Goal: Information Seeking & Learning: Find specific fact

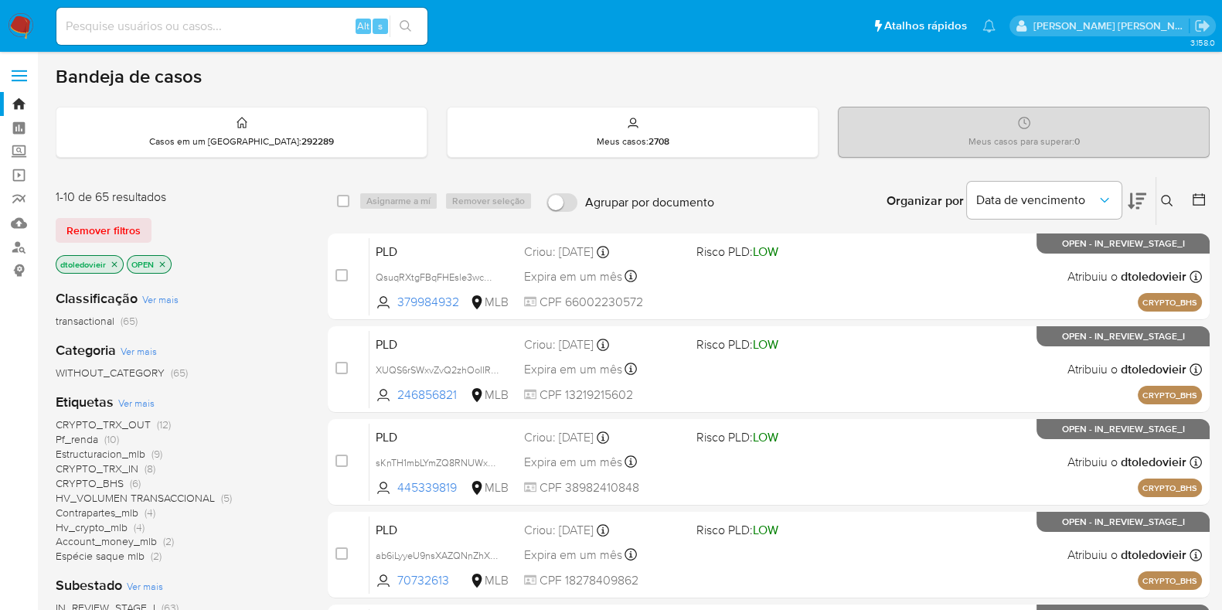
click at [307, 25] on input at bounding box center [241, 26] width 371 height 20
paste input "273202413"
type input "273202413"
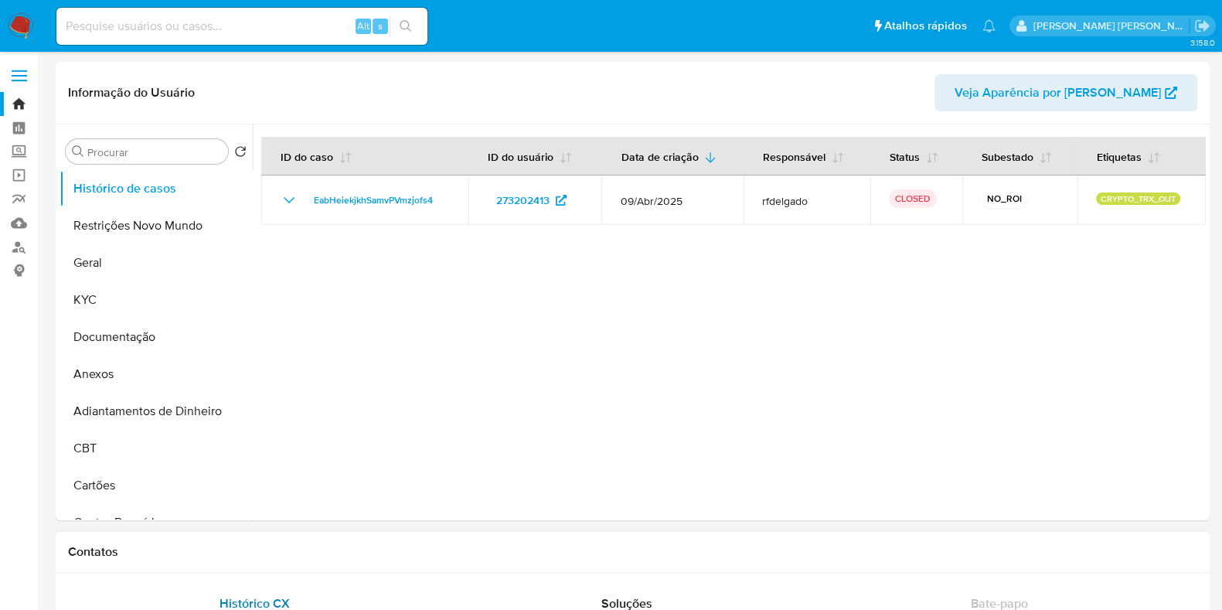
select select "10"
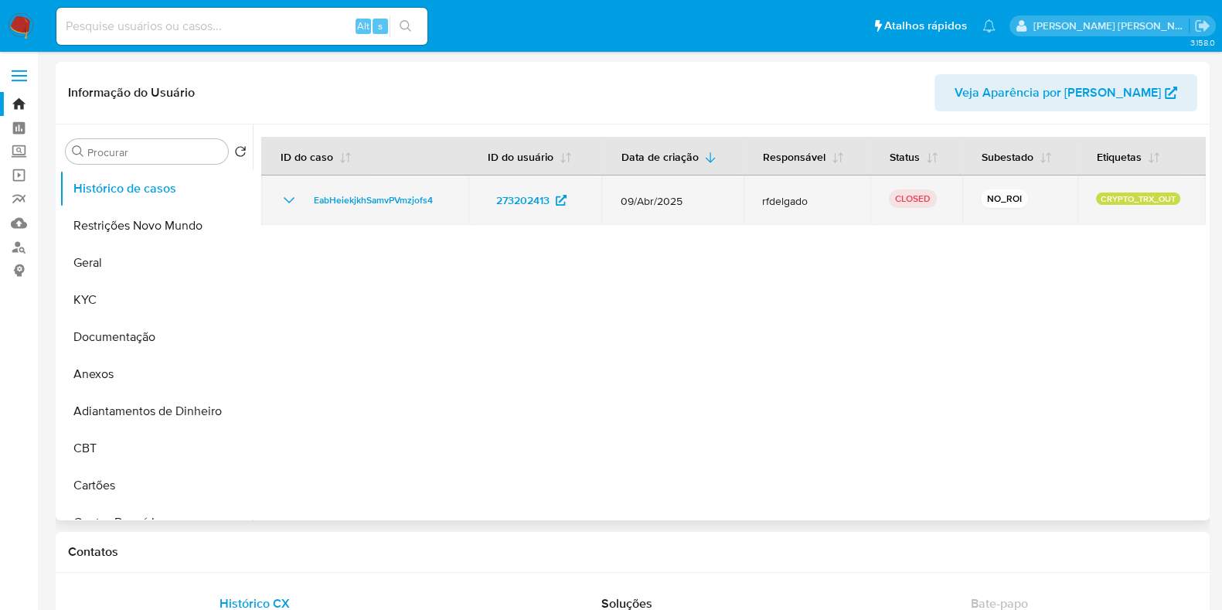
drag, startPoint x: 809, startPoint y: 206, endPoint x: 761, endPoint y: 206, distance: 47.9
click at [762, 206] on span "rfdelgado" at bounding box center [807, 201] width 90 height 14
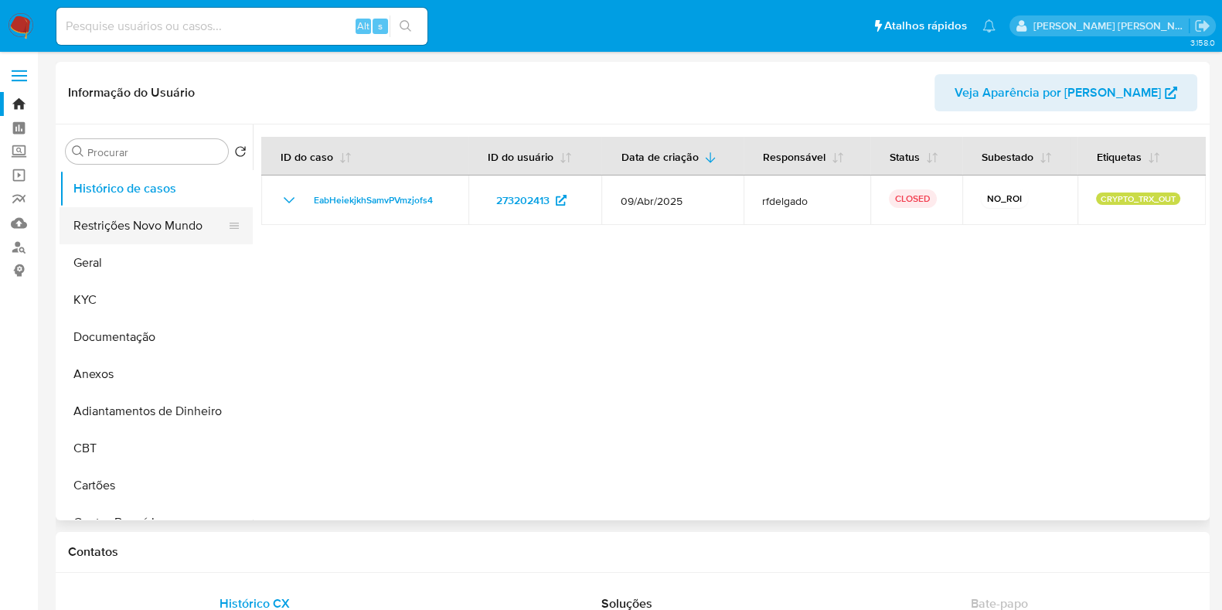
click at [147, 227] on button "Restrições Novo Mundo" at bounding box center [150, 225] width 181 height 37
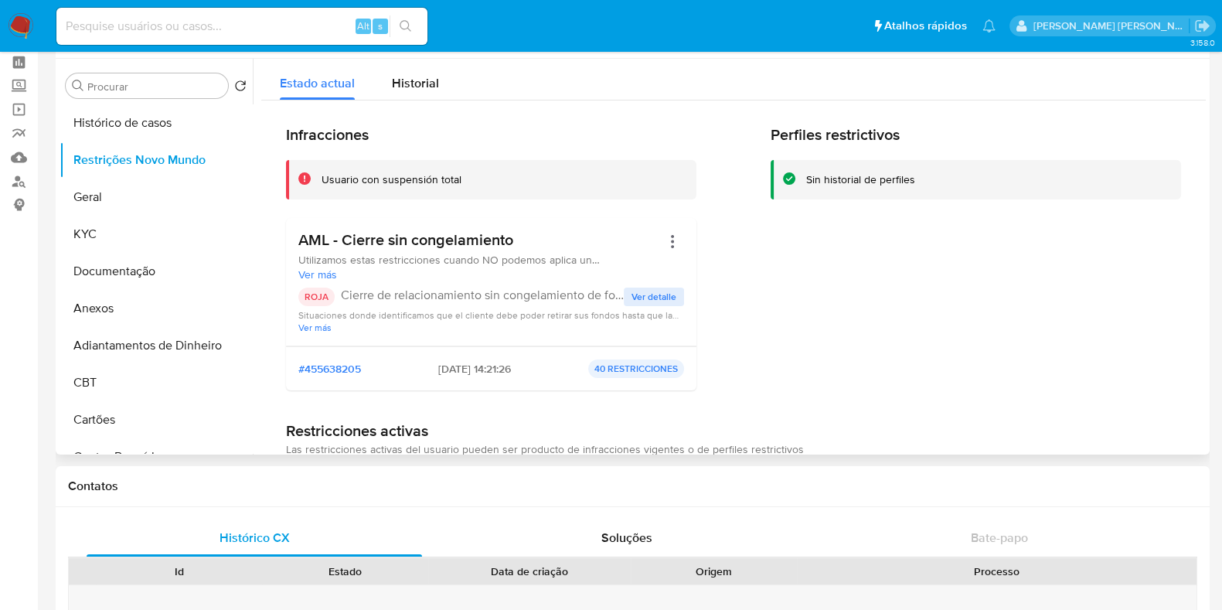
scroll to position [96, 0]
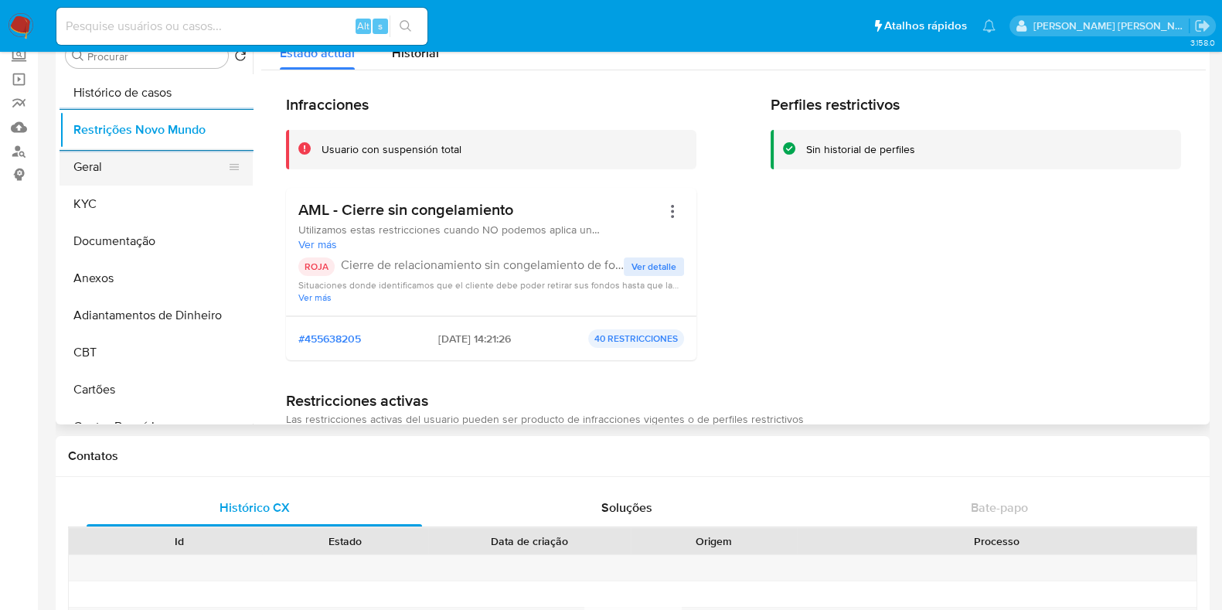
click at [138, 165] on button "Geral" at bounding box center [150, 166] width 181 height 37
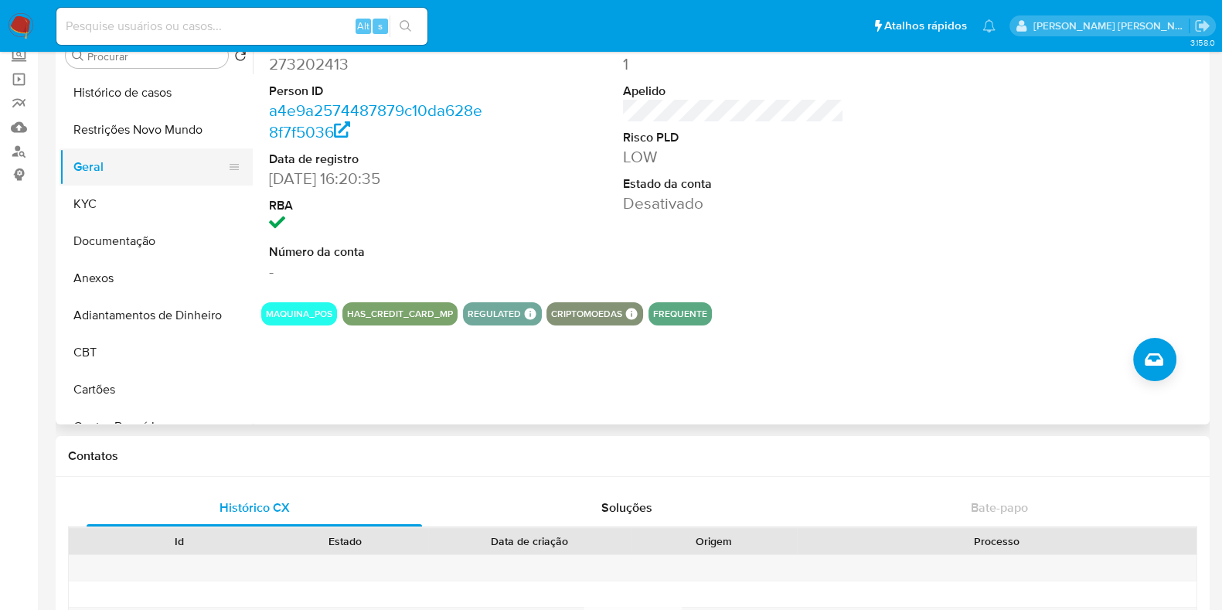
click at [116, 161] on button "Geral" at bounding box center [150, 166] width 181 height 37
drag, startPoint x: 356, startPoint y: 158, endPoint x: 271, endPoint y: 158, distance: 85.0
click at [271, 158] on dt "Data de registro" at bounding box center [379, 159] width 221 height 17
click at [230, 19] on input at bounding box center [241, 26] width 371 height 20
paste input "1667957280"
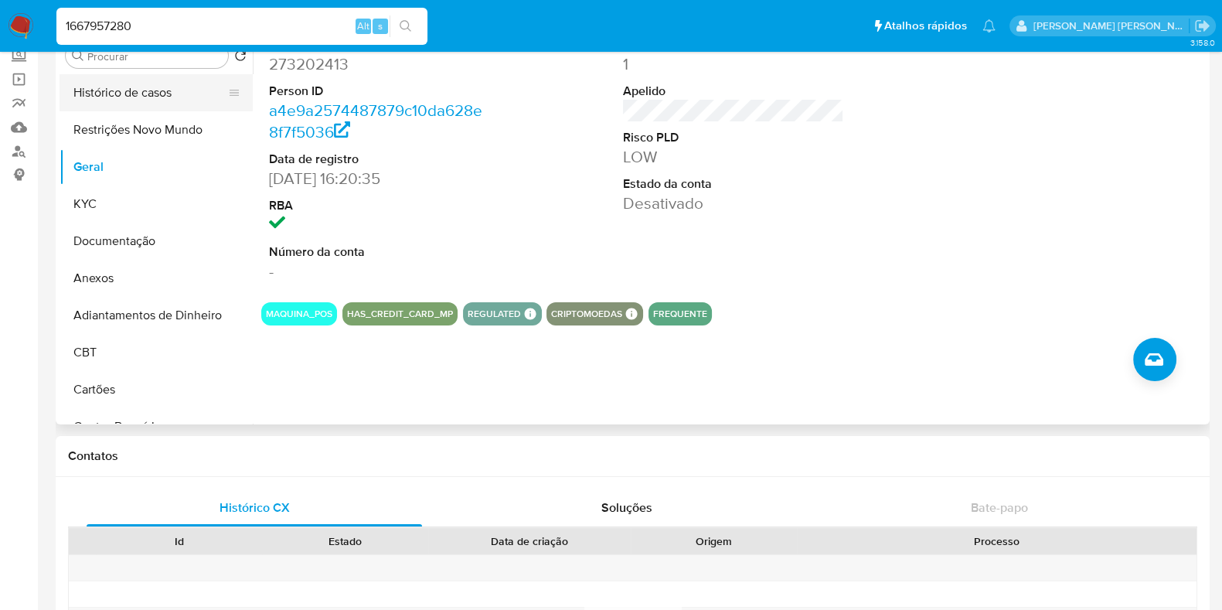
type input "1667957280"
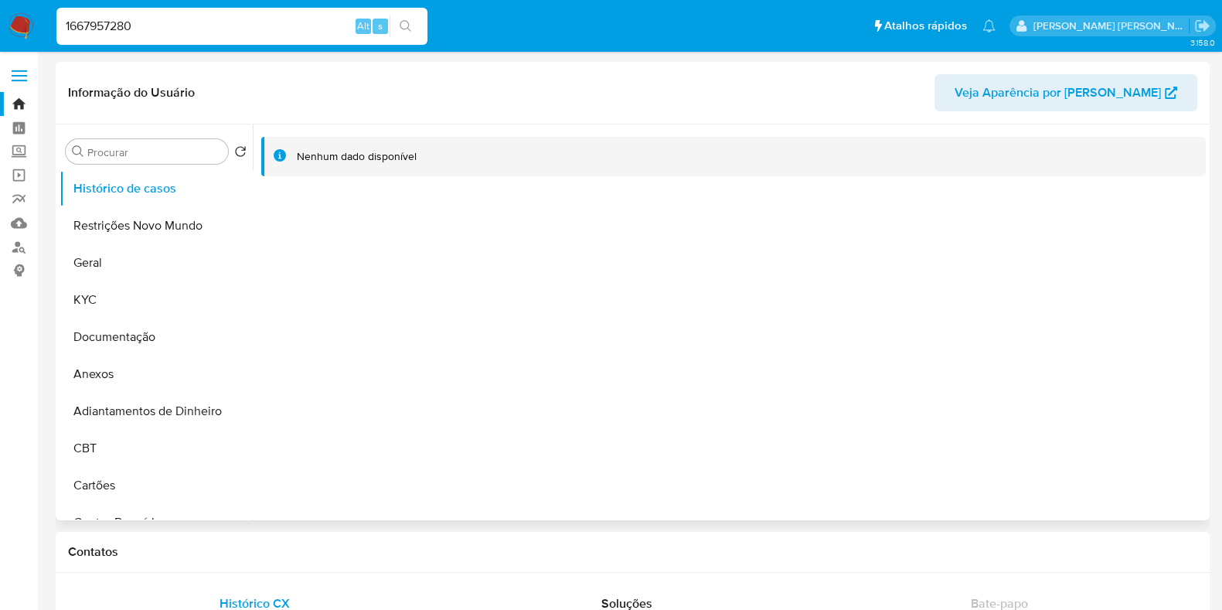
select select "10"
click at [137, 267] on button "Geral" at bounding box center [150, 262] width 181 height 37
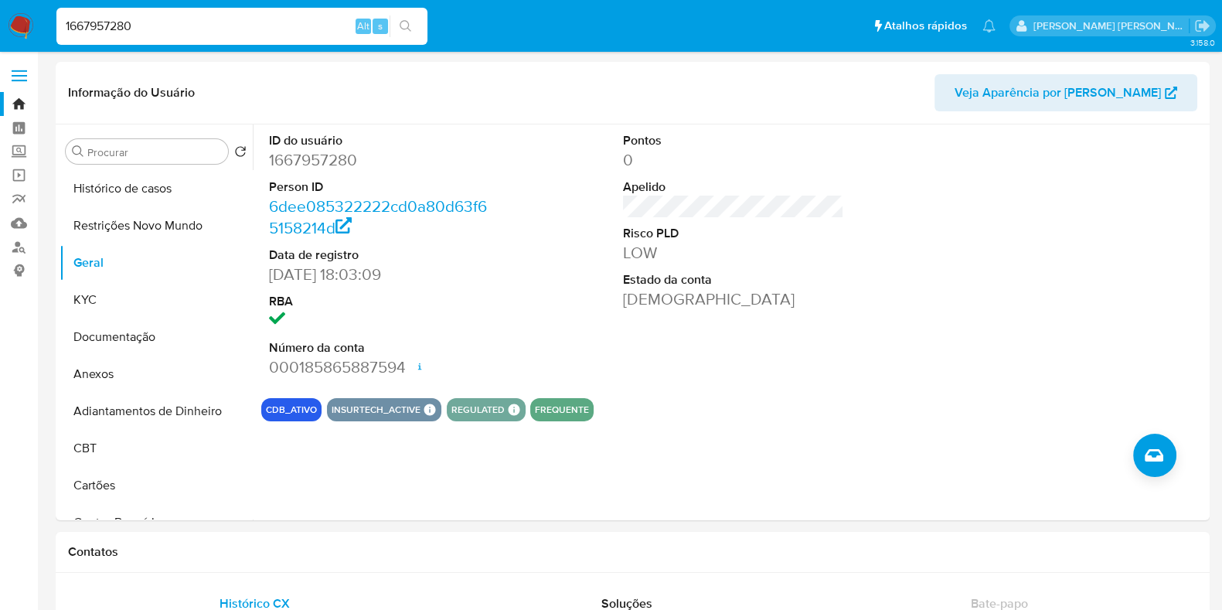
click at [186, 30] on input "1667957280" at bounding box center [241, 26] width 371 height 20
paste input "3736653"
type input "137366530"
click at [403, 29] on icon "search-icon" at bounding box center [406, 26] width 12 height 12
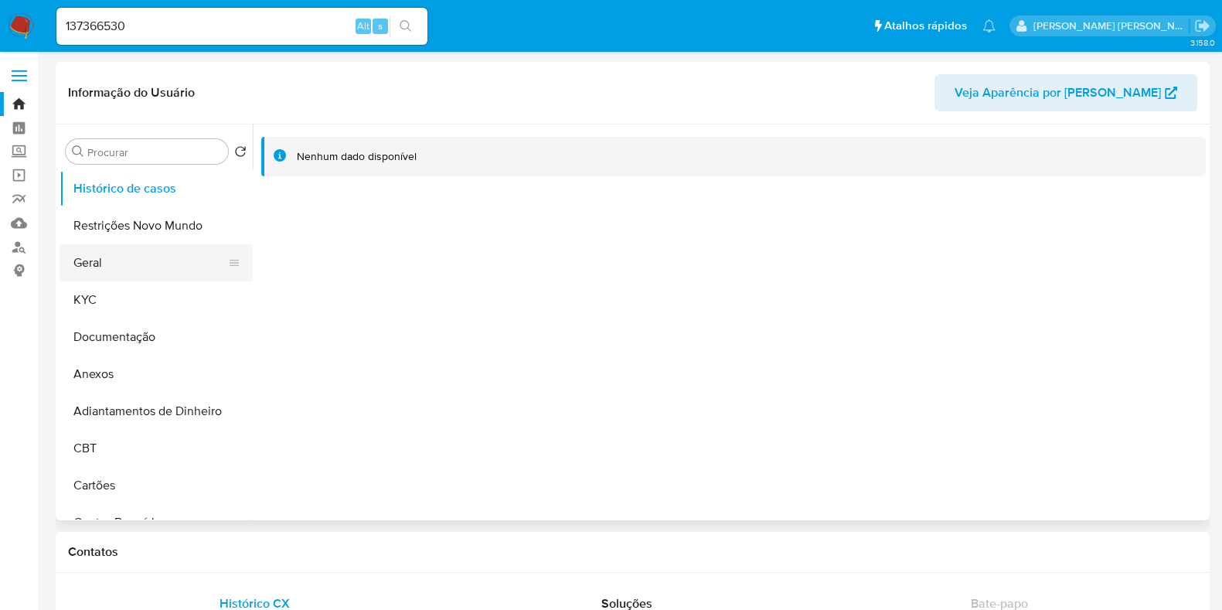
select select "10"
click at [139, 251] on button "Geral" at bounding box center [150, 262] width 181 height 37
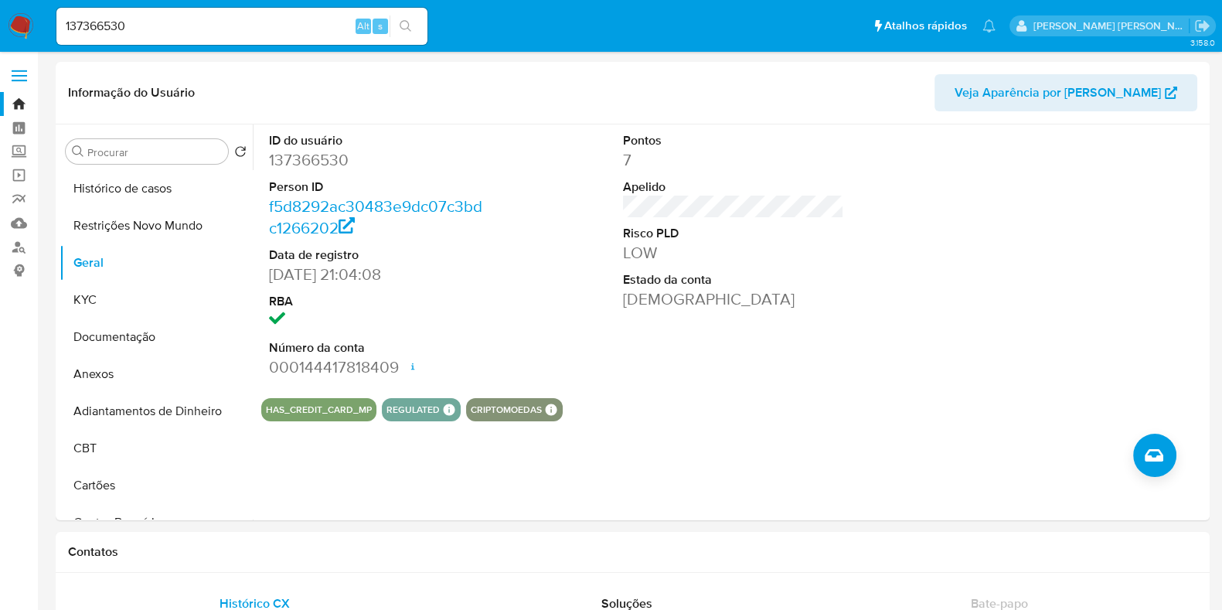
click at [192, 26] on input "137366530" at bounding box center [241, 26] width 371 height 20
paste input "258689528"
type input "258689528"
click at [414, 26] on button "search-icon" at bounding box center [406, 26] width 32 height 22
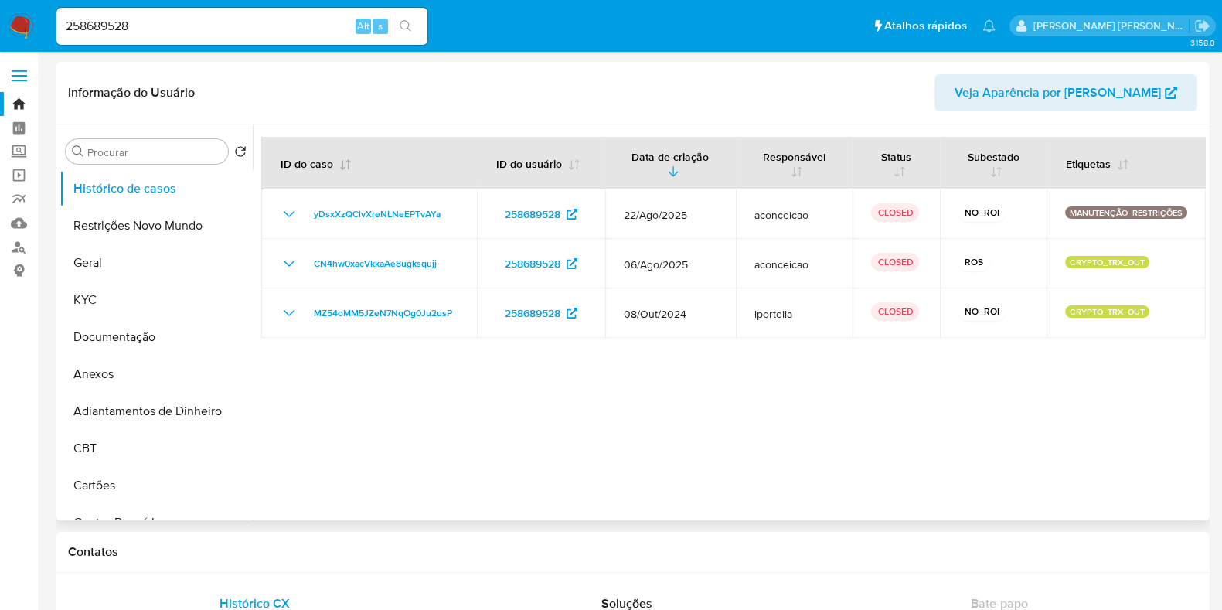
select select "10"
click at [167, 252] on button "Geral" at bounding box center [150, 262] width 181 height 37
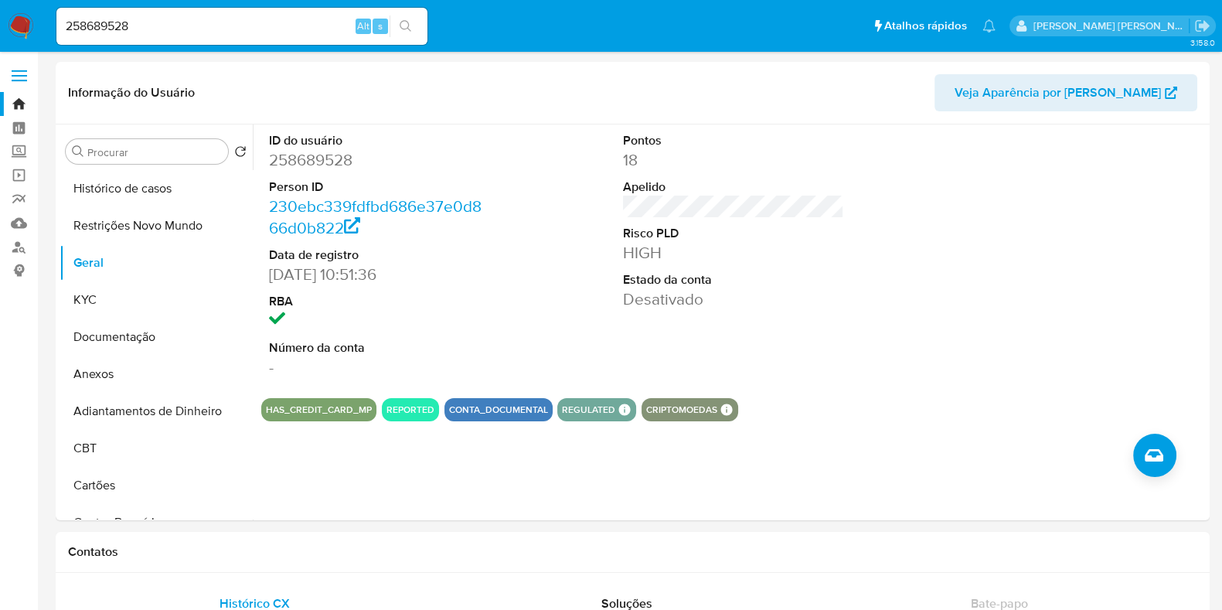
click at [137, 22] on input "258689528" at bounding box center [241, 26] width 371 height 20
paste input "19629926"
type input "219629926"
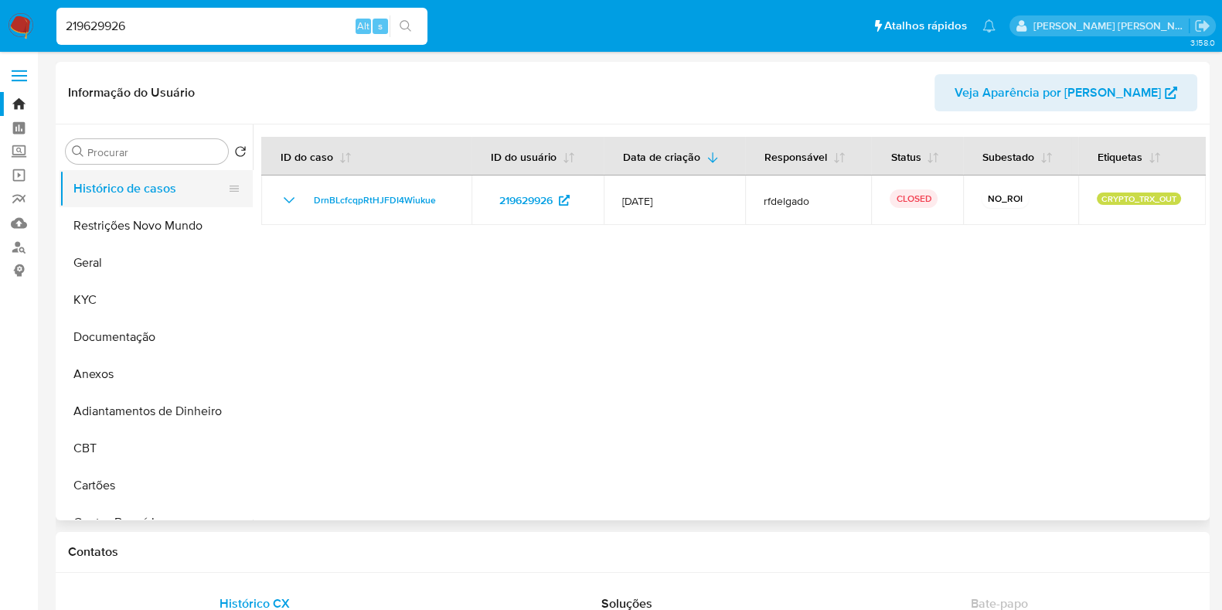
select select "10"
click at [615, 313] on div at bounding box center [729, 322] width 953 height 396
click at [151, 257] on button "Geral" at bounding box center [150, 262] width 181 height 37
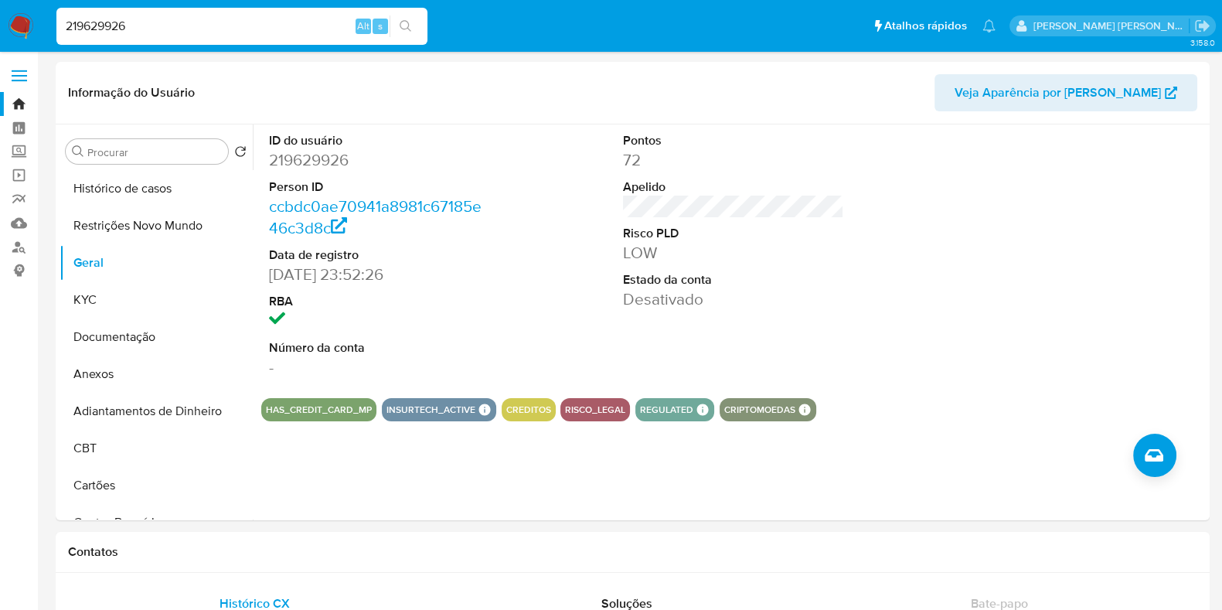
click at [240, 24] on input "219629926" at bounding box center [241, 26] width 371 height 20
click at [391, 29] on button "search-icon" at bounding box center [406, 26] width 32 height 22
click at [398, 26] on button "search-icon" at bounding box center [406, 26] width 32 height 22
drag, startPoint x: 351, startPoint y: 276, endPoint x: 267, endPoint y: 280, distance: 84.4
click at [267, 280] on div "ID do usuário 219629926 Person ID ccbdc0ae70941a8981c67185e46c3d8c Data de regi…" at bounding box center [379, 254] width 237 height 261
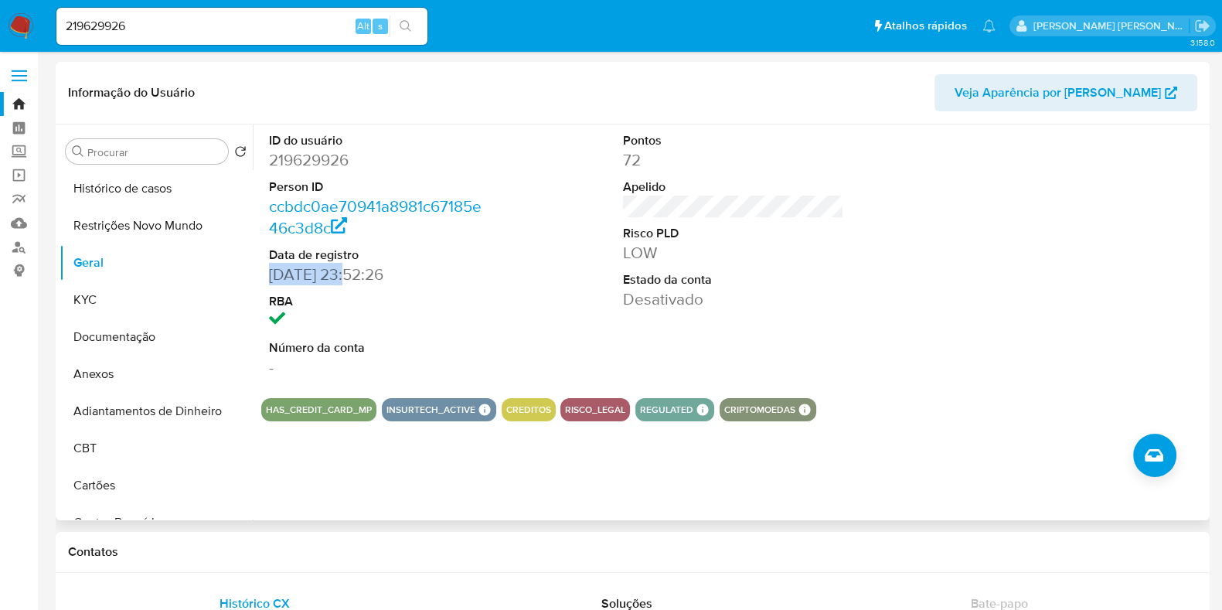
copy dd "29/06/2016"
click at [155, 29] on input "219629926" at bounding box center [241, 26] width 371 height 20
paste input "766052621"
click at [407, 26] on icon "search-icon" at bounding box center [406, 26] width 12 height 12
click at [411, 22] on icon "search-icon" at bounding box center [406, 26] width 12 height 12
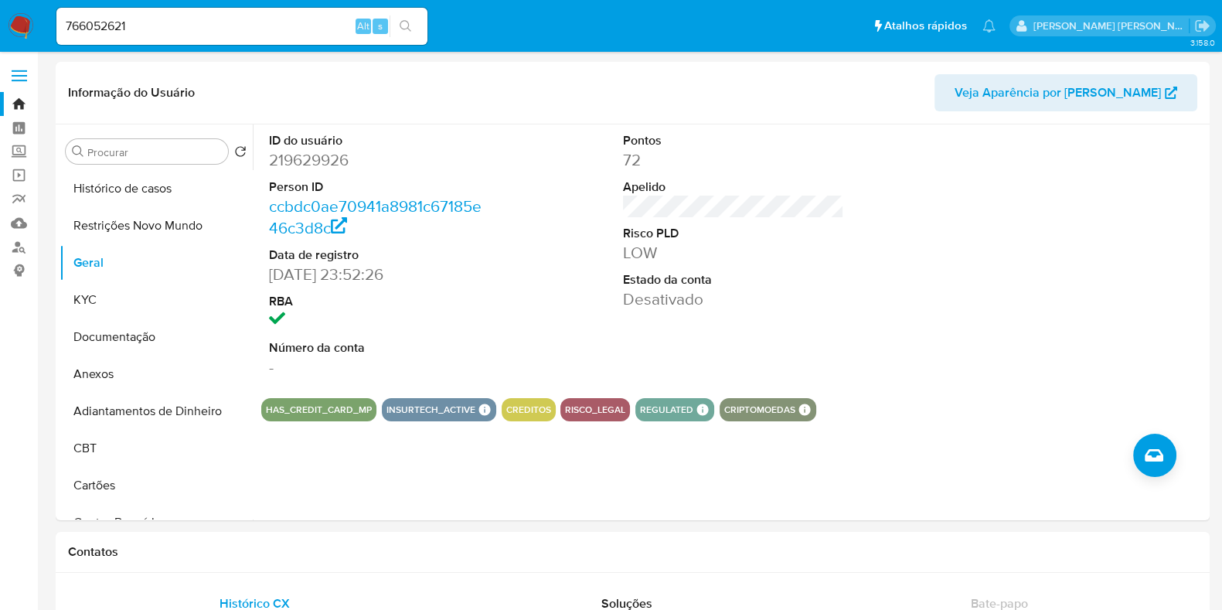
click at [410, 25] on icon "search-icon" at bounding box center [406, 26] width 12 height 12
click at [289, 24] on input "766052621" at bounding box center [241, 26] width 371 height 20
click at [152, 27] on input "766052621" at bounding box center [241, 26] width 371 height 20
paste input "219629926"
type input "219629926"
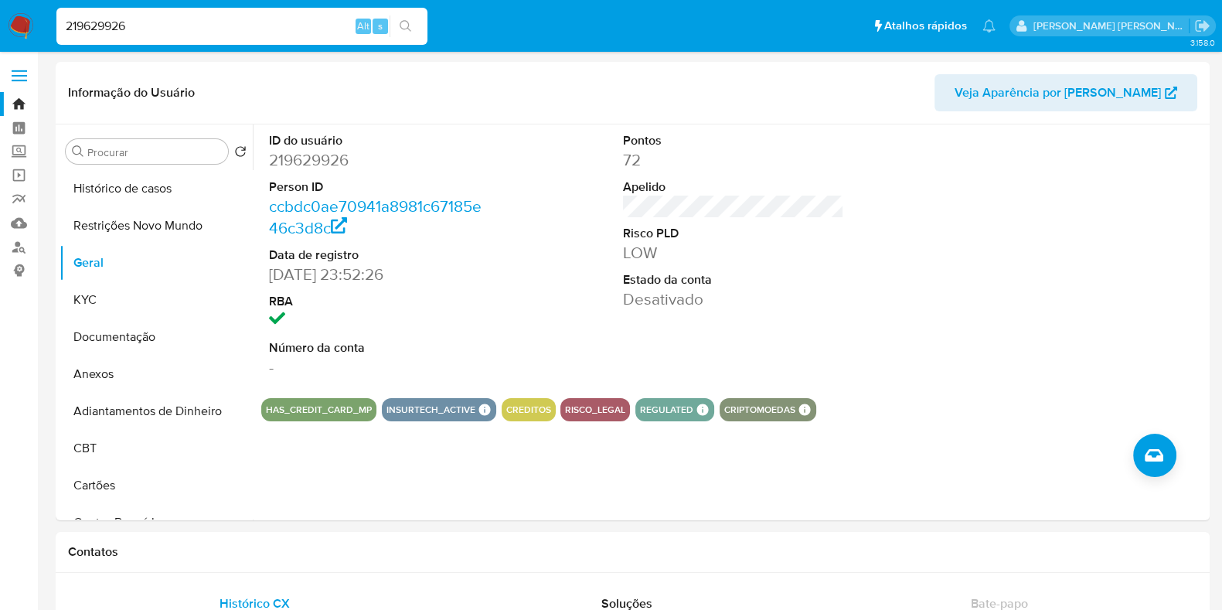
click at [409, 24] on icon "search-icon" at bounding box center [406, 26] width 12 height 12
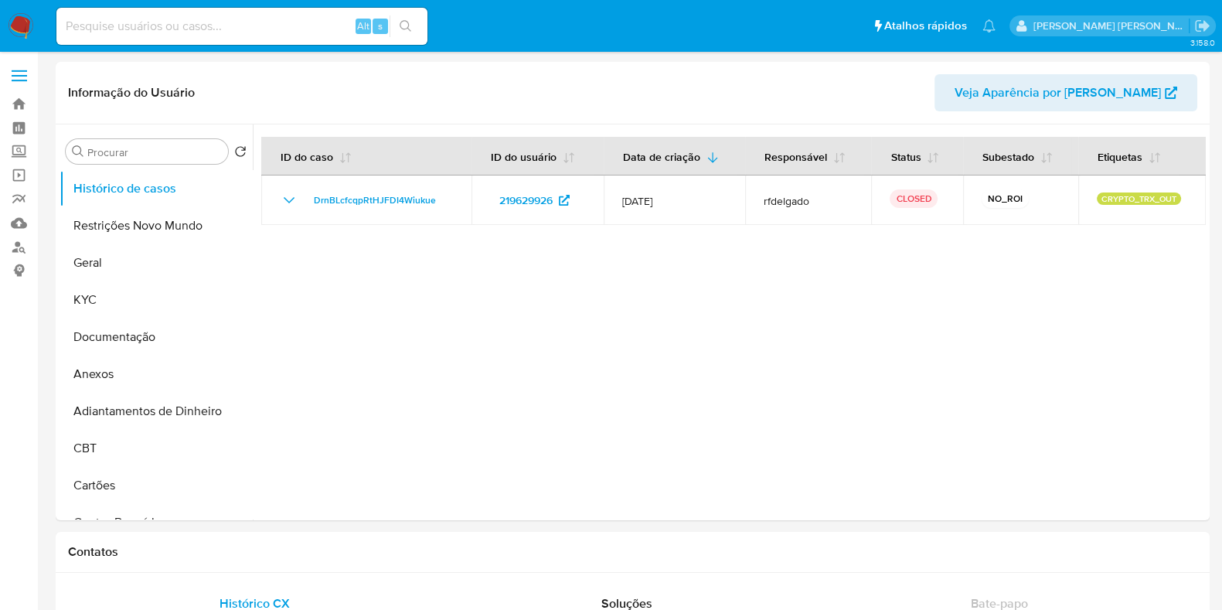
select select "10"
click at [267, 29] on input at bounding box center [241, 26] width 371 height 20
click at [124, 262] on button "Geral" at bounding box center [150, 262] width 181 height 37
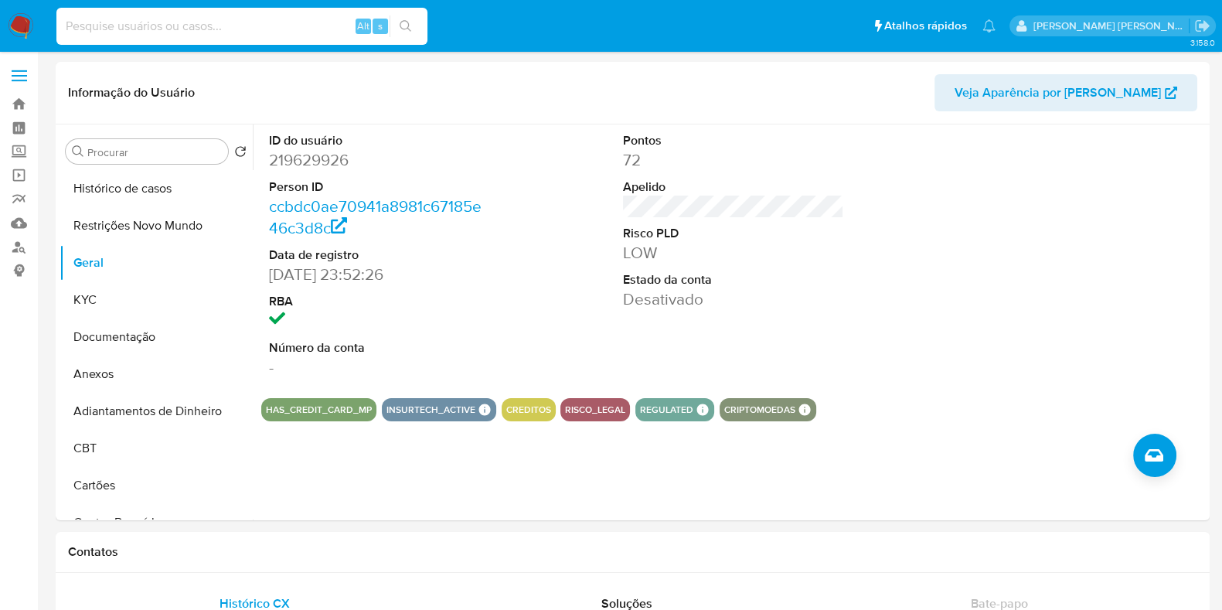
click at [144, 25] on input at bounding box center [241, 26] width 371 height 20
paste input "766052621"
type input "766052621"
click at [404, 23] on icon "search-icon" at bounding box center [406, 26] width 12 height 12
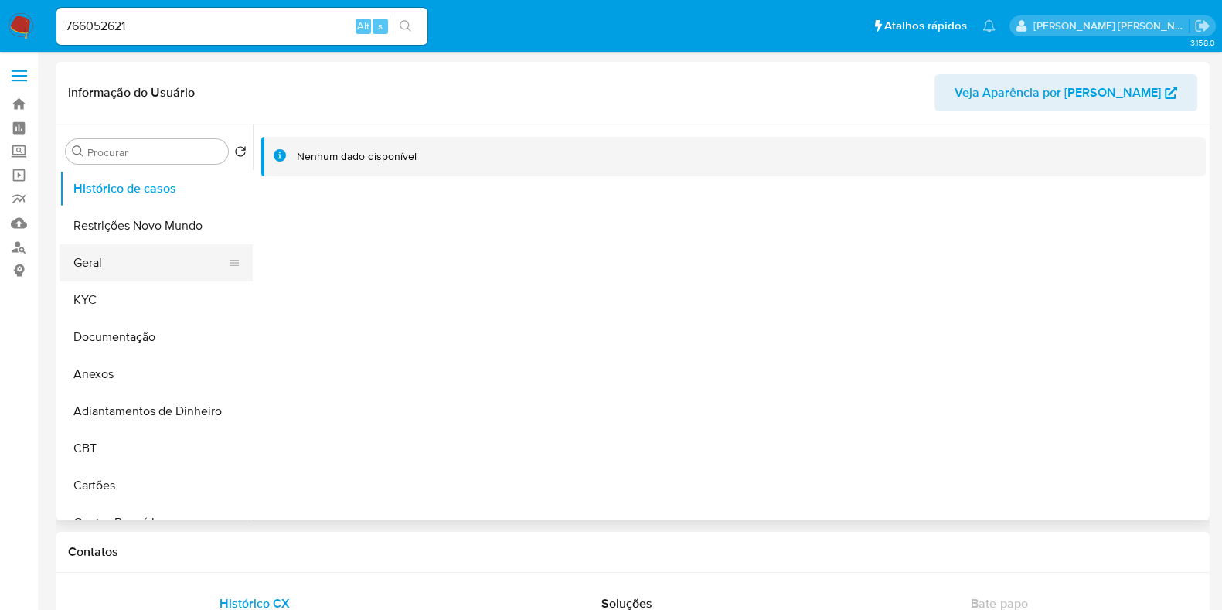
click at [146, 260] on button "Geral" at bounding box center [150, 262] width 181 height 37
select select "10"
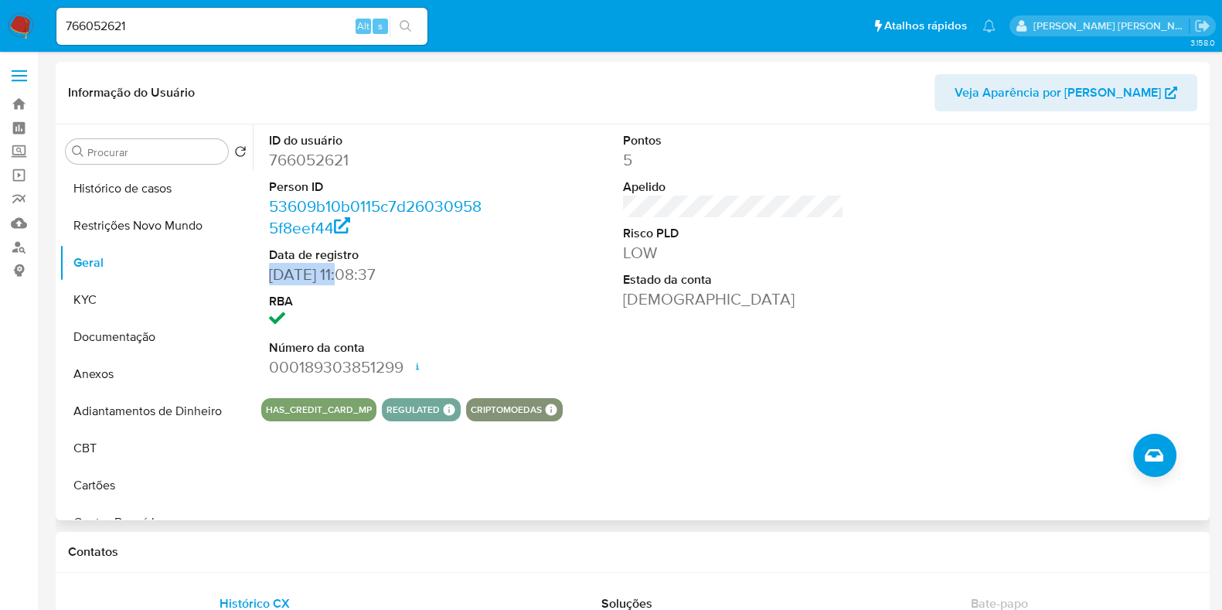
drag, startPoint x: 350, startPoint y: 275, endPoint x: 267, endPoint y: 276, distance: 83.5
click at [267, 276] on div "ID do usuário 766052621 Person ID 53609b10b0115c7d260309585f8eef44 Data de regi…" at bounding box center [379, 254] width 237 height 261
copy dd "27/05/2021"
click at [198, 27] on input "766052621" at bounding box center [241, 26] width 371 height 20
paste input "327041917"
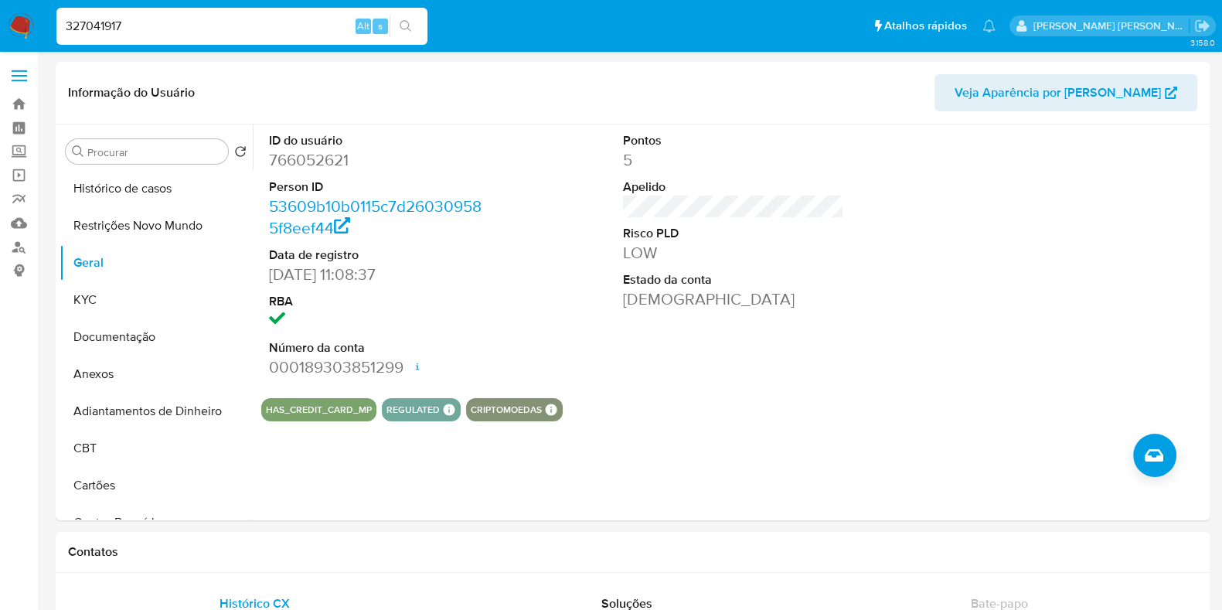
type input "327041917"
click at [406, 22] on icon "search-icon" at bounding box center [406, 26] width 12 height 12
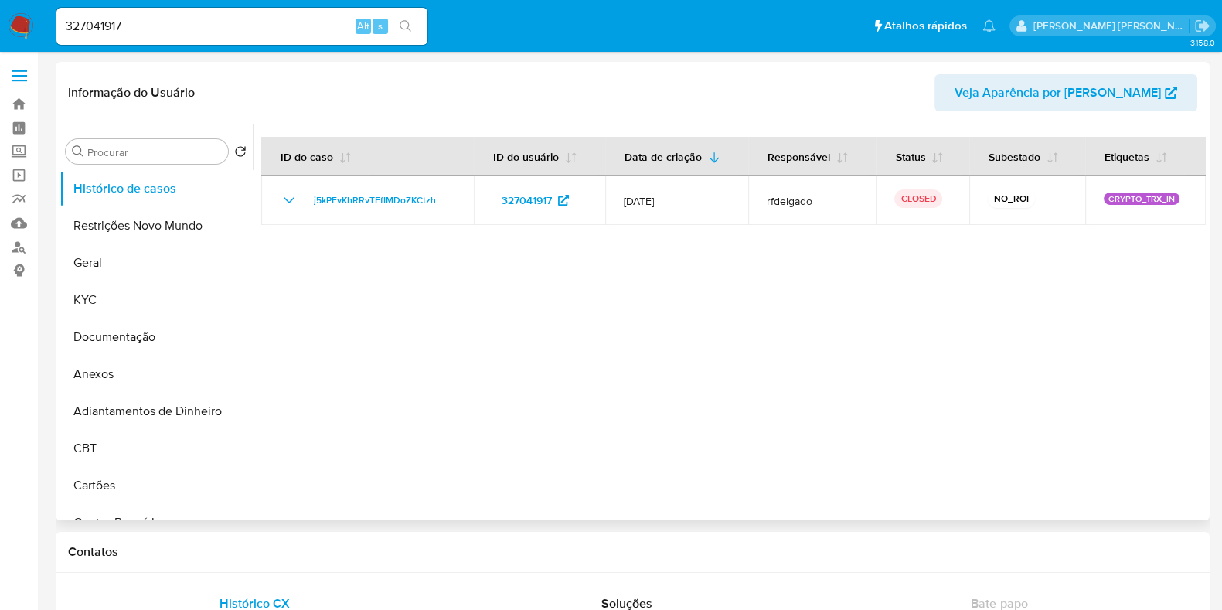
select select "10"
click at [100, 262] on button "Geral" at bounding box center [150, 262] width 181 height 37
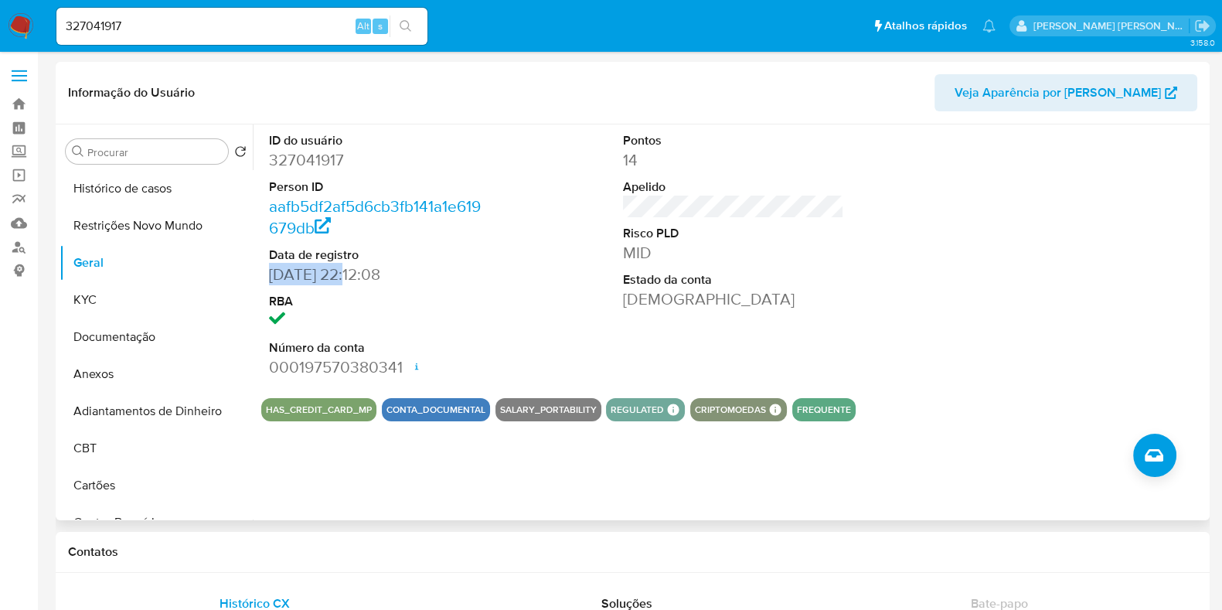
drag, startPoint x: 354, startPoint y: 276, endPoint x: 269, endPoint y: 277, distance: 85.0
click at [269, 277] on dd "22/03/2020 22:12:08" at bounding box center [379, 275] width 221 height 22
copy dd "22/03/2020"
click at [240, 23] on input "327041917" at bounding box center [241, 26] width 371 height 20
paste input "9145434"
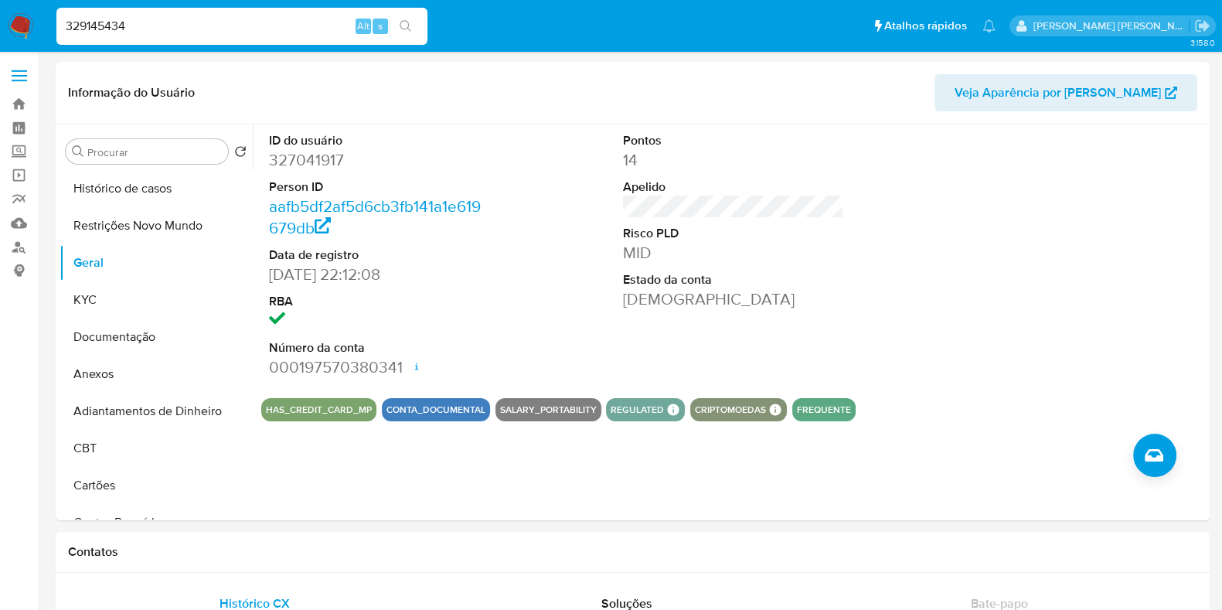
type input "329145434"
click at [411, 21] on icon "search-icon" at bounding box center [406, 26] width 12 height 12
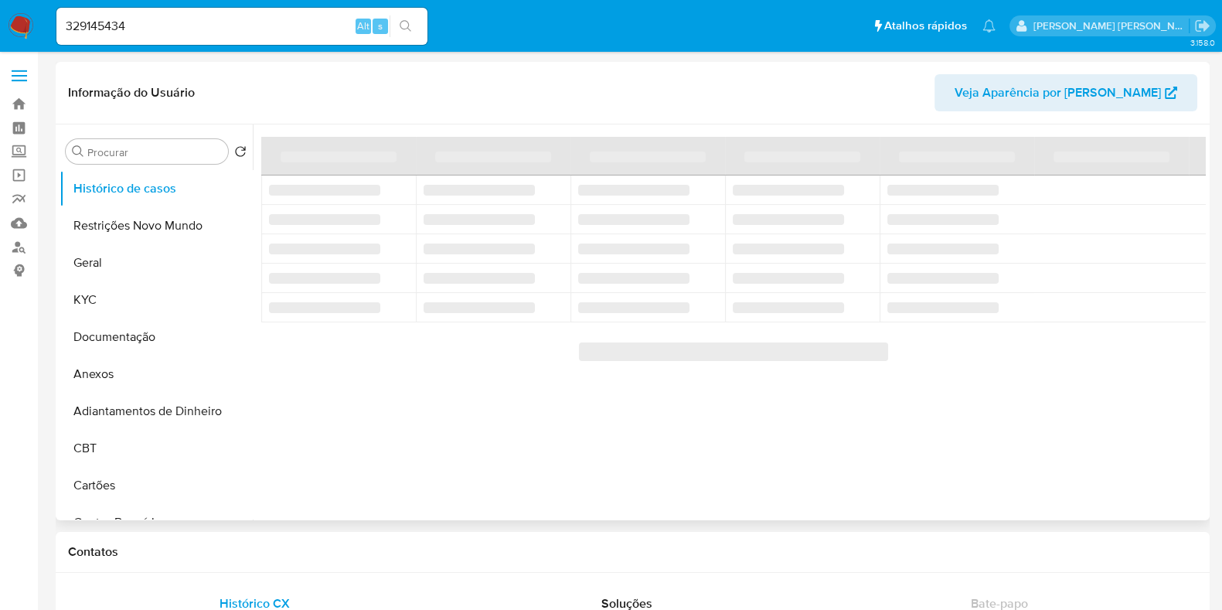
select select "10"
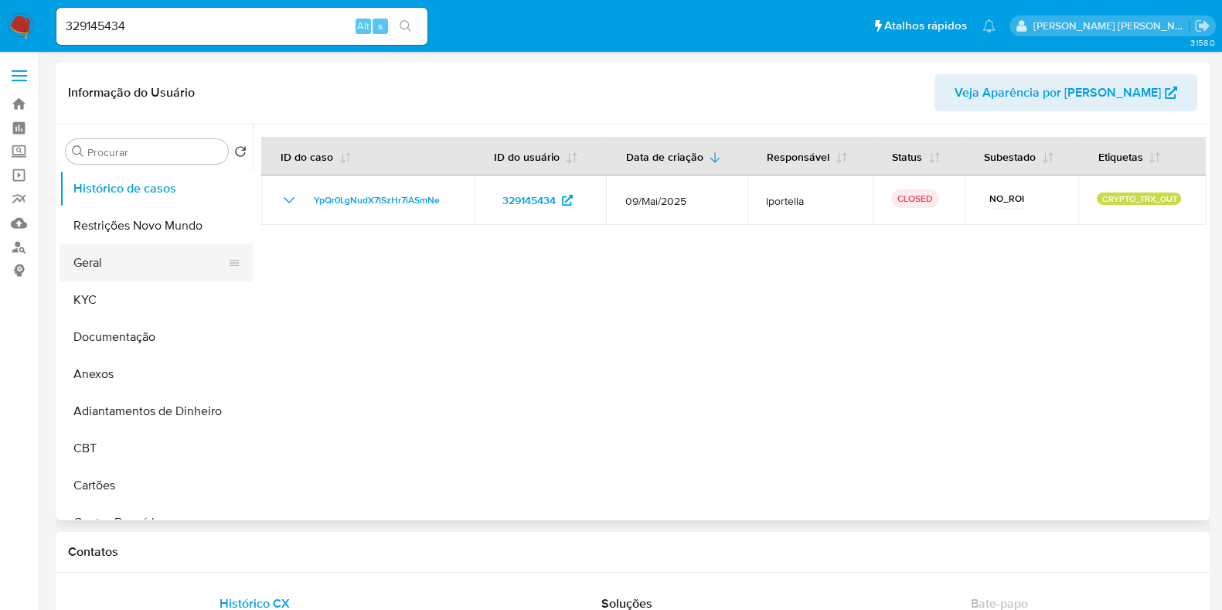
click at [115, 256] on button "Geral" at bounding box center [150, 262] width 181 height 37
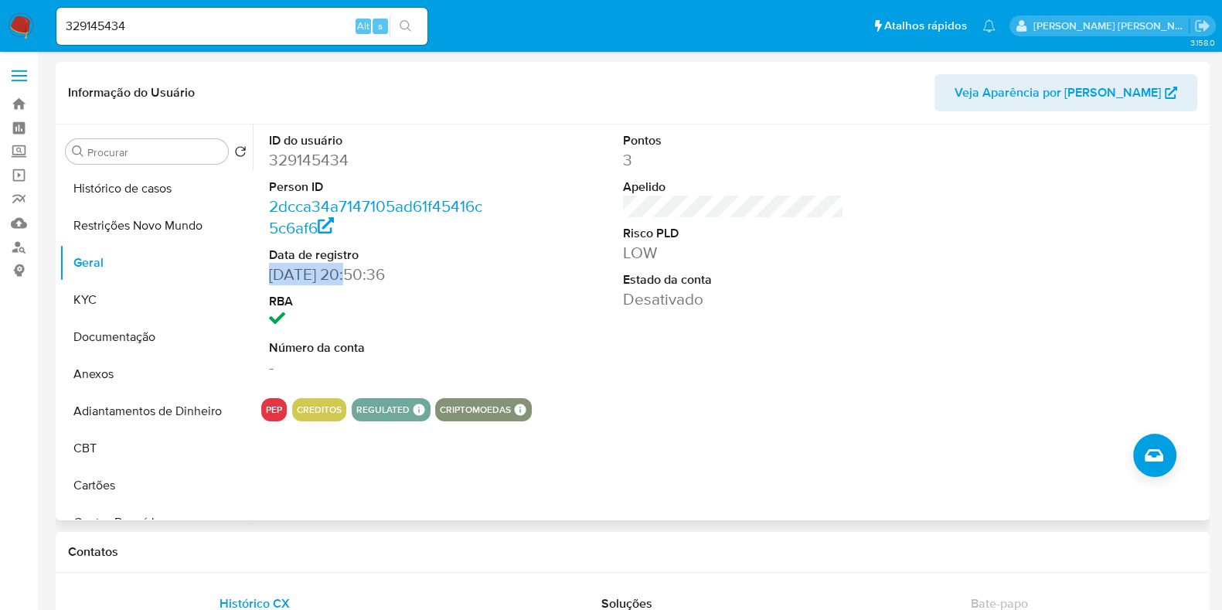
drag, startPoint x: 346, startPoint y: 275, endPoint x: 261, endPoint y: 274, distance: 85.1
click at [261, 274] on div "ID do usuário 329145434 Person ID 2dcca34a7147105ad61f45416c5c6af6 Data de regi…" at bounding box center [379, 254] width 237 height 261
copy dd "17/06/2018"
click at [191, 22] on input "329145434" at bounding box center [241, 26] width 371 height 20
paste input "81335305"
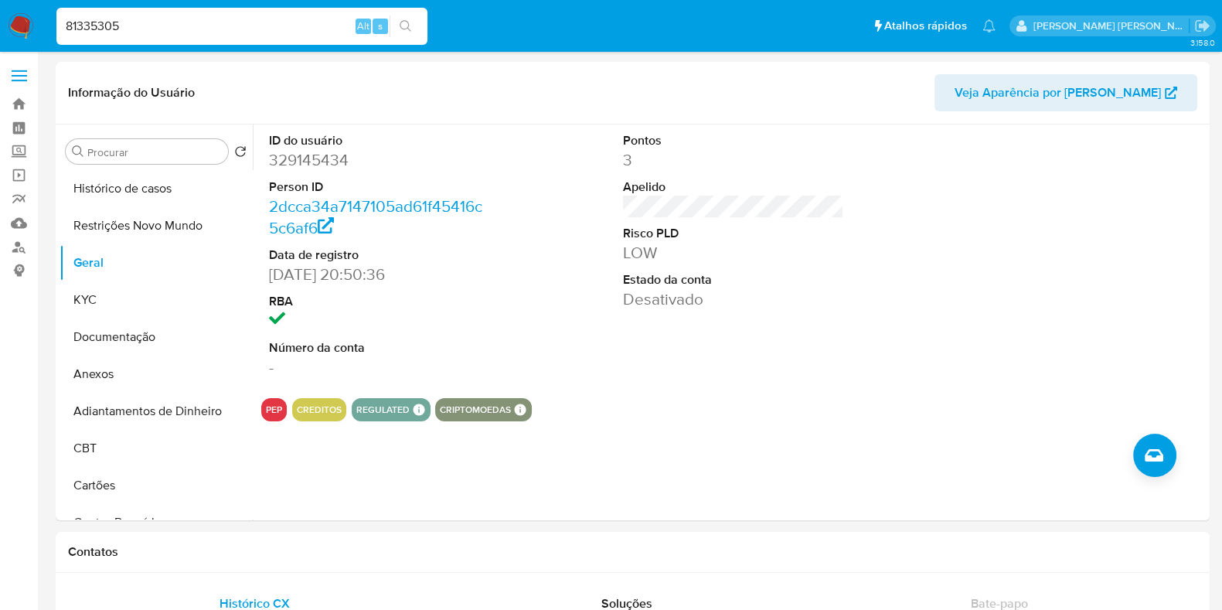
type input "81335305"
click at [400, 19] on button "search-icon" at bounding box center [406, 26] width 32 height 22
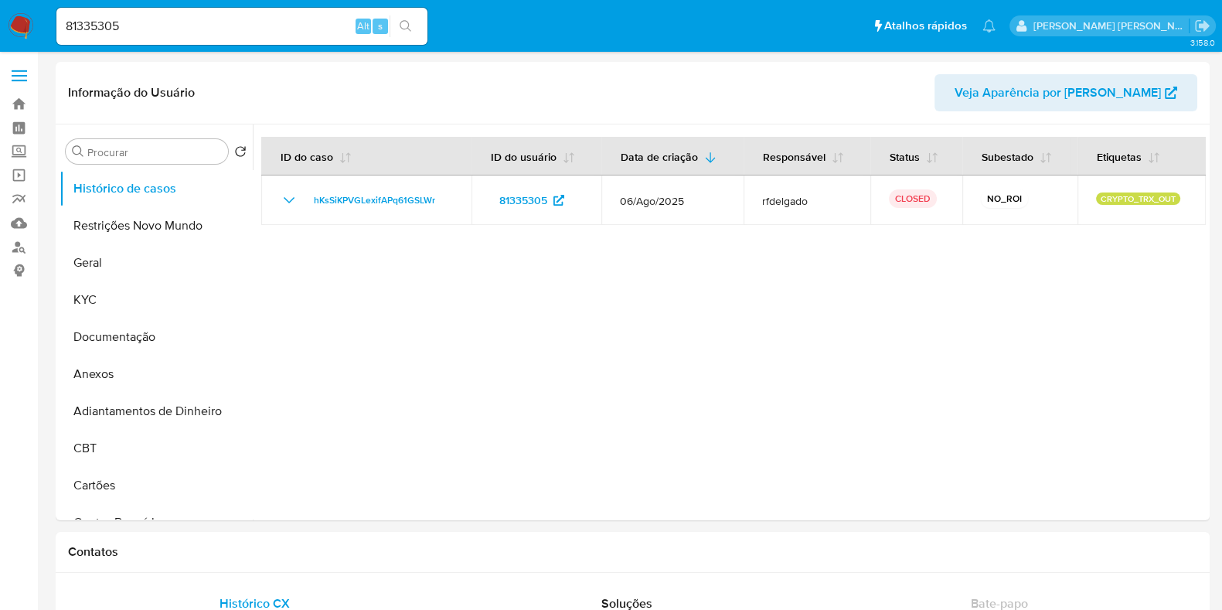
select select "10"
click at [103, 266] on button "Geral" at bounding box center [150, 262] width 181 height 37
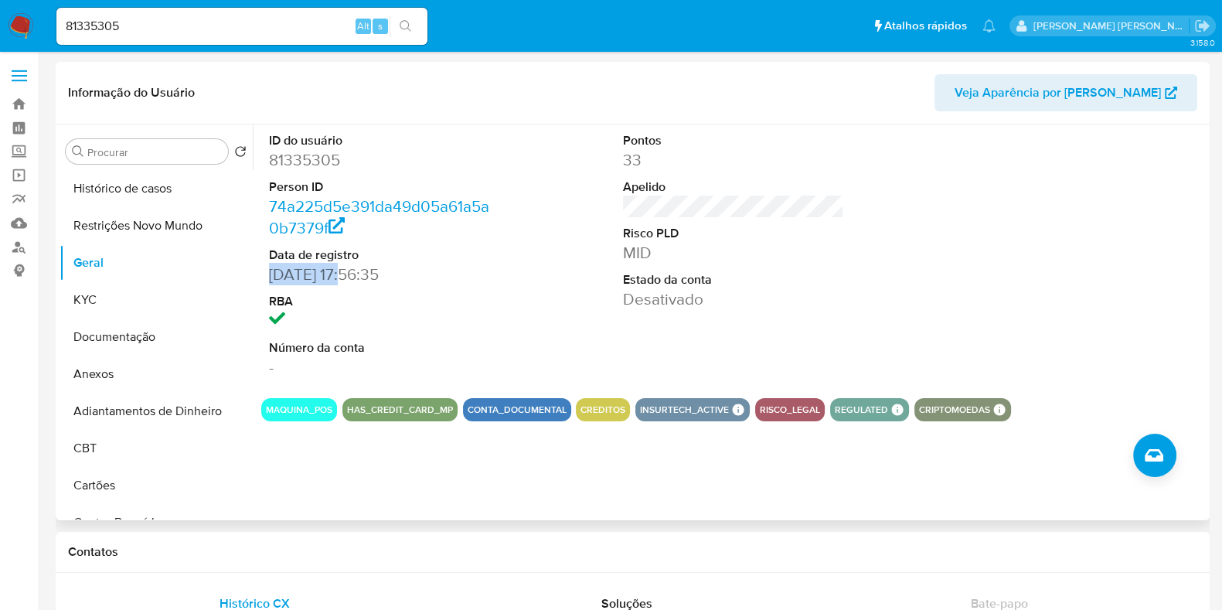
drag, startPoint x: 349, startPoint y: 273, endPoint x: 271, endPoint y: 275, distance: 78.9
click at [271, 275] on dd "01/06/2005 17:56:35" at bounding box center [379, 275] width 221 height 22
copy dd "01/06/2005"
click at [216, 21] on input "81335305" at bounding box center [241, 26] width 371 height 20
paste input "1108417343"
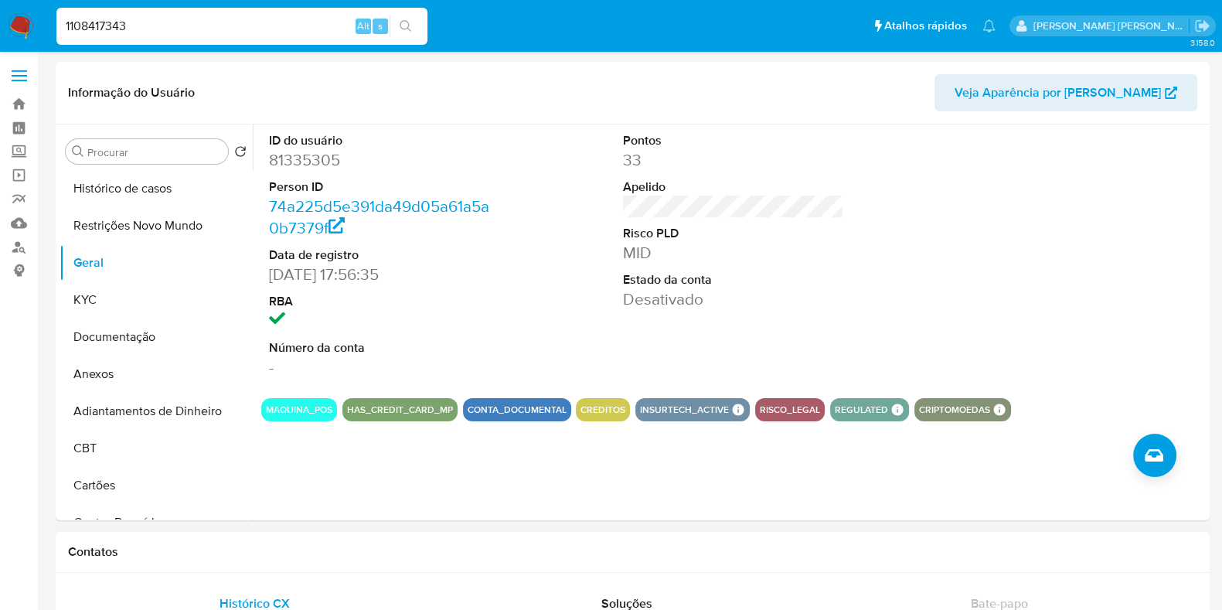
type input "1108417343"
click at [401, 25] on icon "search-icon" at bounding box center [406, 26] width 12 height 12
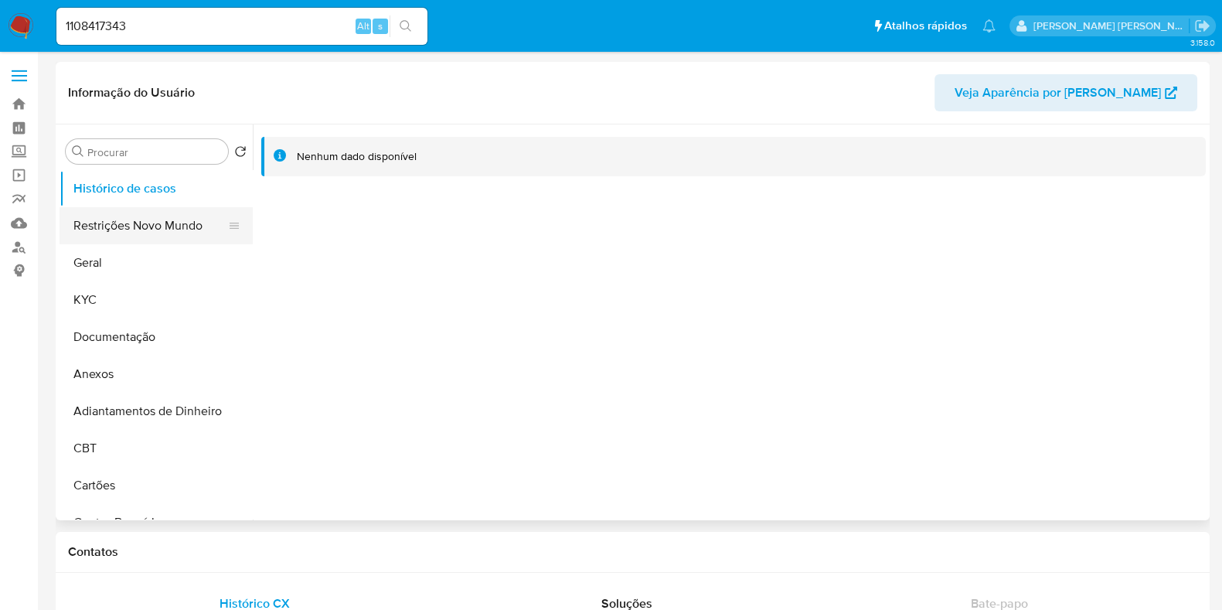
select select "10"
click at [171, 257] on button "Geral" at bounding box center [150, 262] width 181 height 37
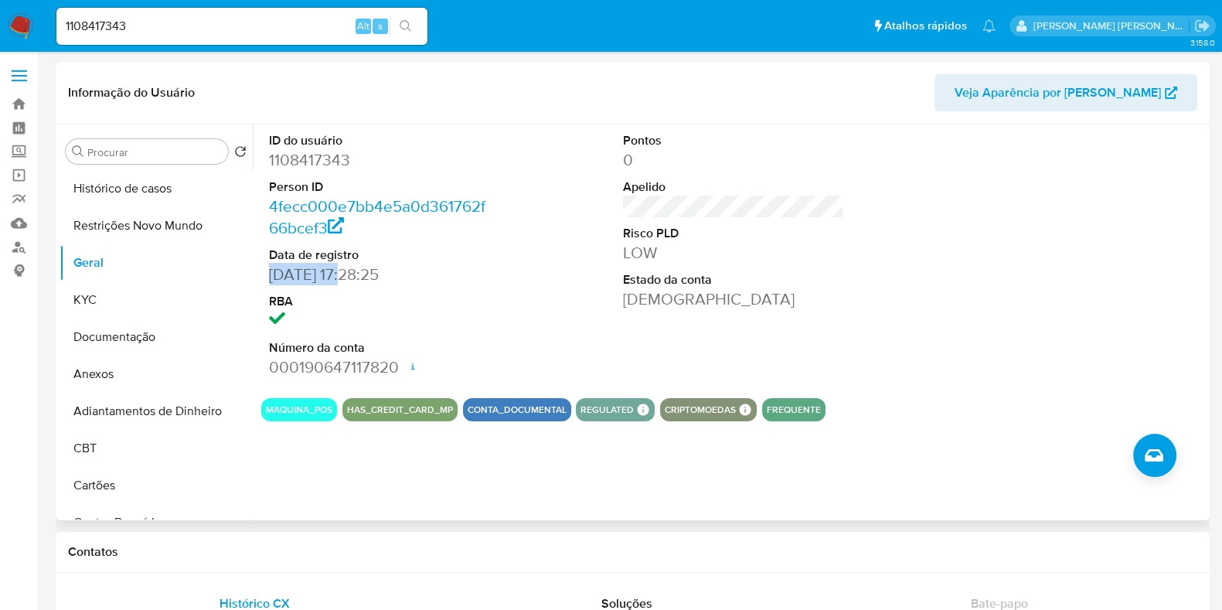
drag, startPoint x: 350, startPoint y: 272, endPoint x: 267, endPoint y: 278, distance: 83.7
click at [267, 278] on div "ID do usuário 1108417343 Person ID 4fecc000e7bb4e5a0d361762f66bcef3 Data de reg…" at bounding box center [379, 254] width 237 height 261
copy dd "17/04/2022"
click at [278, 25] on input "1108417343" at bounding box center [241, 26] width 371 height 20
paste input "491991975"
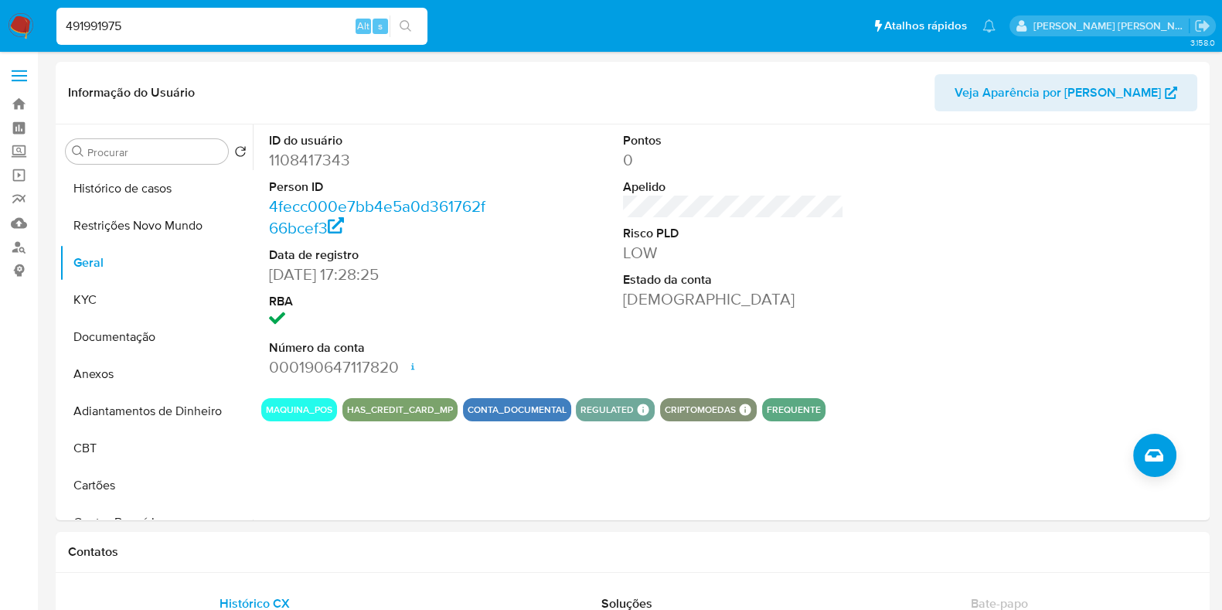
type input "491991975"
click at [402, 20] on icon "search-icon" at bounding box center [406, 26] width 12 height 12
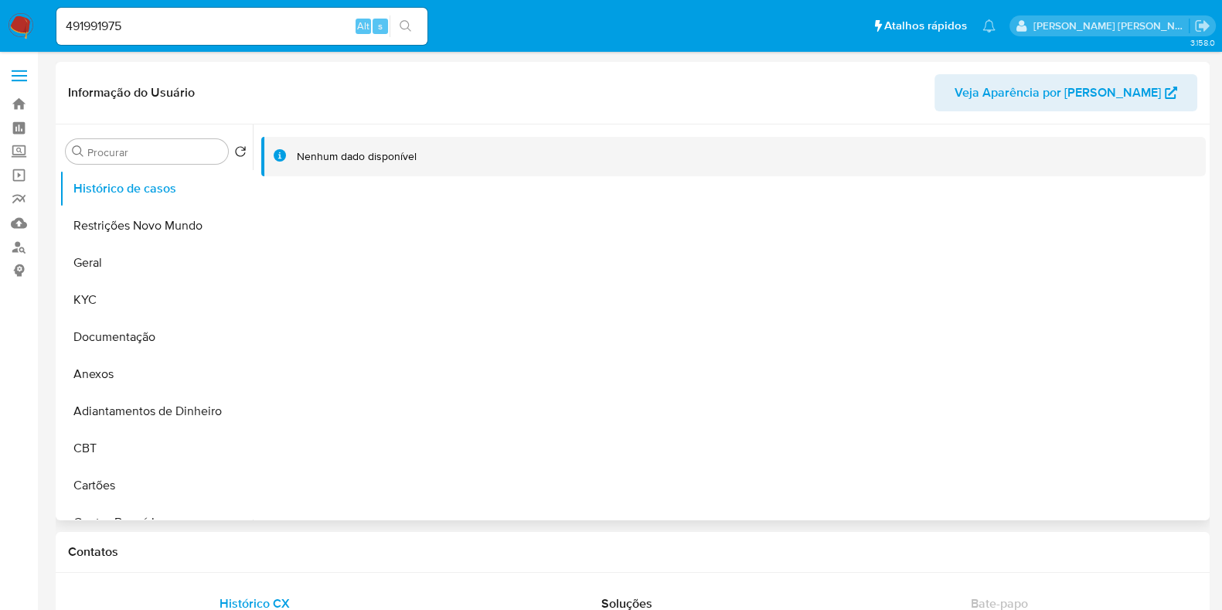
select select "10"
click at [153, 262] on button "Geral" at bounding box center [150, 262] width 181 height 37
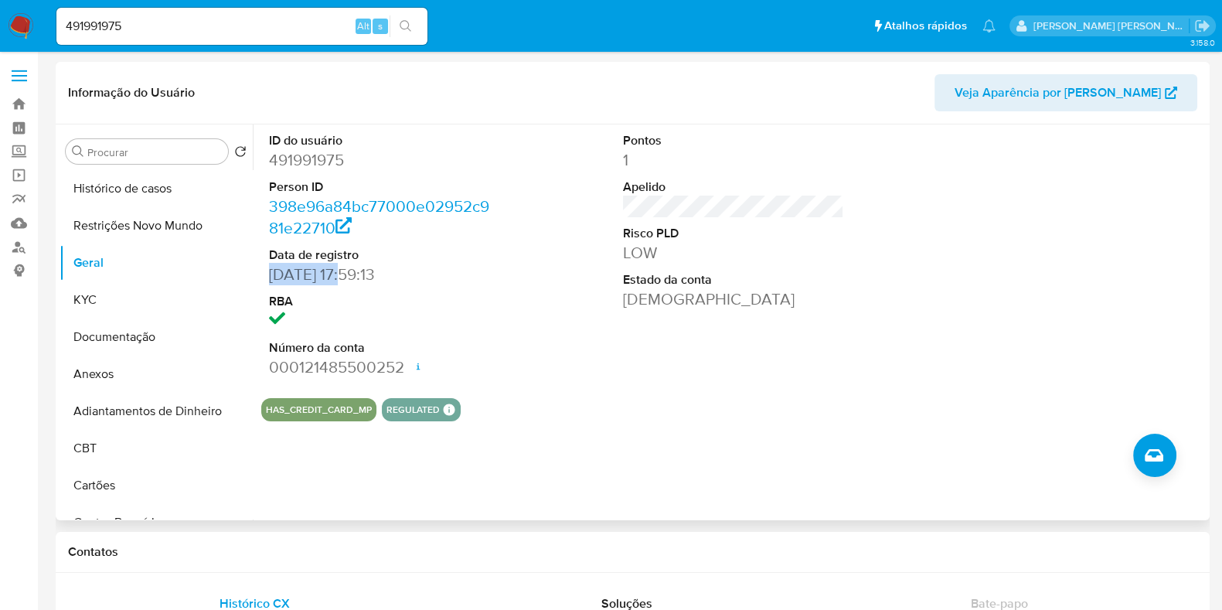
drag, startPoint x: 355, startPoint y: 274, endPoint x: 267, endPoint y: 278, distance: 88.3
click at [267, 278] on div "ID do usuário 491991975 Person ID 398e96a84bc77000e02952c981e22710 Data de regi…" at bounding box center [379, 254] width 237 height 261
copy dd "02/02/2020"
click at [199, 25] on input "491991975" at bounding box center [241, 26] width 371 height 20
paste input "1354391632"
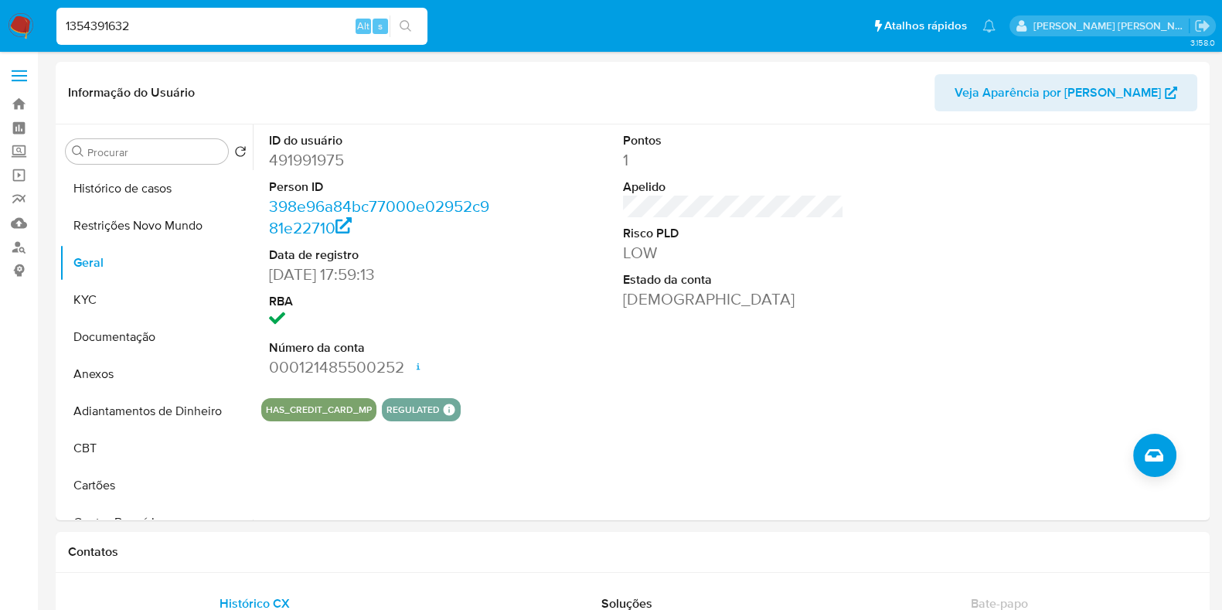
type input "1354391632"
click at [406, 25] on icon "search-icon" at bounding box center [406, 26] width 12 height 12
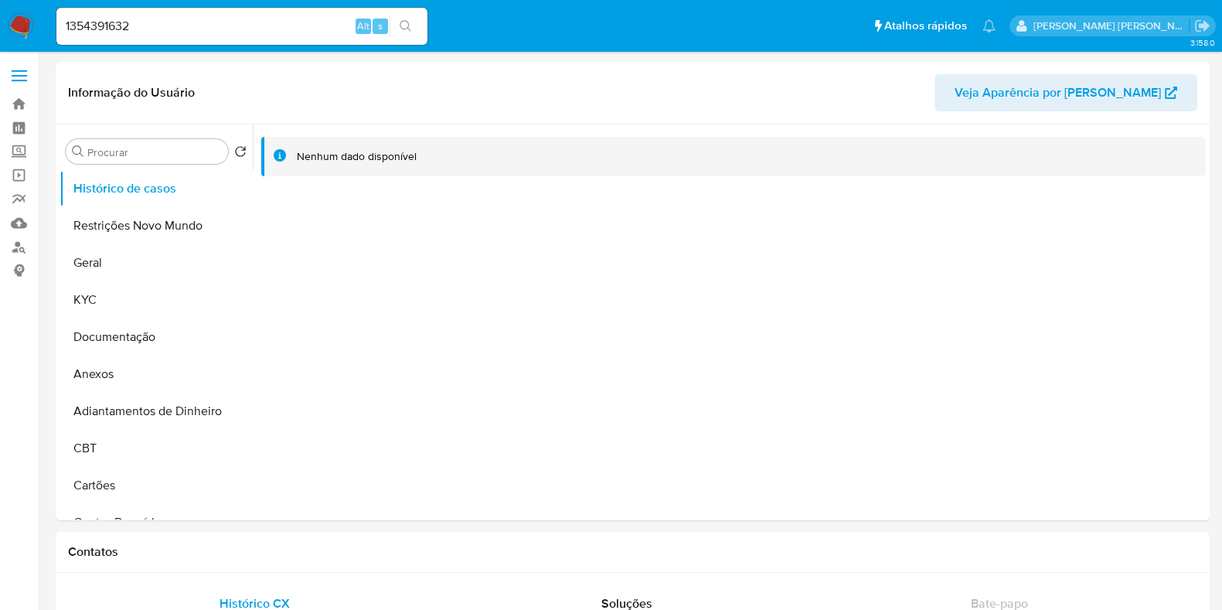
select select "10"
click at [103, 253] on button "Geral" at bounding box center [150, 262] width 181 height 37
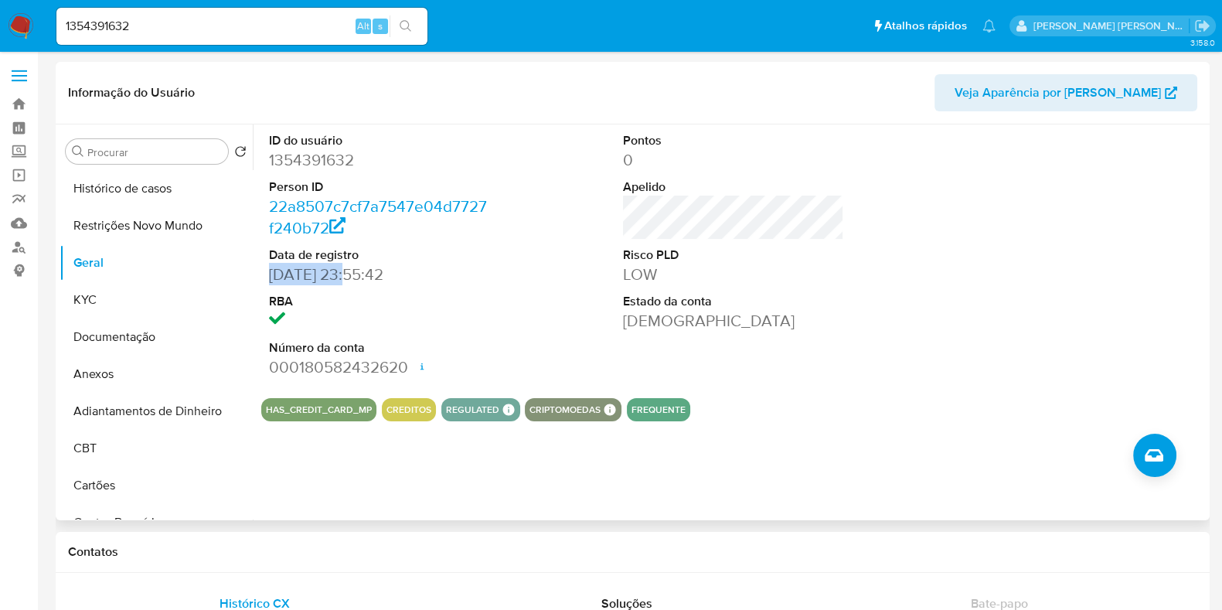
drag, startPoint x: 348, startPoint y: 275, endPoint x: 268, endPoint y: 277, distance: 79.6
click at [269, 277] on dd "16/04/2023 23:55:42" at bounding box center [379, 275] width 221 height 22
copy dd "16/04/2023"
click at [184, 30] on input "1354391632" at bounding box center [241, 26] width 371 height 20
paste input "327770216"
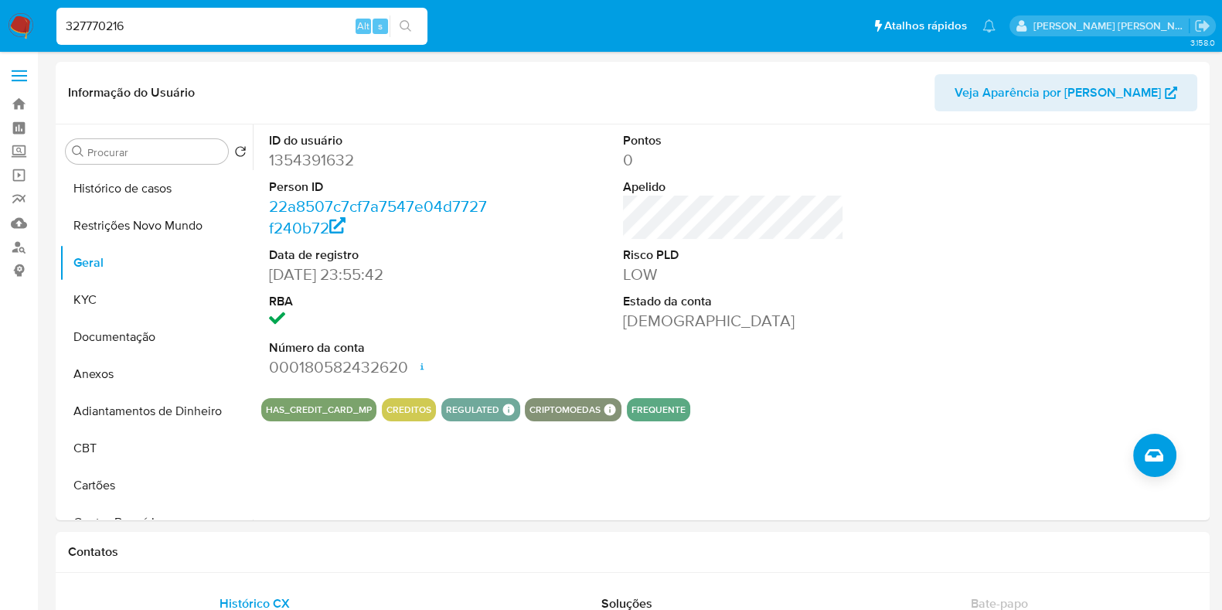
type input "327770216"
click at [407, 20] on icon "search-icon" at bounding box center [406, 26] width 12 height 12
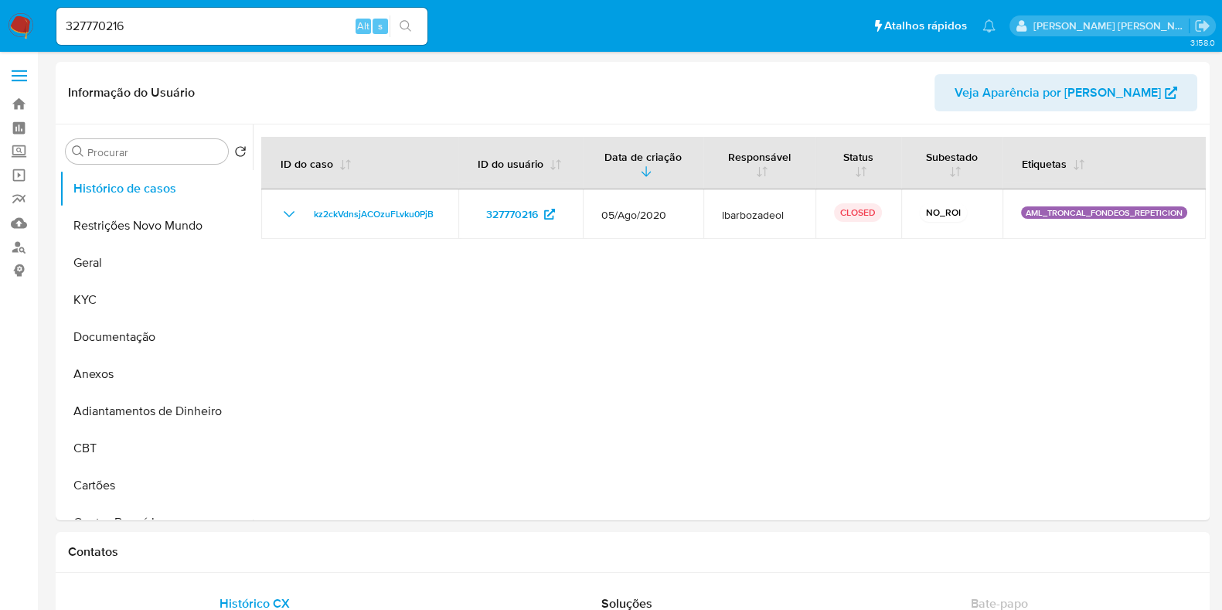
select select "10"
click at [146, 254] on button "Geral" at bounding box center [150, 262] width 181 height 37
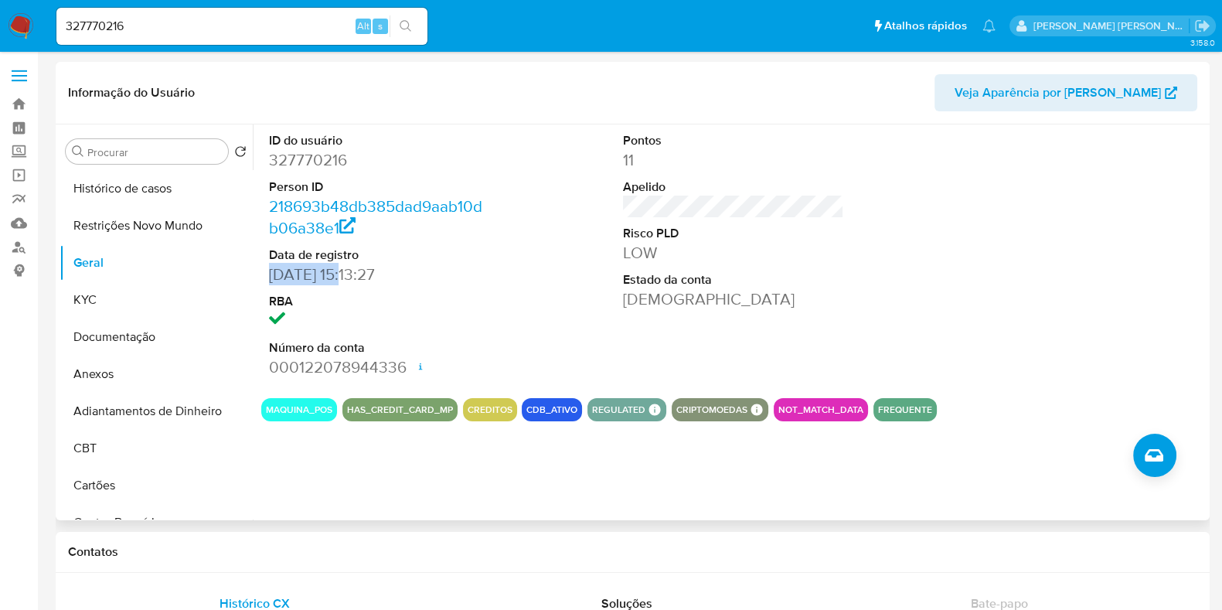
drag, startPoint x: 344, startPoint y: 272, endPoint x: 267, endPoint y: 274, distance: 76.5
click at [267, 274] on div "ID do usuário 327770216 Person ID 218693b48db385dad9aab10db06a38e1 Data de regi…" at bounding box center [379, 254] width 237 height 261
copy dd "12/06/2018"
click at [186, 32] on input "327770216" at bounding box center [241, 26] width 371 height 20
paste input "2168498710"
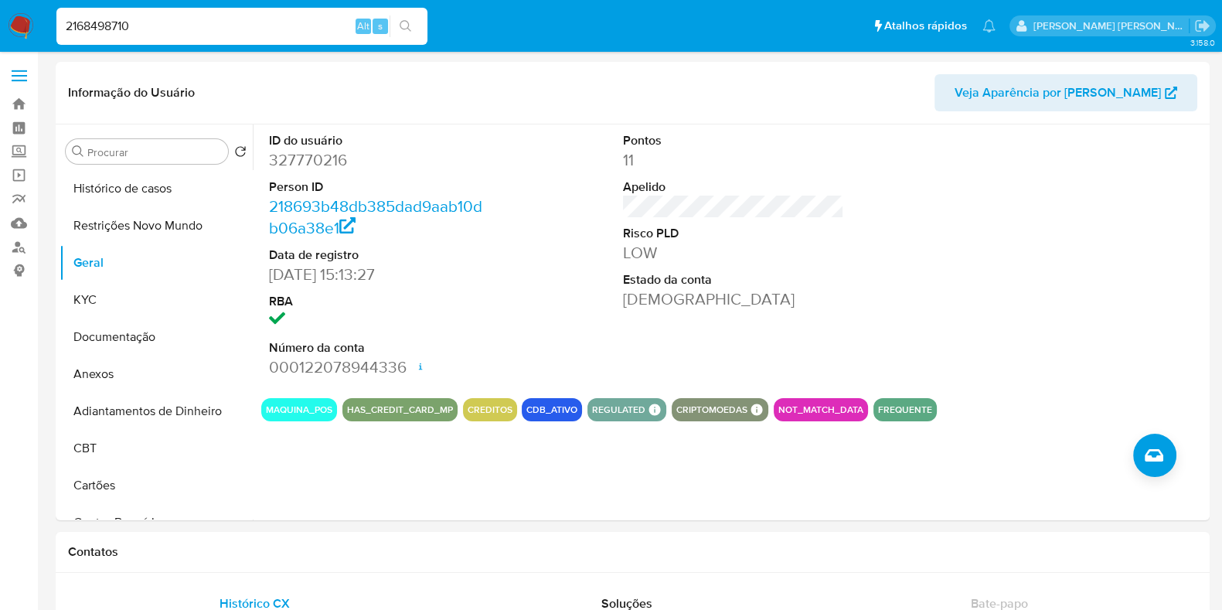
type input "2168498710"
click at [400, 23] on icon "search-icon" at bounding box center [406, 26] width 12 height 12
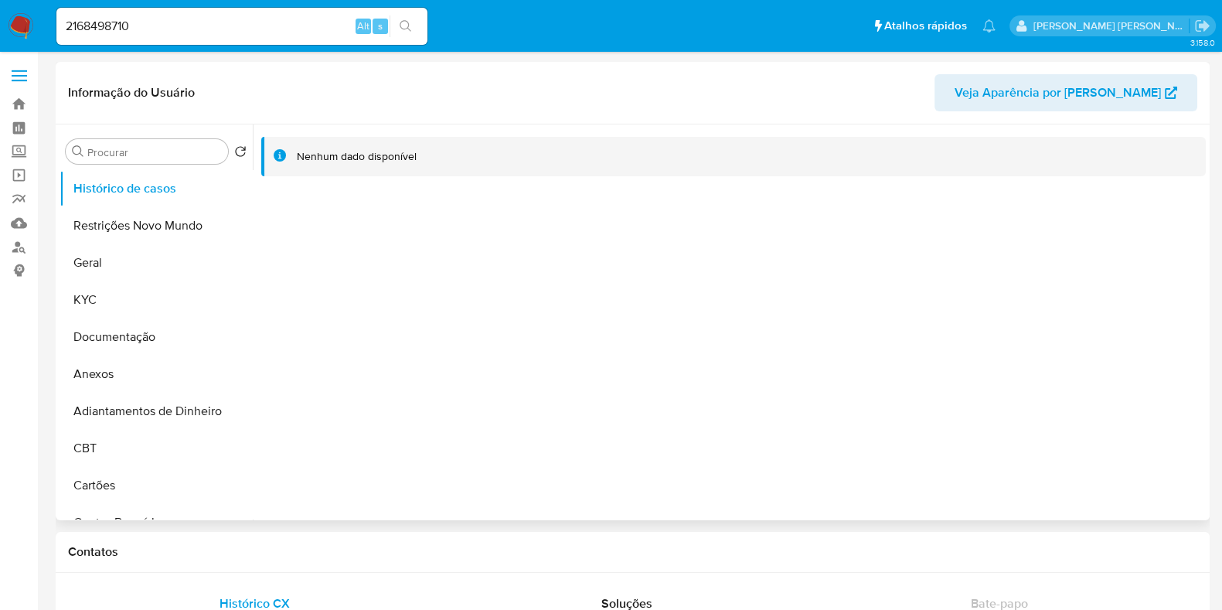
select select "10"
click at [162, 260] on button "Geral" at bounding box center [150, 262] width 181 height 37
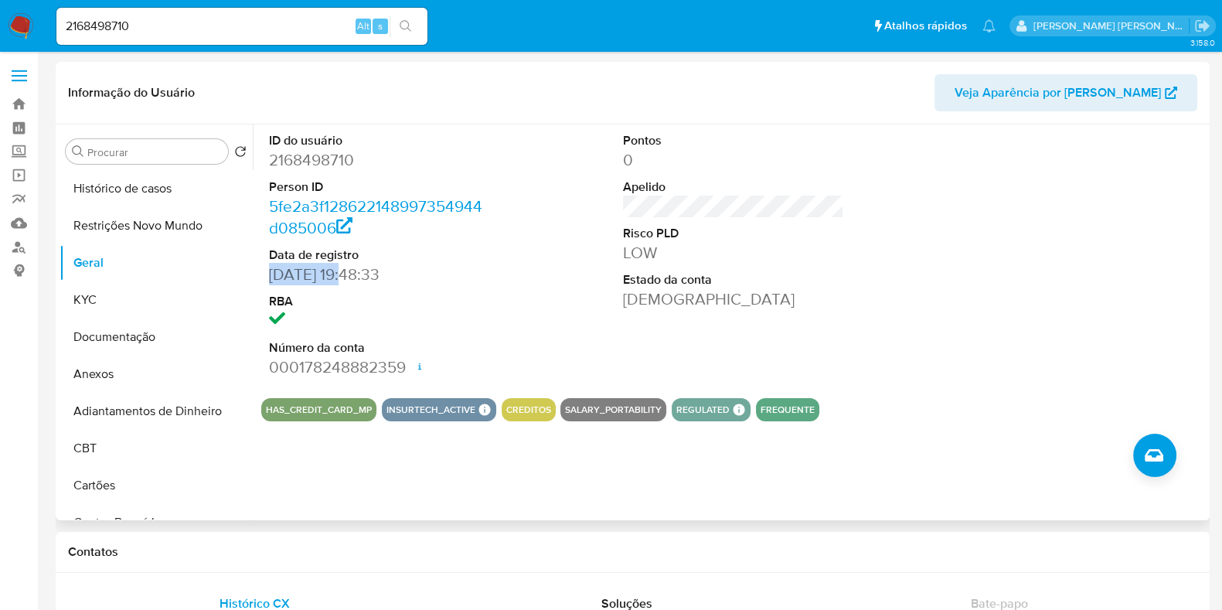
drag, startPoint x: 346, startPoint y: 274, endPoint x: 265, endPoint y: 279, distance: 81.3
click at [265, 279] on div "ID do usuário 2168498710 Person ID 5fe2a3f128622148997354944d085006 Data de reg…" at bounding box center [379, 254] width 237 height 261
copy dd "18/12/2024"
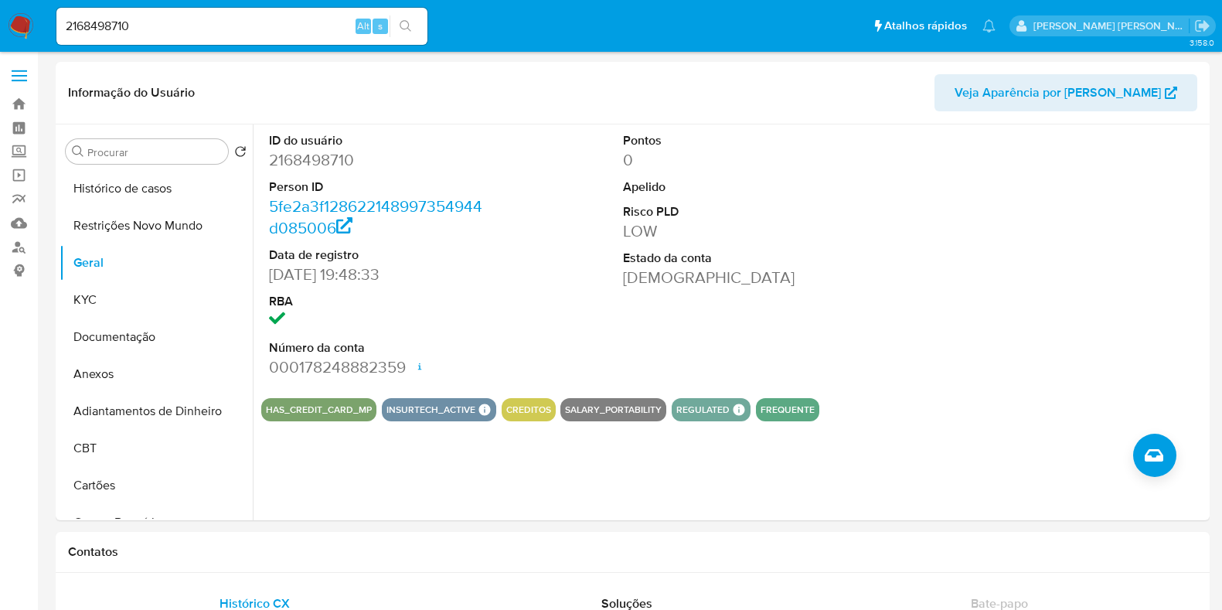
select select "10"
click at [211, 32] on input "2168498710" at bounding box center [241, 26] width 371 height 20
paste input "1613801873"
type input "1613801873"
click at [407, 25] on icon "search-icon" at bounding box center [406, 26] width 12 height 12
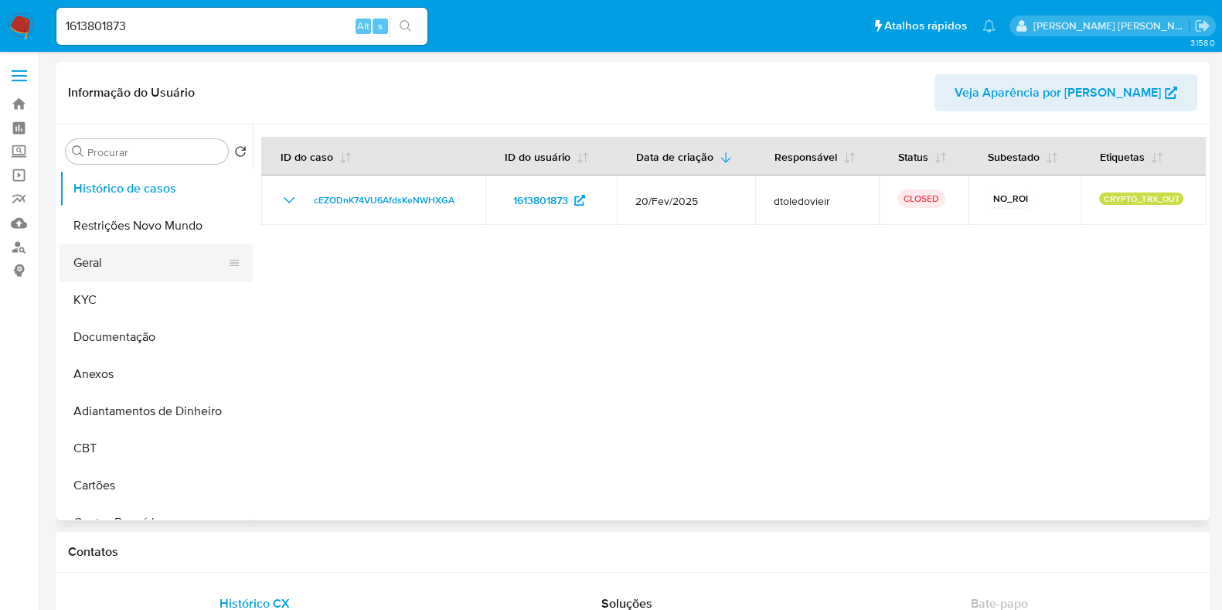
select select "10"
click at [128, 264] on button "Geral" at bounding box center [150, 262] width 181 height 37
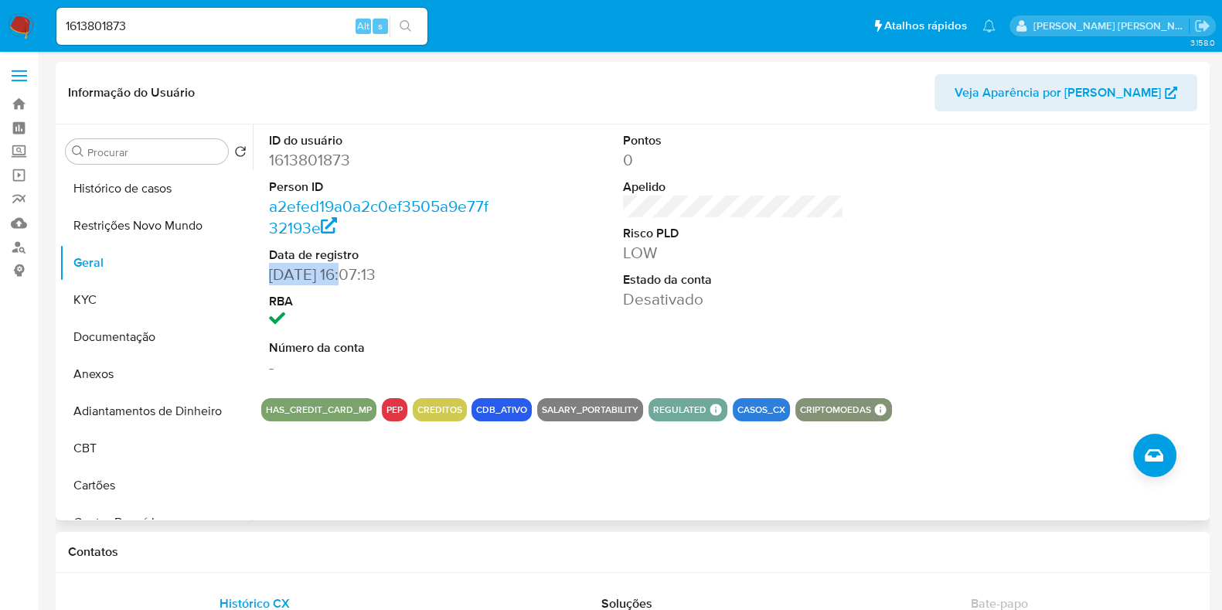
drag, startPoint x: 350, startPoint y: 276, endPoint x: 263, endPoint y: 277, distance: 87.4
click at [263, 277] on div "ID do usuário 1613801873 Person ID a2efed19a0a2c0ef3505a9e77f32193e Data de reg…" at bounding box center [379, 254] width 237 height 261
copy dd "29/12/2023"
click at [207, 17] on input "1613801873" at bounding box center [241, 26] width 371 height 20
paste input "385023556"
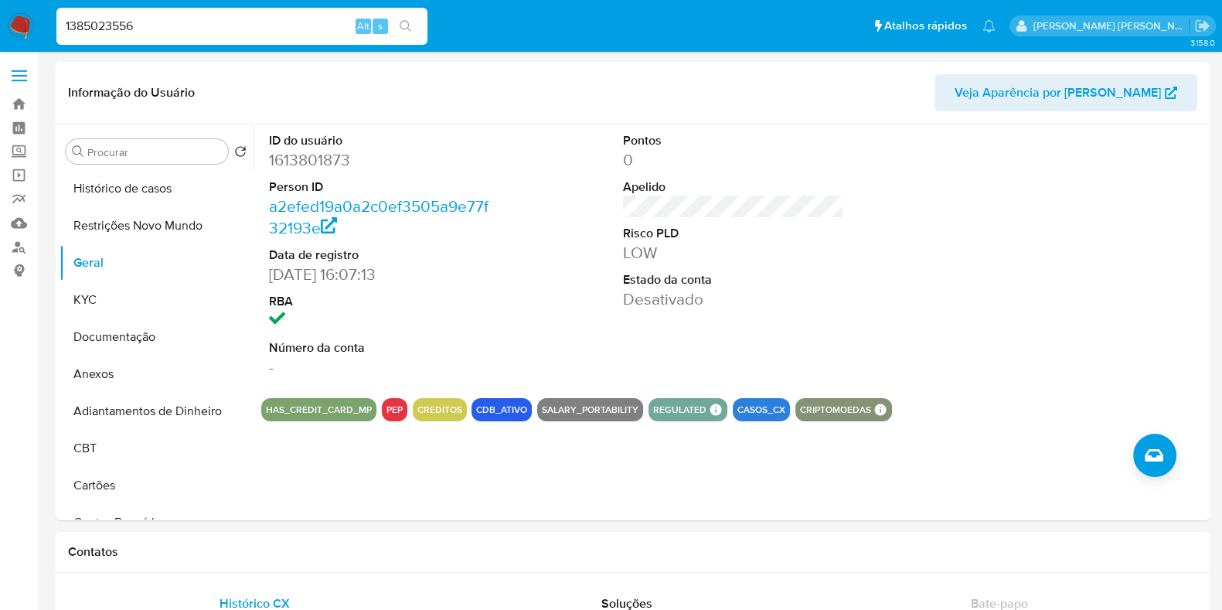
type input "1385023556"
click at [398, 23] on button "search-icon" at bounding box center [406, 26] width 32 height 22
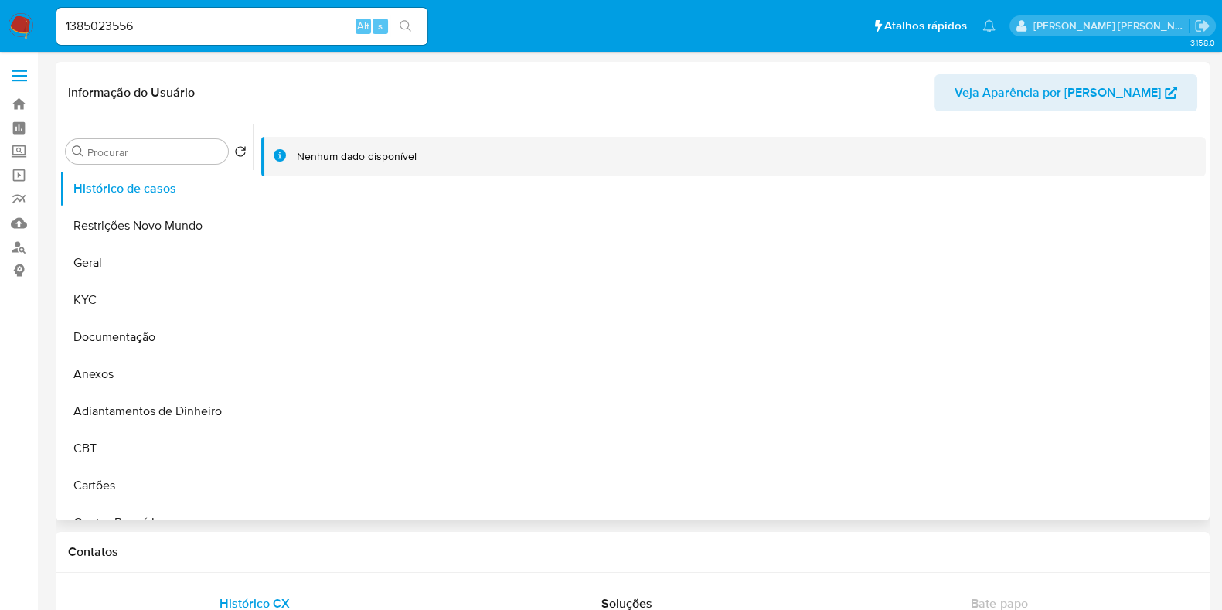
select select "10"
click at [155, 268] on button "Geral" at bounding box center [150, 262] width 181 height 37
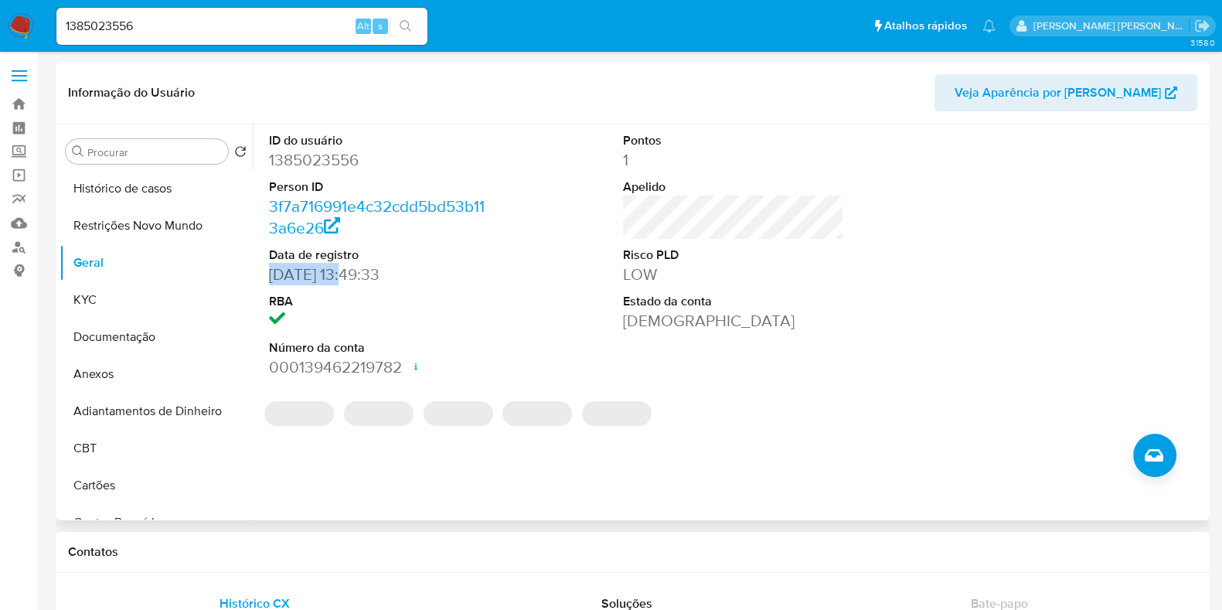
drag, startPoint x: 353, startPoint y: 272, endPoint x: 259, endPoint y: 278, distance: 94.5
click at [259, 278] on div "ID do usuário 1385023556 Person ID 3f7a716991e4c32cdd5bd53b113a6e26 Data de reg…" at bounding box center [729, 322] width 953 height 396
copy dd "28/05/2023"
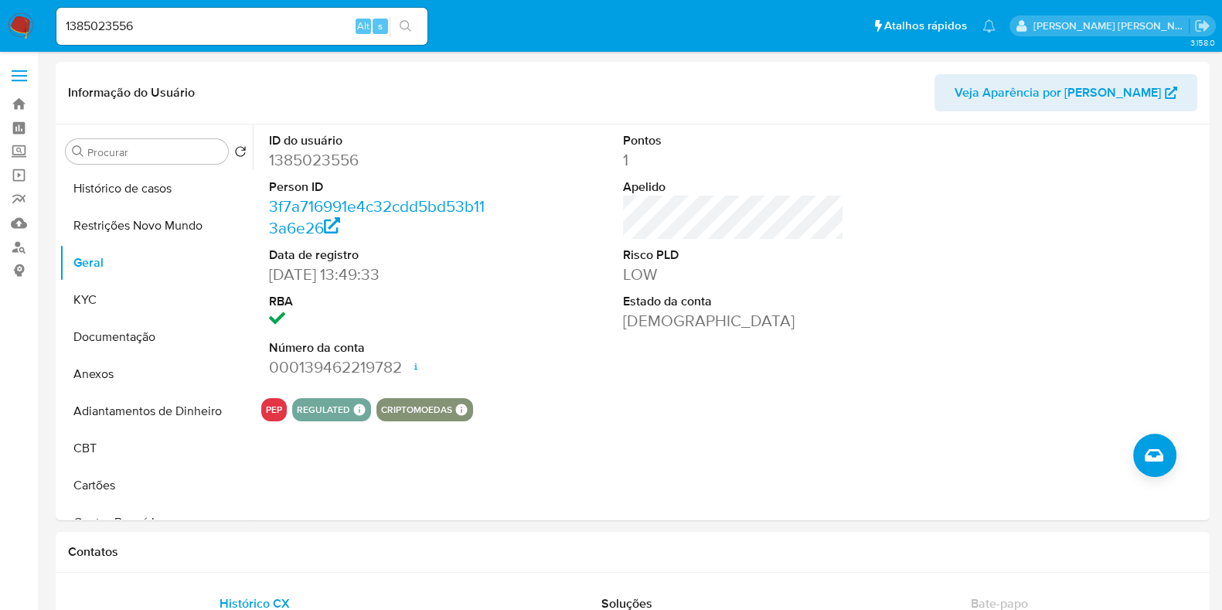
click at [156, 23] on input "1385023556" at bounding box center [241, 26] width 371 height 20
paste input "26263694"
type input "262636946"
click at [409, 27] on icon "search-icon" at bounding box center [406, 26] width 12 height 12
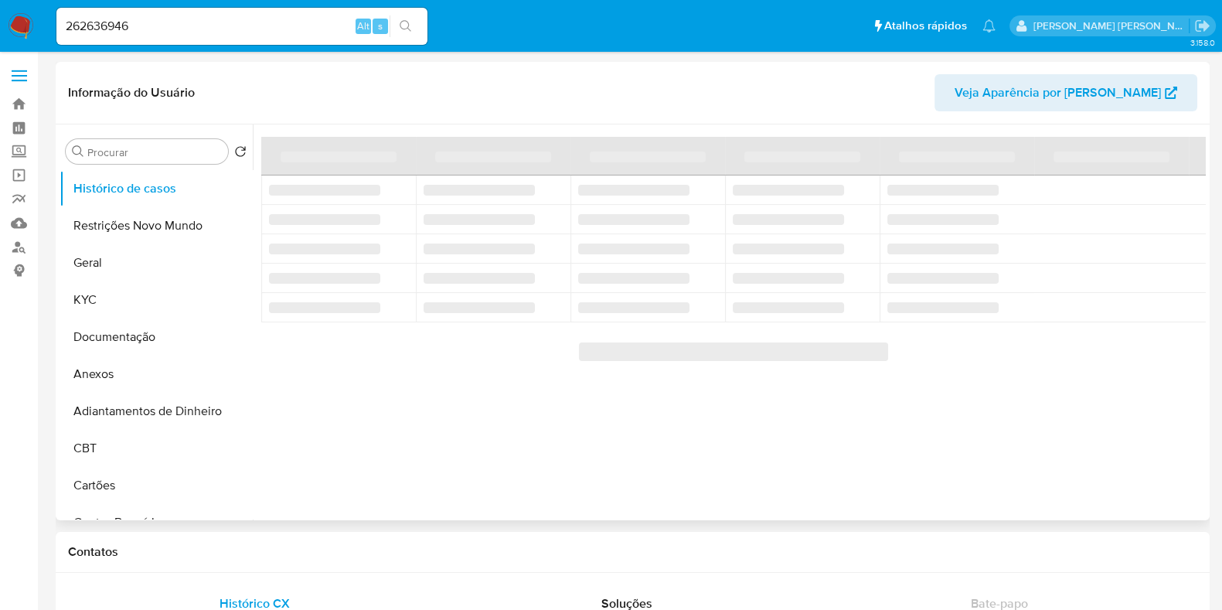
select select "10"
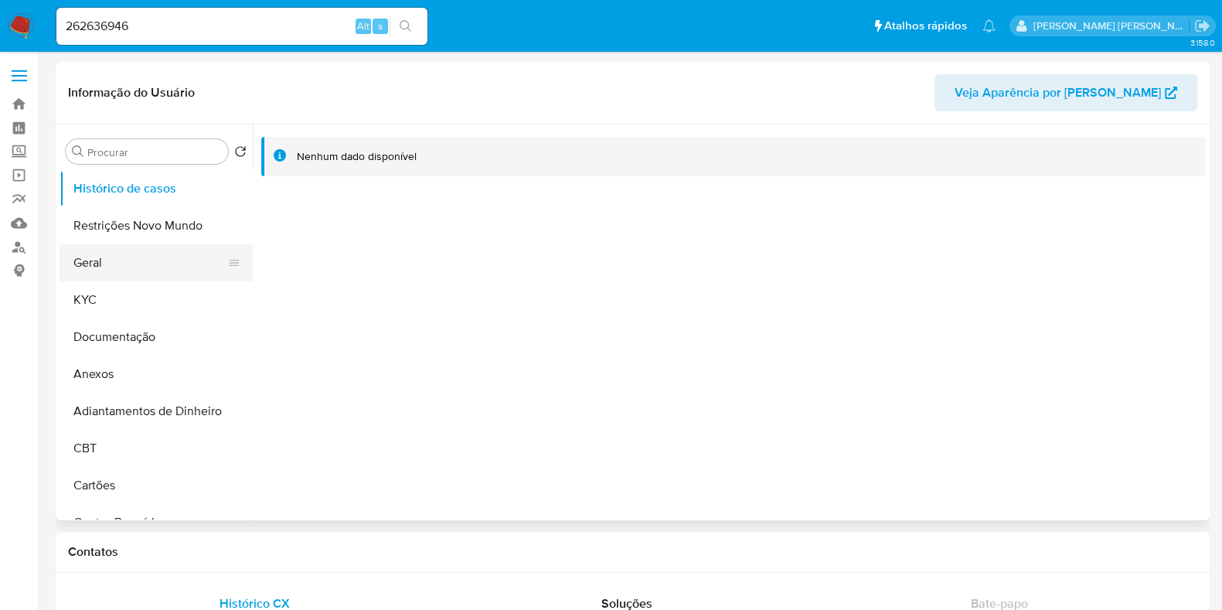
click at [150, 267] on button "Geral" at bounding box center [150, 262] width 181 height 37
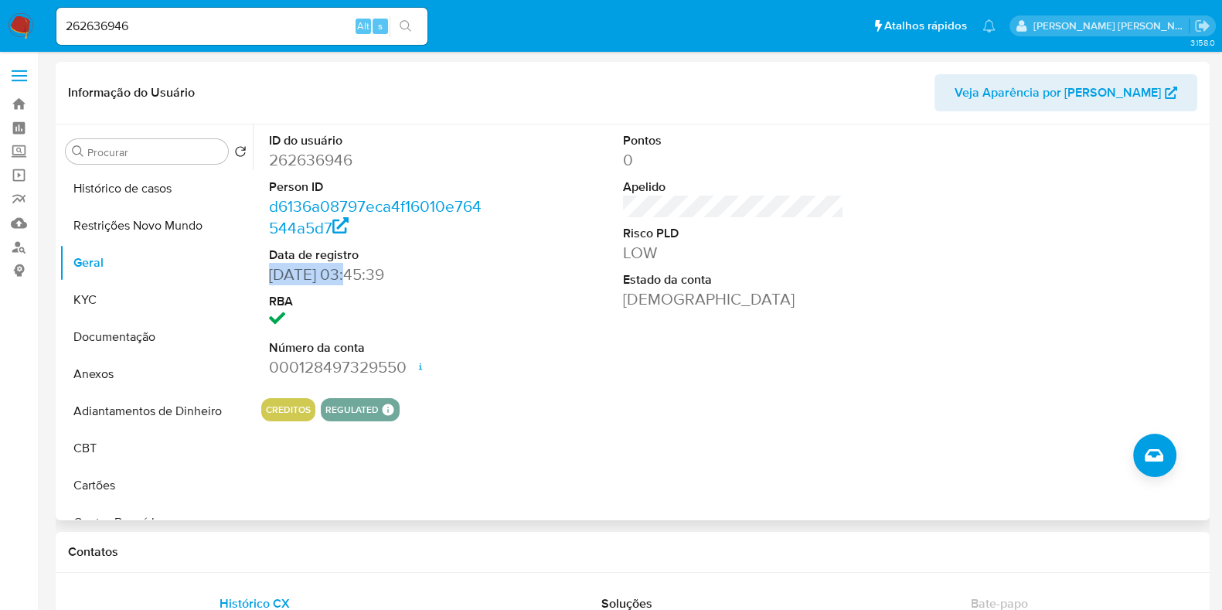
drag, startPoint x: 346, startPoint y: 279, endPoint x: 269, endPoint y: 283, distance: 76.6
click at [269, 283] on dd "01/07/2017 03:45:39" at bounding box center [379, 275] width 221 height 22
copy dd "01/07/2017"
click at [248, 29] on input "262636946" at bounding box center [241, 26] width 371 height 20
paste input "58689528"
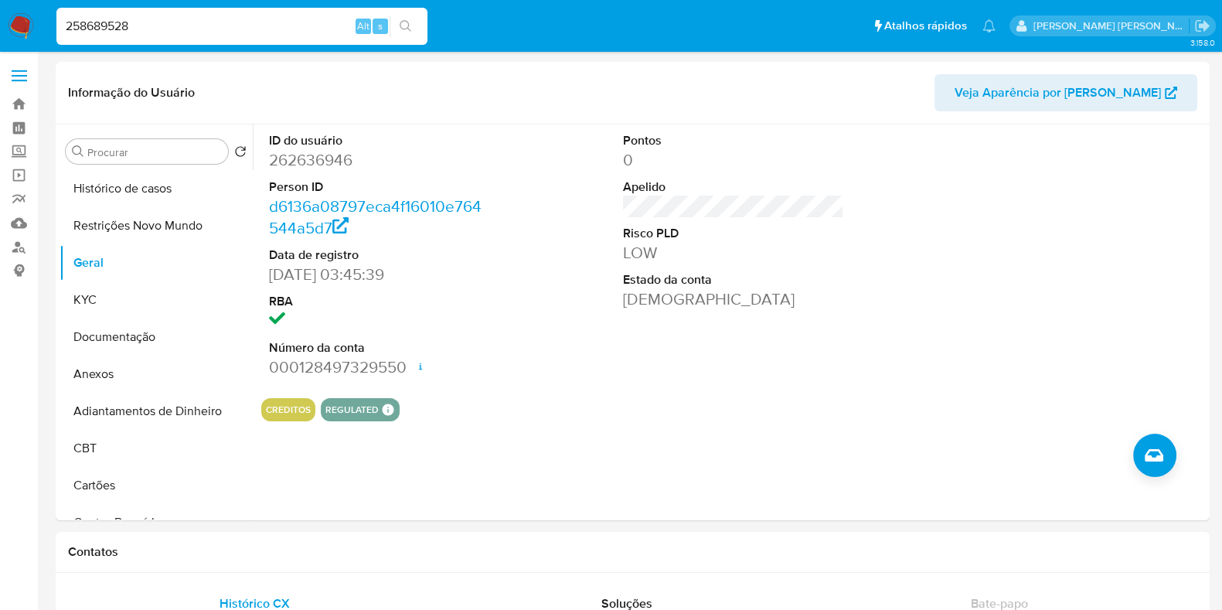
type input "258689528"
click at [408, 25] on icon "search-icon" at bounding box center [406, 26] width 12 height 12
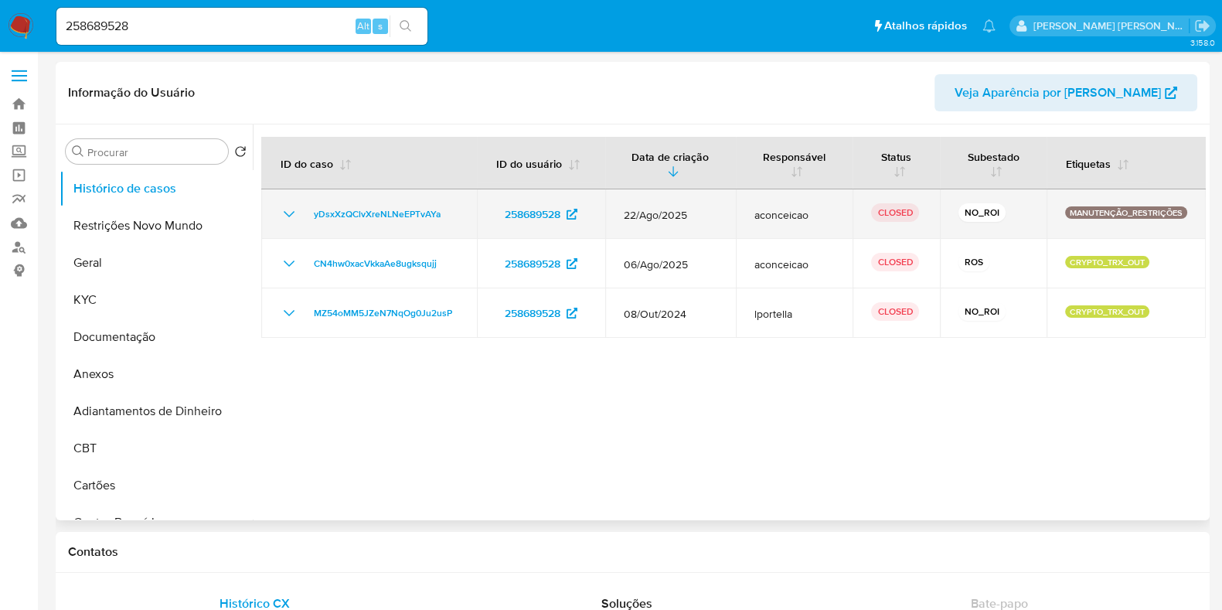
select select "10"
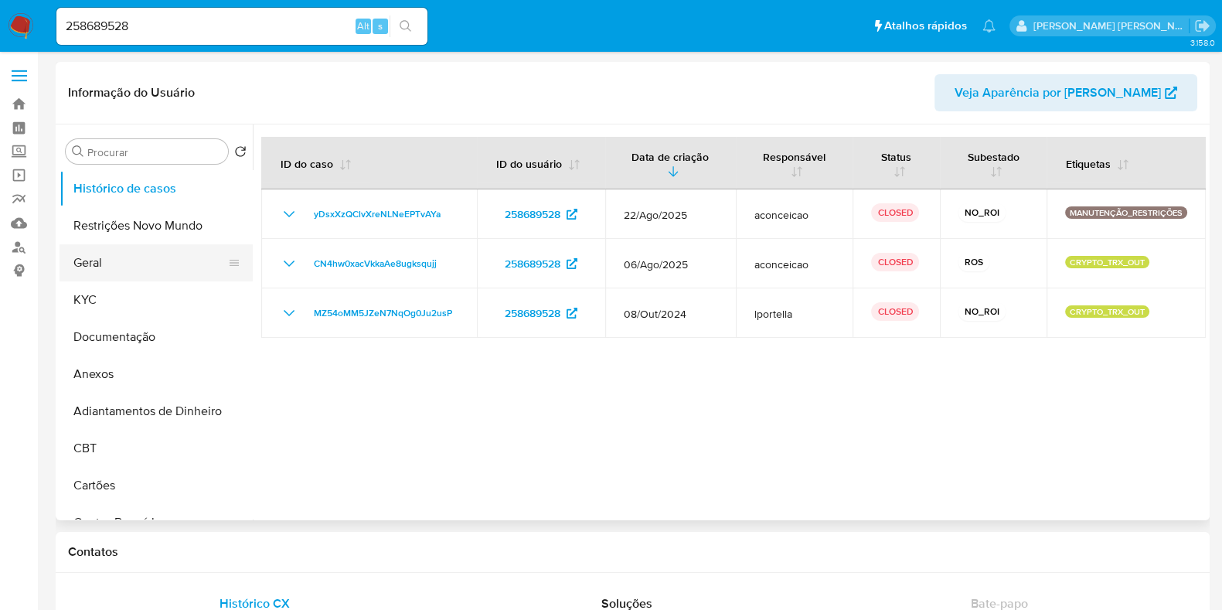
click at [141, 257] on button "Geral" at bounding box center [150, 262] width 181 height 37
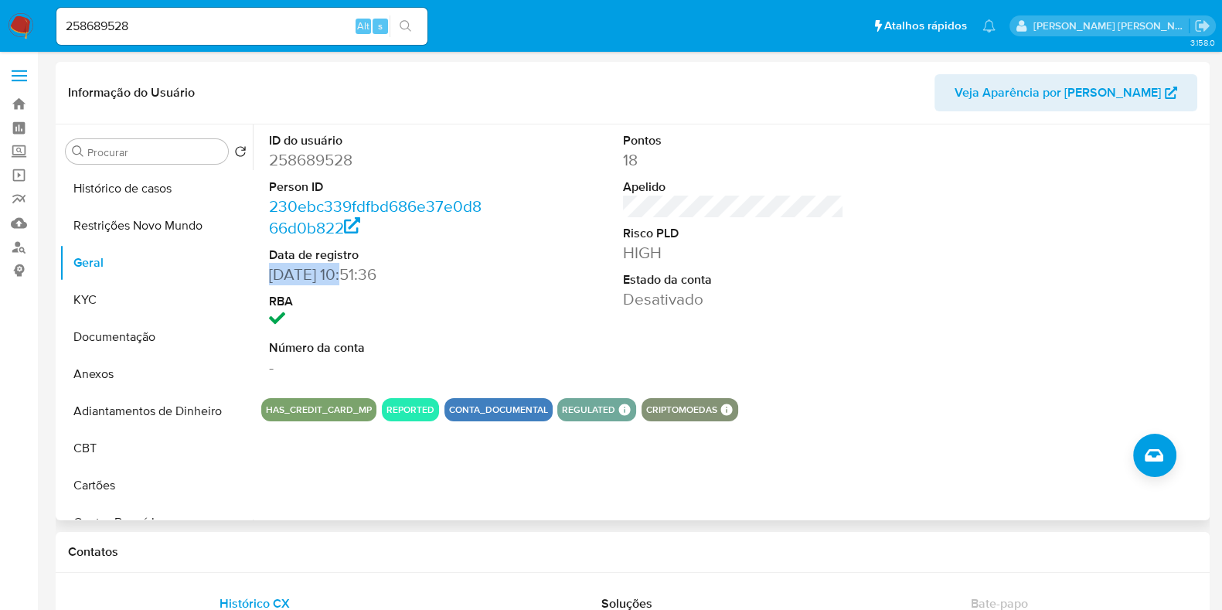
drag, startPoint x: 346, startPoint y: 270, endPoint x: 264, endPoint y: 278, distance: 82.3
click at [264, 278] on div "ID do usuário 258689528 Person ID 230ebc339fdfbd686e37e0d866d0b822 Data de regi…" at bounding box center [379, 254] width 237 height 261
copy dd "31/05/2017"
click at [205, 27] on input "258689528" at bounding box center [241, 26] width 371 height 20
paste input "64003531"
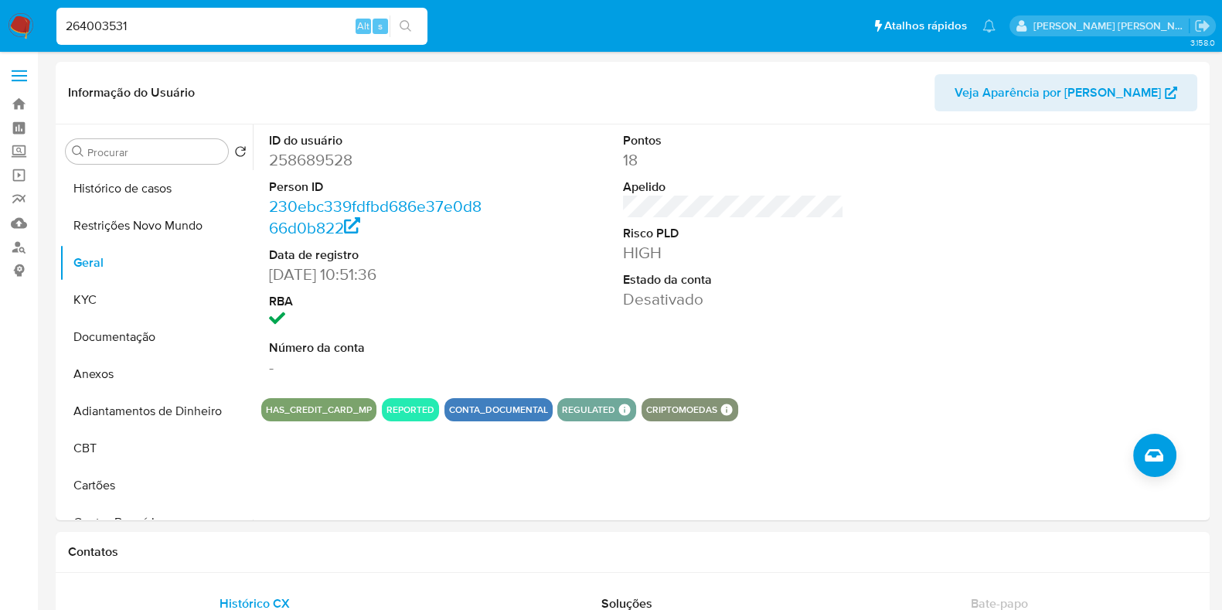
type input "264003531"
click at [405, 18] on button "search-icon" at bounding box center [406, 26] width 32 height 22
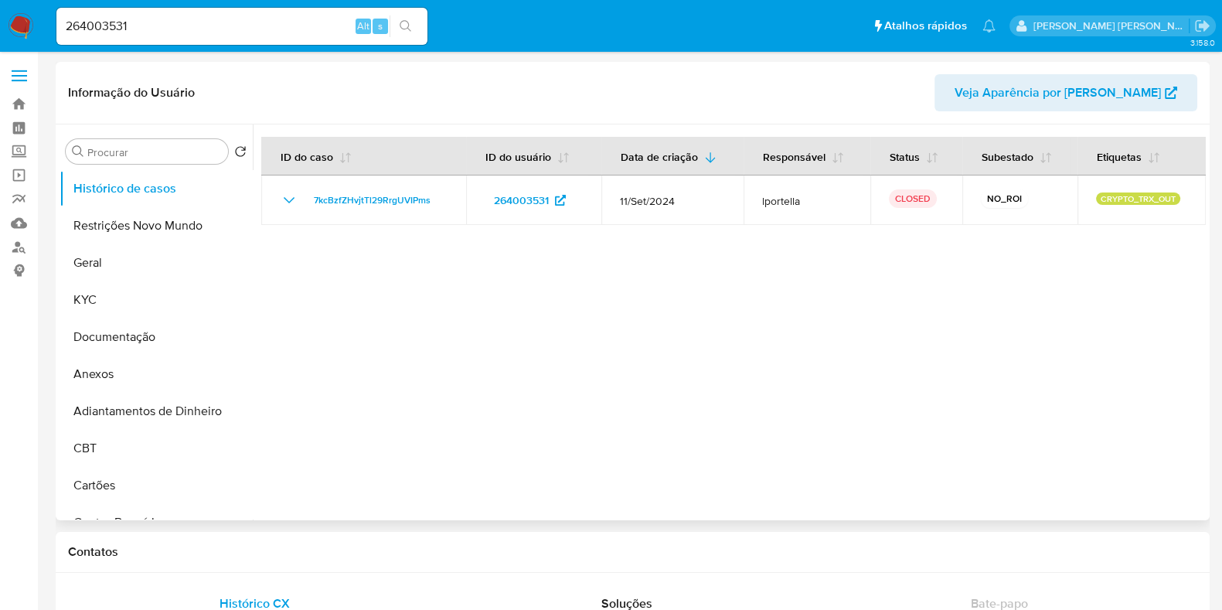
select select "10"
click at [165, 264] on button "Geral" at bounding box center [150, 262] width 181 height 37
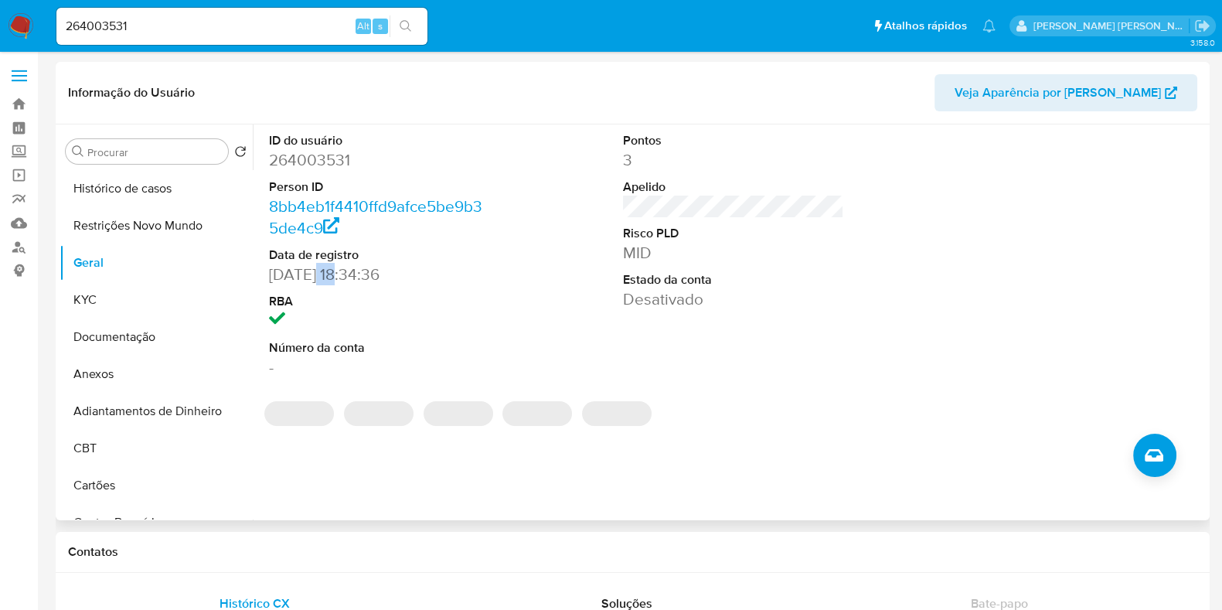
drag, startPoint x: 335, startPoint y: 272, endPoint x: 310, endPoint y: 272, distance: 24.7
click at [310, 272] on dd "11/07/2017 18:34:36" at bounding box center [379, 275] width 221 height 22
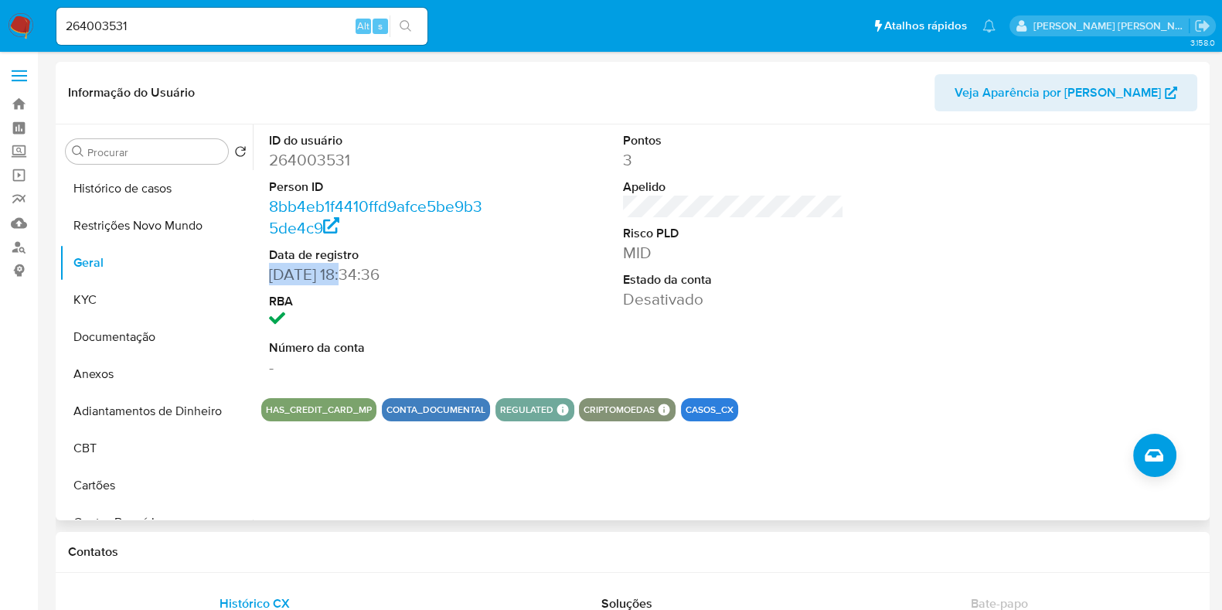
drag, startPoint x: 340, startPoint y: 272, endPoint x: 258, endPoint y: 280, distance: 82.3
click at [258, 280] on div "ID do usuário 264003531 Person ID 8bb4eb1f4410ffd9afce5be9b35de4c9 Data de regi…" at bounding box center [729, 322] width 953 height 396
copy dd "11/07/2017"
click at [233, 29] on input "264003531" at bounding box center [241, 26] width 371 height 20
paste input "5364814"
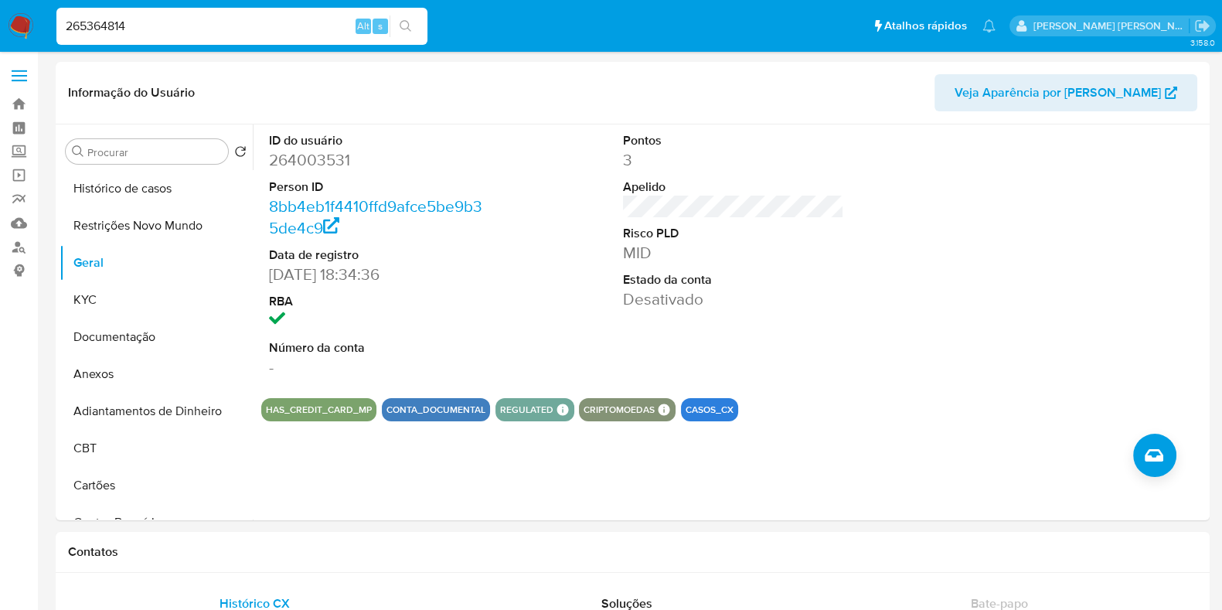
type input "265364814"
click at [410, 29] on icon "search-icon" at bounding box center [406, 26] width 12 height 12
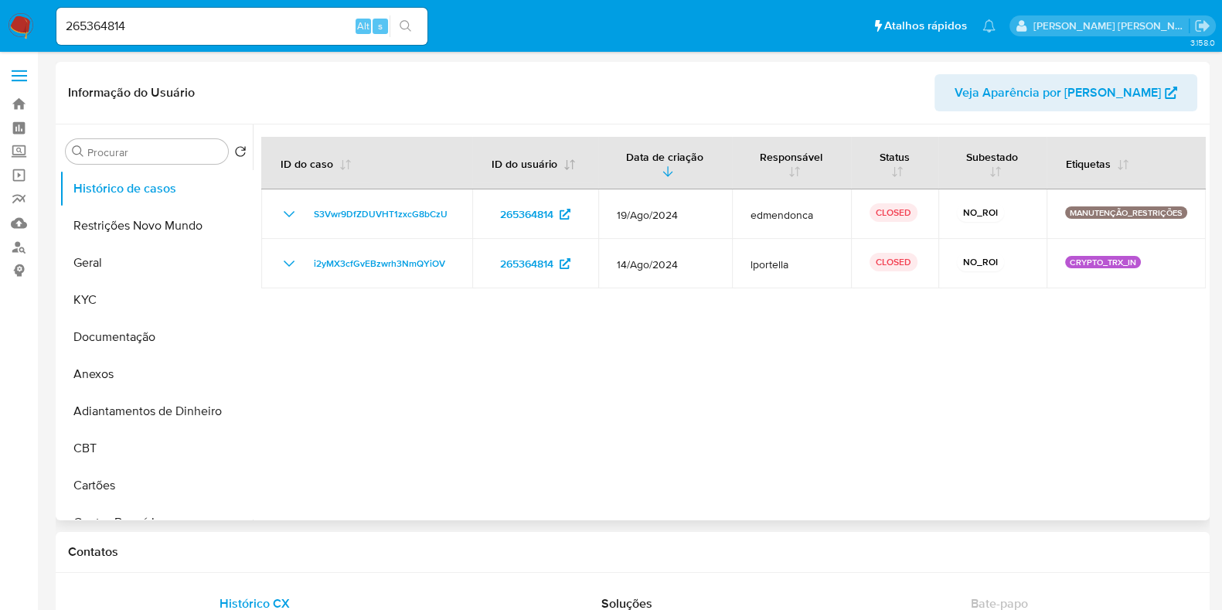
select select "10"
click at [166, 263] on button "Geral" at bounding box center [150, 262] width 181 height 37
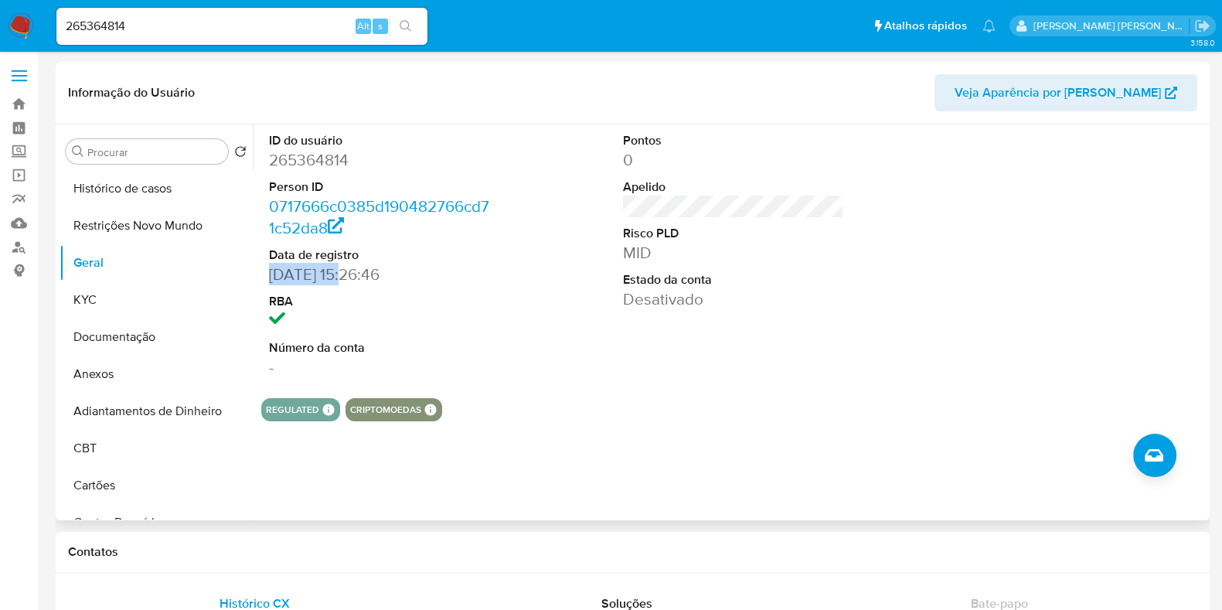
drag, startPoint x: 346, startPoint y: 276, endPoint x: 267, endPoint y: 280, distance: 78.9
click at [267, 280] on div "ID do usuário 265364814 Person ID 0717666c0385d190482766cd71c52da8 Data de regi…" at bounding box center [379, 254] width 237 height 261
copy dd "22/07/2017"
click at [176, 21] on input "265364814" at bounding box center [241, 26] width 371 height 20
paste input "343787851"
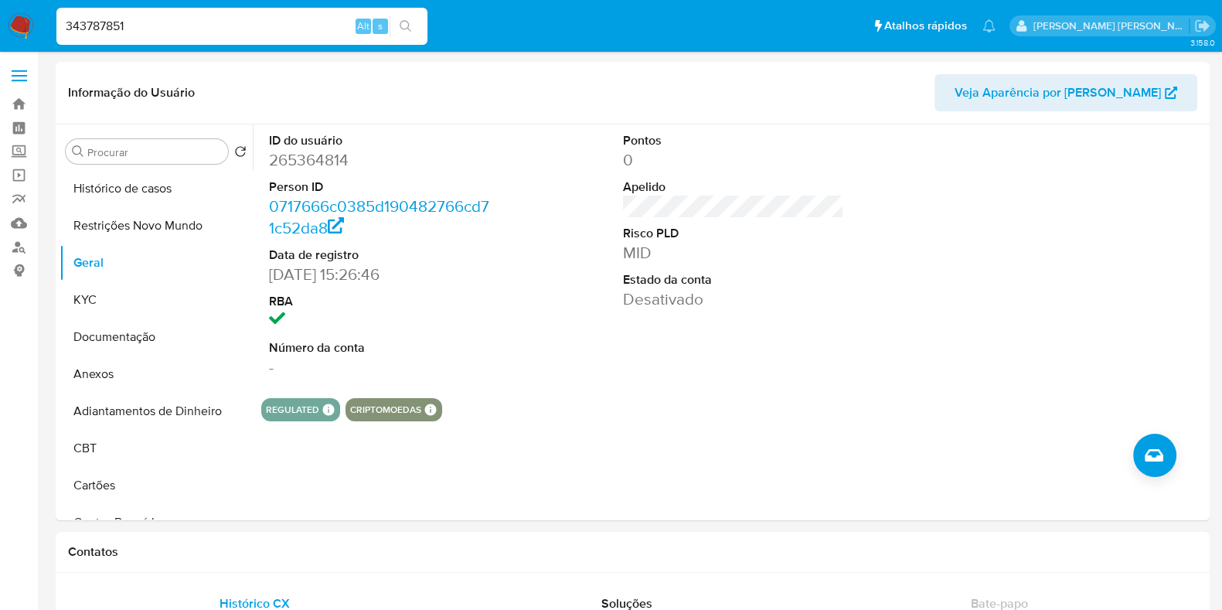
type input "343787851"
click at [408, 23] on icon "search-icon" at bounding box center [406, 26] width 12 height 12
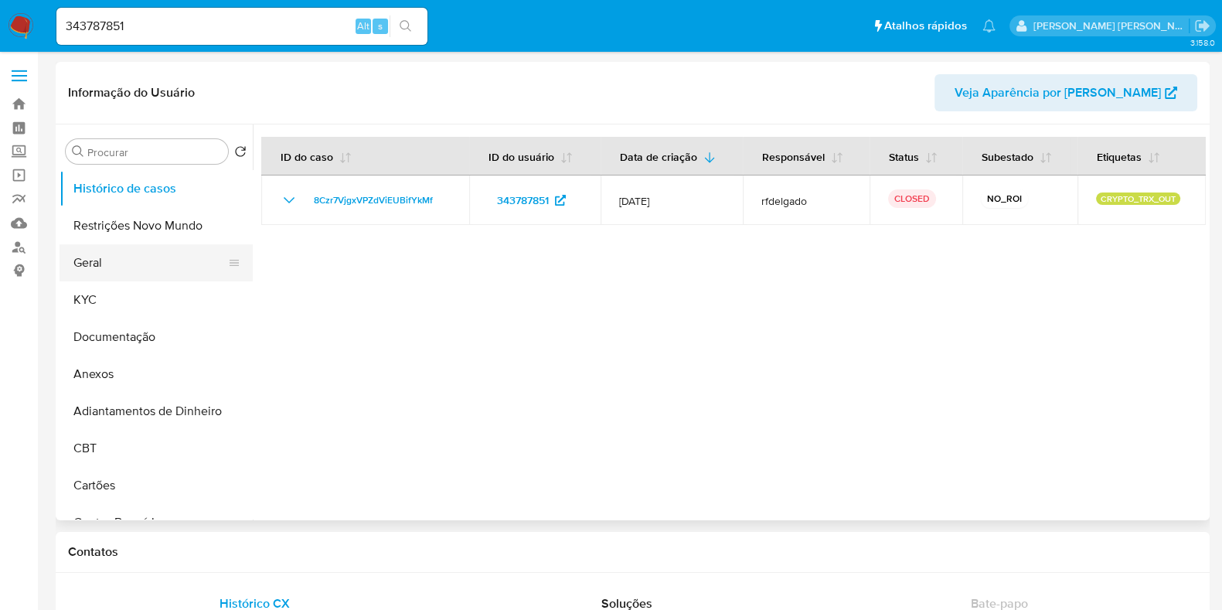
click at [151, 259] on button "Geral" at bounding box center [150, 262] width 181 height 37
select select "10"
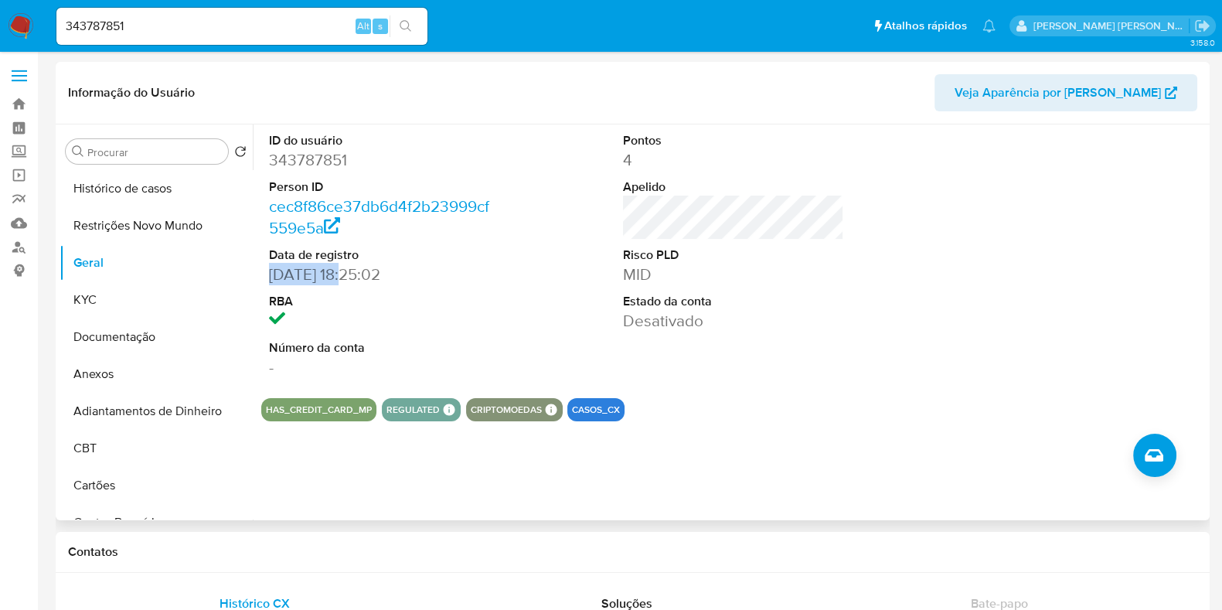
drag, startPoint x: 346, startPoint y: 273, endPoint x: 266, endPoint y: 276, distance: 80.5
click at [266, 276] on div "ID do usuário 343787851 Person ID cec8f86ce37db6d4f2b23999cf559e5a Data de regi…" at bounding box center [379, 254] width 237 height 261
copy dd "07/08/2018"
click at [206, 25] on input "343787851" at bounding box center [241, 26] width 371 height 20
paste input "58397819"
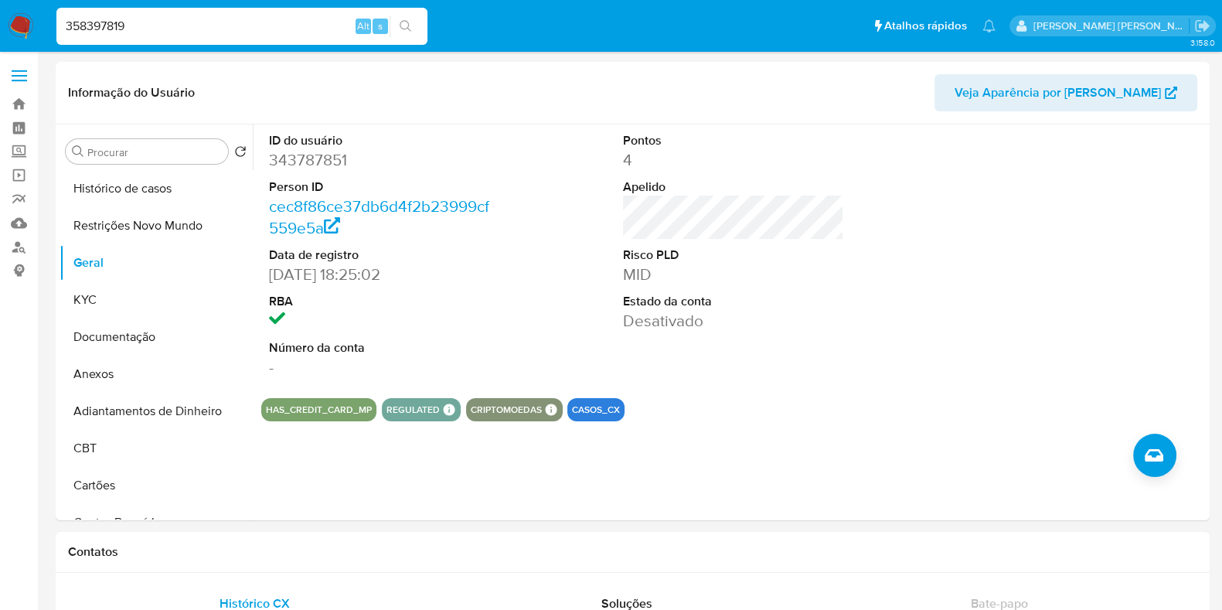
type input "358397819"
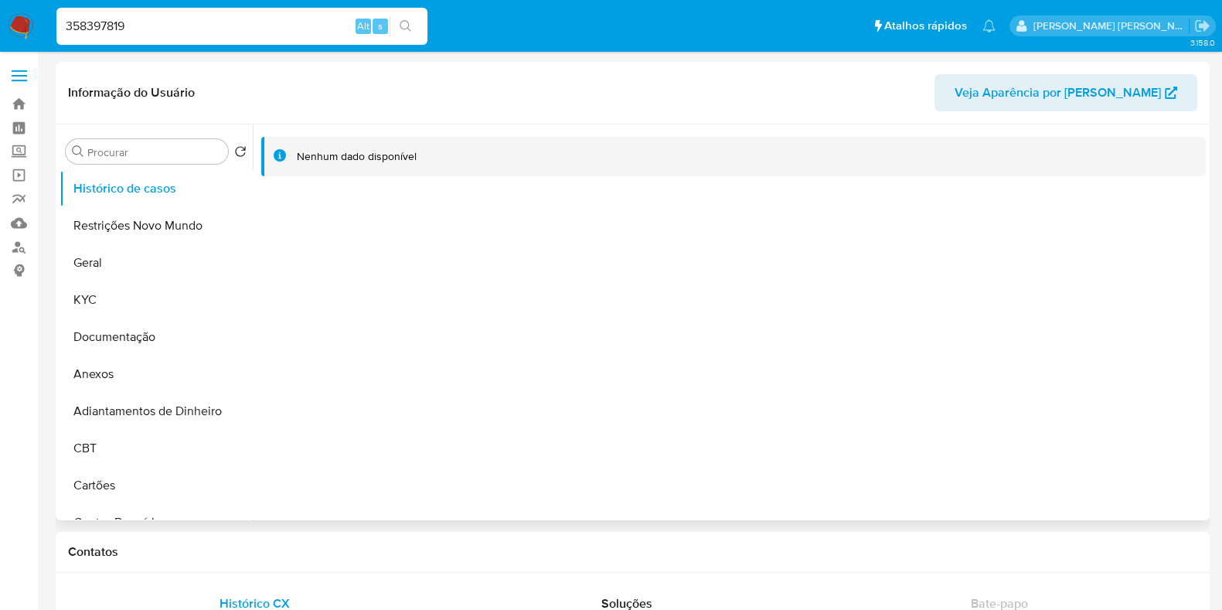
select select "10"
click at [129, 264] on button "Geral" at bounding box center [150, 262] width 181 height 37
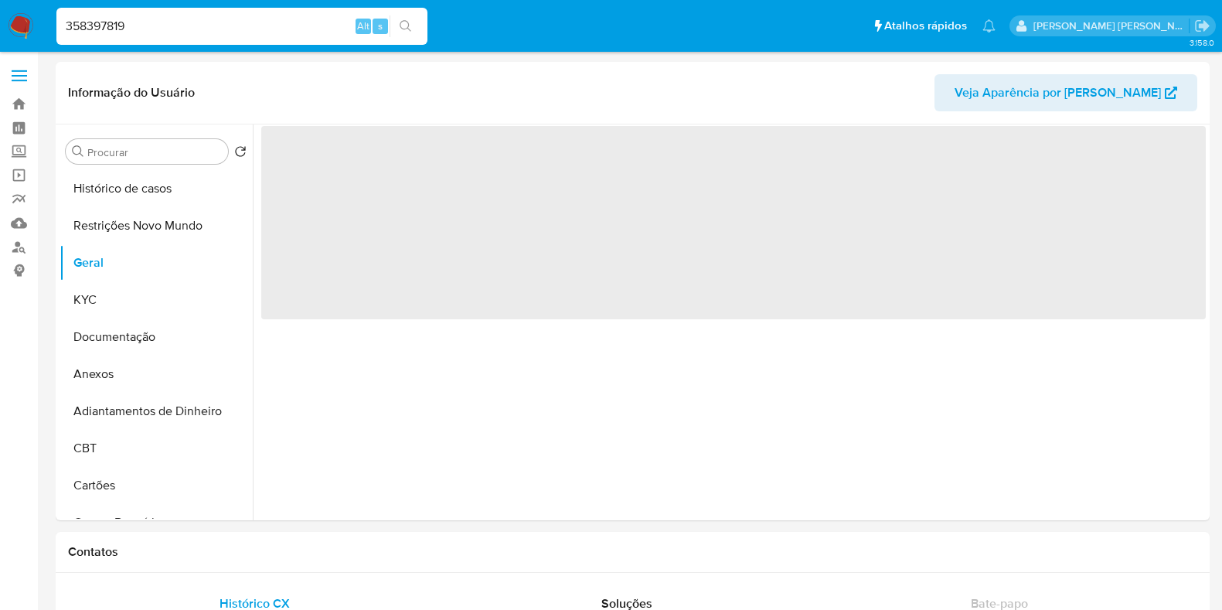
select select "10"
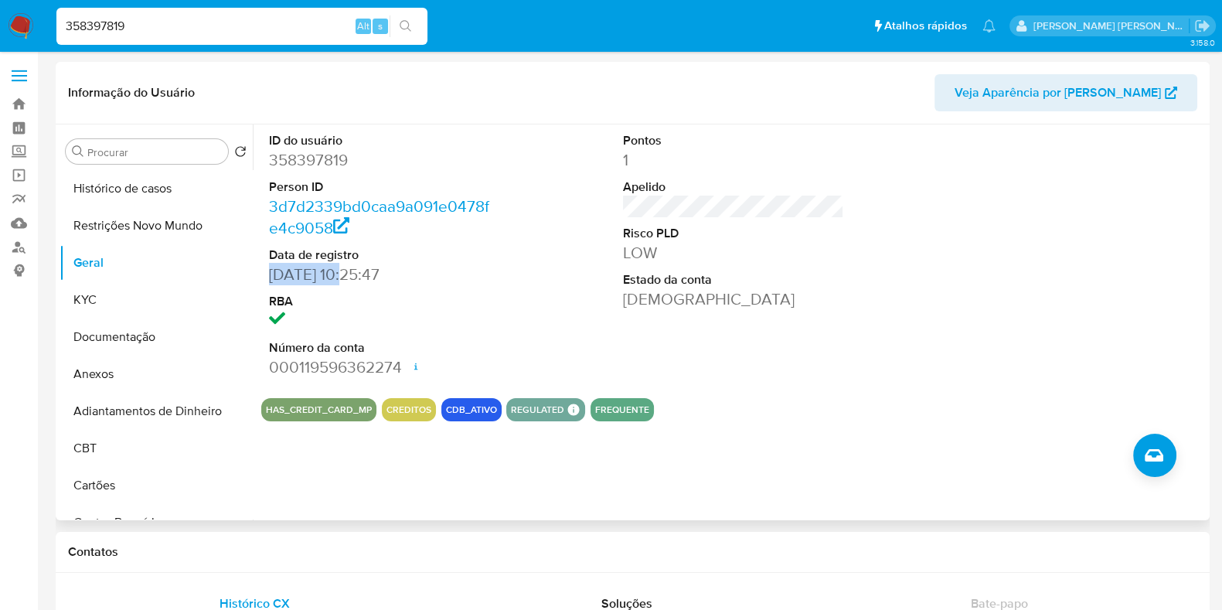
drag, startPoint x: 348, startPoint y: 274, endPoint x: 267, endPoint y: 274, distance: 81.2
click at [267, 274] on div "ID do usuário 358397819 Person ID 3d7d2339bd0caa9a091e0478fe4c9058 Data de regi…" at bounding box center [379, 254] width 237 height 261
copy dd "28/09/2018"
click at [210, 22] on input "358397819" at bounding box center [241, 26] width 371 height 20
paste input "1667957280"
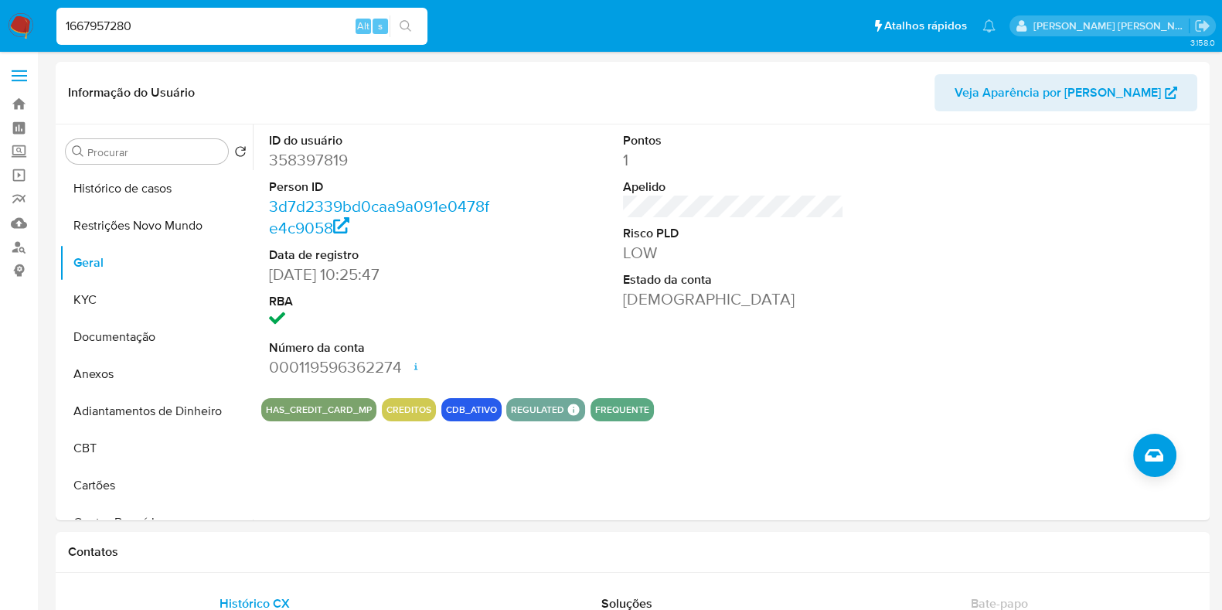
type input "1667957280"
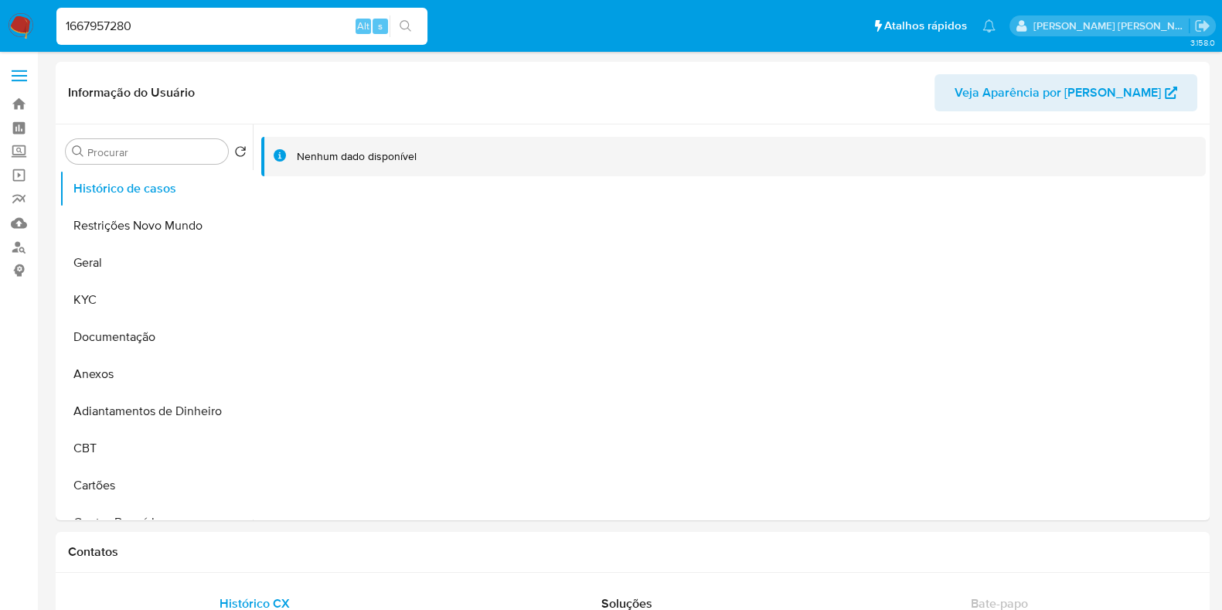
select select "10"
click at [97, 264] on button "Geral" at bounding box center [150, 262] width 181 height 37
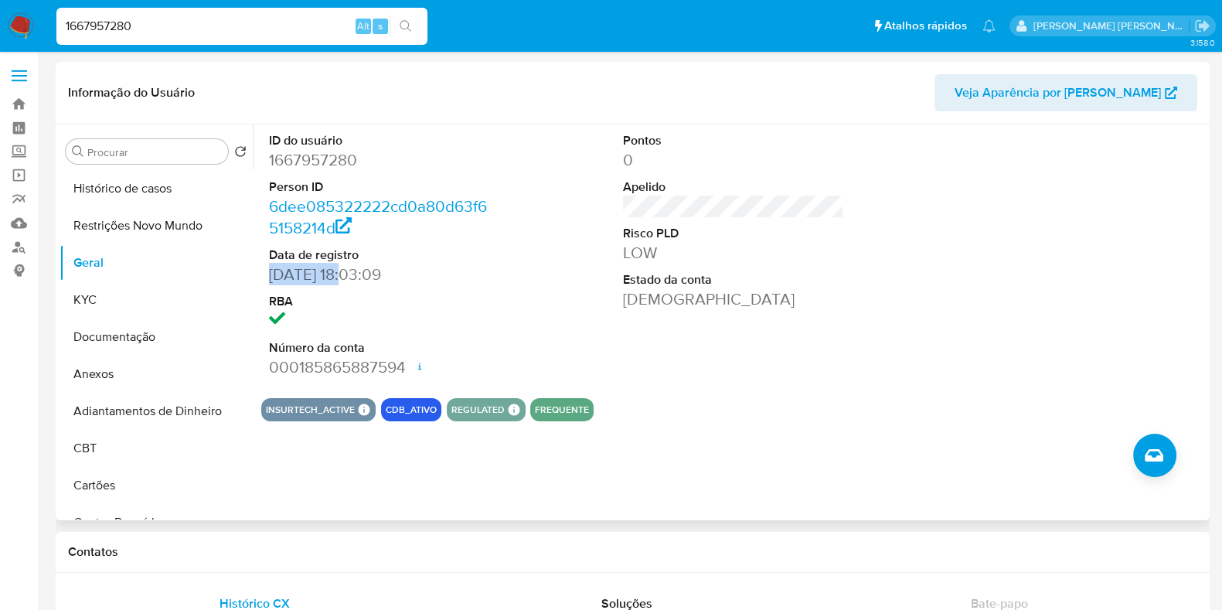
drag, startPoint x: 355, startPoint y: 271, endPoint x: 271, endPoint y: 272, distance: 84.3
click at [271, 272] on dd "03/02/2024 18:03:09" at bounding box center [379, 275] width 221 height 22
copy dd "03/02/2024"
click at [174, 26] on input "1667957280" at bounding box center [241, 26] width 371 height 20
paste input "9490073"
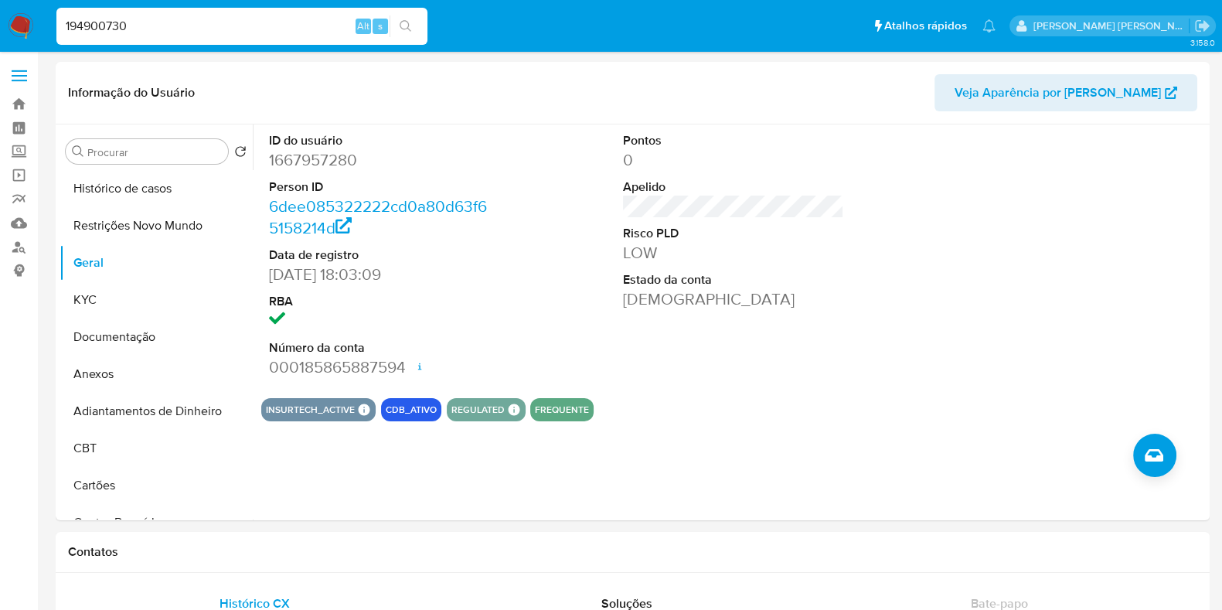
type input "194900730"
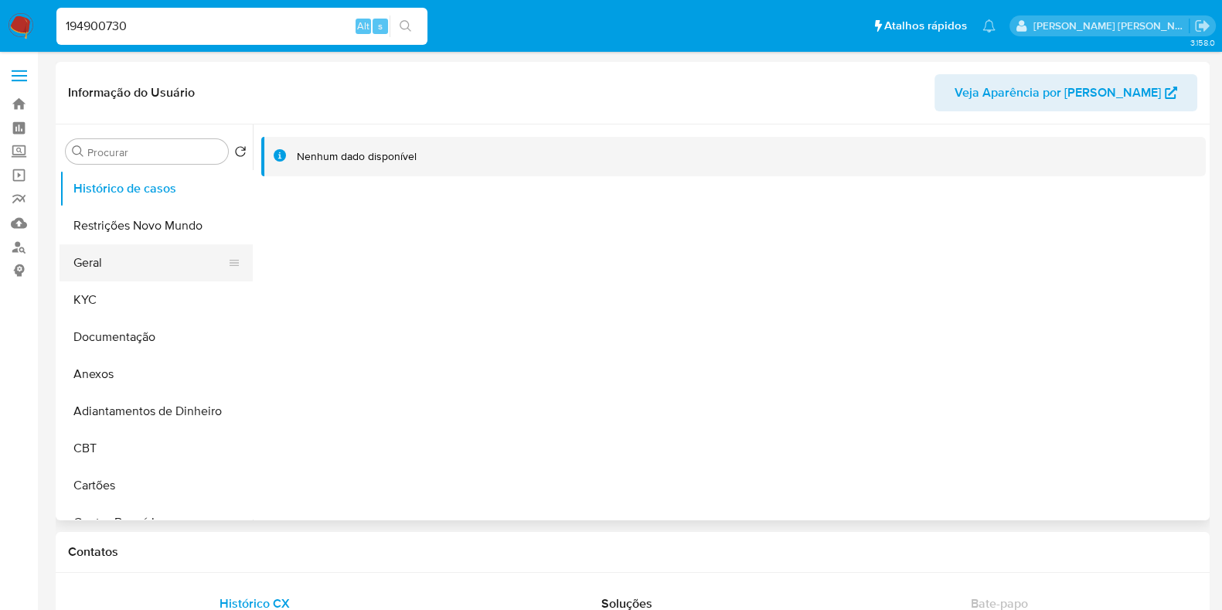
select select "10"
click at [147, 267] on button "Geral" at bounding box center [150, 262] width 181 height 37
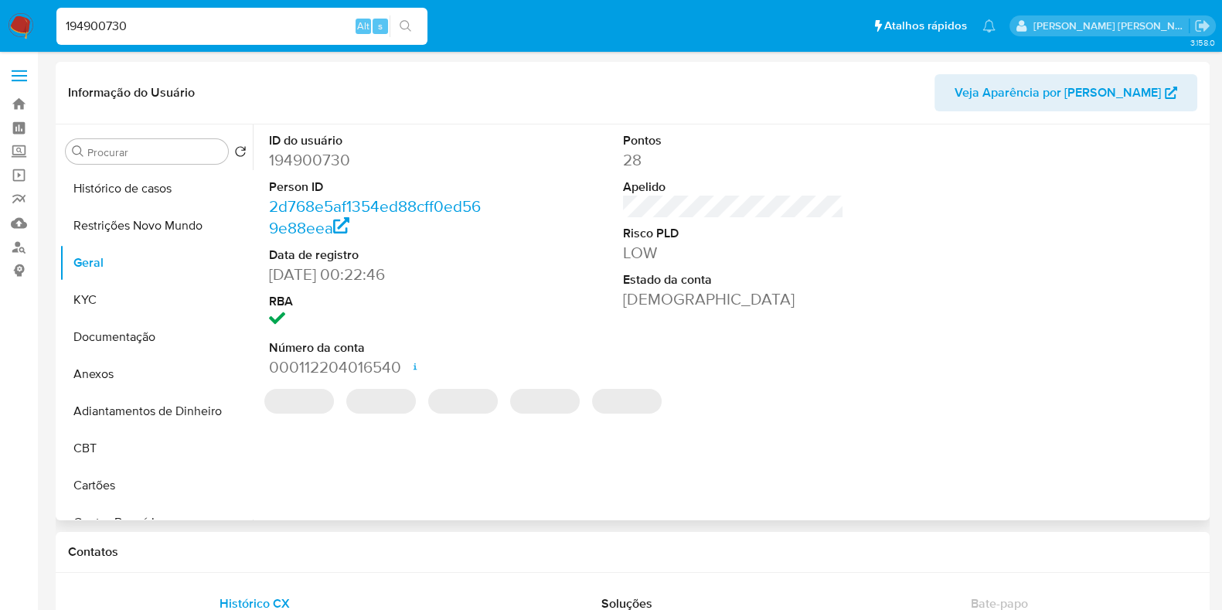
click at [336, 272] on dd "18/10/2015 00:22:46" at bounding box center [379, 275] width 221 height 22
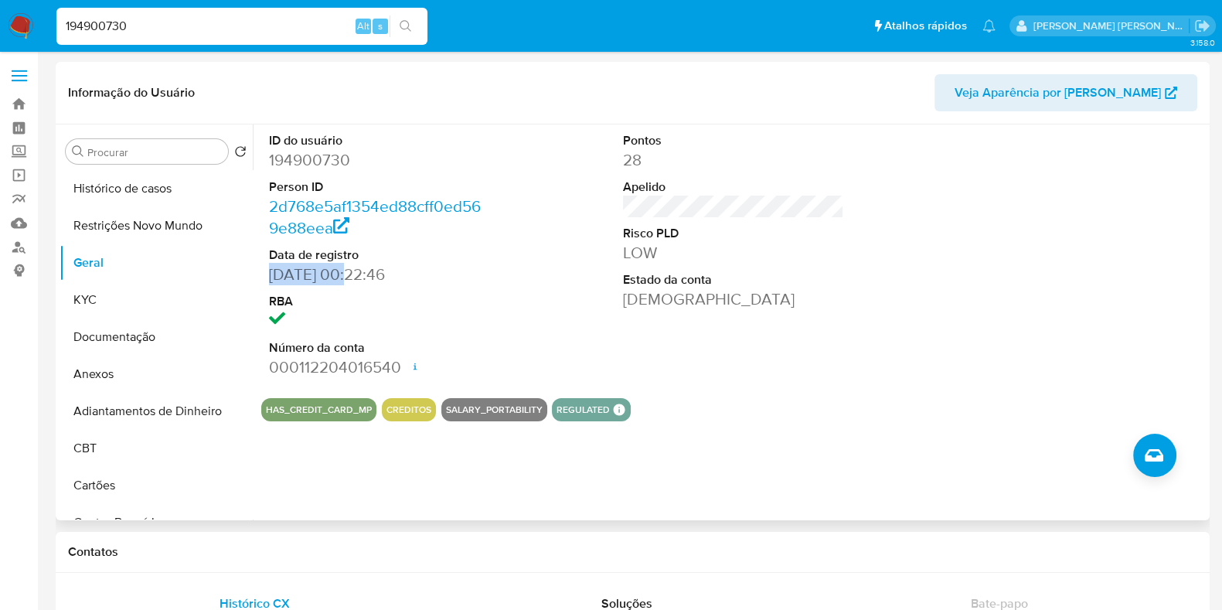
drag, startPoint x: 341, startPoint y: 272, endPoint x: 263, endPoint y: 275, distance: 78.1
click at [263, 275] on div "ID do usuário 194900730 Person ID 2d768e5af1354ed88cff0ed569e88eea Data de regi…" at bounding box center [379, 254] width 237 height 261
copy dd "18/10/2015"
click at [223, 30] on input "194900730" at bounding box center [241, 26] width 371 height 20
paste input "260923334"
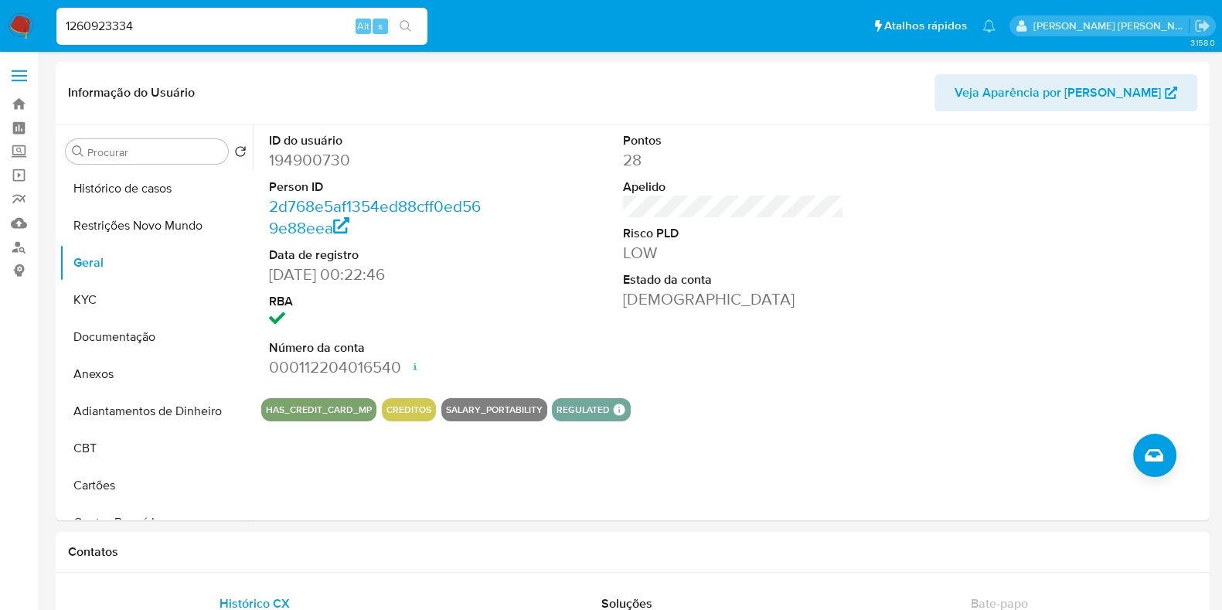
type input "1260923334"
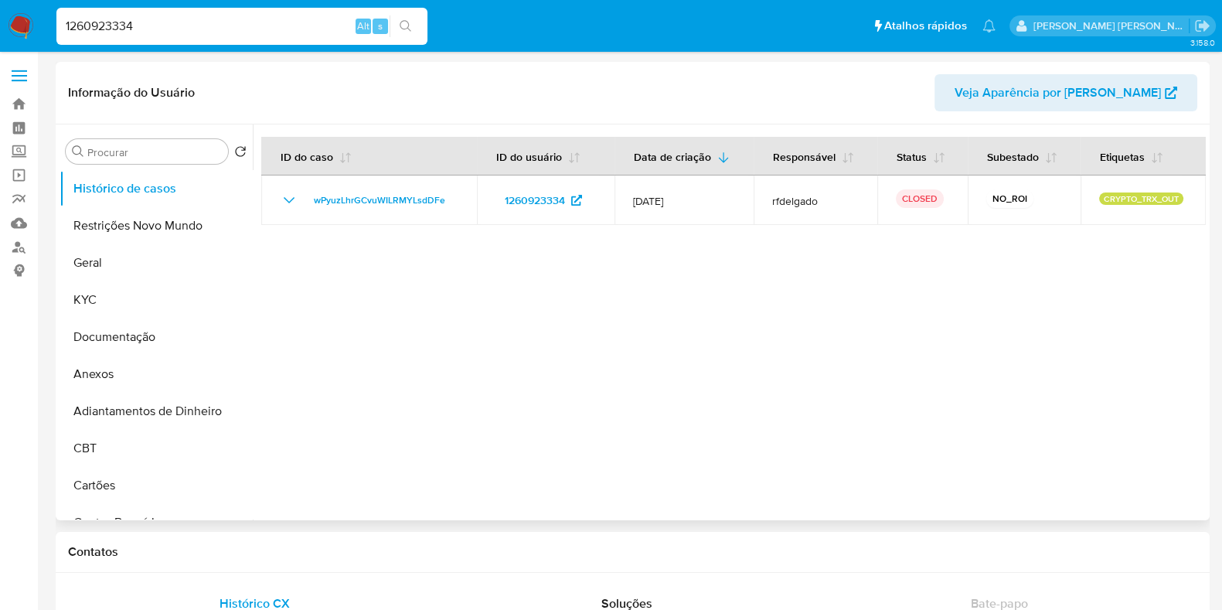
select select "10"
click at [154, 268] on button "Geral" at bounding box center [150, 262] width 181 height 37
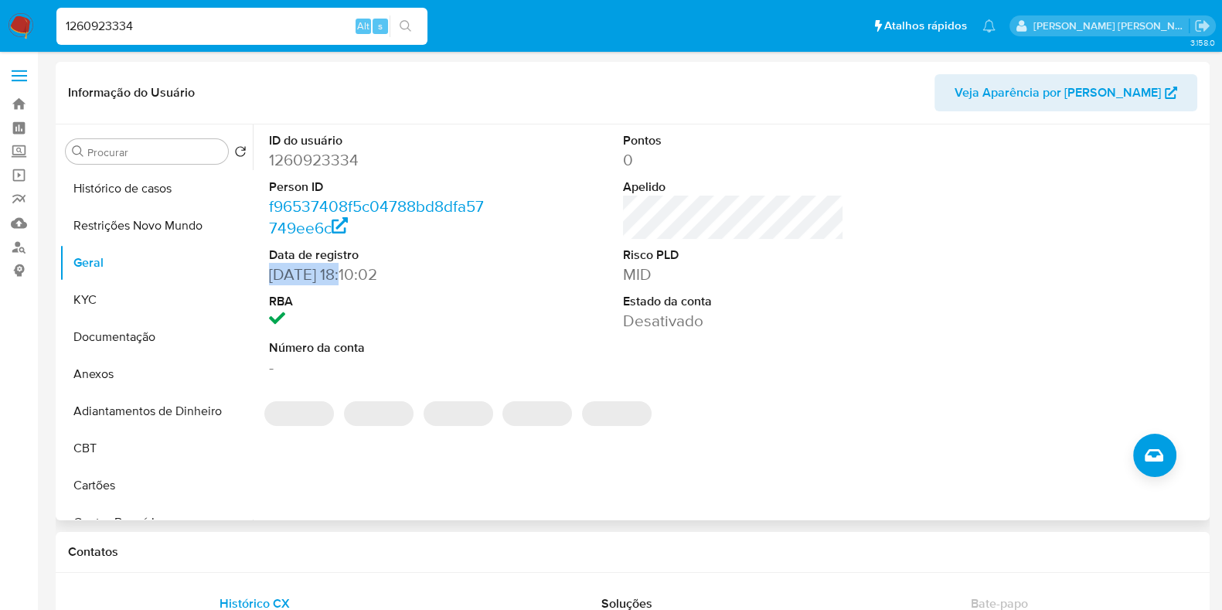
drag, startPoint x: 339, startPoint y: 274, endPoint x: 263, endPoint y: 273, distance: 76.5
click at [263, 273] on div "ID do usuário 1260923334 Person ID f96537408f5c04788bd8dfa57749ee6c Data de reg…" at bounding box center [379, 254] width 237 height 261
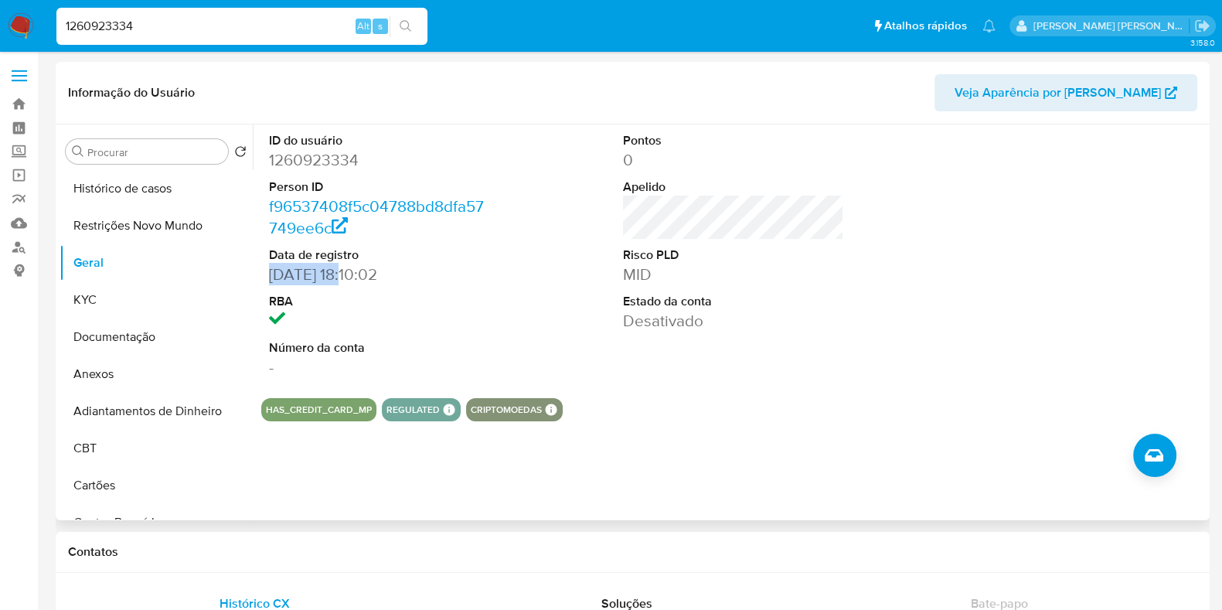
copy dd "11/12/2022"
click at [213, 24] on input "1260923334" at bounding box center [241, 26] width 371 height 20
paste input "602935499"
type input "602935499"
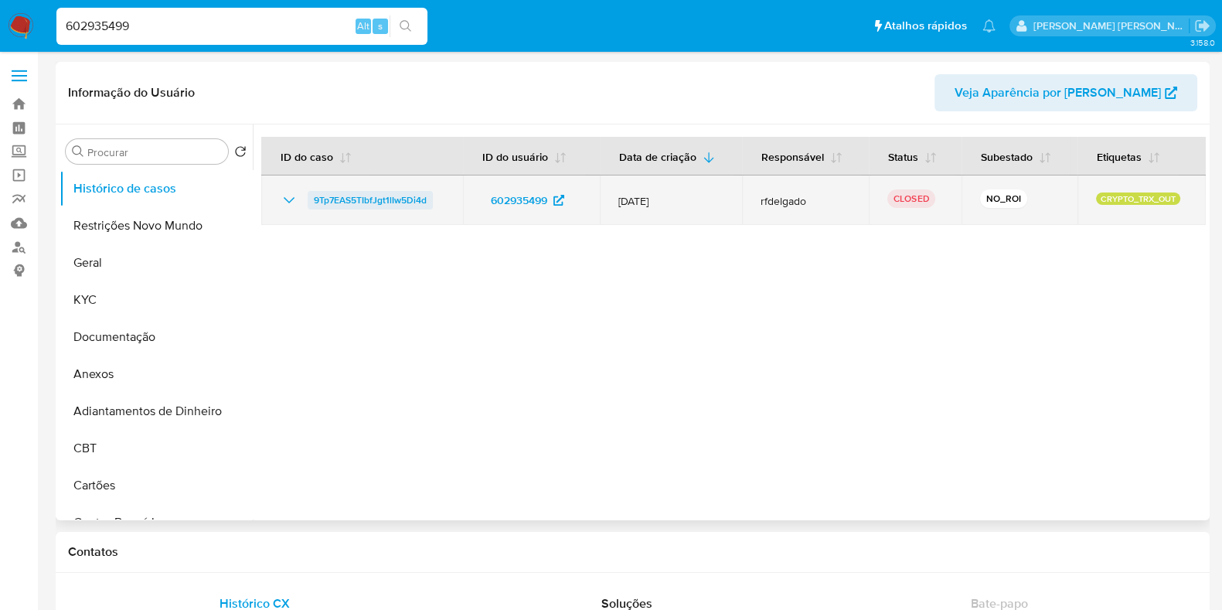
select select "10"
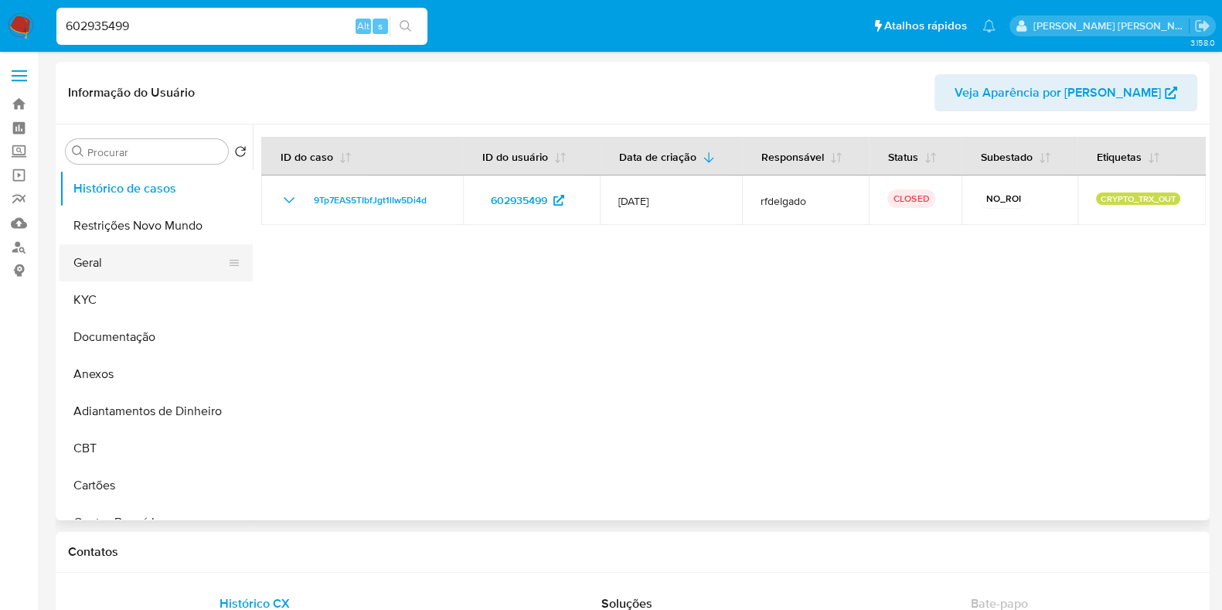
click at [131, 276] on button "Geral" at bounding box center [150, 262] width 181 height 37
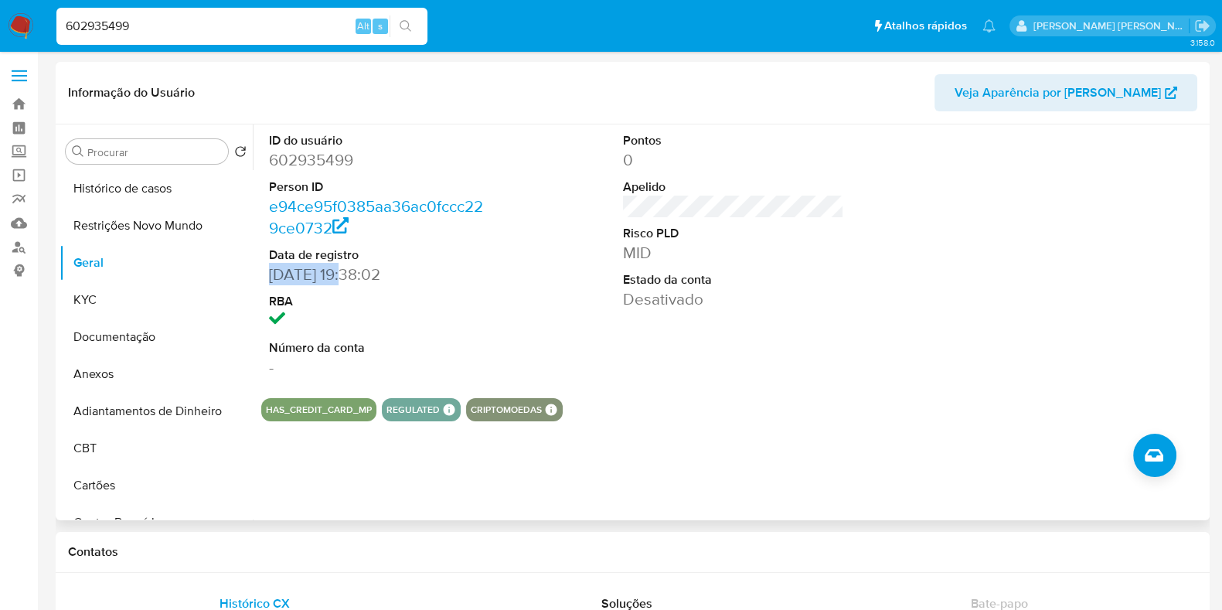
drag, startPoint x: 352, startPoint y: 272, endPoint x: 265, endPoint y: 274, distance: 86.6
click at [265, 274] on div "ID do usuário 602935499 Person ID e94ce95f0385aa36ac0fccc229ce0732 Data de regi…" at bounding box center [379, 254] width 237 height 261
copy dd "03/07/2020"
click at [212, 20] on input "602935499" at bounding box center [241, 26] width 371 height 20
paste input "346331491"
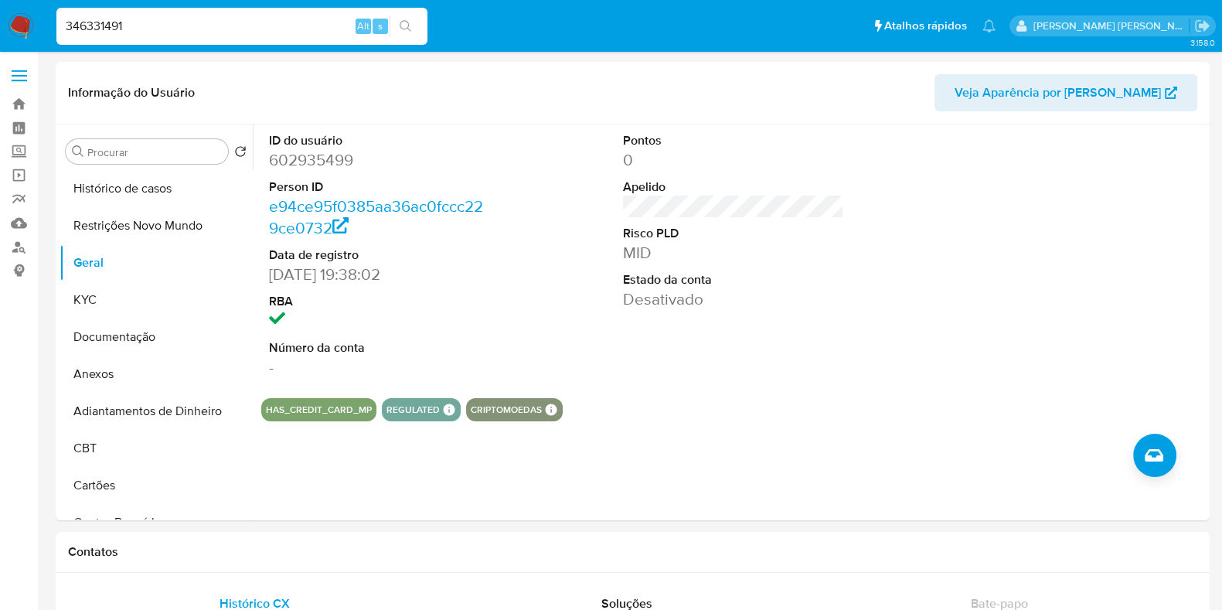
type input "346331491"
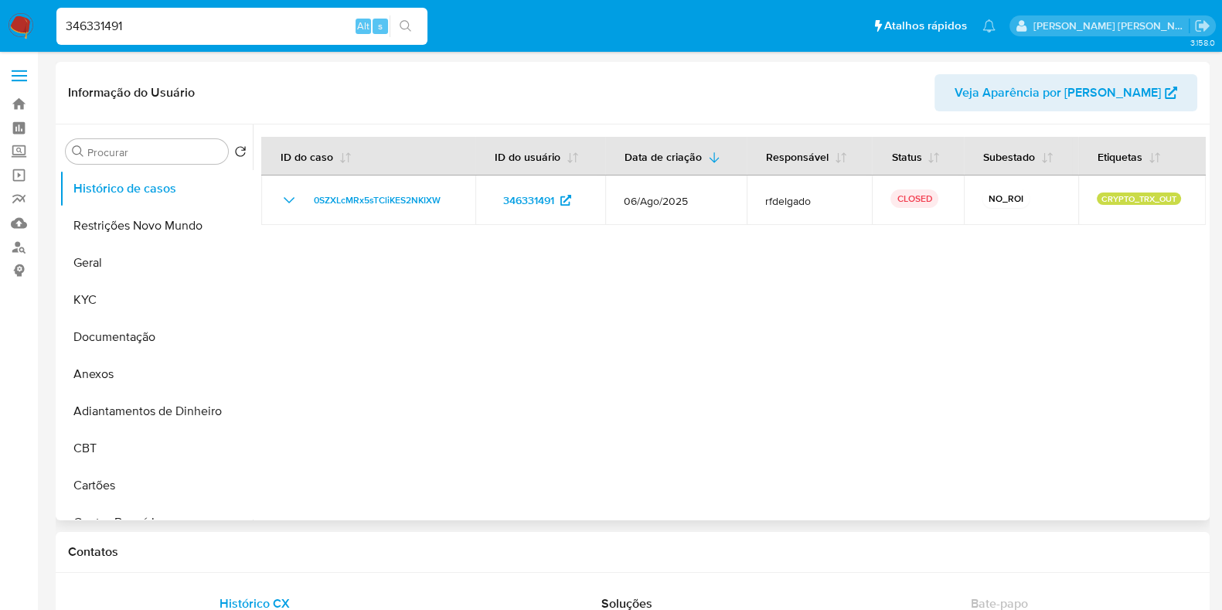
select select "10"
click at [115, 257] on button "Geral" at bounding box center [150, 262] width 181 height 37
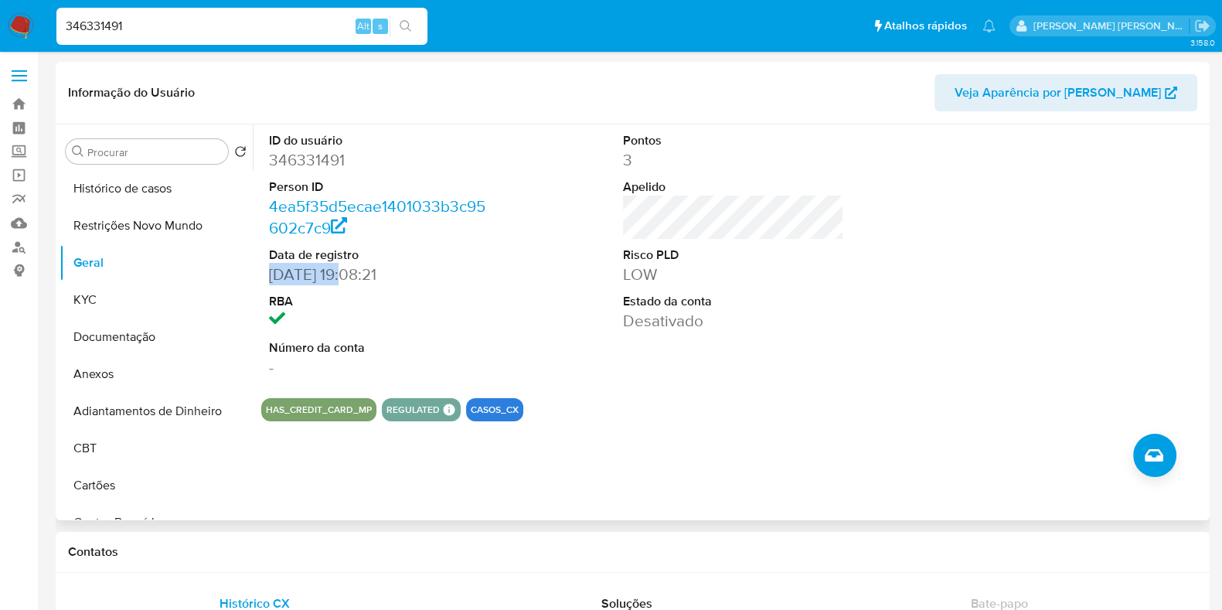
drag, startPoint x: 345, startPoint y: 272, endPoint x: 263, endPoint y: 272, distance: 81.9
click at [263, 272] on div "ID do usuário 346331491 Person ID 4ea5f35d5ecae1401033b3c95602c7c9 Data de regi…" at bounding box center [379, 254] width 237 height 261
copy dd "16/08/2018"
click at [184, 29] on input "346331491" at bounding box center [241, 26] width 371 height 20
paste input "106851370"
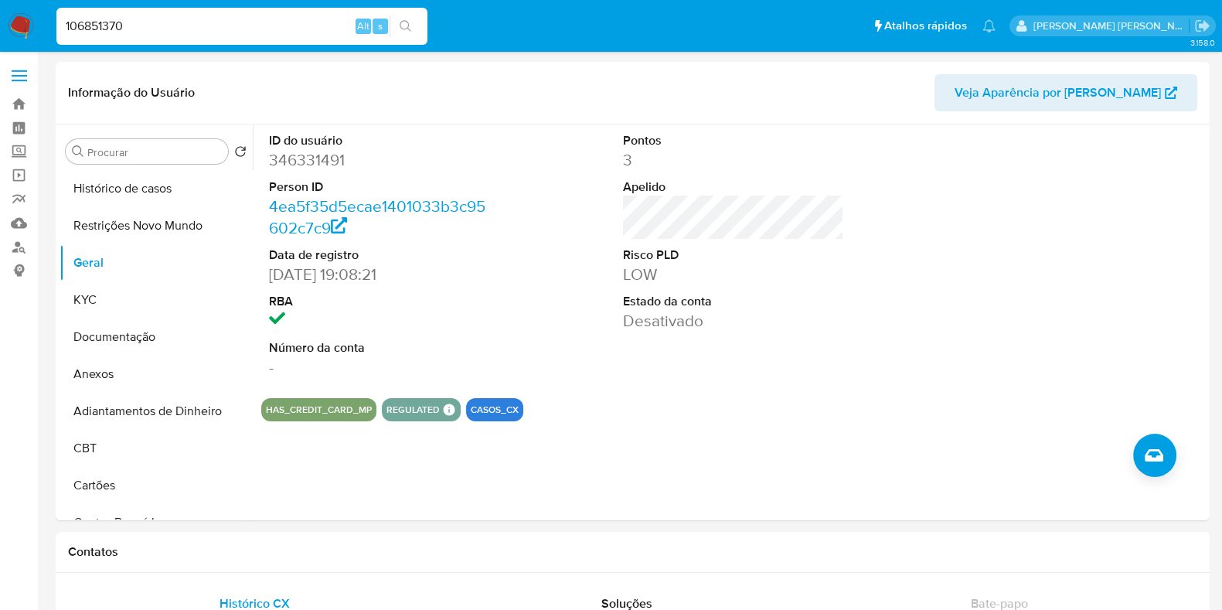
type input "106851370"
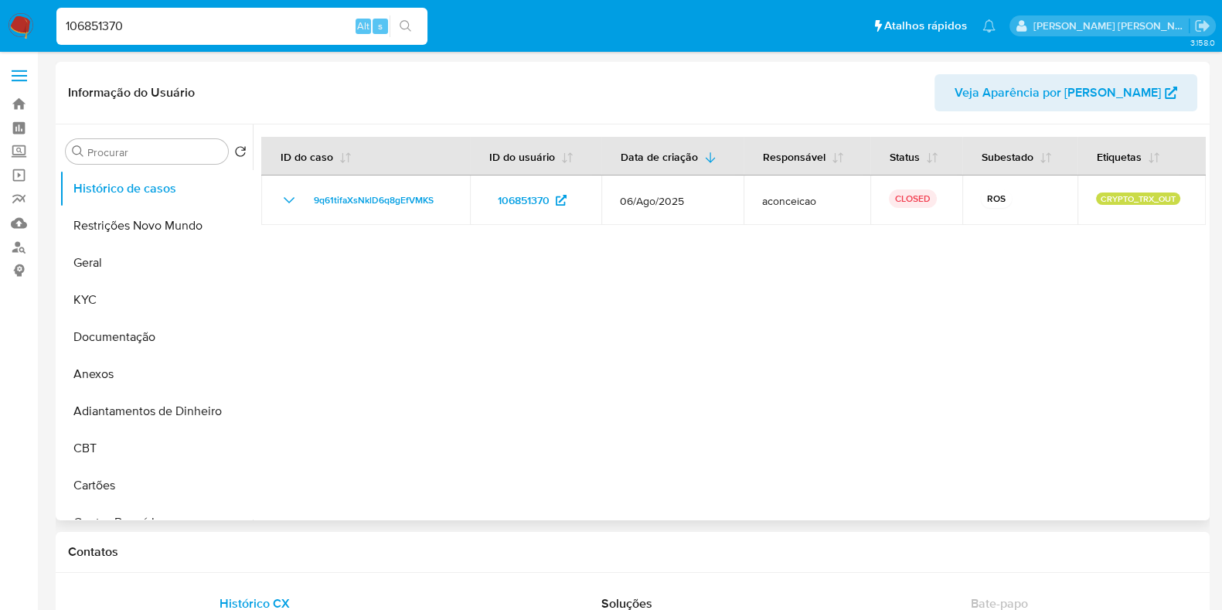
select select "10"
click at [158, 270] on button "Geral" at bounding box center [150, 262] width 181 height 37
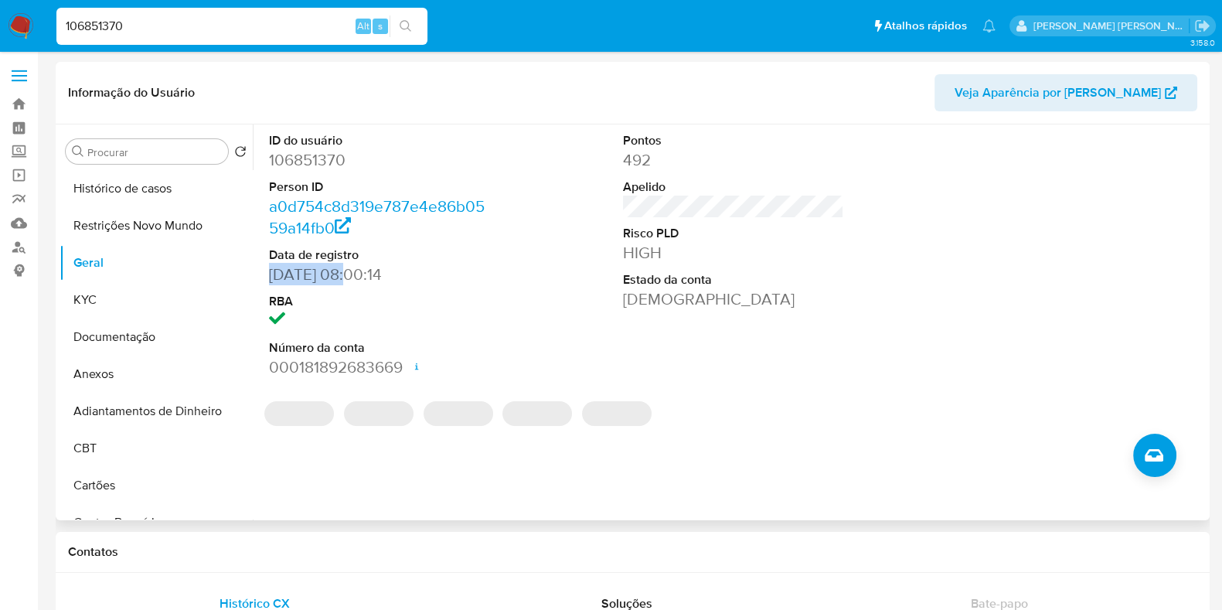
drag, startPoint x: 349, startPoint y: 272, endPoint x: 263, endPoint y: 277, distance: 85.9
click at [263, 277] on div "ID do usuário 106851370 Person ID a0d754c8d319e787e4e86b0559a14fb0 Data de regi…" at bounding box center [379, 254] width 237 height 261
copy dd "24/03/2012"
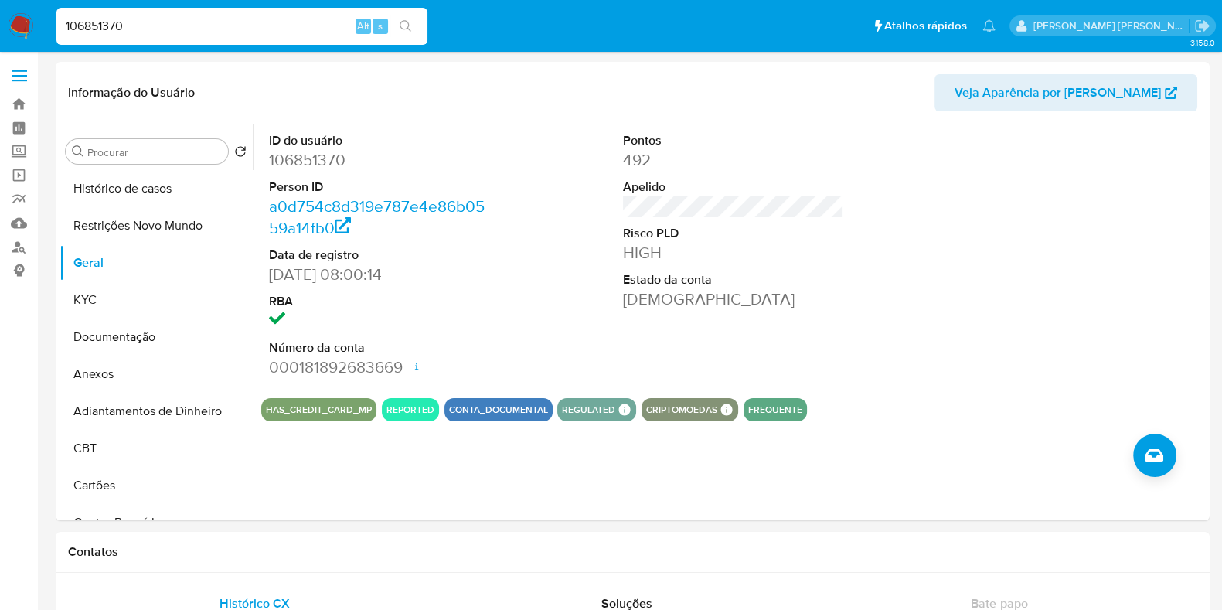
click at [232, 19] on input "106851370" at bounding box center [241, 26] width 371 height 20
paste input "88122629"
type input "188122629"
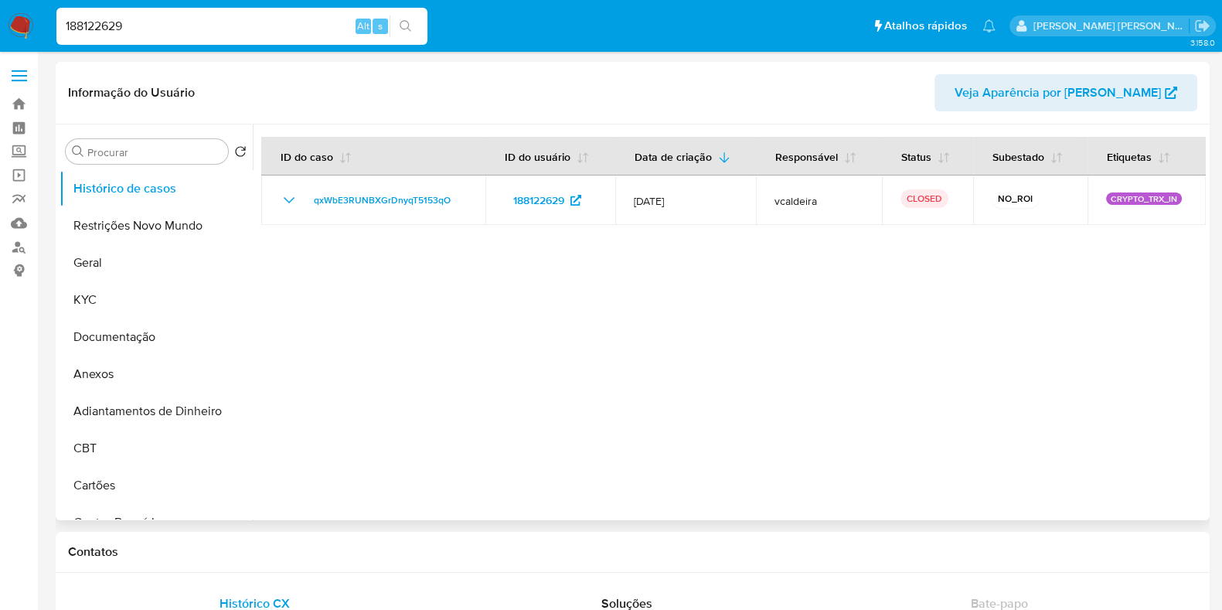
select select "10"
click at [92, 250] on button "Geral" at bounding box center [150, 262] width 181 height 37
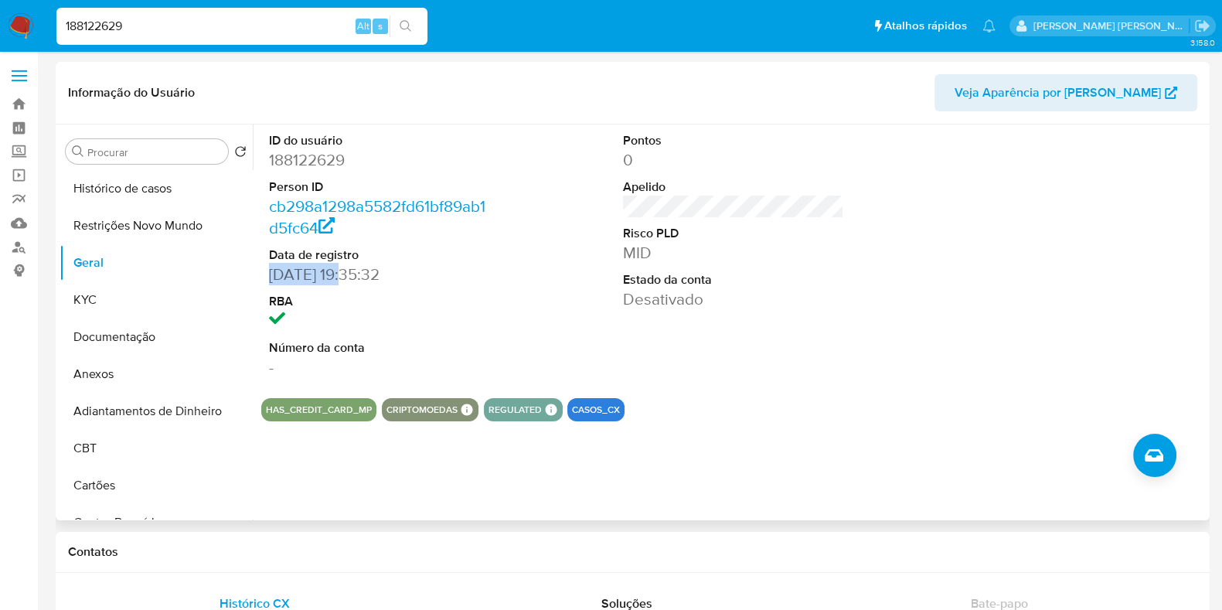
drag, startPoint x: 346, startPoint y: 272, endPoint x: 265, endPoint y: 274, distance: 80.4
click at [265, 274] on div "ID do usuário 188122629 Person ID cb298a1298a5582fd61bf89ab1d5fc64 Data de regi…" at bounding box center [379, 254] width 237 height 261
copy dd "19/07/2015"
click at [254, 28] on input "188122629" at bounding box center [241, 26] width 371 height 20
paste input "56845175"
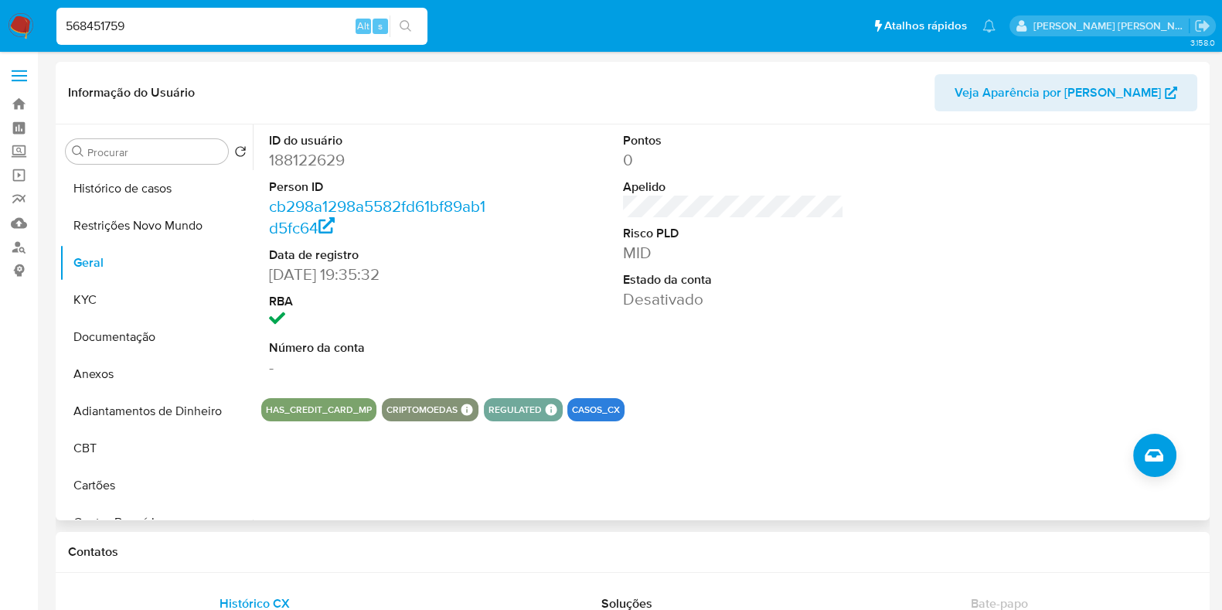
type input "568451759"
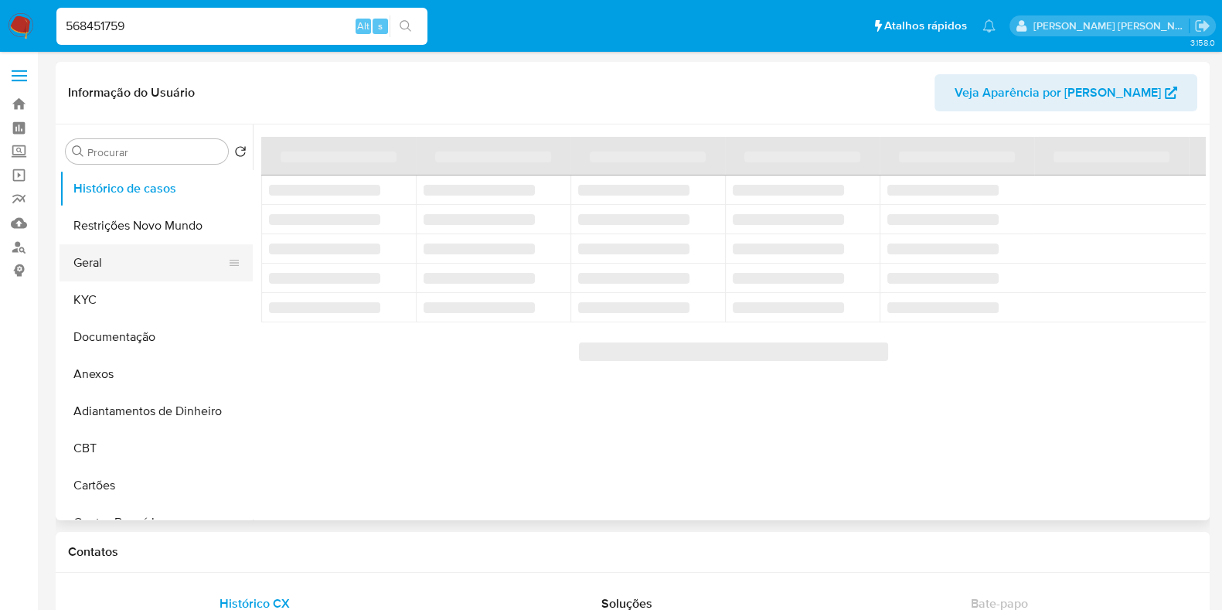
select select "10"
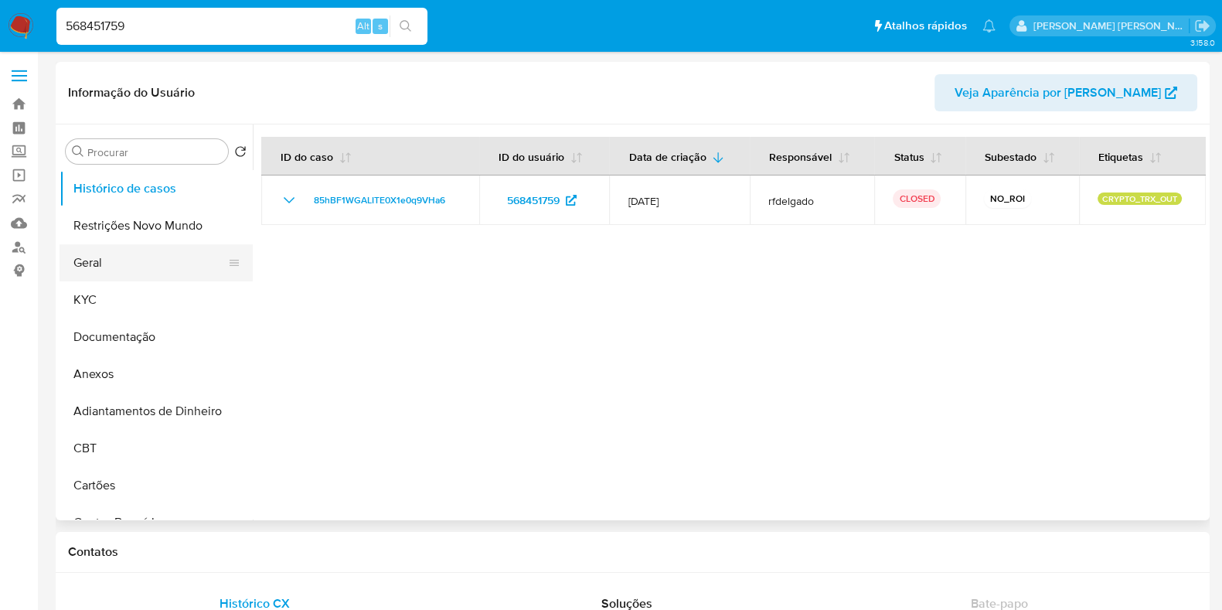
click at [102, 260] on button "Geral" at bounding box center [150, 262] width 181 height 37
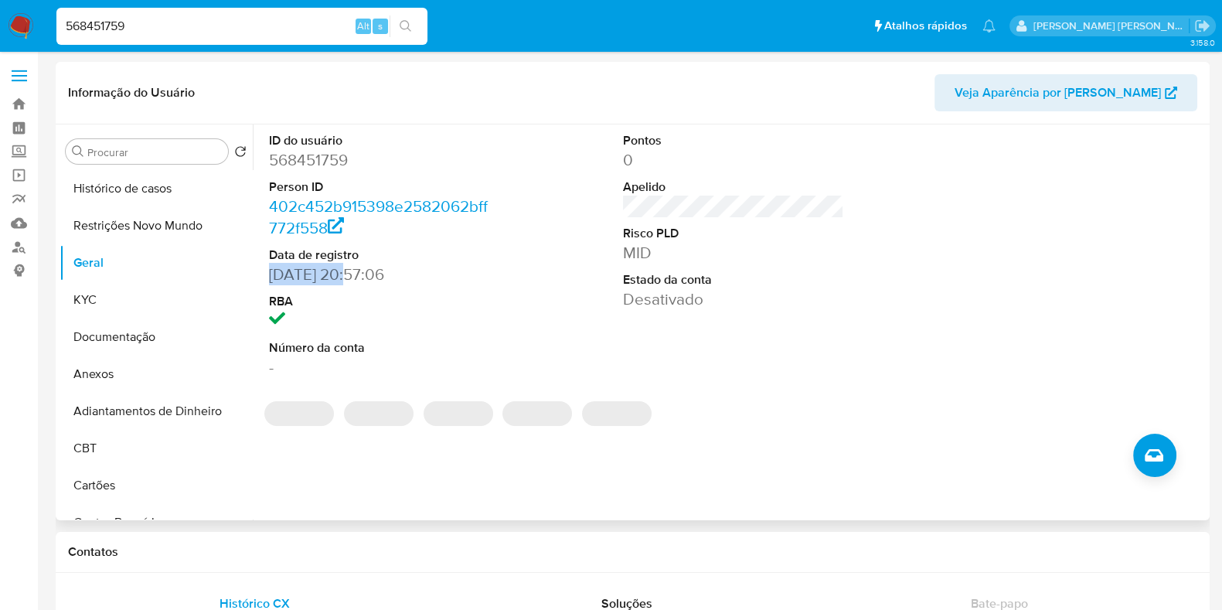
drag, startPoint x: 350, startPoint y: 272, endPoint x: 264, endPoint y: 274, distance: 85.8
click at [264, 274] on div "ID do usuário 568451759 Person ID 402c452b915398e2582062bff772f558 Data de regi…" at bounding box center [379, 254] width 237 height 261
copy dd "14/05/2020"
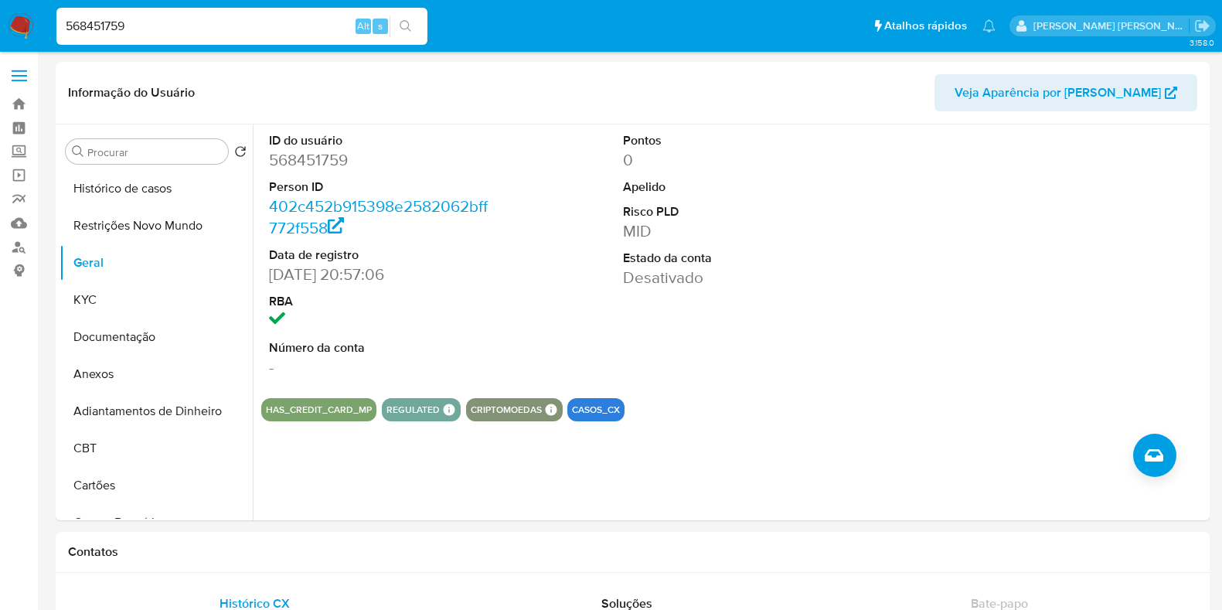
select select "10"
click at [218, 30] on input "568451759" at bounding box center [241, 26] width 371 height 20
paste input "278980905"
type input "278980905"
click at [405, 22] on icon "search-icon" at bounding box center [406, 26] width 12 height 12
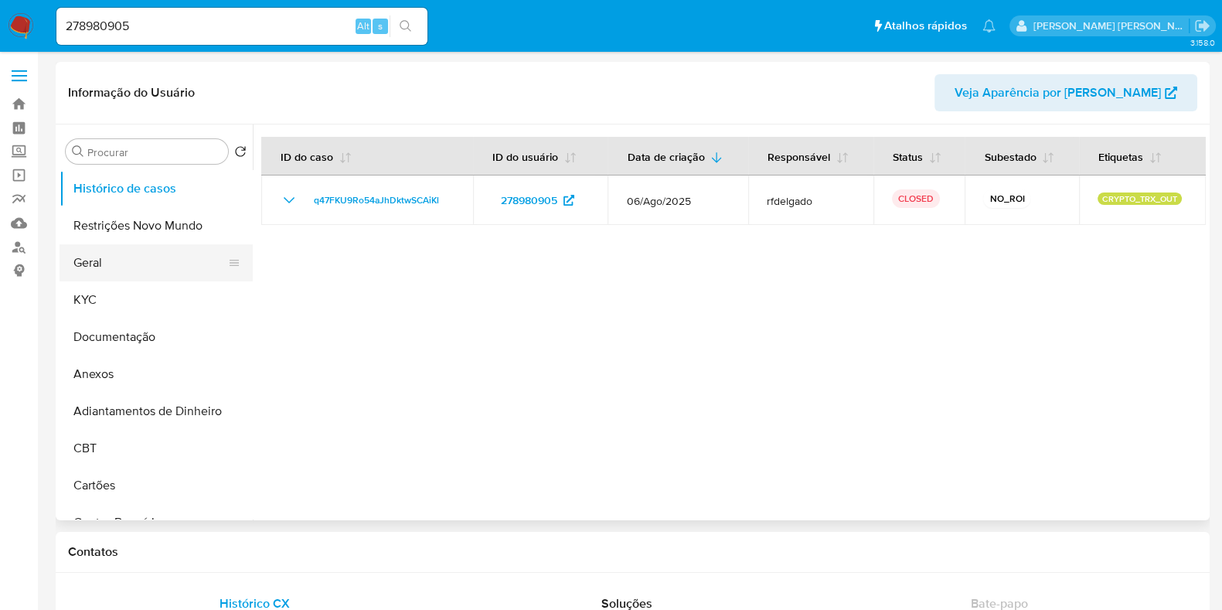
select select "10"
click at [128, 263] on button "Geral" at bounding box center [150, 262] width 181 height 37
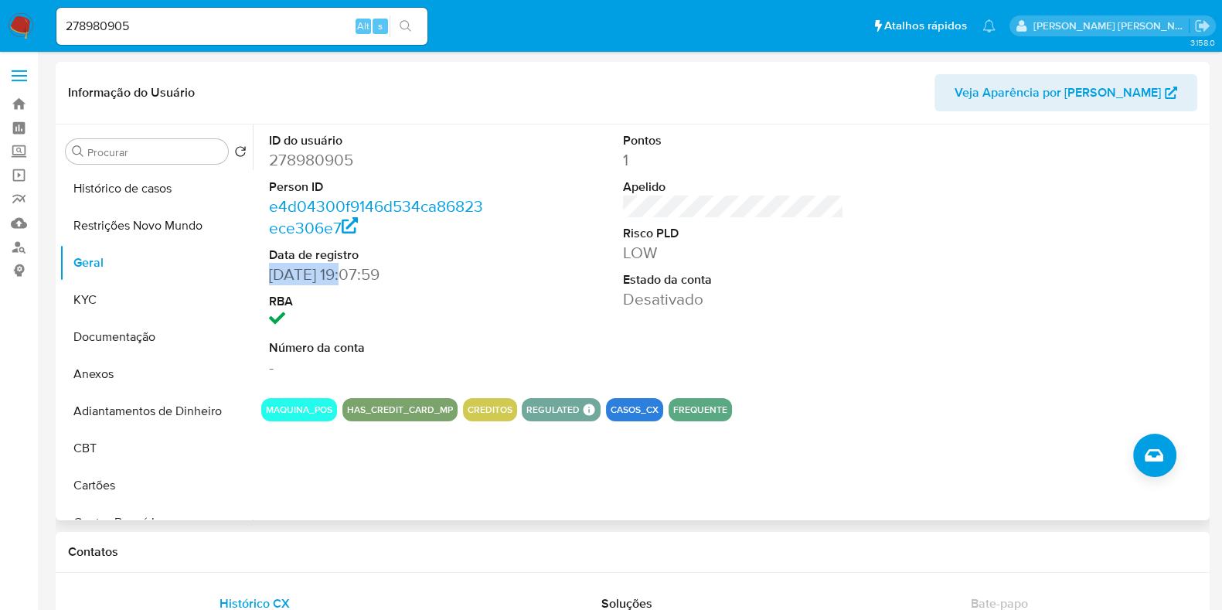
drag, startPoint x: 341, startPoint y: 272, endPoint x: 257, endPoint y: 273, distance: 83.5
click at [257, 273] on div "ID do usuário 278980905 Person ID e4d04300f9146d534ca86823ece306e7 Data de regi…" at bounding box center [729, 322] width 953 height 396
copy dd "[DATE]"
click at [178, 33] on input "278980905" at bounding box center [241, 26] width 371 height 20
paste input "605488341"
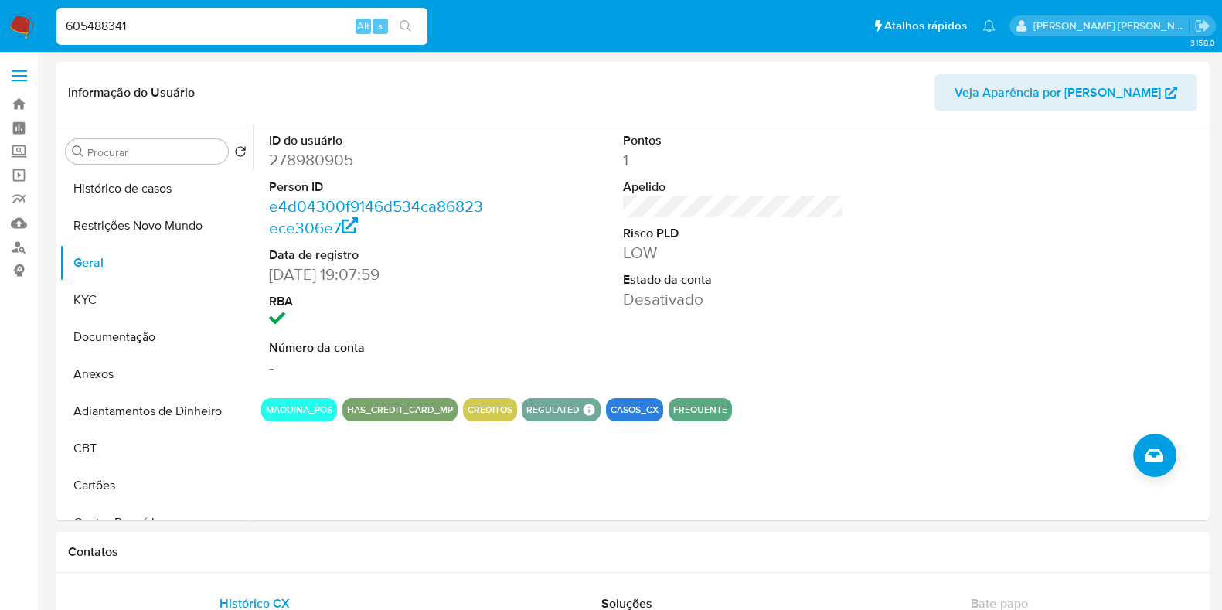
type input "605488341"
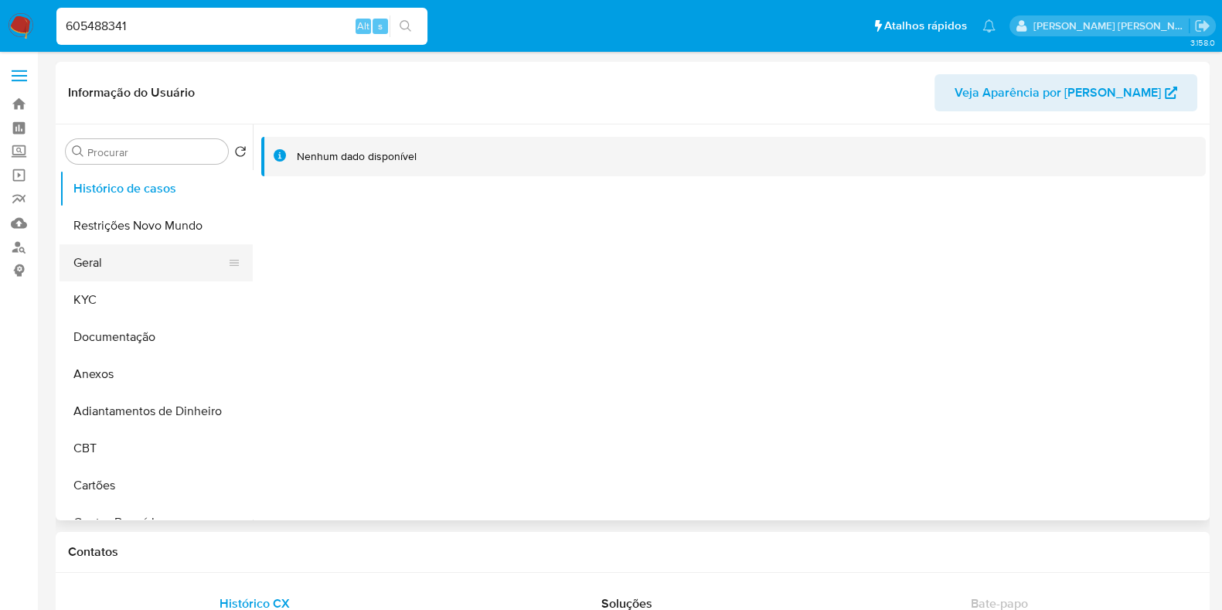
click at [135, 261] on button "Geral" at bounding box center [150, 262] width 181 height 37
select select "10"
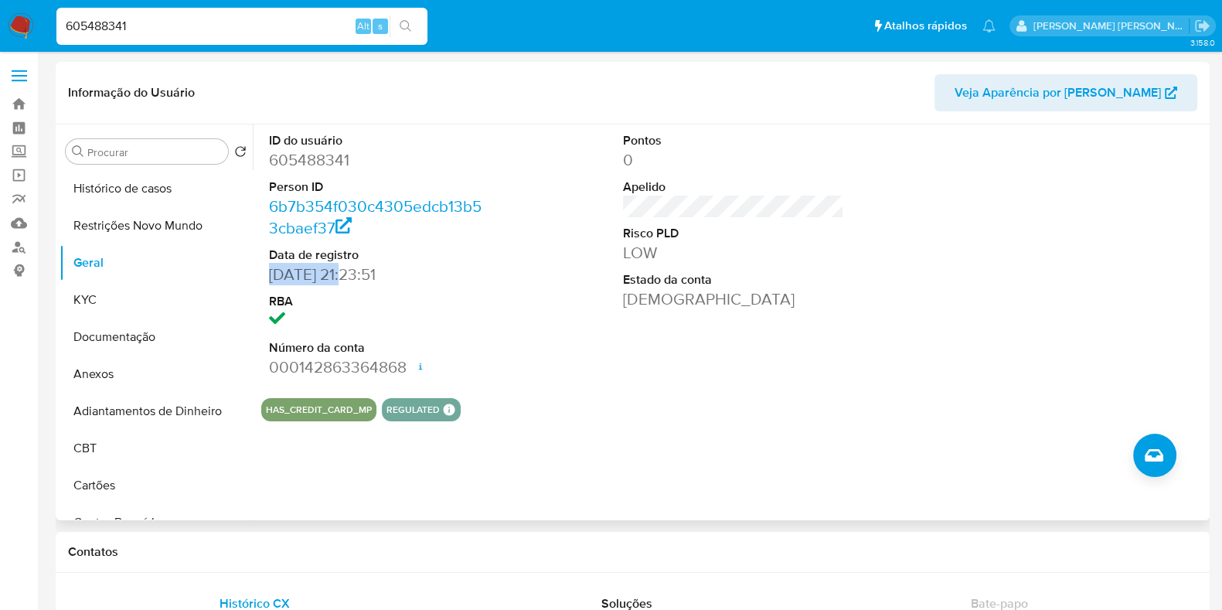
drag, startPoint x: 349, startPoint y: 274, endPoint x: 265, endPoint y: 271, distance: 84.3
click at [265, 271] on div "ID do usuário 605488341 Person ID 6b7b354f030c4305edcb13b53cbaef37 Data de regi…" at bounding box center [379, 254] width 237 height 261
copy dd "[DATE]"
click at [185, 28] on input "605488341" at bounding box center [241, 26] width 371 height 20
paste input "150138104"
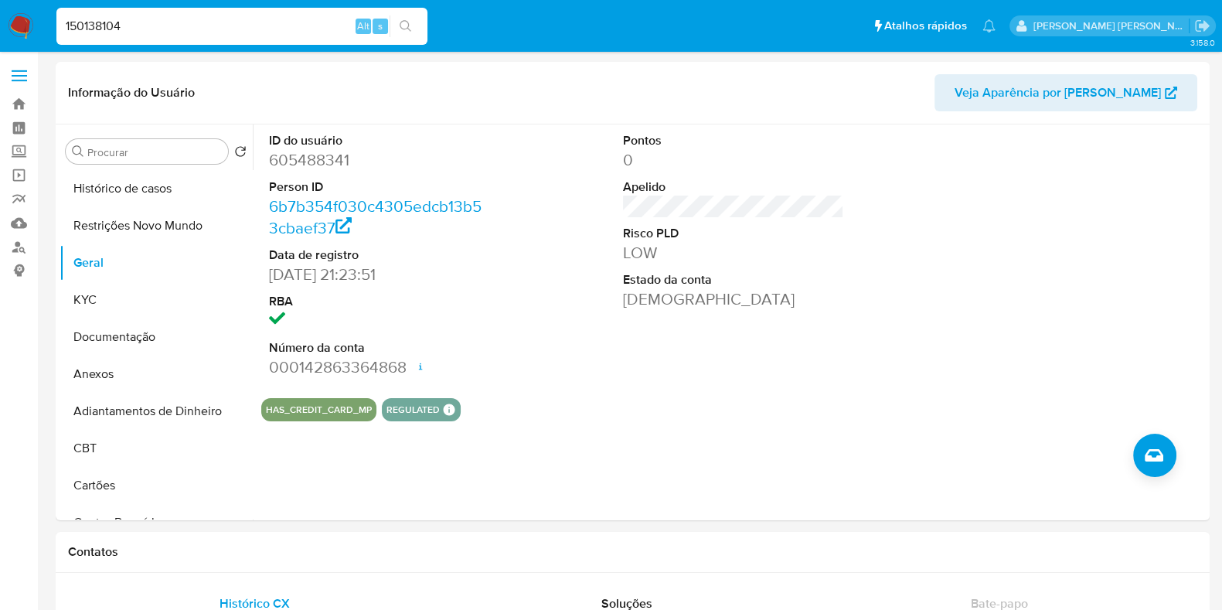
type input "150138104"
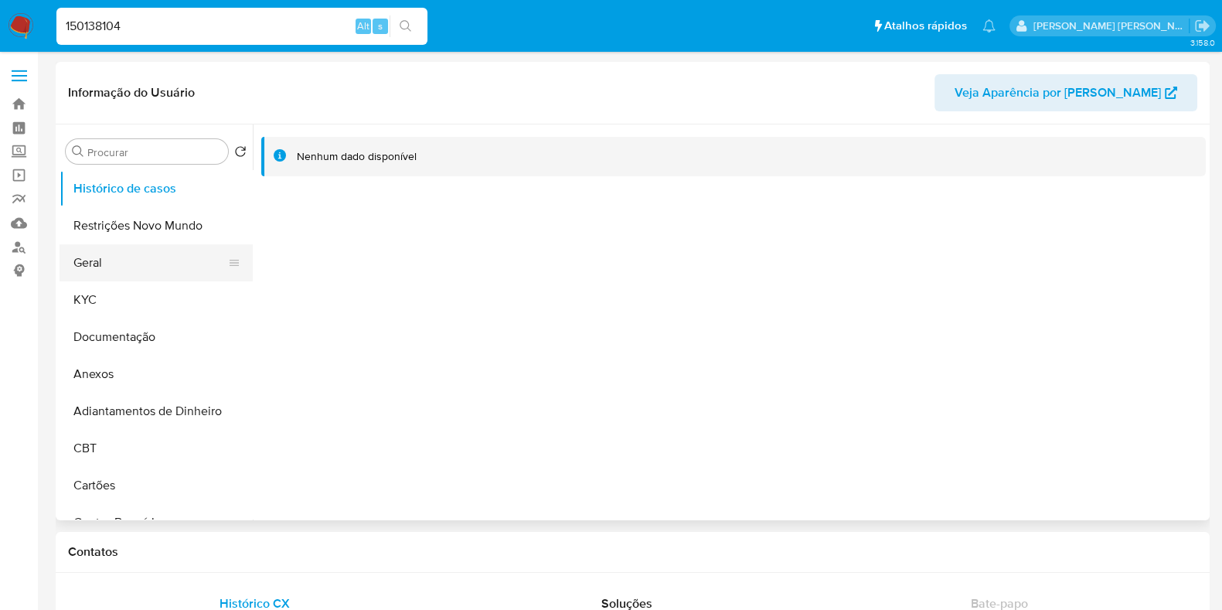
select select "10"
click at [139, 259] on button "Geral" at bounding box center [150, 262] width 181 height 37
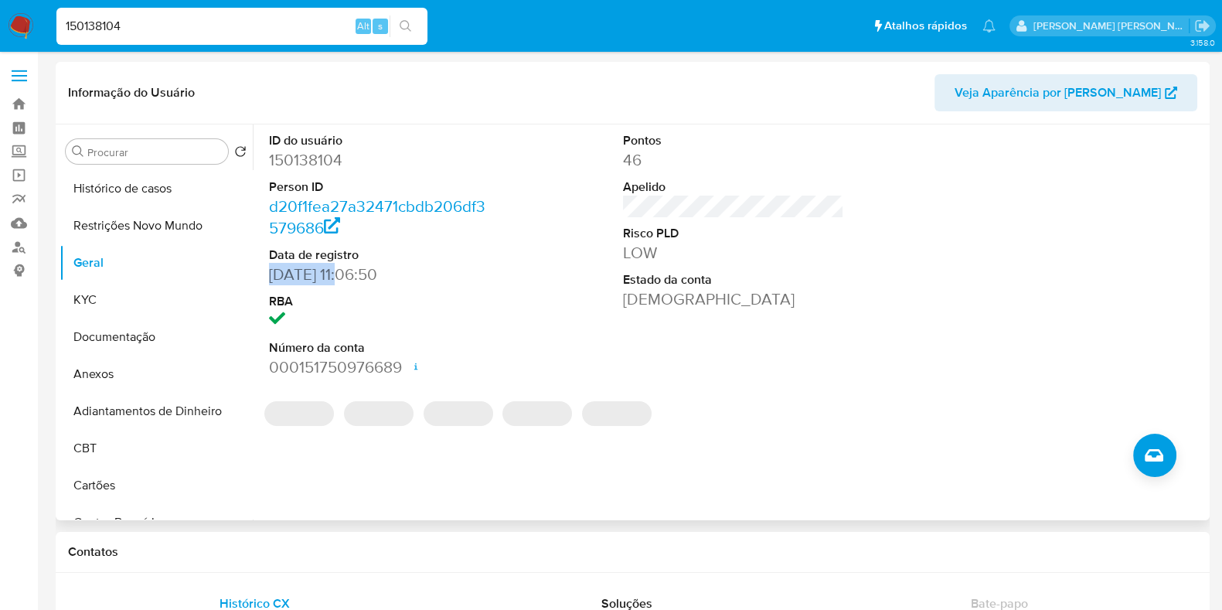
drag, startPoint x: 340, startPoint y: 274, endPoint x: 264, endPoint y: 277, distance: 75.8
click at [264, 277] on div "ID do usuário 150138104 Person ID d20f1fea27a32471cbdb206df3579686 Data de regi…" at bounding box center [379, 254] width 237 height 261
copy dd "[DATE]"
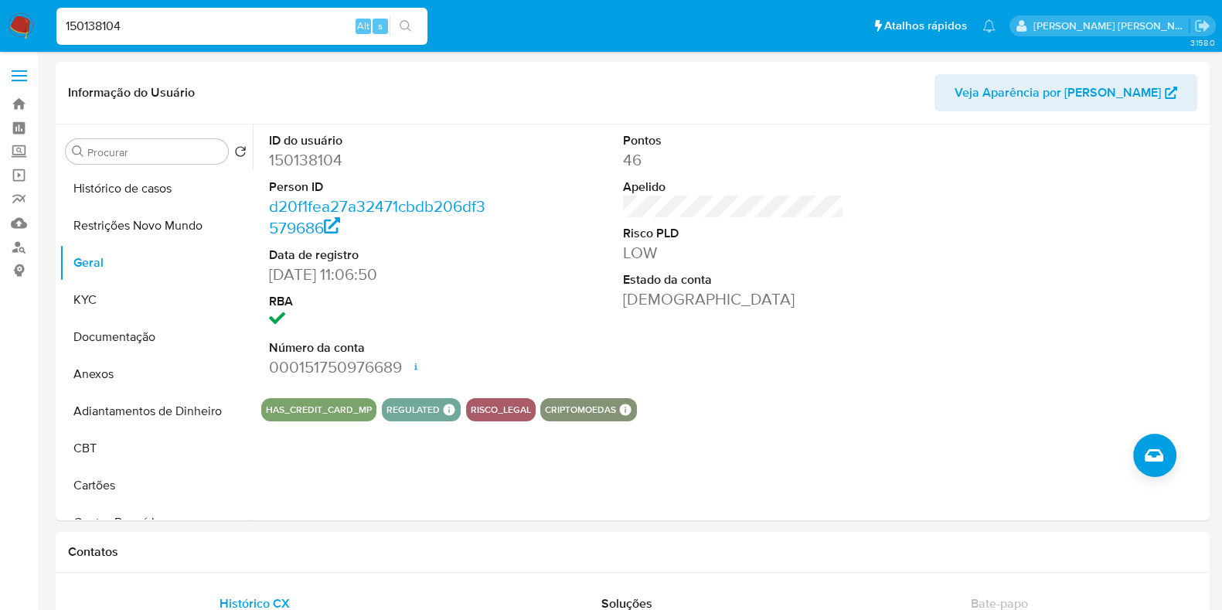
click at [185, 21] on input "150138104" at bounding box center [241, 26] width 371 height 20
paste input "455036081"
type input "455036081"
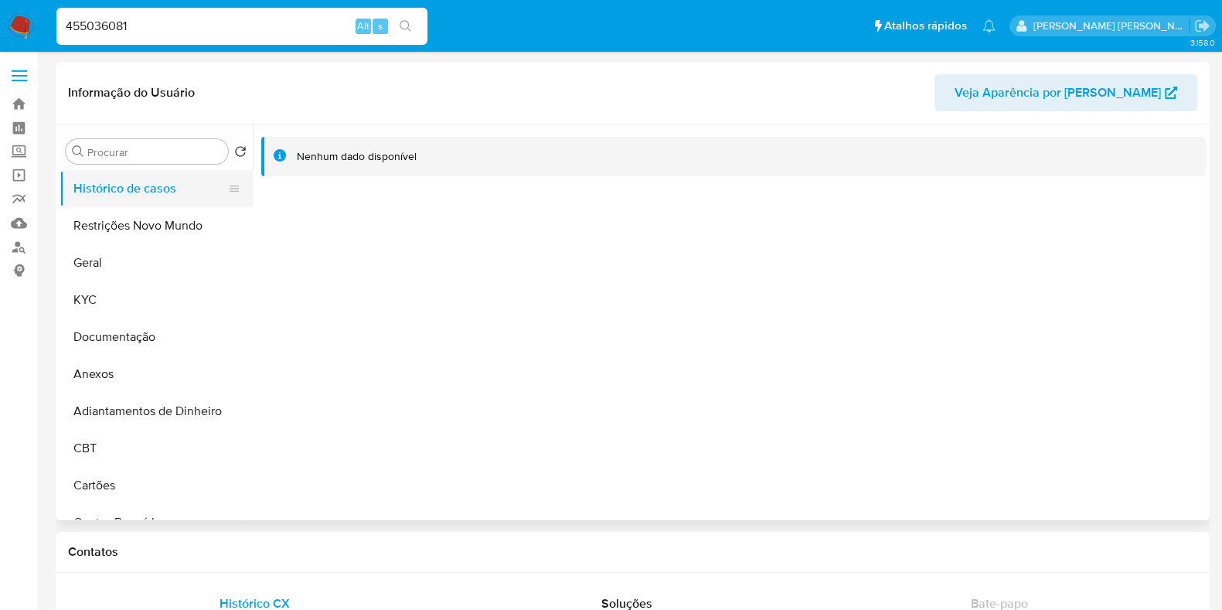
select select "10"
click at [117, 264] on button "Geral" at bounding box center [150, 262] width 181 height 37
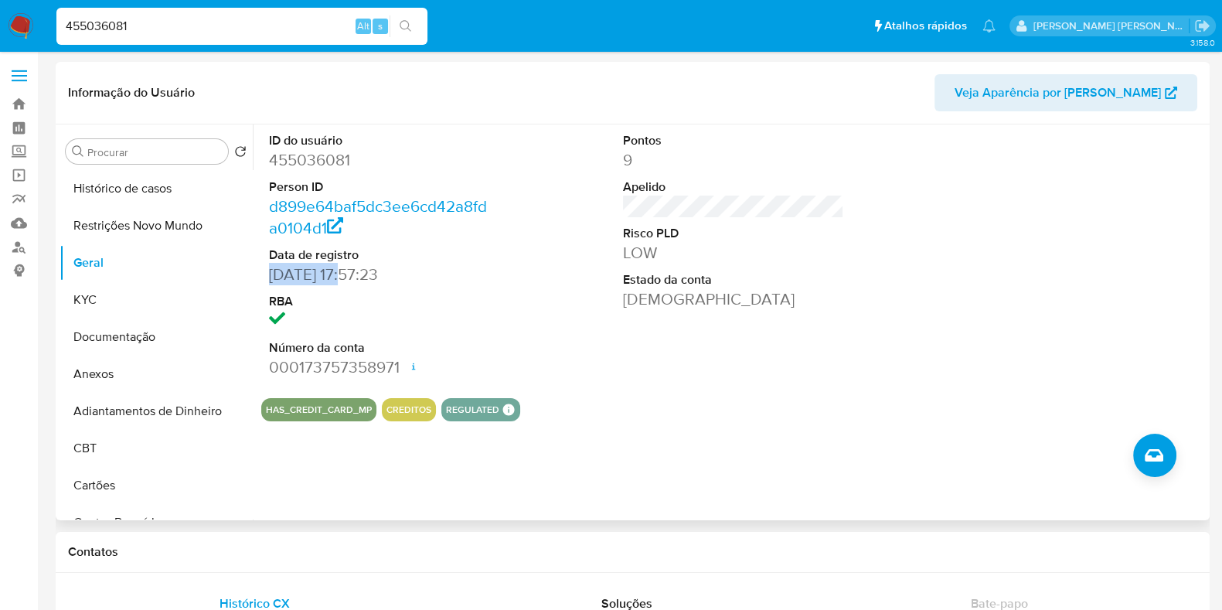
drag, startPoint x: 348, startPoint y: 274, endPoint x: 257, endPoint y: 278, distance: 91.3
click at [257, 278] on div "ID do usuário 455036081 Person ID d899e64baf5dc3ee6cd42a8fda0104d1 Data de regi…" at bounding box center [729, 322] width 953 height 396
copy dd "[DATE]"
click at [182, 27] on input "455036081" at bounding box center [241, 26] width 371 height 20
paste input "147259805"
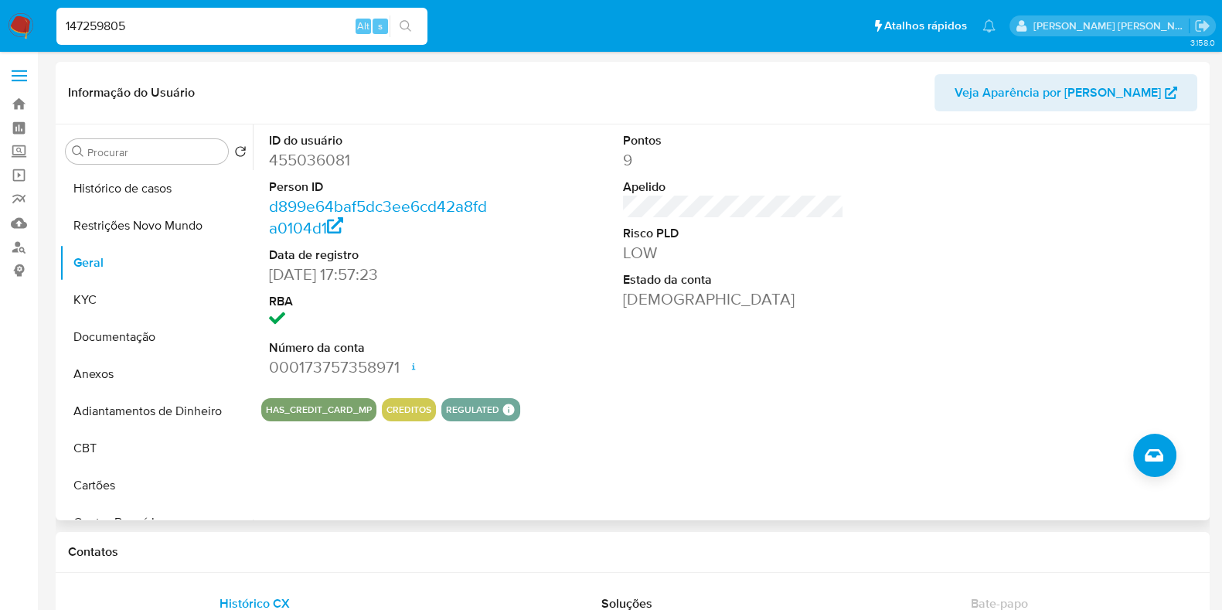
type input "147259805"
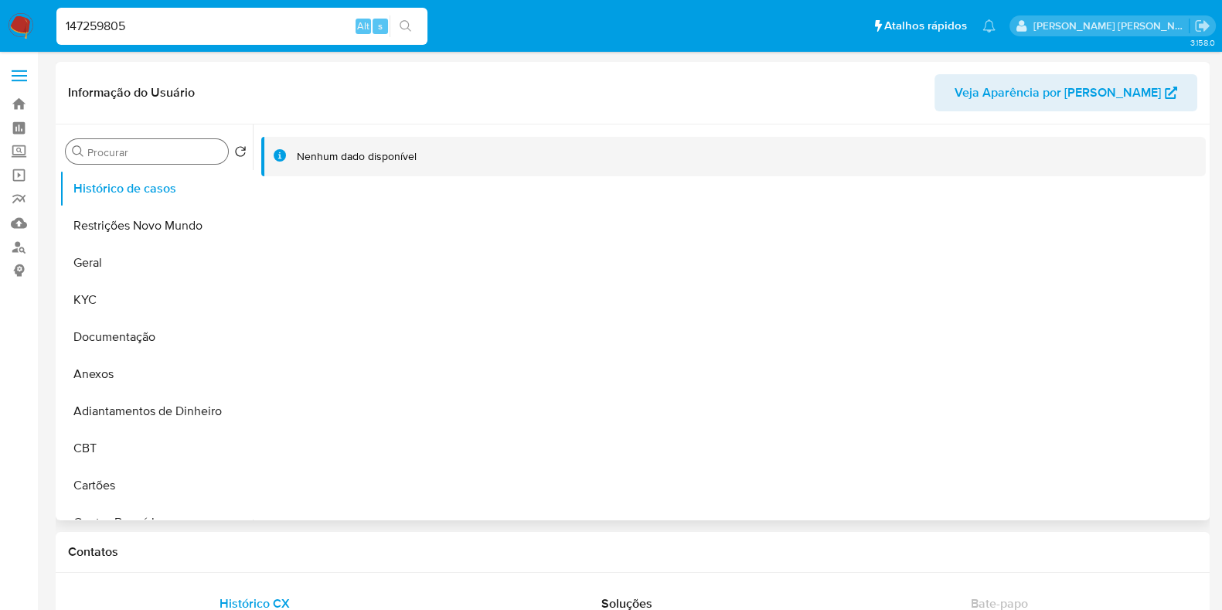
select select "10"
click at [107, 268] on button "Geral" at bounding box center [150, 262] width 181 height 37
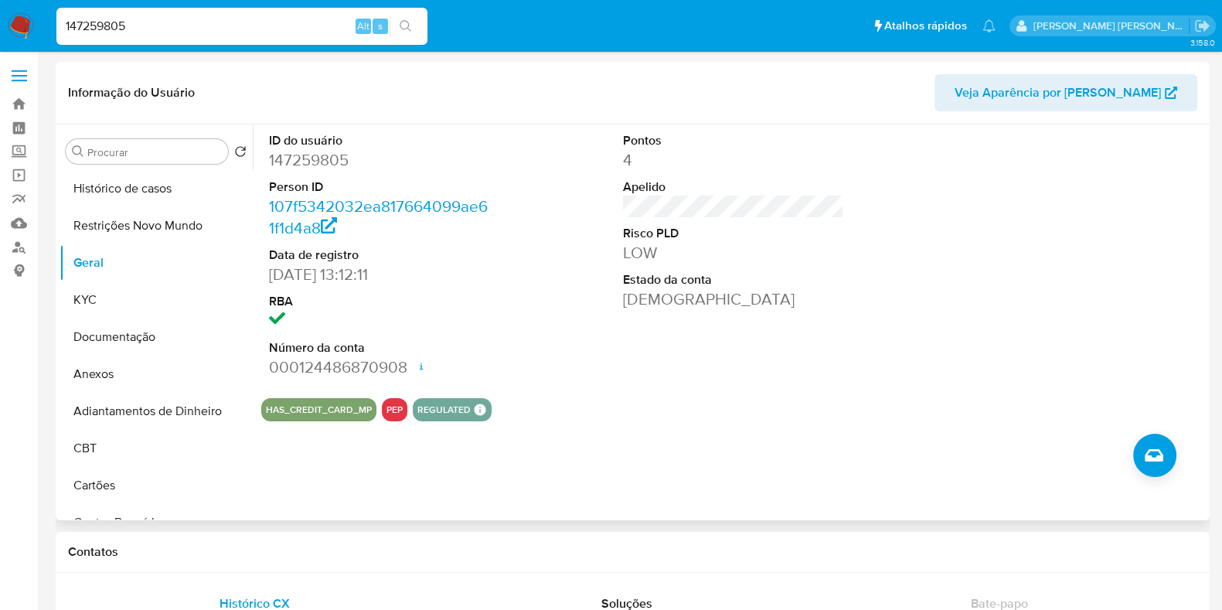
click at [309, 165] on dd "147259805" at bounding box center [379, 160] width 221 height 22
copy dd "147259805"
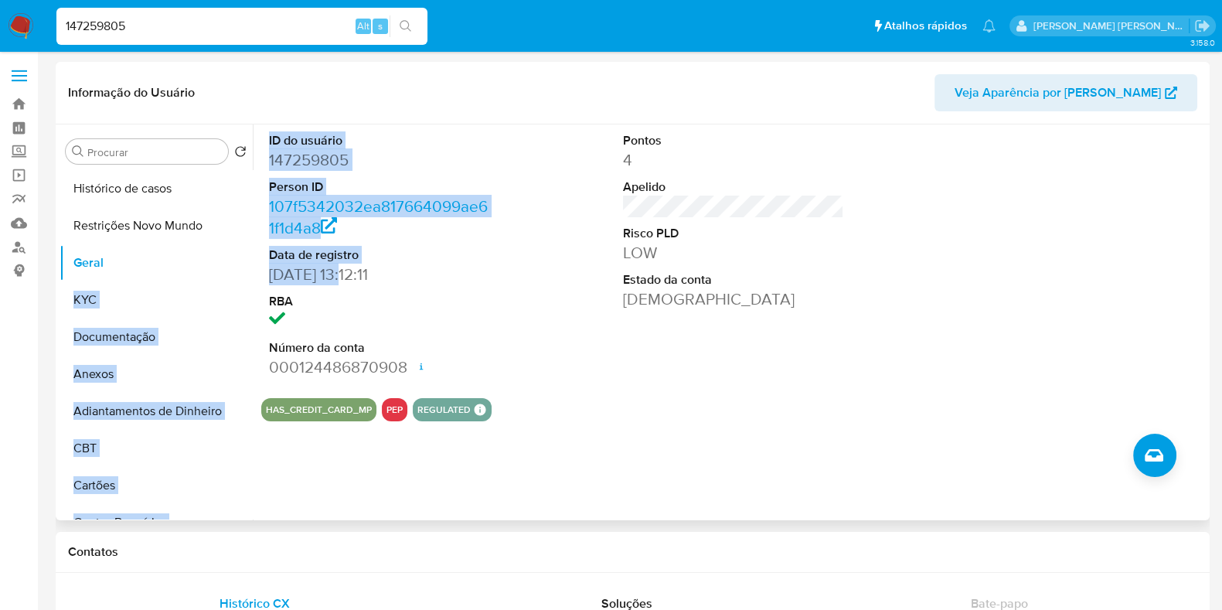
drag, startPoint x: 342, startPoint y: 273, endPoint x: 248, endPoint y: 274, distance: 93.5
click at [248, 274] on div "Procurar Retornar ao pedido padrão Histórico de casos Restrições Novo Mundo [PE…" at bounding box center [633, 322] width 1146 height 396
copy div "KYC Documentação Anexos Adiantamentos de Dinheiro CBT Cartões Contas Bancárias …"
click at [321, 278] on dd "[DATE] 13:12:11" at bounding box center [379, 275] width 221 height 22
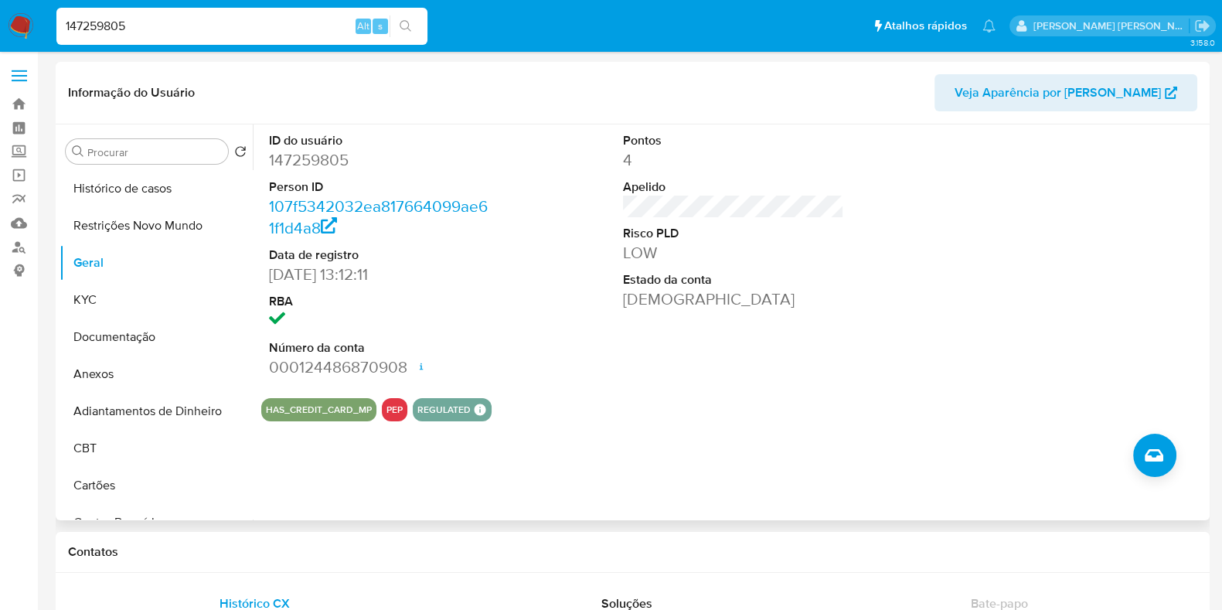
click at [346, 274] on dd "[DATE] 13:12:11" at bounding box center [379, 275] width 221 height 22
drag, startPoint x: 339, startPoint y: 276, endPoint x: 267, endPoint y: 275, distance: 71.9
click at [267, 275] on div "ID do usuário 147259805 Person ID 107f5342032ea817664099ae61f1d4a8 Data de regi…" at bounding box center [379, 254] width 237 height 261
copy dd "10/10/201"
click at [155, 29] on input "147259805" at bounding box center [241, 26] width 371 height 20
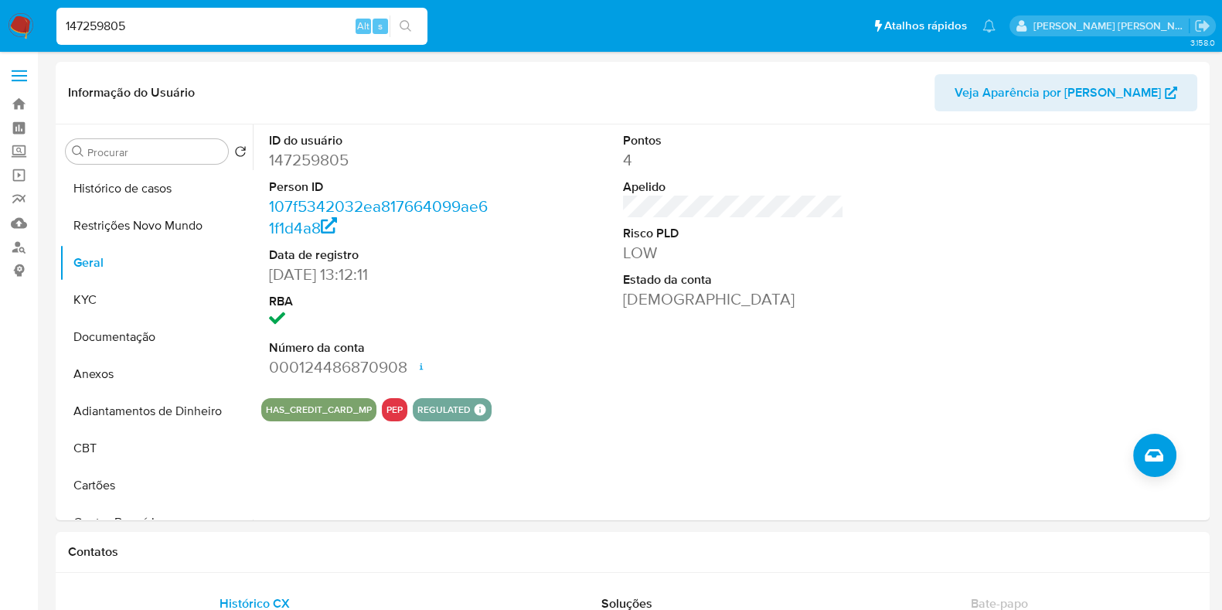
paste input "27069645"
type input "270696455"
click at [406, 21] on icon "search-icon" at bounding box center [406, 26] width 12 height 12
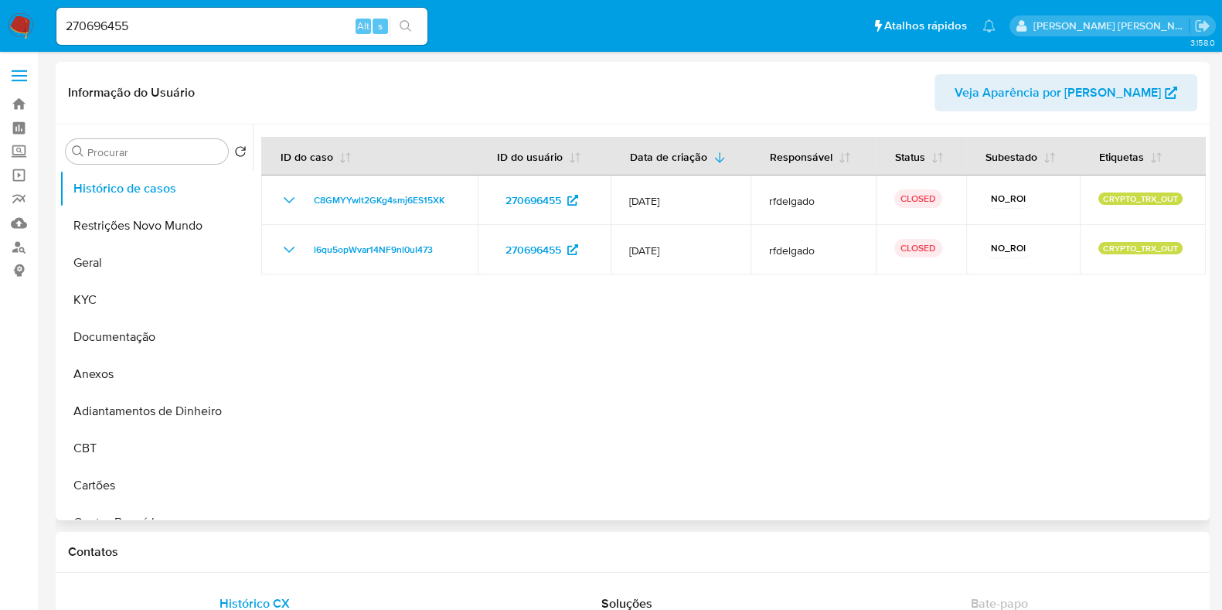
select select "10"
click at [114, 295] on button "KYC" at bounding box center [150, 299] width 181 height 37
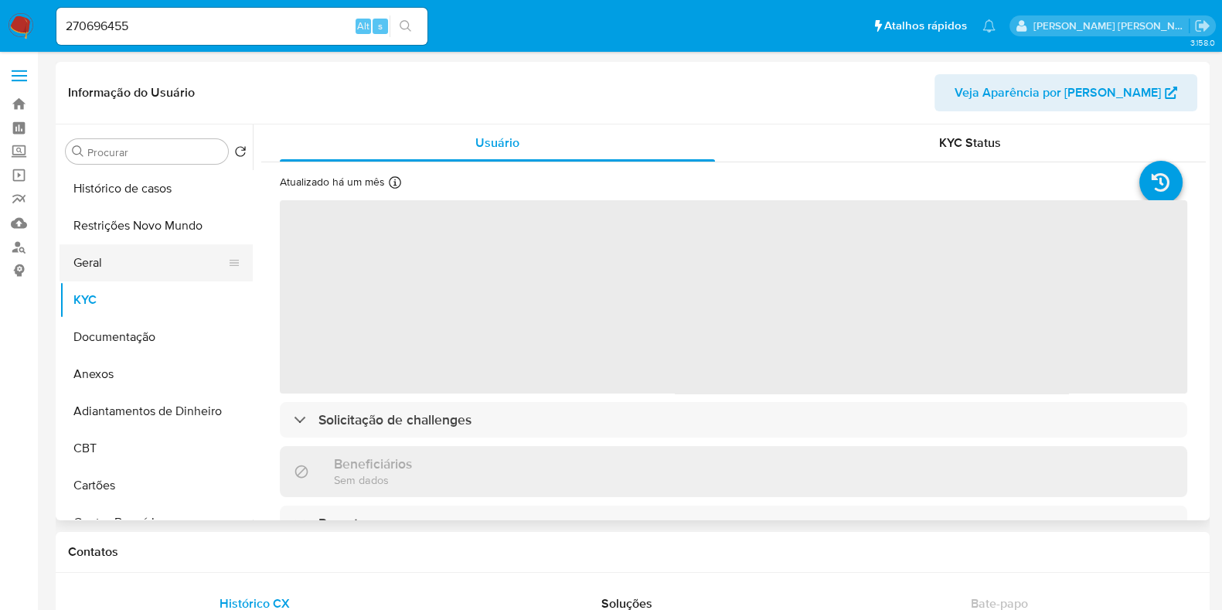
click at [132, 264] on button "Geral" at bounding box center [150, 262] width 181 height 37
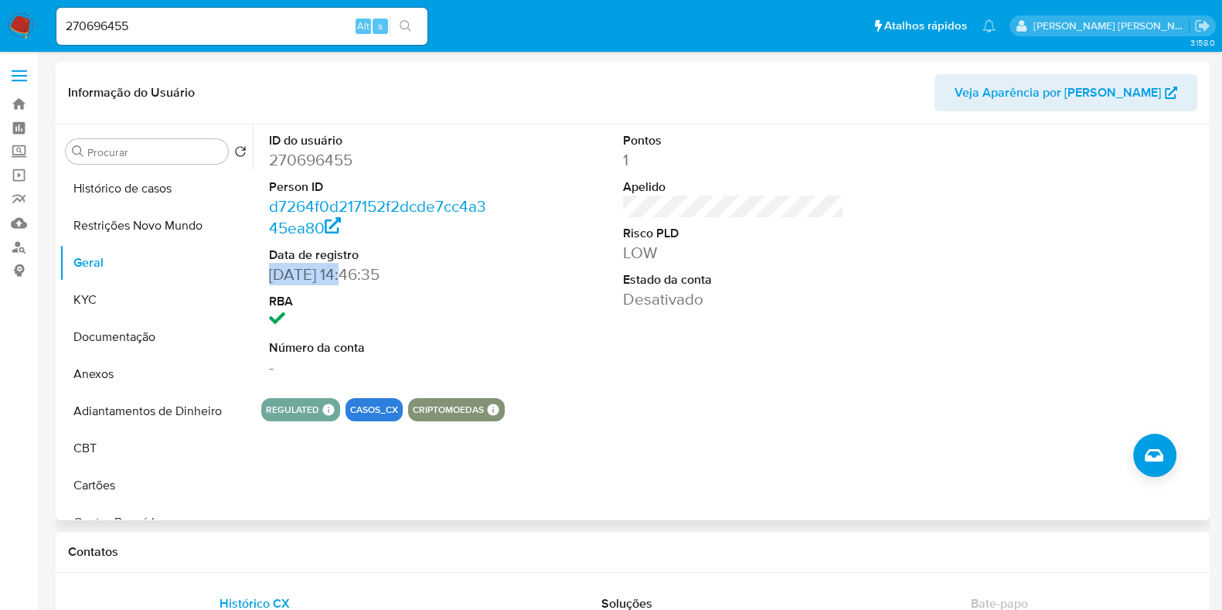
drag, startPoint x: 348, startPoint y: 273, endPoint x: 262, endPoint y: 279, distance: 86.0
click at [262, 279] on div "ID do usuário 270696455 Person ID d7264f0d217152f2dcde7cc4a345ea80 Data de regi…" at bounding box center [379, 254] width 237 height 261
copy dd "[DATE]"
select select "10"
click at [213, 26] on input "270696455" at bounding box center [241, 26] width 371 height 20
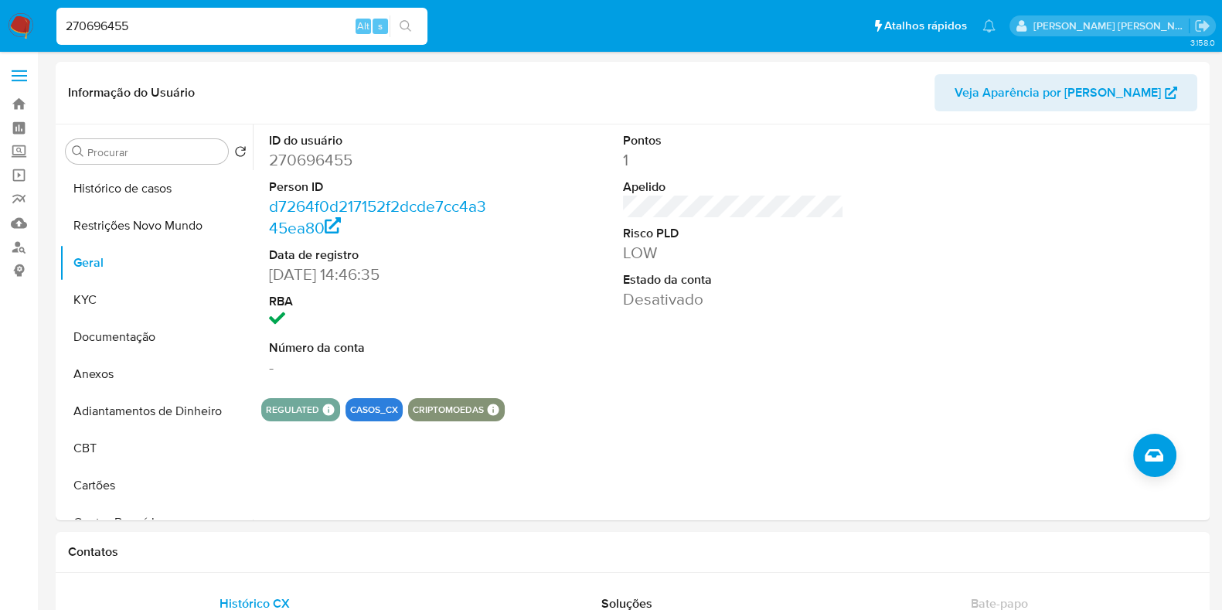
paste input "09152988"
type input "209152988"
click at [400, 26] on icon "search-icon" at bounding box center [406, 26] width 12 height 12
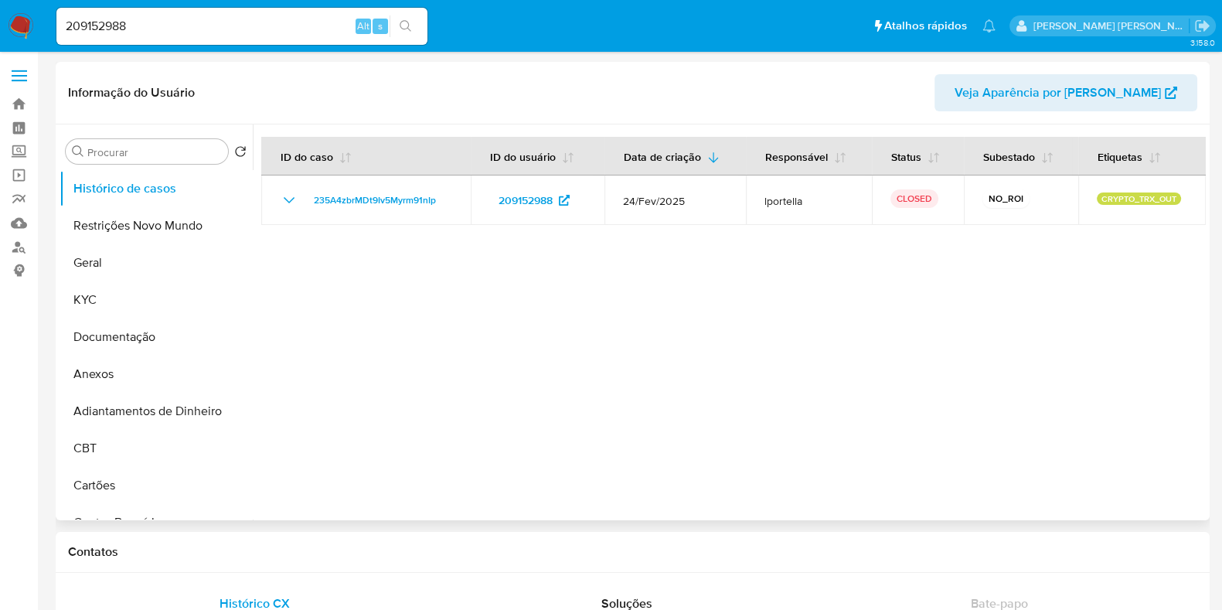
select select "10"
click at [145, 264] on button "Geral" at bounding box center [150, 262] width 181 height 37
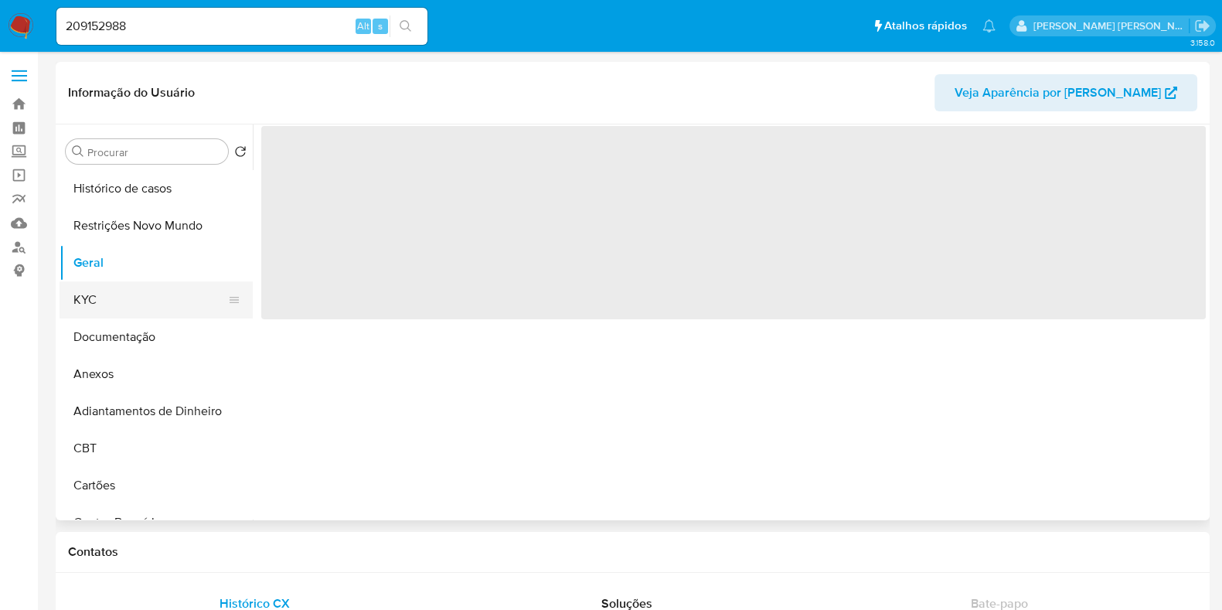
click at [158, 292] on button "KYC" at bounding box center [150, 299] width 181 height 37
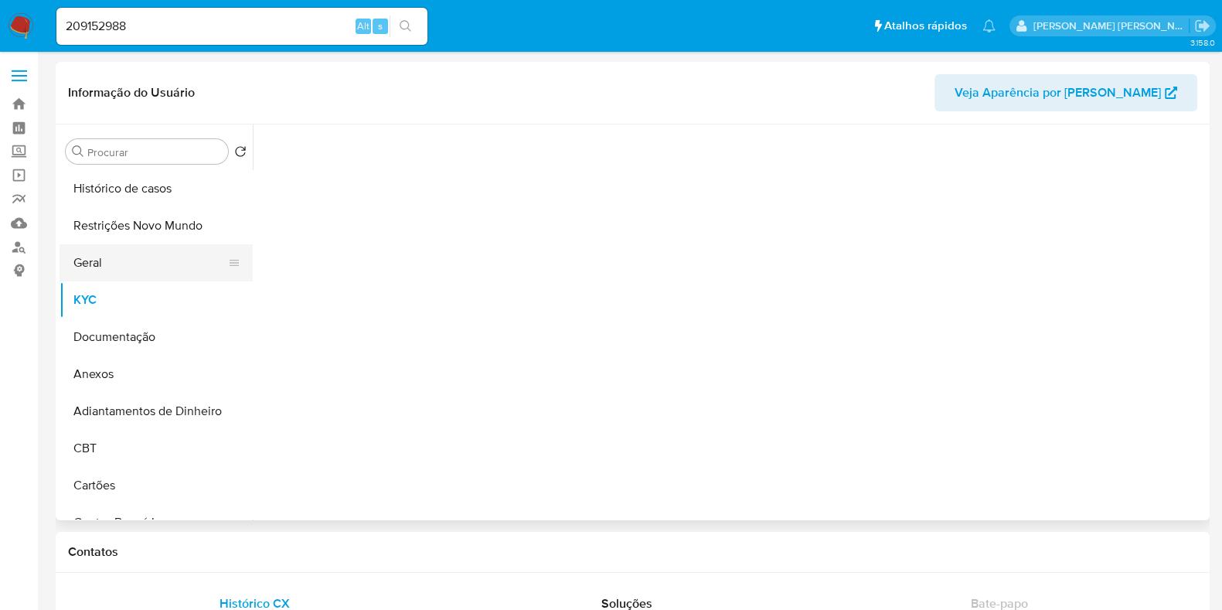
click at [158, 259] on button "Geral" at bounding box center [150, 262] width 181 height 37
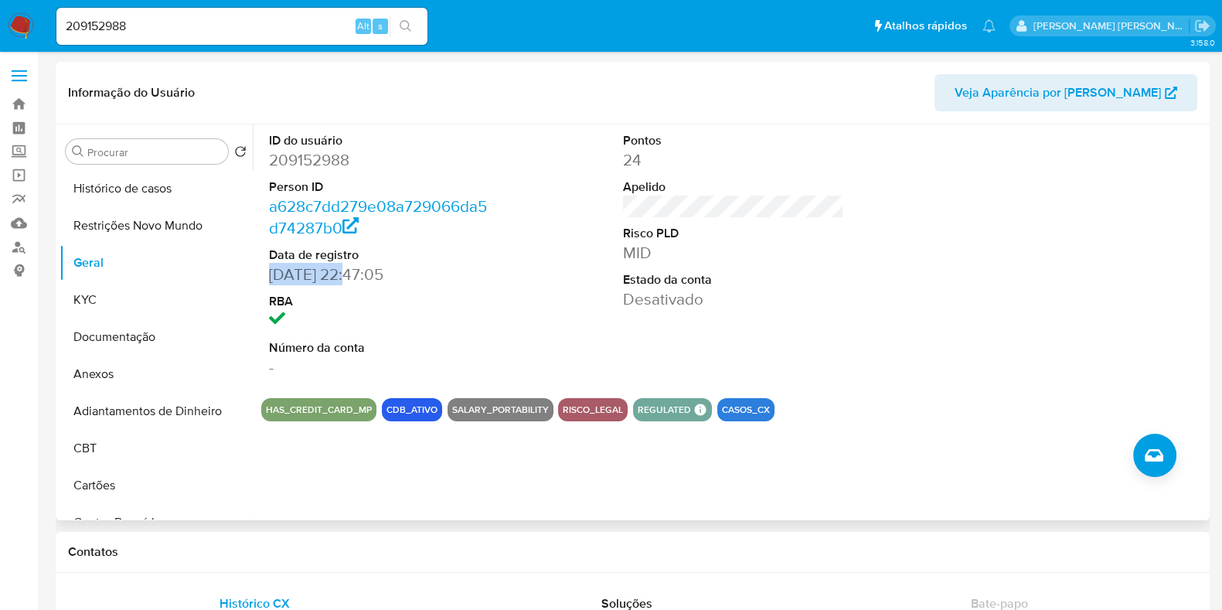
drag, startPoint x: 349, startPoint y: 271, endPoint x: 271, endPoint y: 280, distance: 78.6
click at [271, 280] on dd "[DATE] 22:47:05" at bounding box center [379, 275] width 221 height 22
copy dd "[DATE]"
click at [164, 26] on input "209152988" at bounding box center [241, 26] width 371 height 20
paste input "531722071"
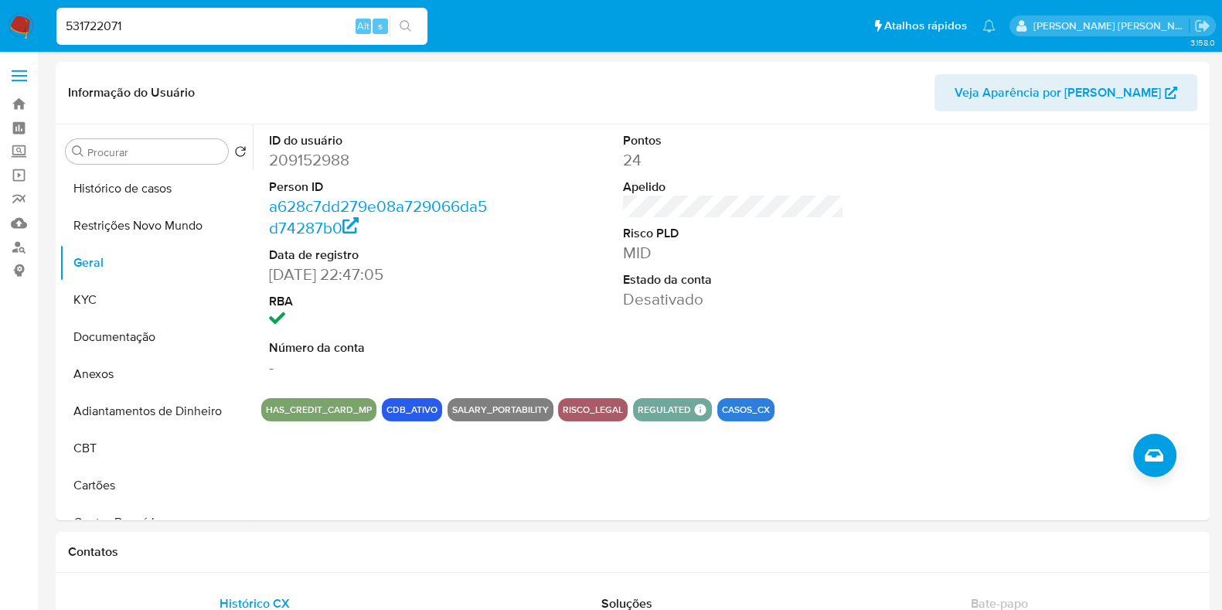
type input "531722071"
click at [410, 24] on icon "search-icon" at bounding box center [406, 26] width 12 height 12
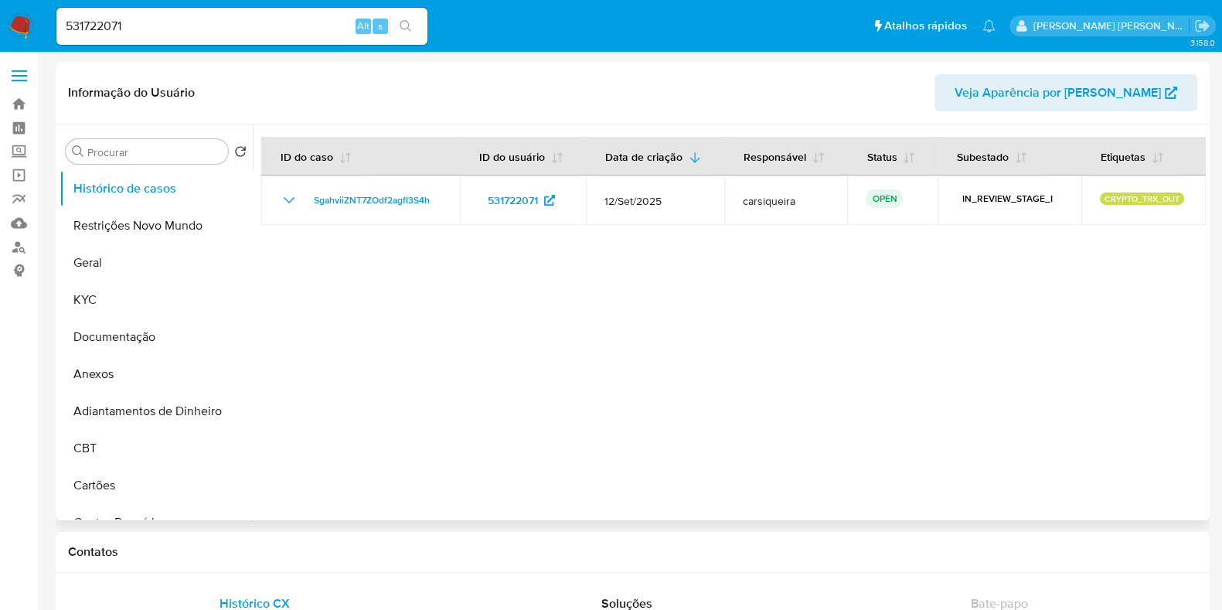
select select "10"
click at [139, 256] on button "Geral" at bounding box center [150, 262] width 181 height 37
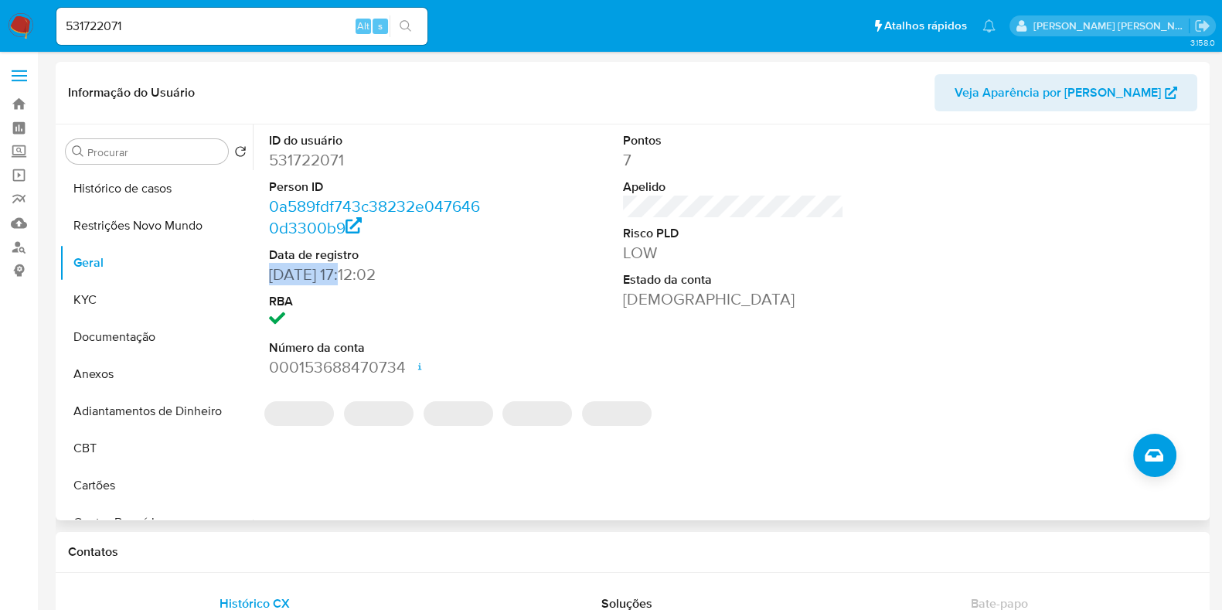
drag, startPoint x: 353, startPoint y: 274, endPoint x: 271, endPoint y: 278, distance: 82.8
click at [271, 278] on dd "[DATE] 17:12:02" at bounding box center [379, 275] width 221 height 22
copy dd "[DATE]"
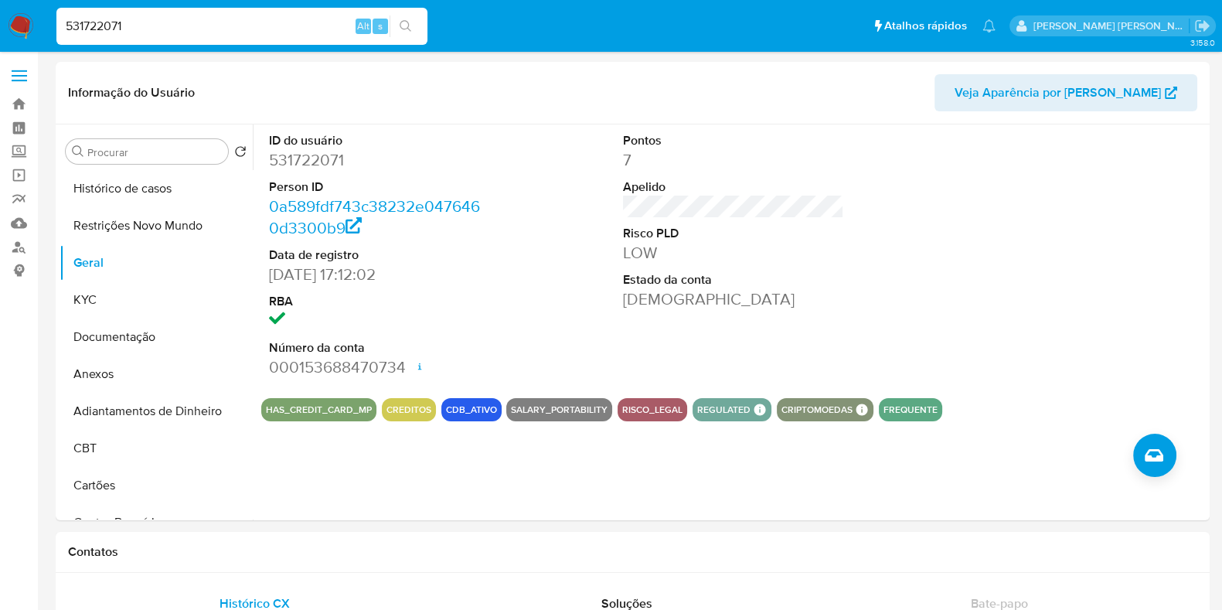
click at [167, 30] on input "531722071" at bounding box center [241, 26] width 371 height 20
paste input "1184223945"
type input "1184223945"
click at [403, 29] on icon "search-icon" at bounding box center [406, 26] width 12 height 12
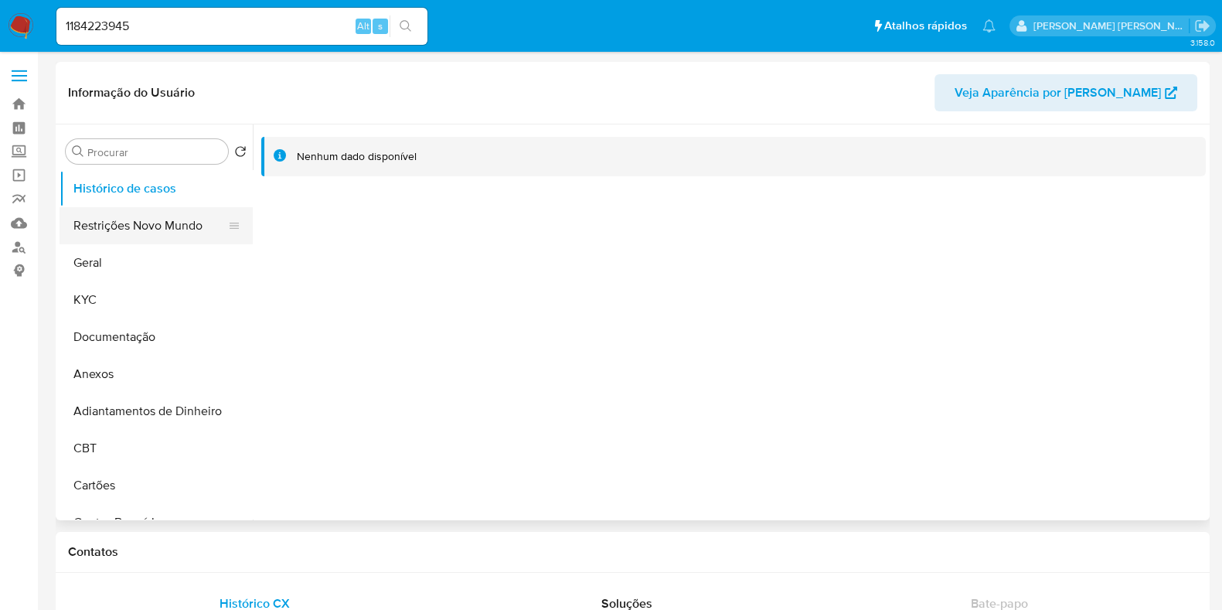
select select "10"
click at [145, 264] on button "Geral" at bounding box center [150, 262] width 181 height 37
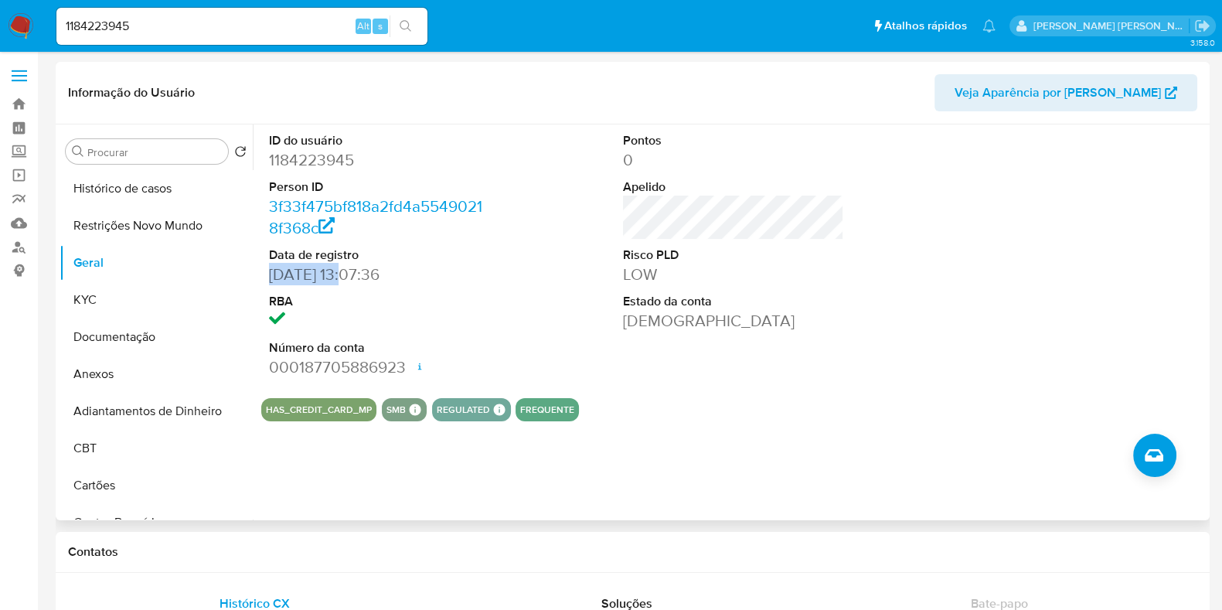
drag, startPoint x: 352, startPoint y: 272, endPoint x: 261, endPoint y: 274, distance: 91.2
click at [261, 274] on div "ID do usuário 1184223945 Person ID 3f33f475bf818a2fd4a55490218f368c Data de reg…" at bounding box center [379, 254] width 237 height 261
copy dd "[DATE]"
click at [193, 12] on div "1184223945 Alt s" at bounding box center [241, 26] width 371 height 37
click at [185, 32] on input "1184223945" at bounding box center [241, 26] width 371 height 20
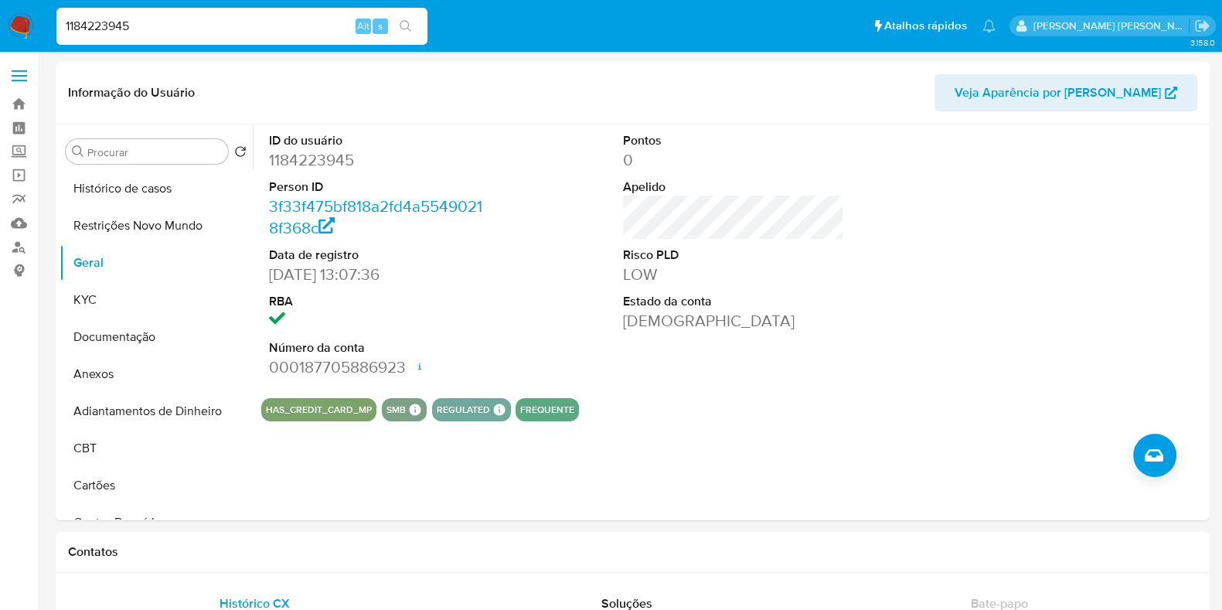
paste input "622774728"
type input "622774728"
click at [413, 26] on button "search-icon" at bounding box center [406, 26] width 32 height 22
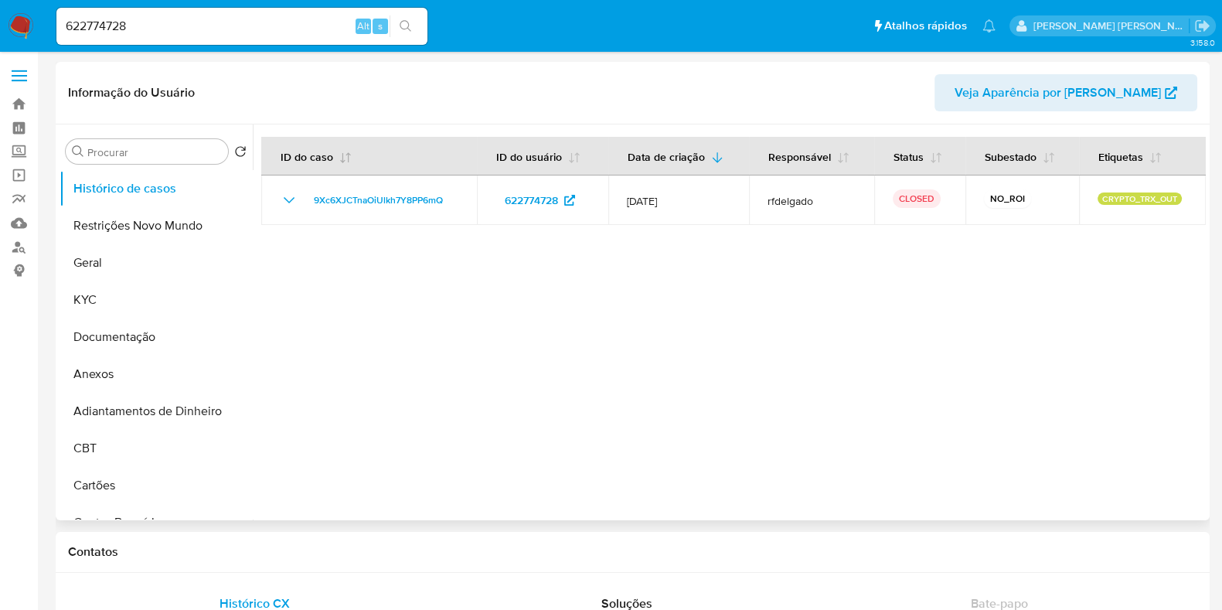
select select "10"
click at [134, 267] on button "Geral" at bounding box center [150, 262] width 181 height 37
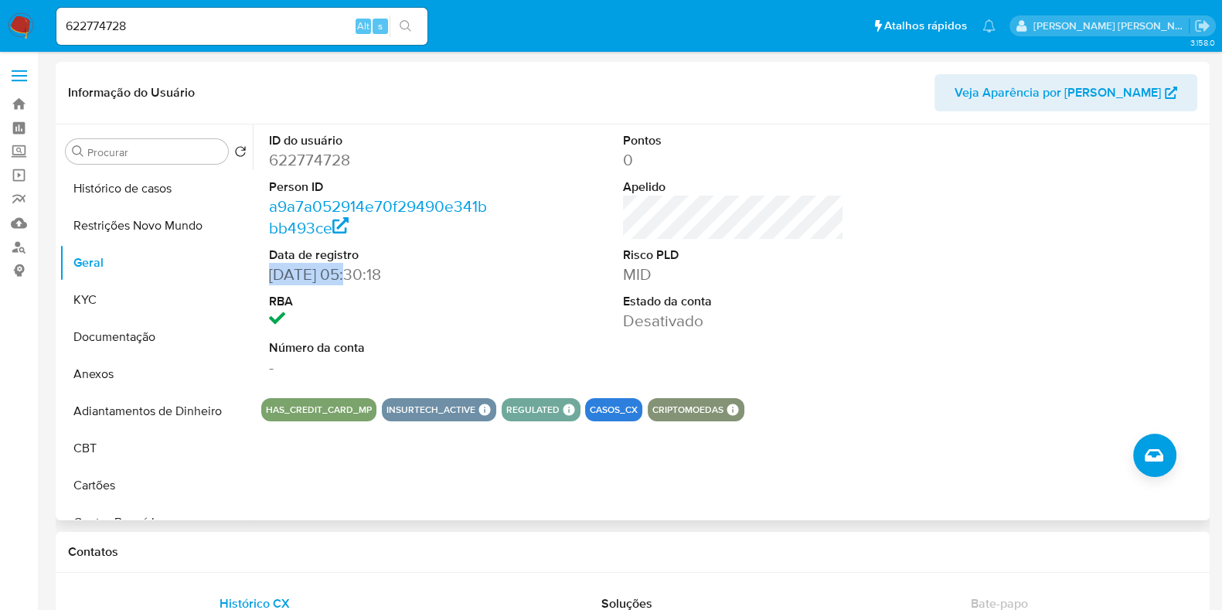
drag, startPoint x: 356, startPoint y: 274, endPoint x: 272, endPoint y: 276, distance: 83.5
click at [272, 276] on dd "[DATE] 05:30:18" at bounding box center [379, 275] width 221 height 22
copy dd "[DATE]"
click at [179, 22] on input "622774728" at bounding box center [241, 26] width 371 height 20
paste input "1004457883"
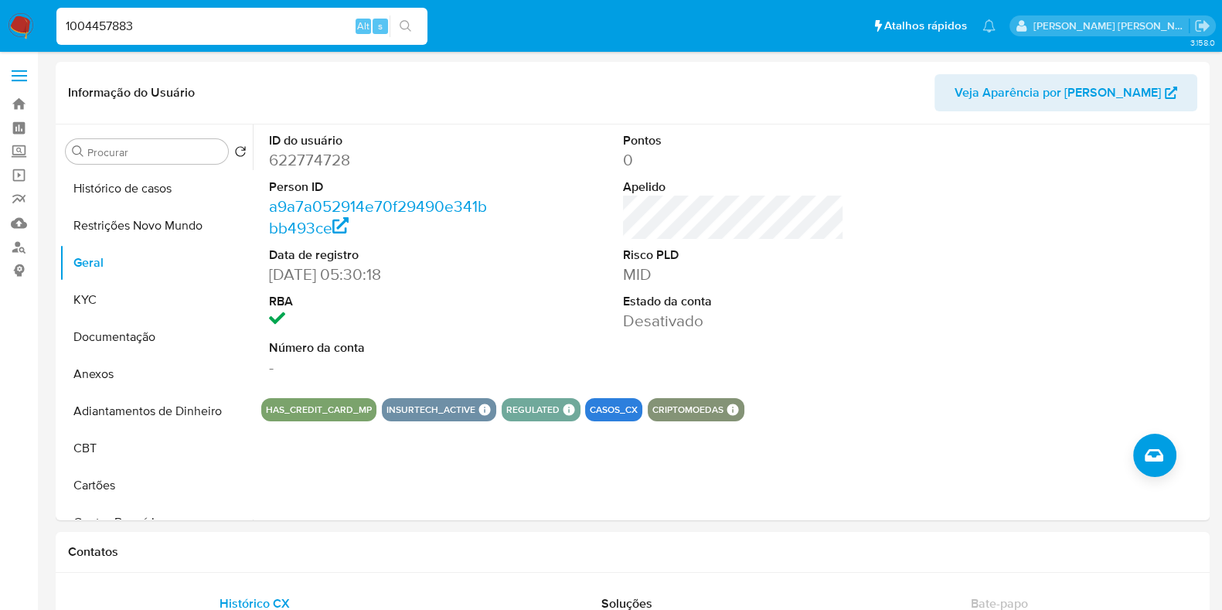
type input "1004457883"
click at [398, 21] on button "search-icon" at bounding box center [406, 26] width 32 height 22
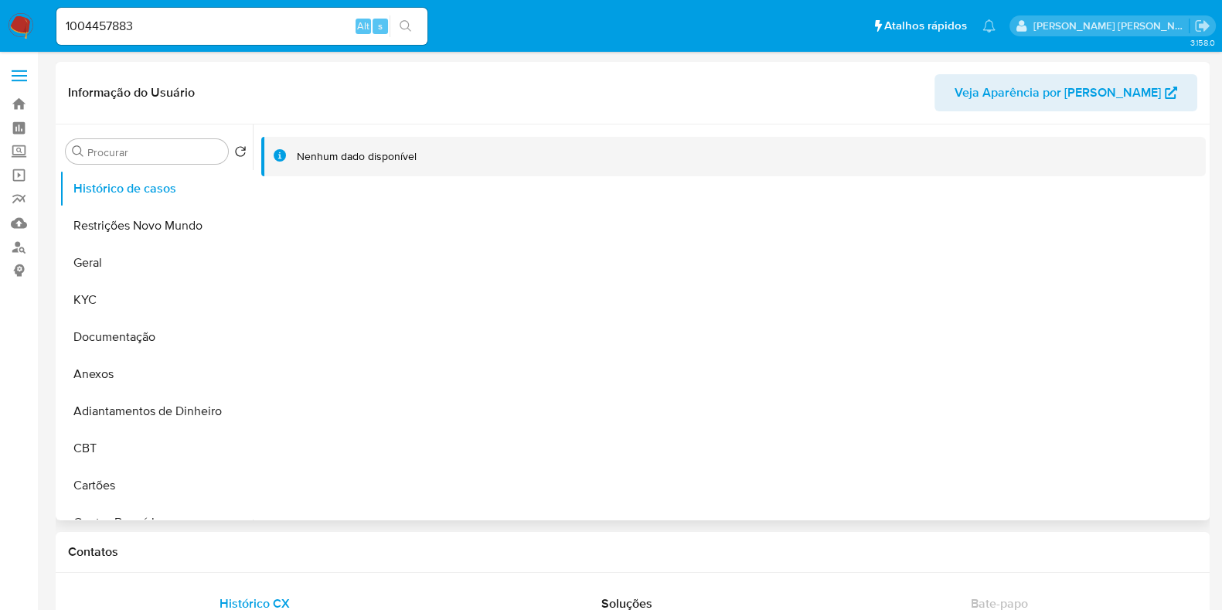
select select "10"
click at [122, 260] on button "Geral" at bounding box center [150, 262] width 181 height 37
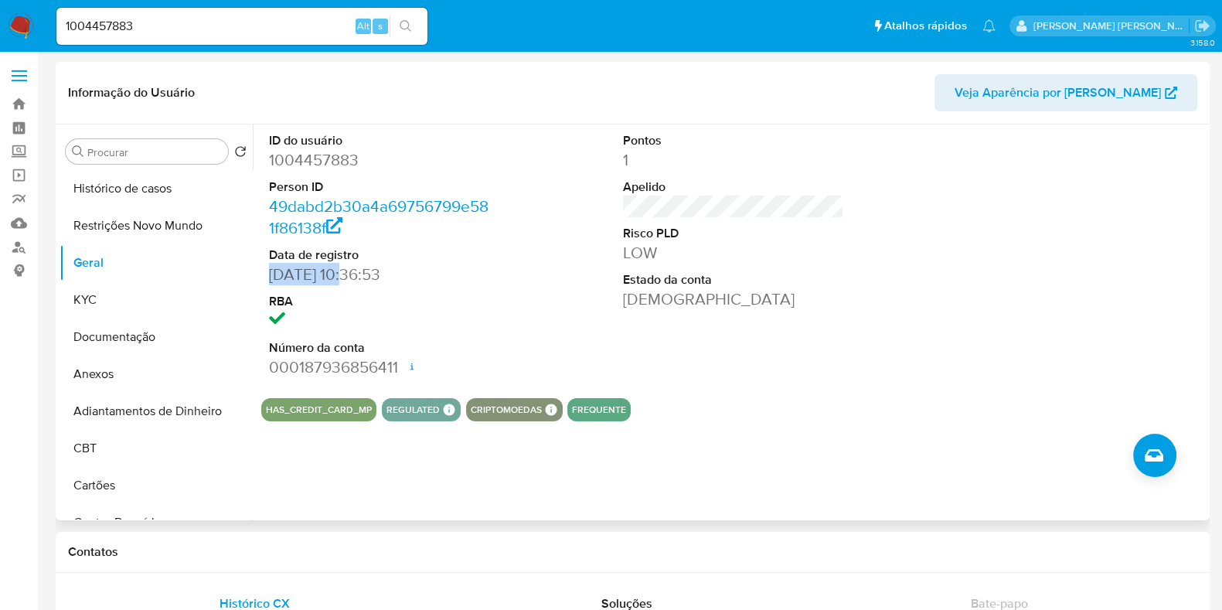
drag, startPoint x: 344, startPoint y: 274, endPoint x: 270, endPoint y: 274, distance: 74.2
click at [270, 274] on dd "[DATE] 10:36:53" at bounding box center [379, 275] width 221 height 22
copy dd "[DATE]"
drag, startPoint x: 170, startPoint y: 30, endPoint x: 187, endPoint y: 29, distance: 17.0
click at [170, 29] on input "1004457883" at bounding box center [241, 26] width 371 height 20
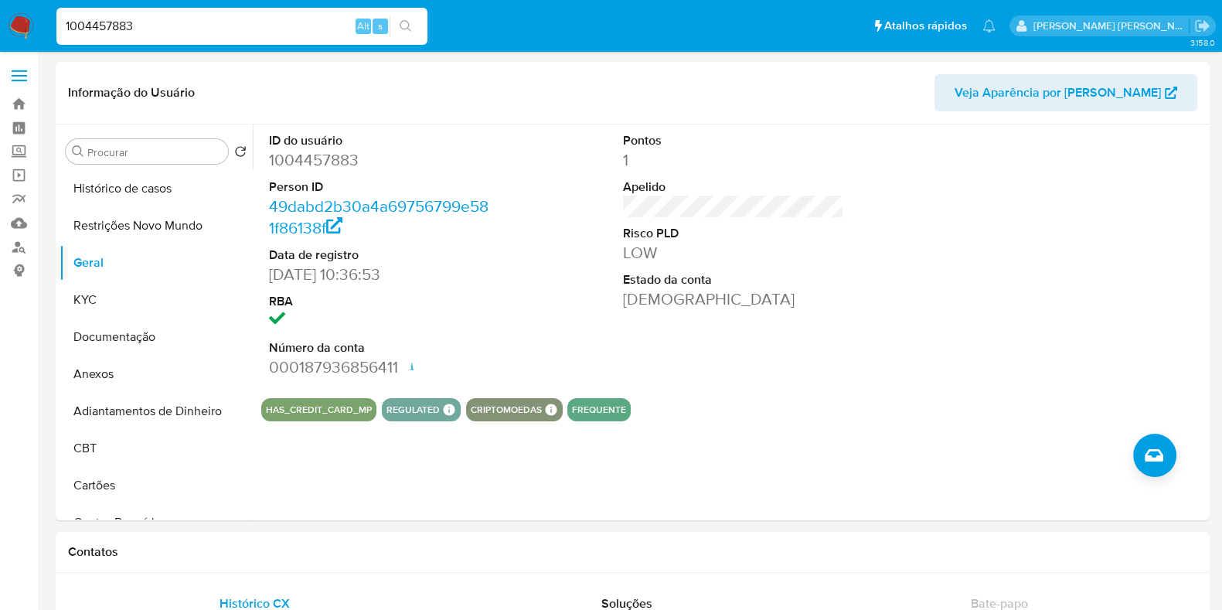
paste input "21769681"
type input "1021769681"
click at [410, 20] on icon "search-icon" at bounding box center [406, 26] width 12 height 12
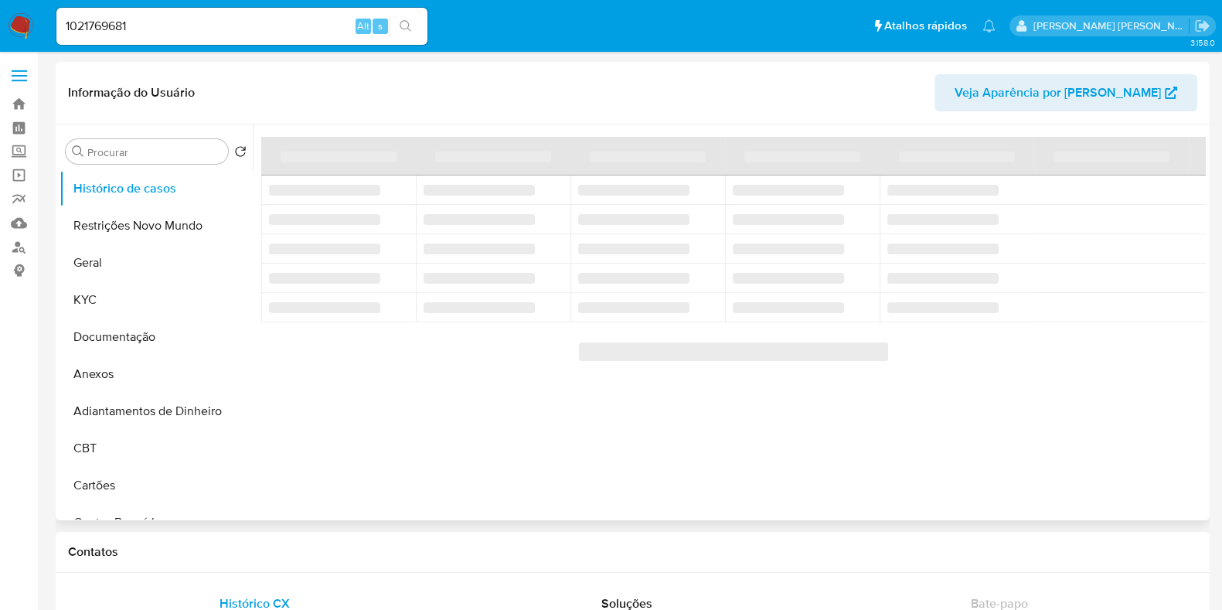
select select "10"
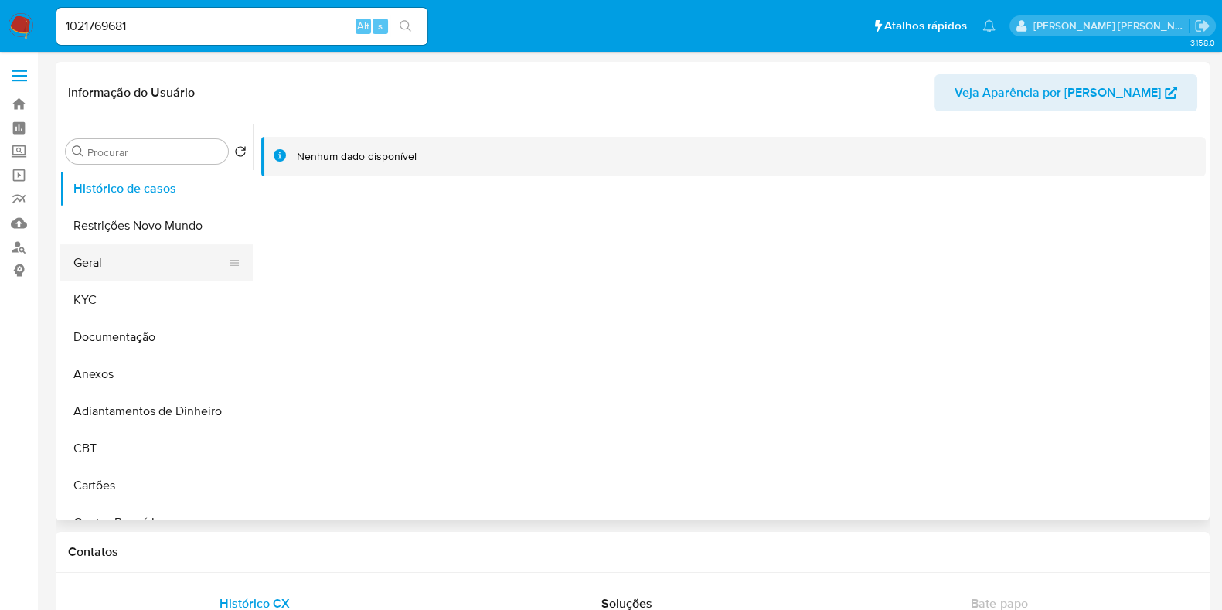
click at [124, 261] on button "Geral" at bounding box center [150, 262] width 181 height 37
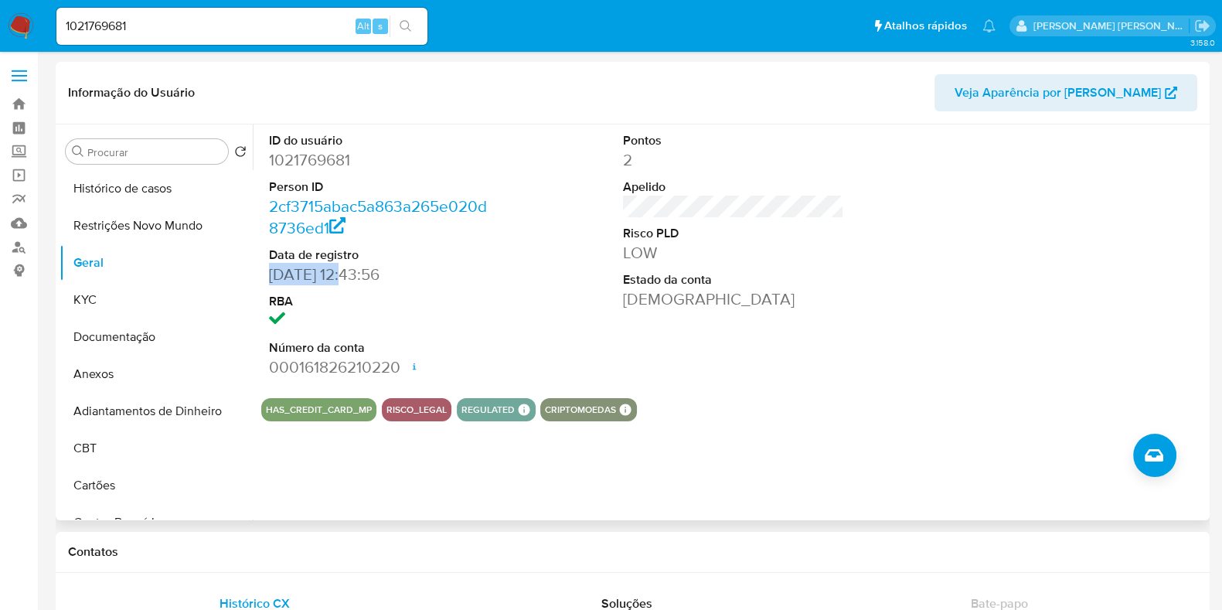
drag, startPoint x: 339, startPoint y: 274, endPoint x: 271, endPoint y: 277, distance: 68.9
click at [271, 277] on dd "[DATE] 12:43:56" at bounding box center [379, 275] width 221 height 22
copy dd "[DATE]"
click at [145, 23] on input "1021769681" at bounding box center [241, 26] width 371 height 20
paste input "37366530"
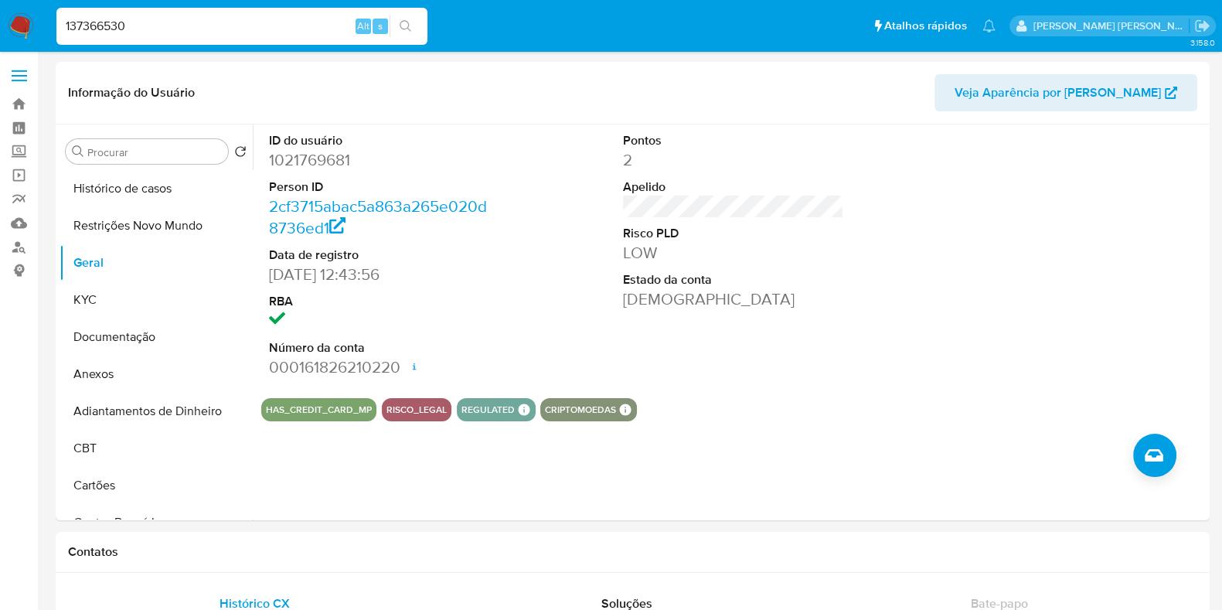
type input "137366530"
click at [404, 33] on button "search-icon" at bounding box center [406, 26] width 32 height 22
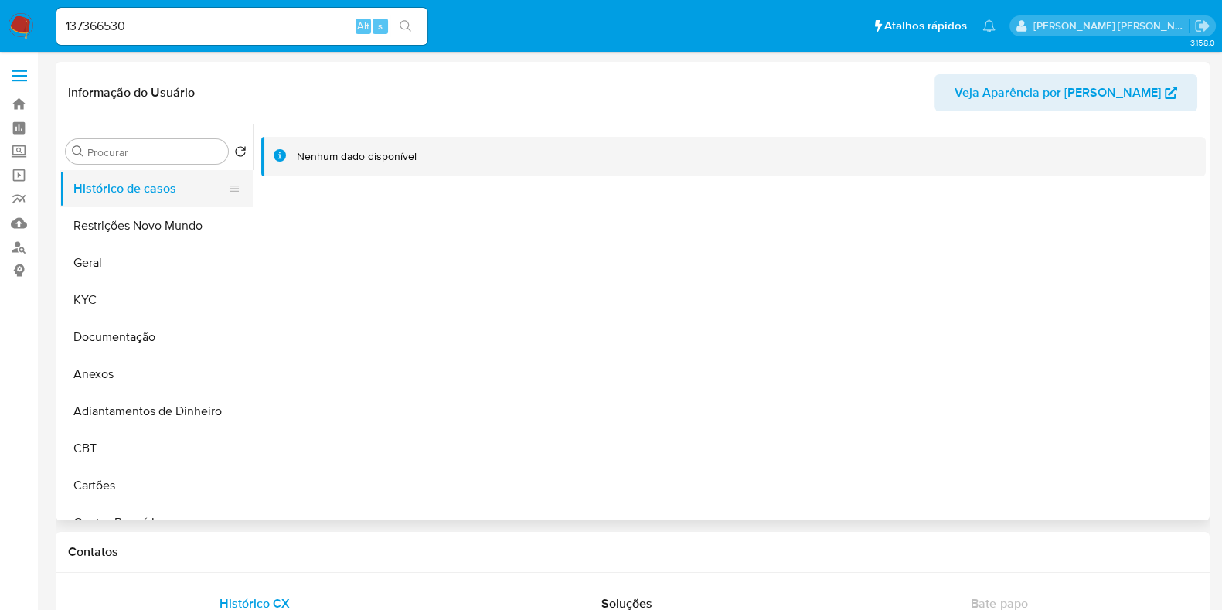
select select "10"
click at [135, 264] on button "Geral" at bounding box center [150, 262] width 181 height 37
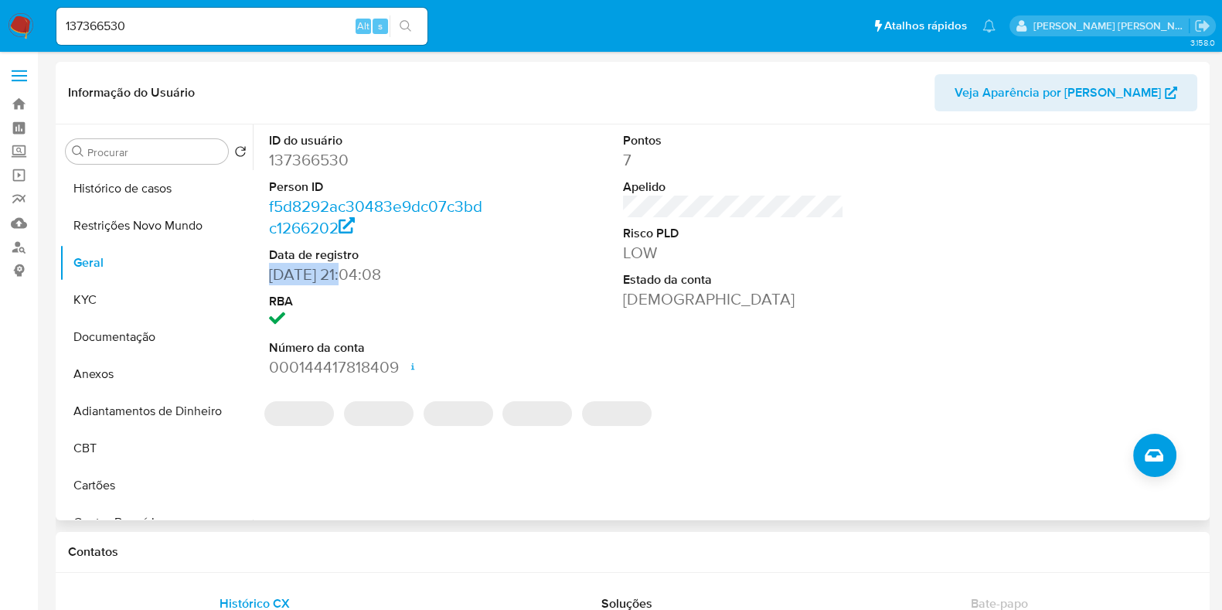
drag, startPoint x: 338, startPoint y: 272, endPoint x: 253, endPoint y: 276, distance: 85.1
click at [253, 276] on div "ID do usuário 137366530 Person ID f5d8292ac30483e9dc07c3bdc1266202 Data de regi…" at bounding box center [729, 322] width 953 height 396
copy dd "[DATE]"
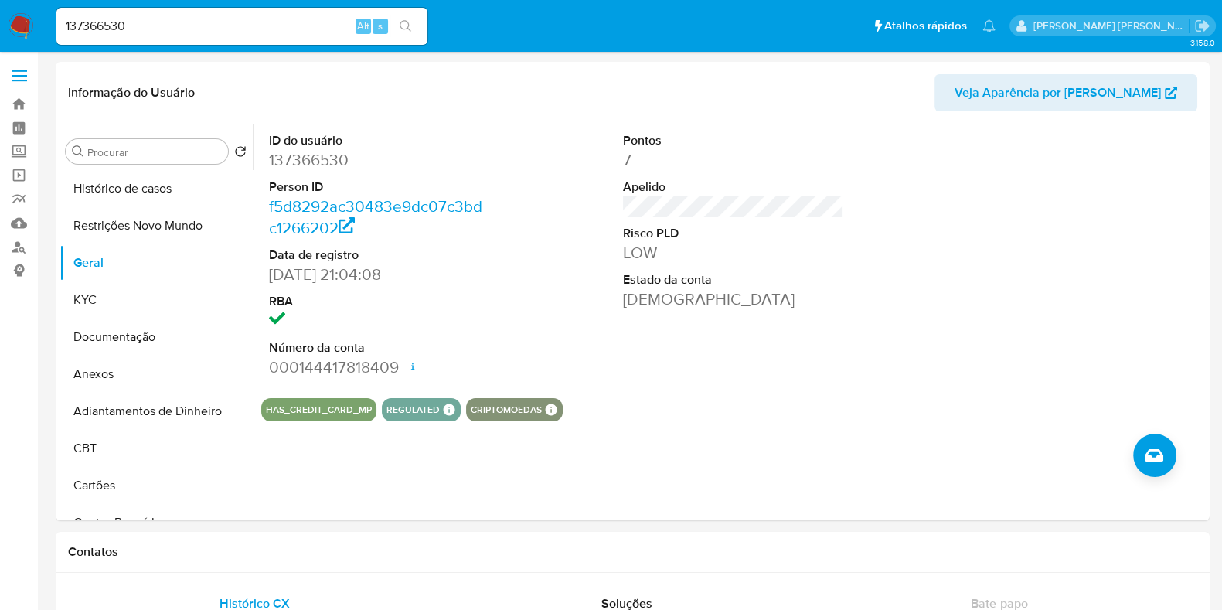
click at [207, 29] on input "137366530" at bounding box center [241, 26] width 371 height 20
paste input "356686448"
type input "356686448"
click at [407, 26] on icon "search-icon" at bounding box center [406, 26] width 12 height 12
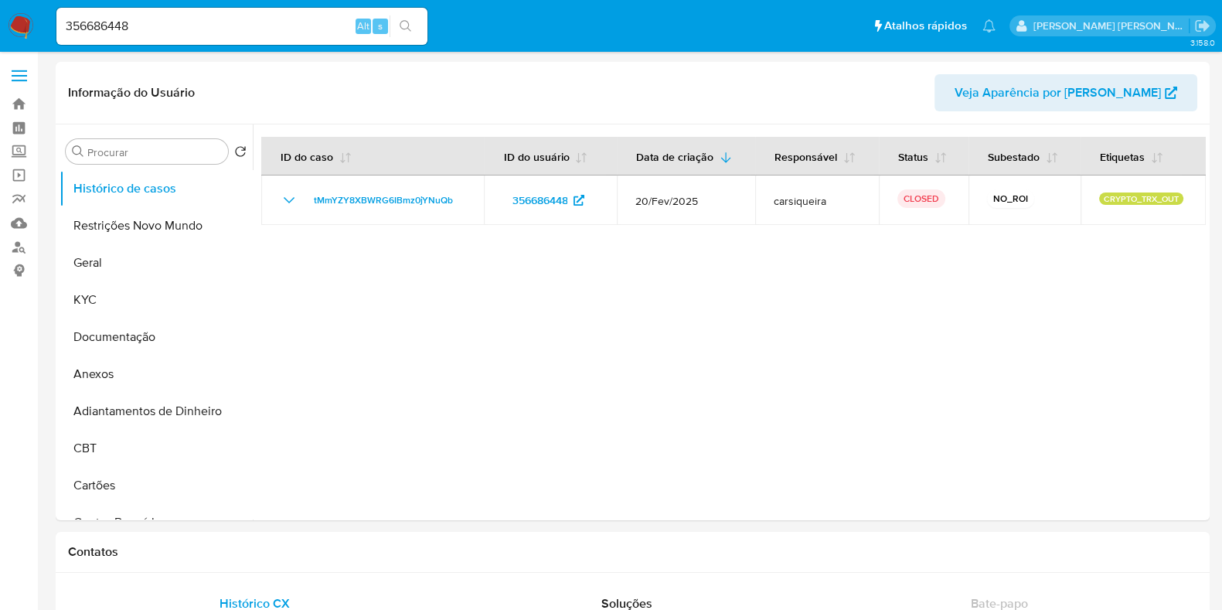
select select "10"
click at [88, 268] on button "Geral" at bounding box center [150, 262] width 181 height 37
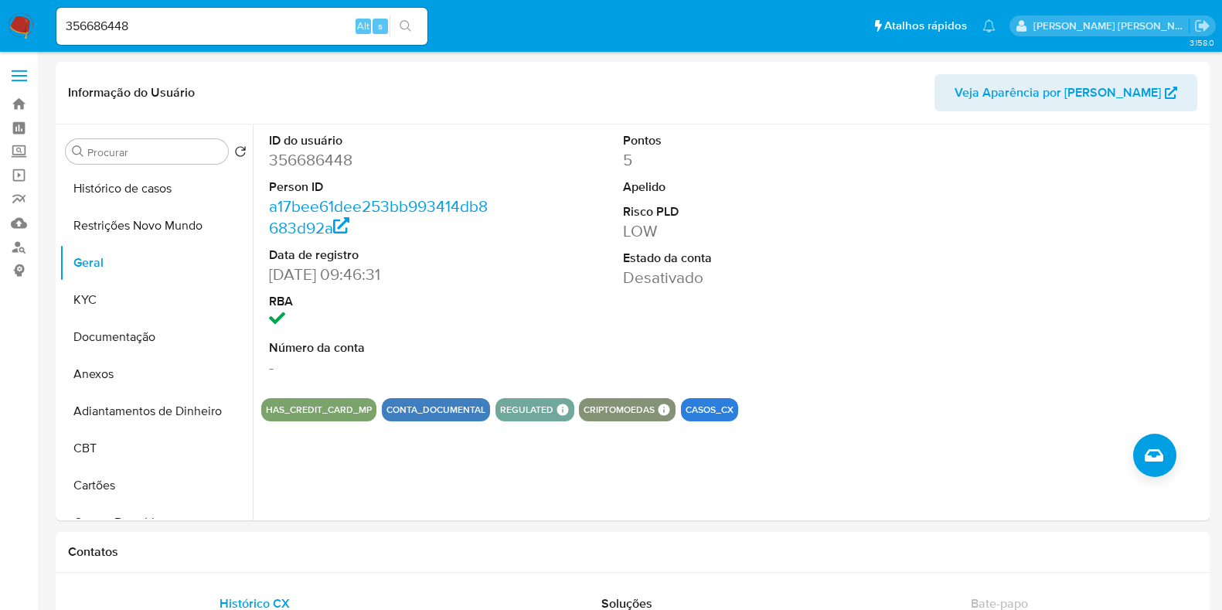
select select "10"
click at [217, 31] on input "356686448" at bounding box center [241, 26] width 371 height 20
paste input "70084134"
type input "70084134"
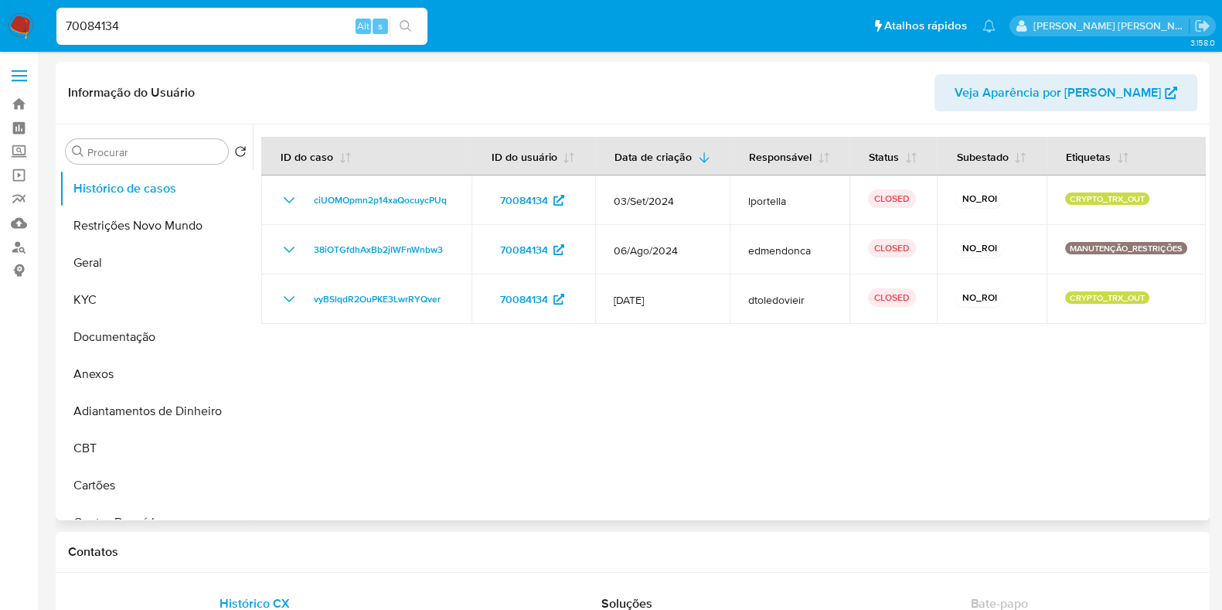
select select "10"
click at [154, 265] on button "Geral" at bounding box center [150, 262] width 181 height 37
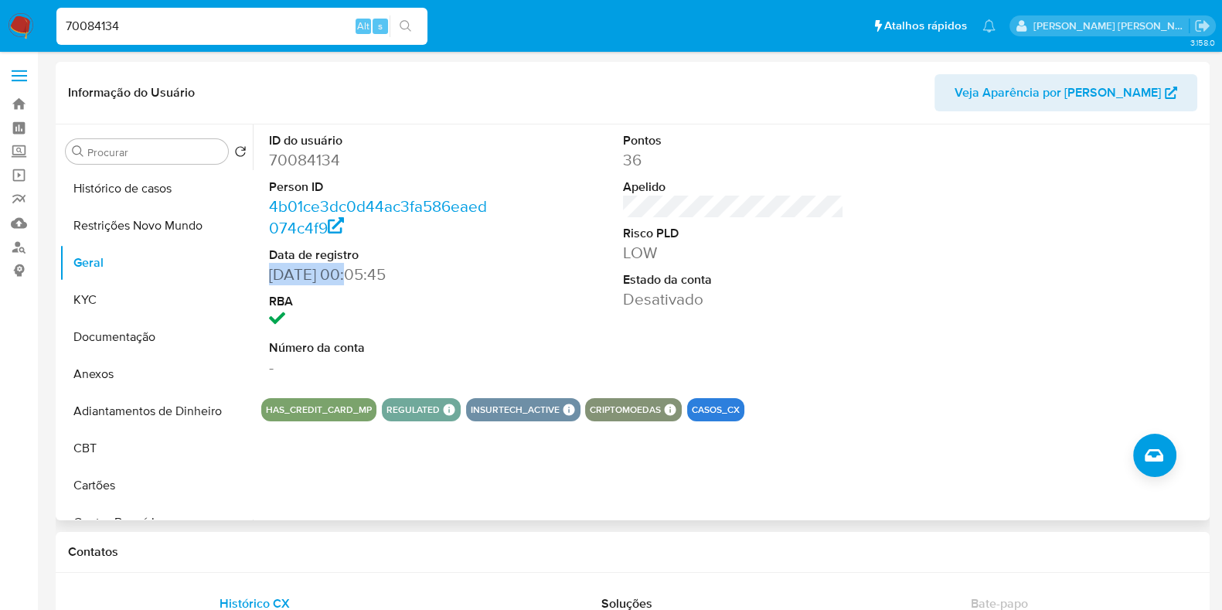
drag, startPoint x: 347, startPoint y: 272, endPoint x: 267, endPoint y: 277, distance: 80.5
click at [267, 277] on div "ID do usuário 70084134 Person ID 4b01ce3dc0d44ac3fa586eaed074c4f9 Data de regis…" at bounding box center [379, 254] width 237 height 261
copy dd "[DATE]"
click at [205, 31] on input "70084134" at bounding box center [241, 26] width 371 height 20
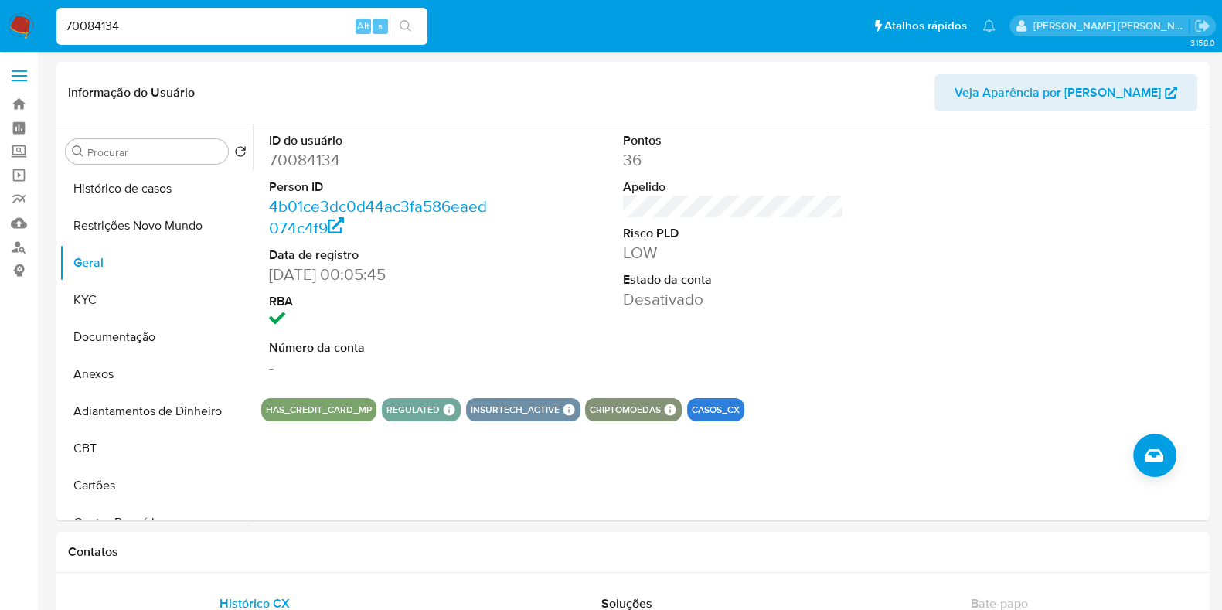
paste input "41057923"
type input "41057923"
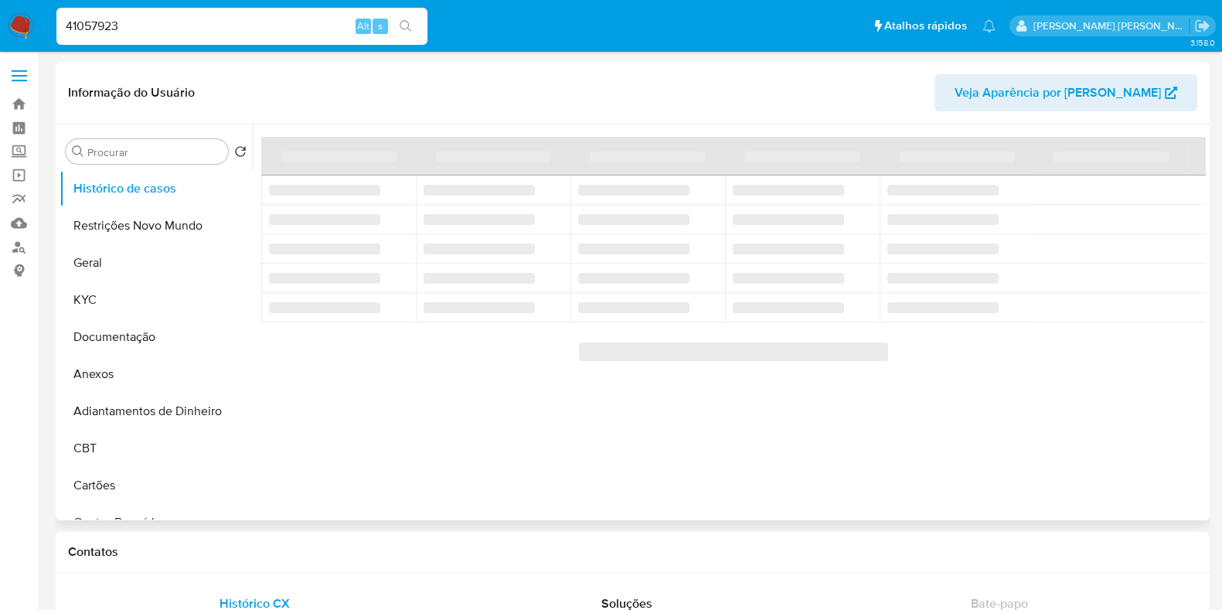
select select "10"
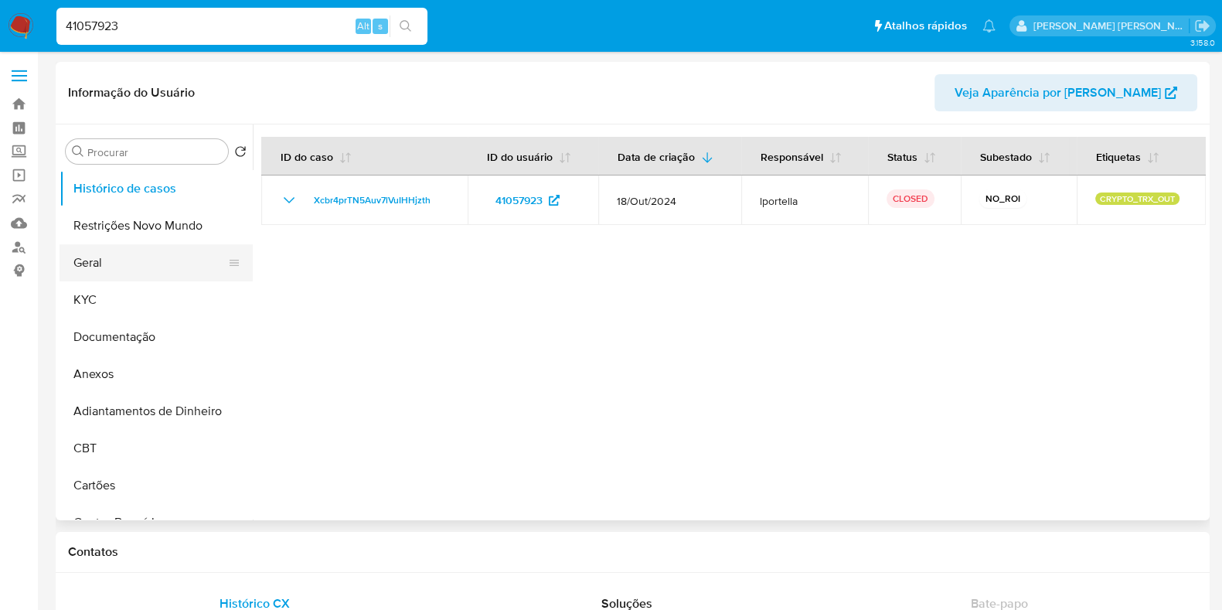
click at [163, 245] on button "Geral" at bounding box center [150, 262] width 181 height 37
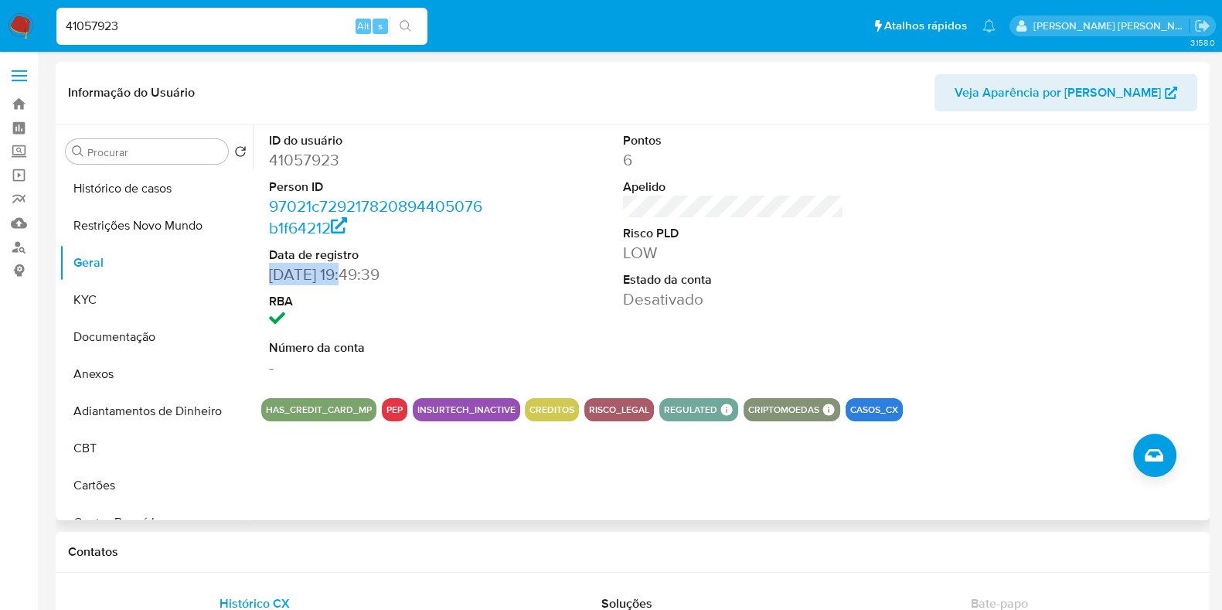
drag, startPoint x: 349, startPoint y: 274, endPoint x: 265, endPoint y: 280, distance: 84.4
click at [265, 280] on div "ID do usuário 41057923 Person ID 97021c729217820894405076b1f64212 Data de regis…" at bounding box center [379, 254] width 237 height 261
copy dd "[DATE]"
click at [258, 31] on input "41057923" at bounding box center [241, 26] width 371 height 20
paste input "960618"
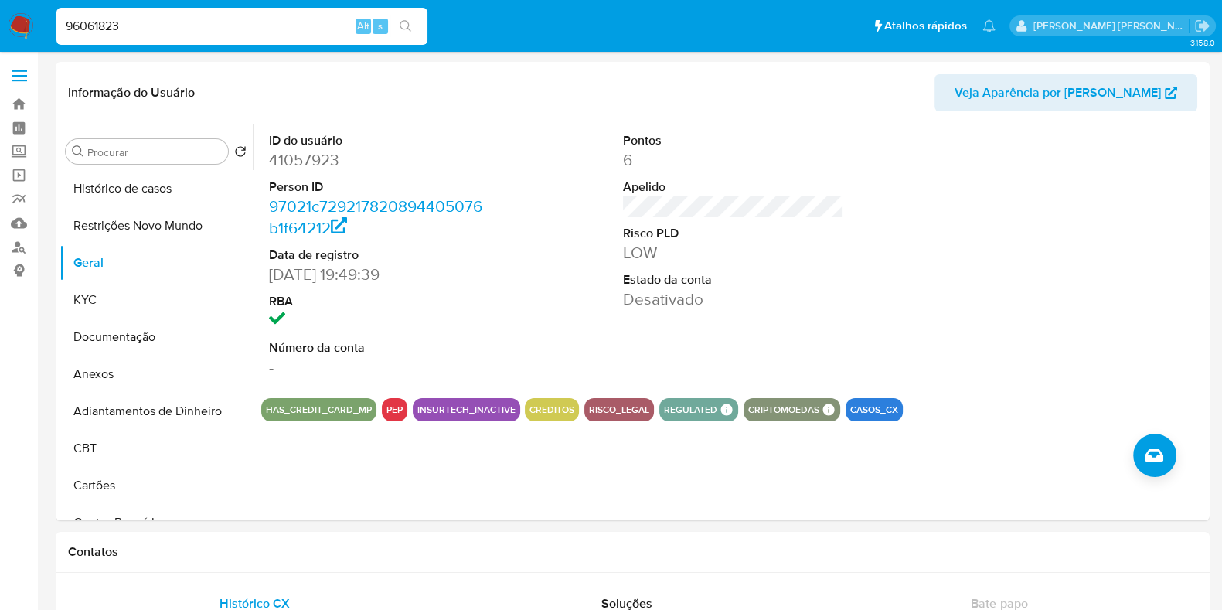
type input "96061823"
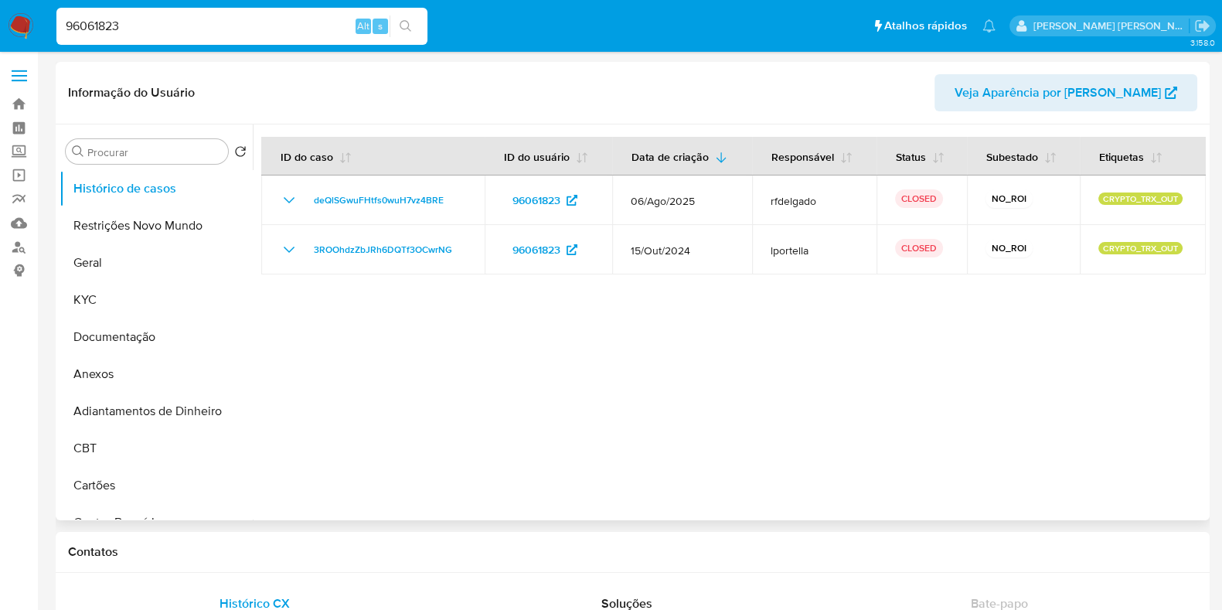
select select "10"
click at [166, 257] on button "Geral" at bounding box center [150, 262] width 181 height 37
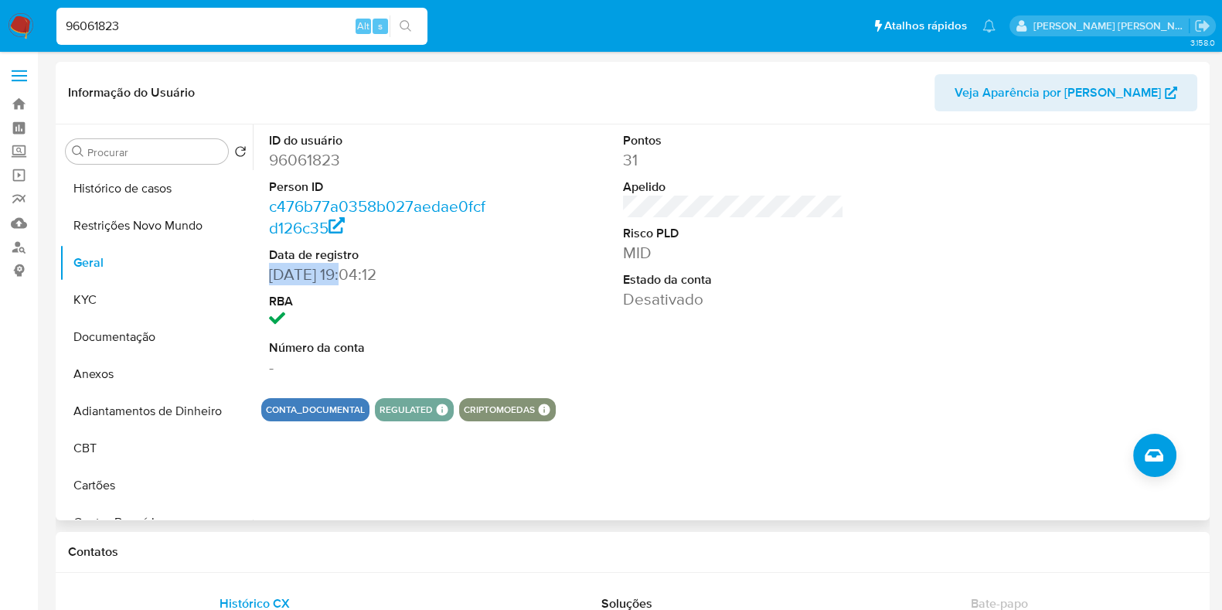
drag, startPoint x: 352, startPoint y: 276, endPoint x: 267, endPoint y: 278, distance: 85.1
click at [267, 278] on div "ID do usuário 96061823 Person ID c476b77a0358b027aedae0fcfd126c35 Data de regis…" at bounding box center [379, 254] width 237 height 261
copy dd "[DATE]"
click at [217, 28] on input "96061823" at bounding box center [241, 26] width 371 height 20
paste input "246177896"
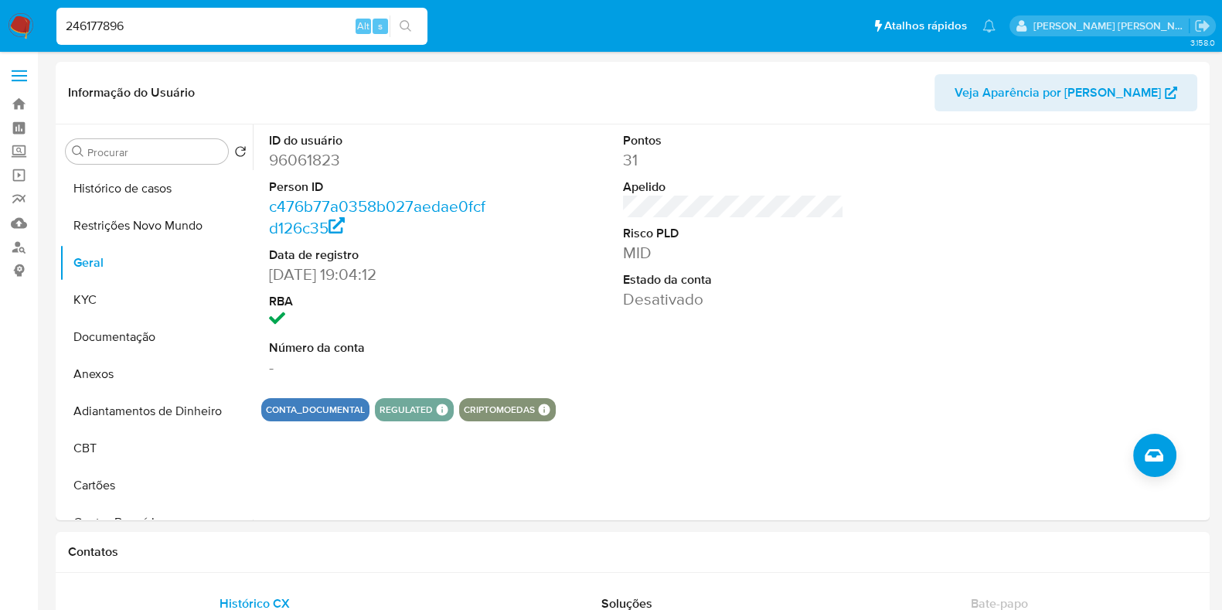
type input "246177896"
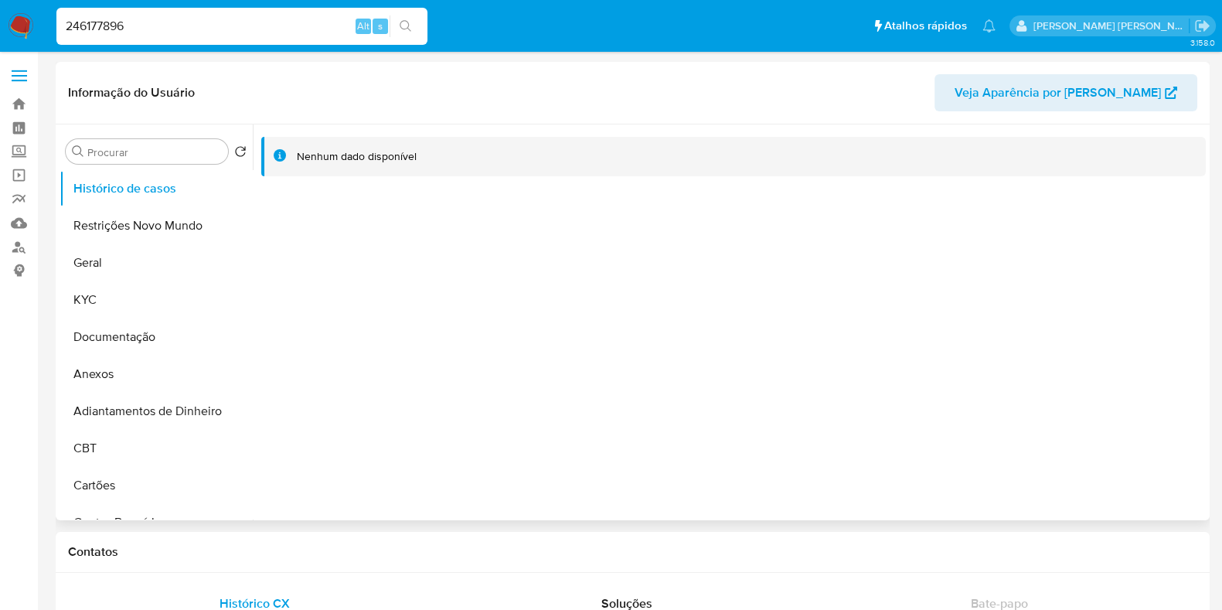
select select "10"
click at [134, 262] on button "Geral" at bounding box center [150, 262] width 181 height 37
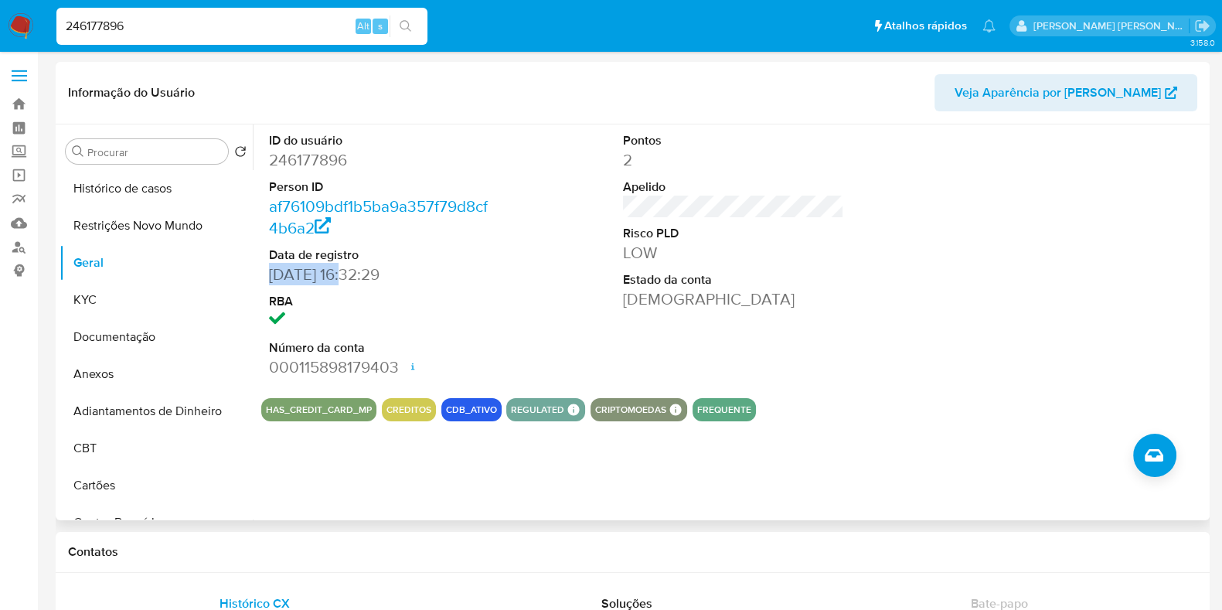
drag, startPoint x: 348, startPoint y: 272, endPoint x: 267, endPoint y: 273, distance: 80.4
click at [267, 273] on div "ID do usuário 246177896 Person ID af76109bdf1b5ba9a357f79d8cf4b6a2 Data de regi…" at bounding box center [379, 254] width 237 height 261
copy dd "[DATE]"
click at [221, 30] on input "246177896" at bounding box center [241, 26] width 371 height 20
paste input "12668190"
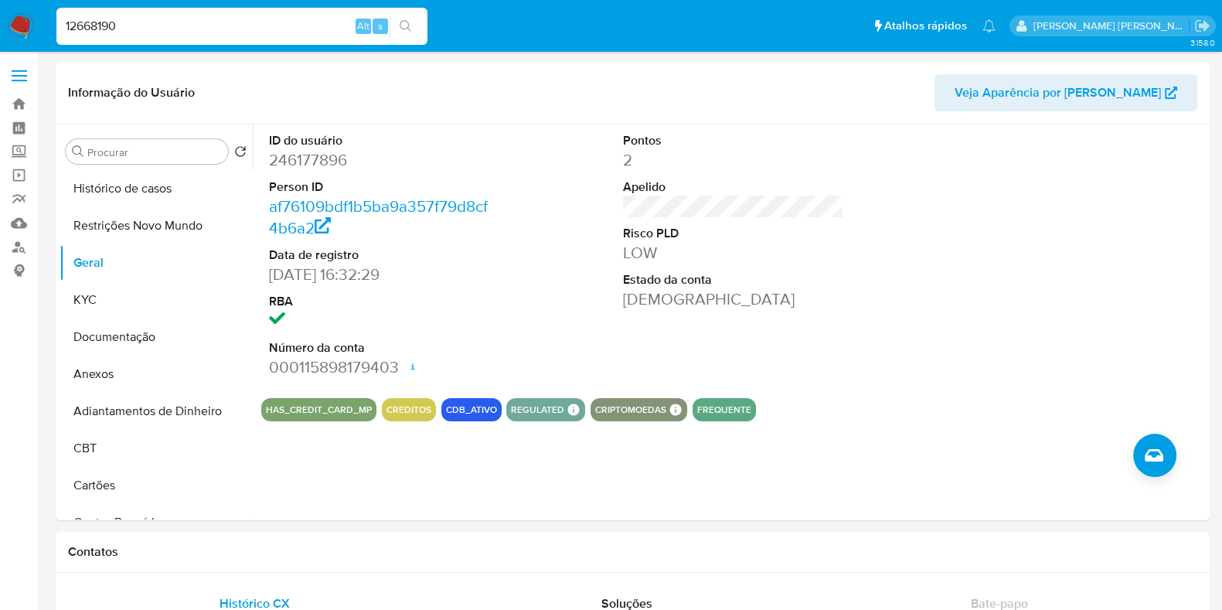
type input "12668190"
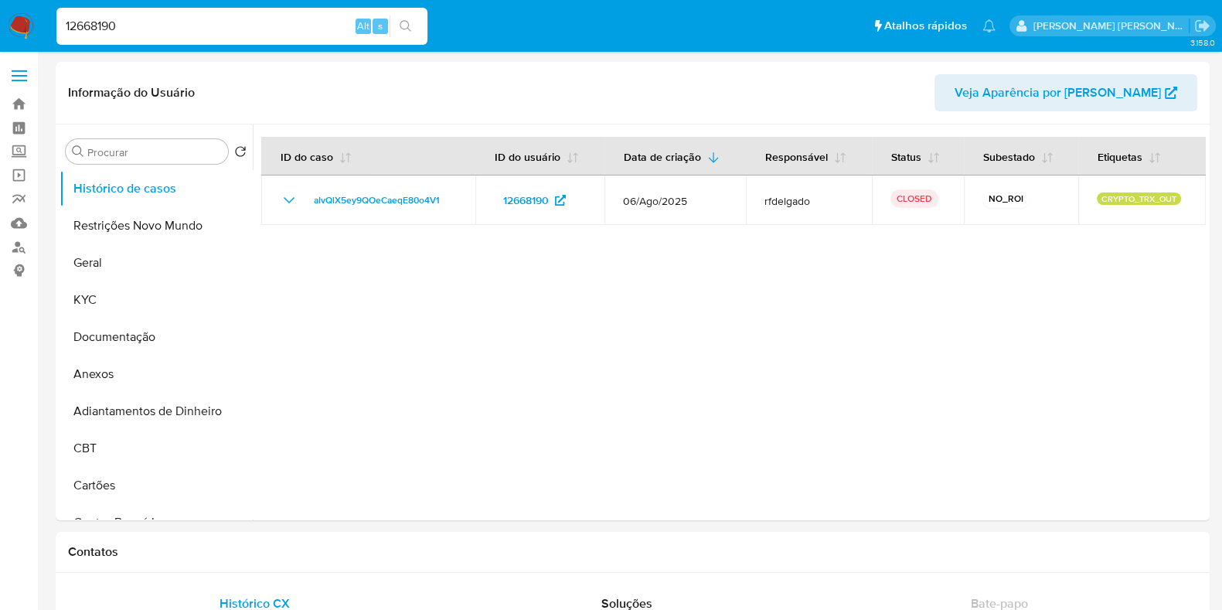
select select "10"
click at [89, 256] on button "Geral" at bounding box center [150, 262] width 181 height 37
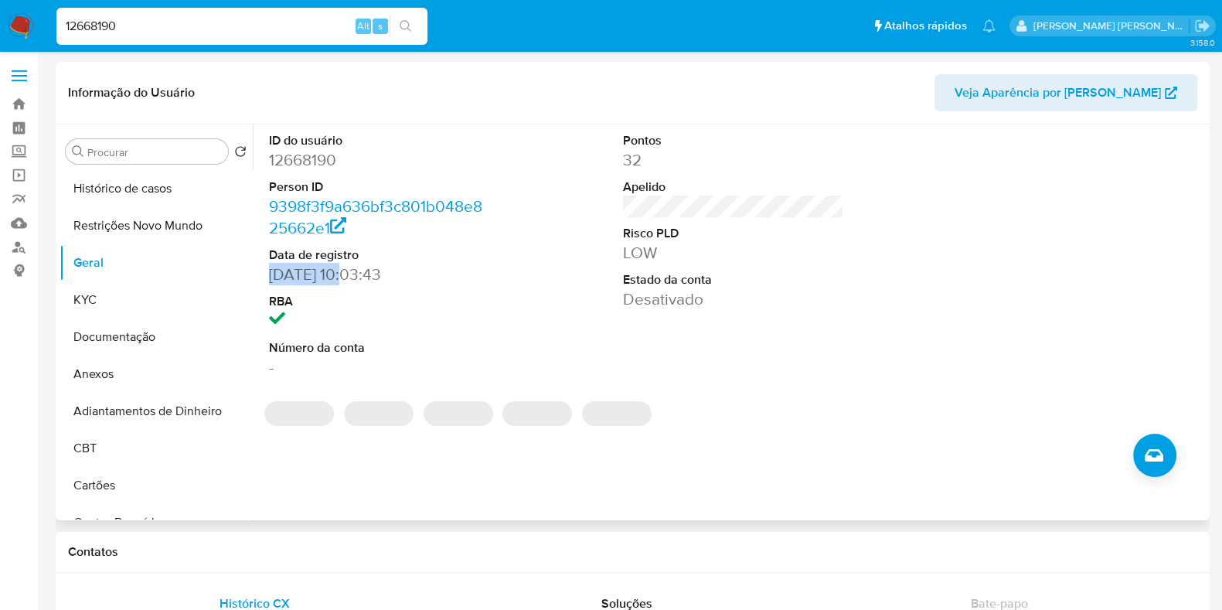
drag, startPoint x: 343, startPoint y: 275, endPoint x: 264, endPoint y: 275, distance: 79.6
click at [264, 275] on div "ID do usuário 12668190 Person ID 9398f3f9a636bf3c801b048e825662e1 Data de regis…" at bounding box center [379, 254] width 237 height 261
copy dd "06/12/2011"
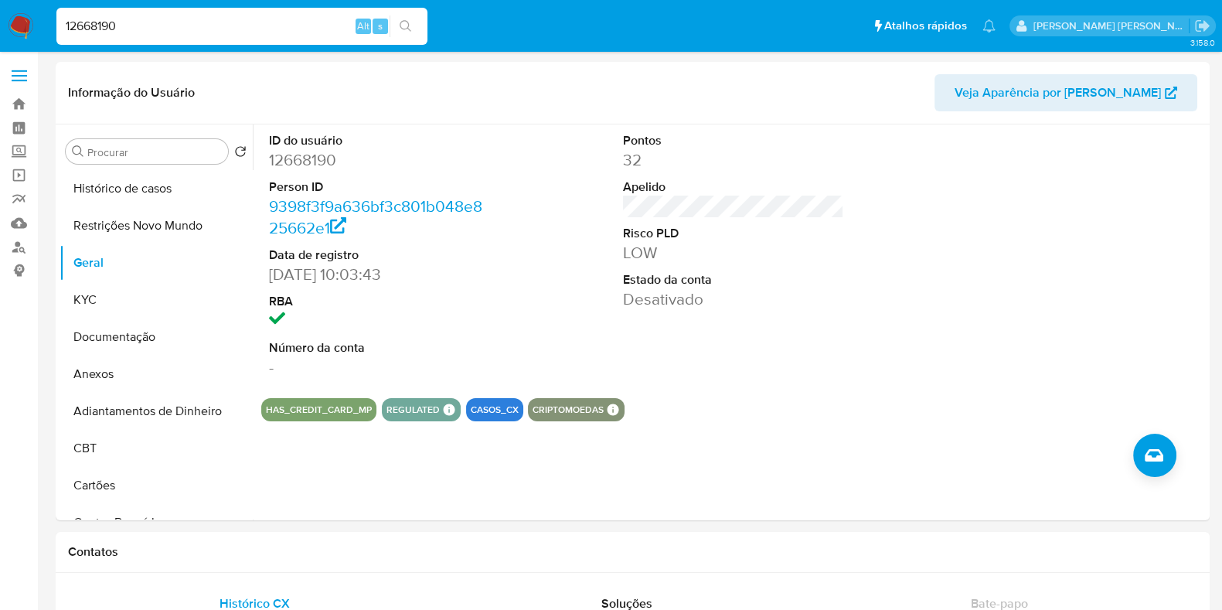
click at [206, 25] on input "12668190" at bounding box center [241, 26] width 371 height 20
paste input "417924737"
type input "1417924737"
click at [408, 31] on icon "search-icon" at bounding box center [406, 26] width 12 height 12
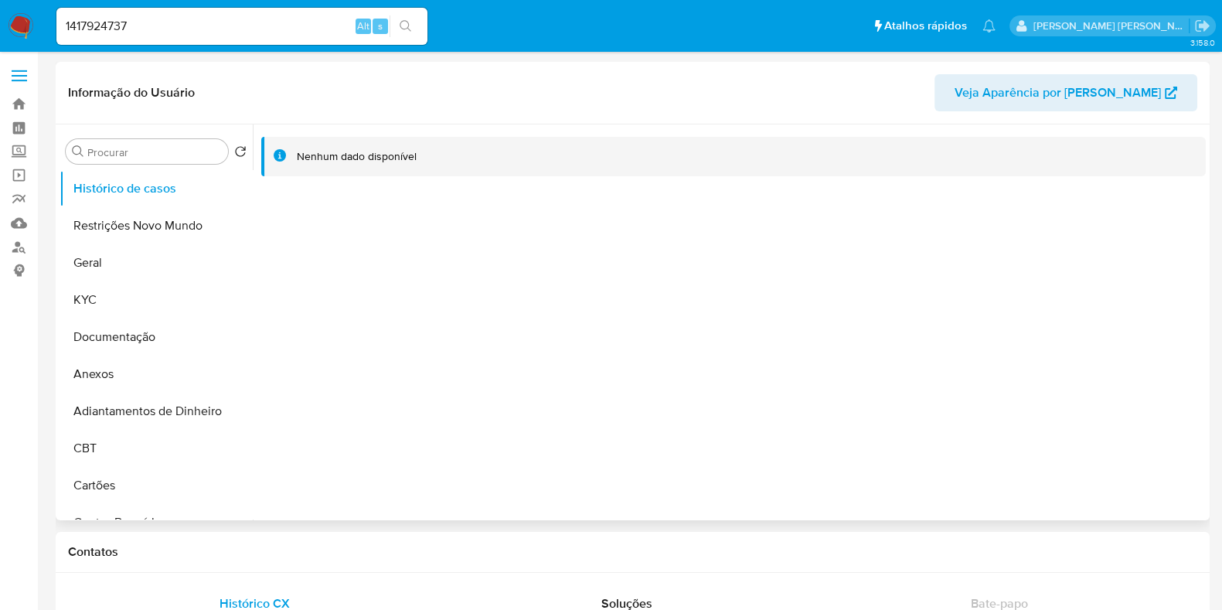
select select "10"
click at [129, 268] on button "Geral" at bounding box center [150, 262] width 181 height 37
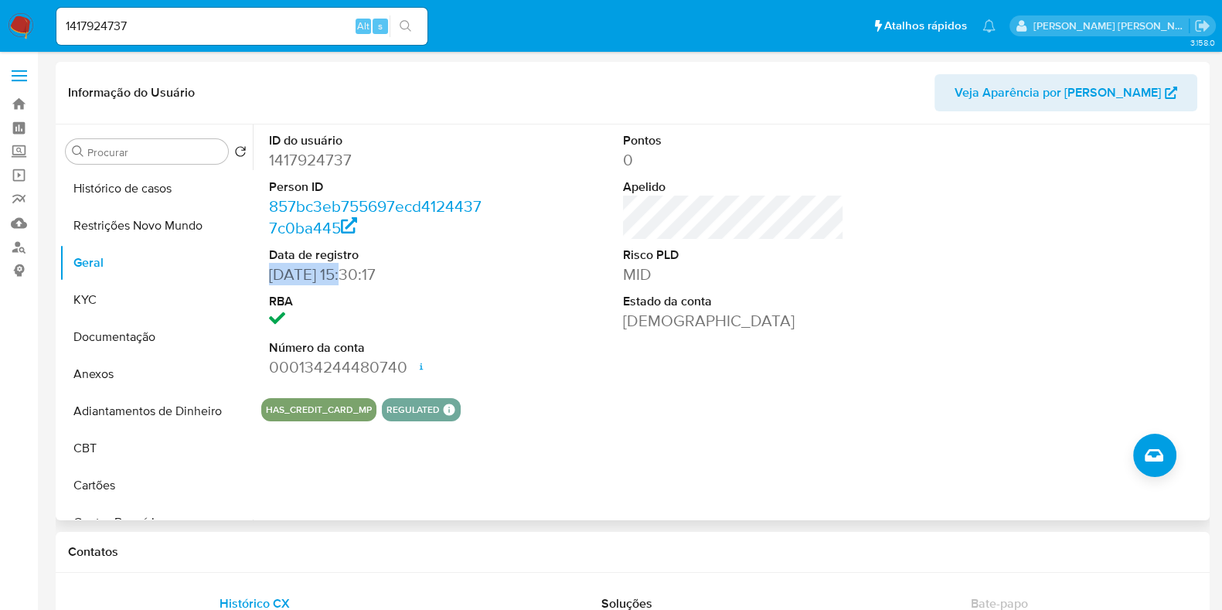
drag, startPoint x: 349, startPoint y: 275, endPoint x: 271, endPoint y: 279, distance: 77.4
click at [271, 279] on dd "08/07/2023 15:30:17" at bounding box center [379, 275] width 221 height 22
copy dd "08/07/2023"
click at [263, 25] on input "1417924737" at bounding box center [241, 26] width 371 height 20
paste input "381537324"
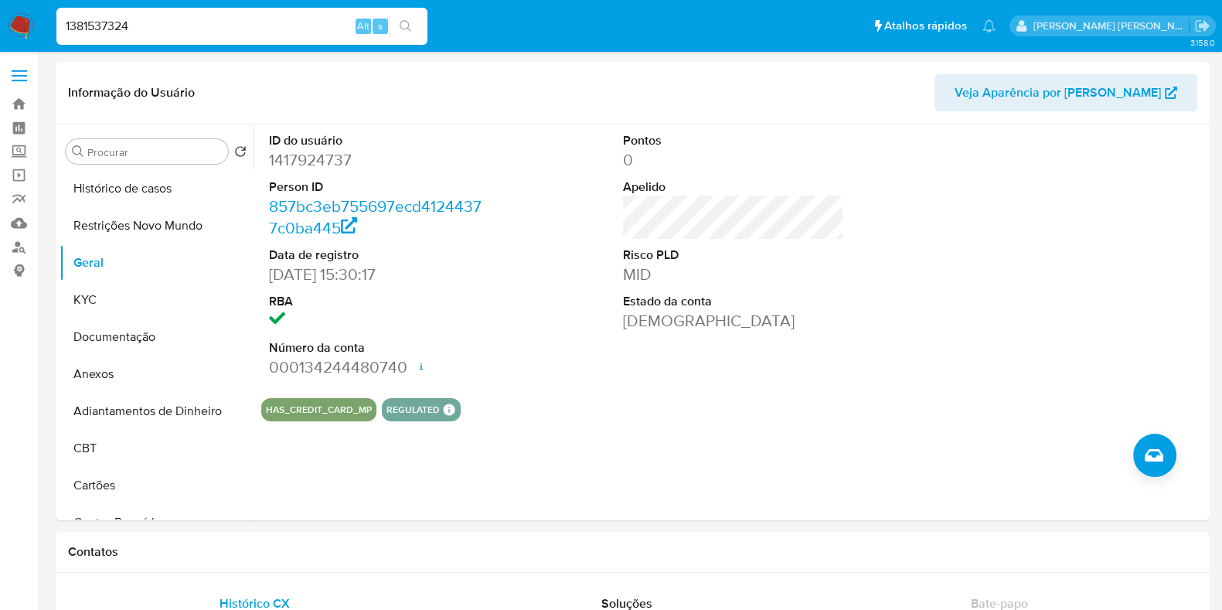
type input "1381537324"
click at [413, 29] on button "search-icon" at bounding box center [406, 26] width 32 height 22
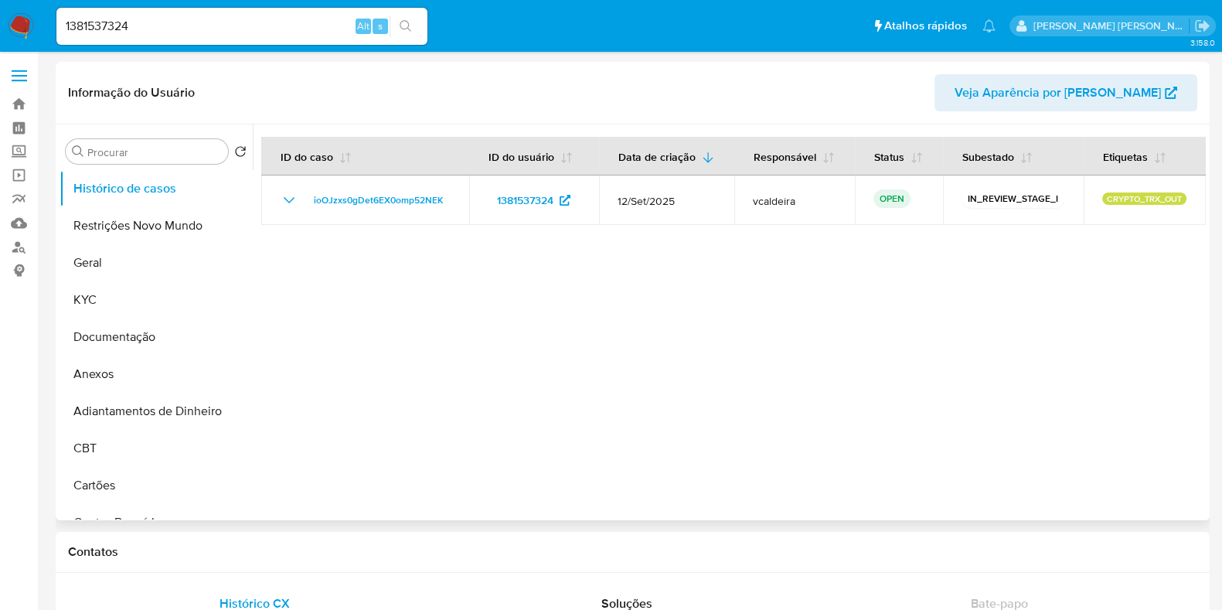
select select "10"
click at [131, 257] on button "Geral" at bounding box center [150, 262] width 181 height 37
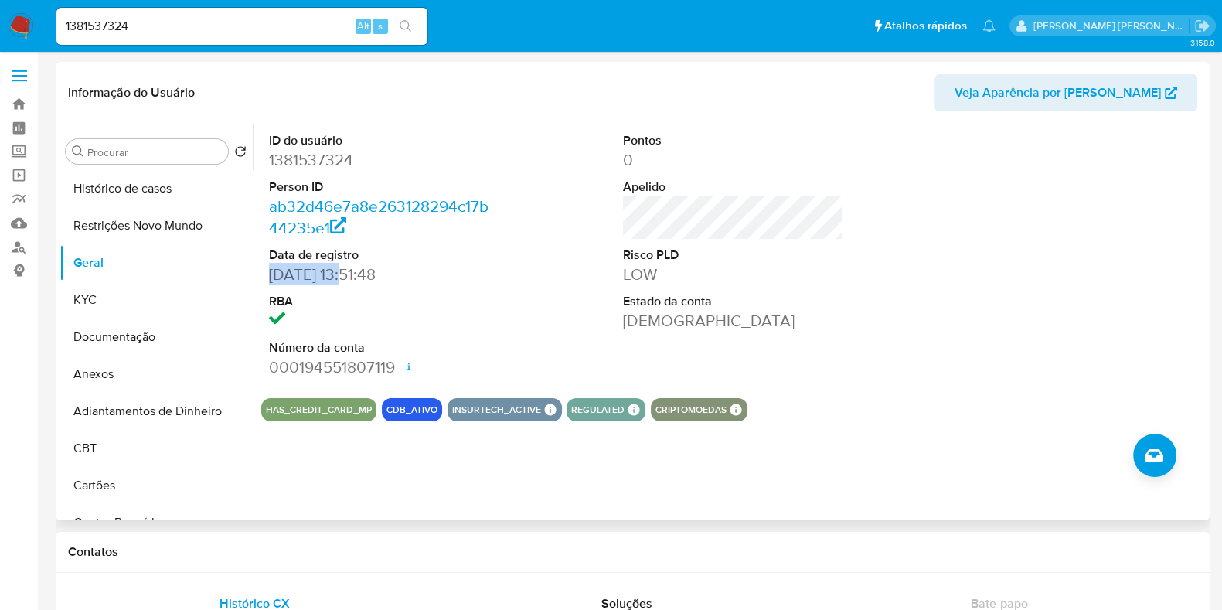
drag, startPoint x: 352, startPoint y: 274, endPoint x: 273, endPoint y: 280, distance: 79.0
click at [273, 280] on dd "23/05/2023 13:51:48" at bounding box center [379, 275] width 221 height 22
copy dd "23/05/2023"
click at [214, 22] on input "1381537324" at bounding box center [241, 26] width 371 height 20
paste input "273202413"
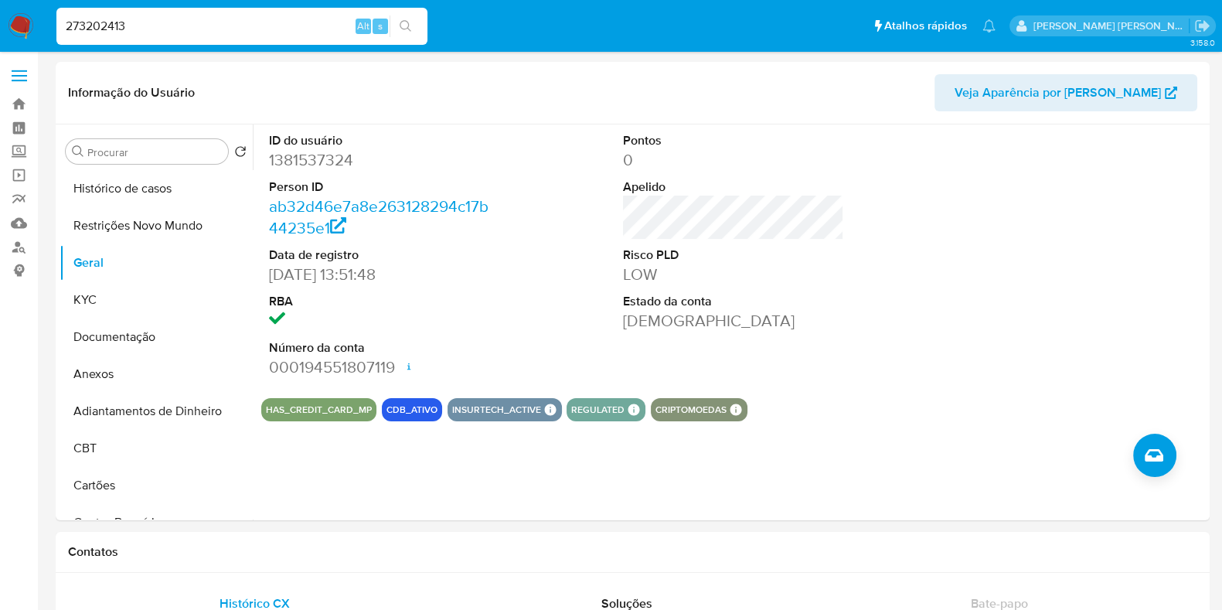
type input "273202413"
click at [406, 21] on icon "search-icon" at bounding box center [406, 26] width 12 height 12
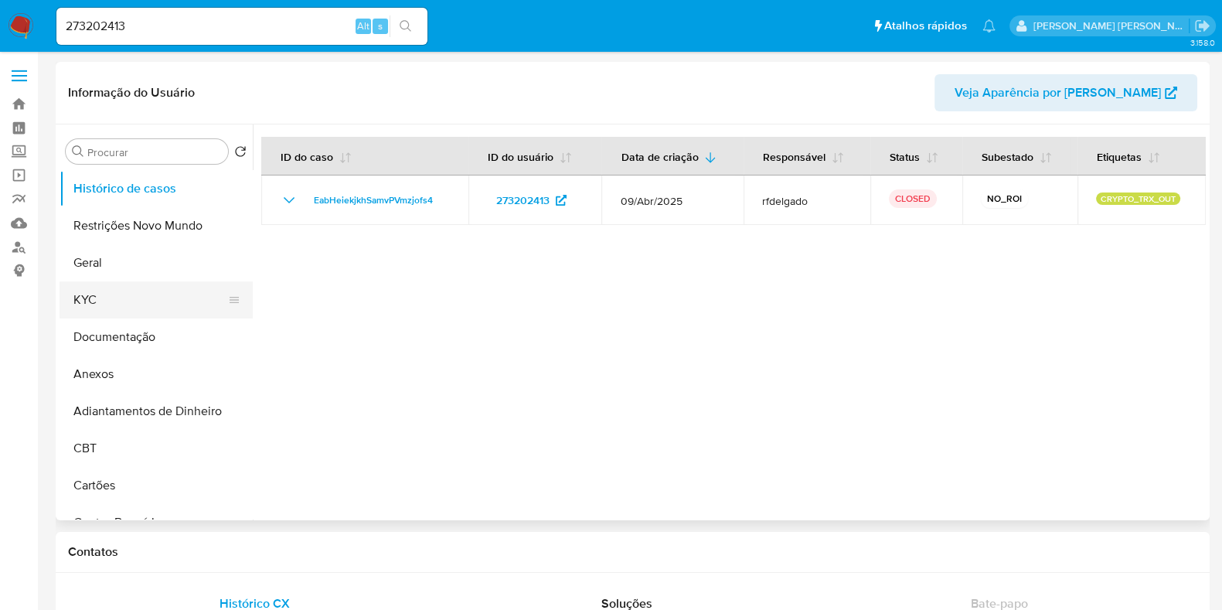
select select "10"
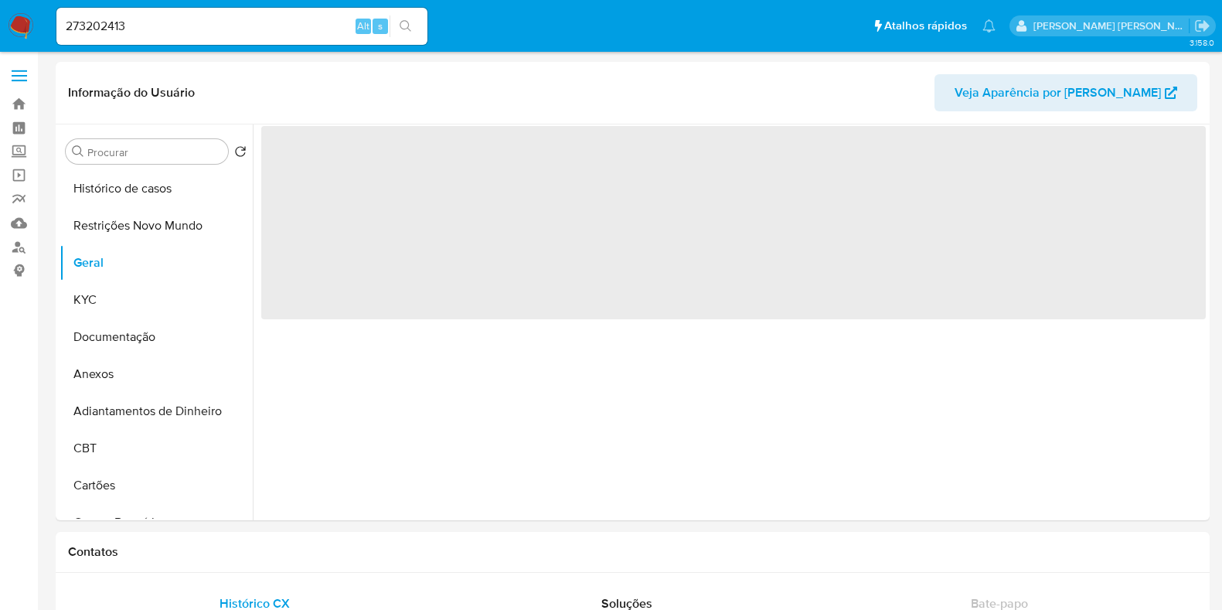
select select "10"
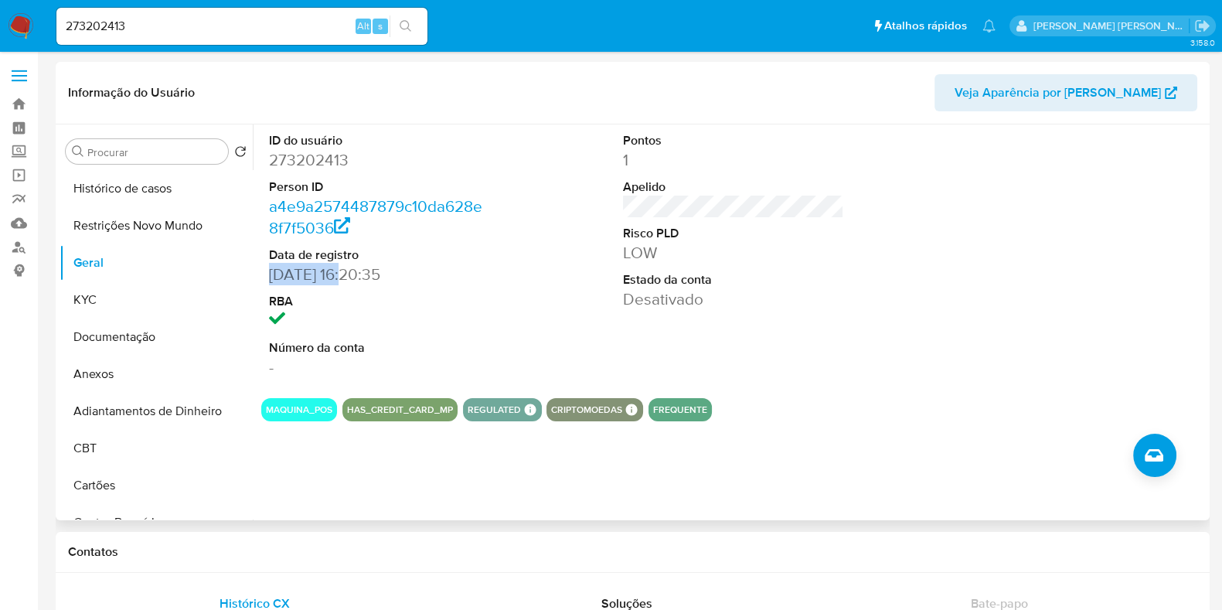
drag, startPoint x: 346, startPoint y: 274, endPoint x: 262, endPoint y: 278, distance: 84.4
click at [262, 278] on div "ID do usuário 273202413 Person ID a4e9a2574487879c10da628e8f7f5036 Data de regi…" at bounding box center [379, 254] width 237 height 261
copy dd "[DATE]"
click at [206, 17] on input "273202413" at bounding box center [241, 26] width 371 height 20
paste input "1038457725"
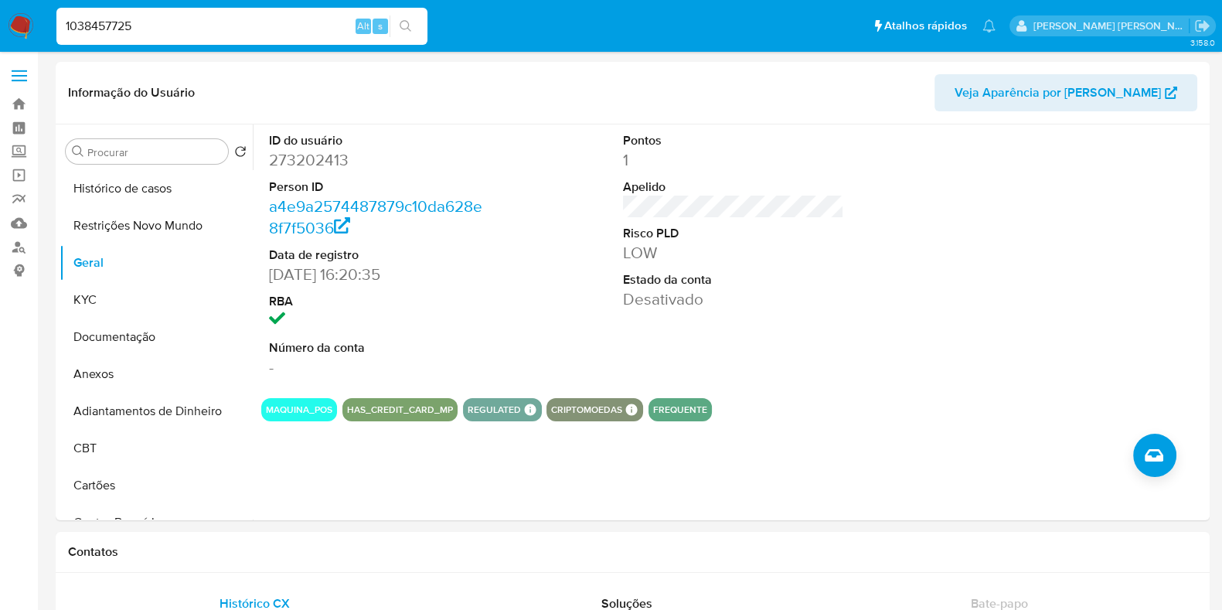
type input "1038457725"
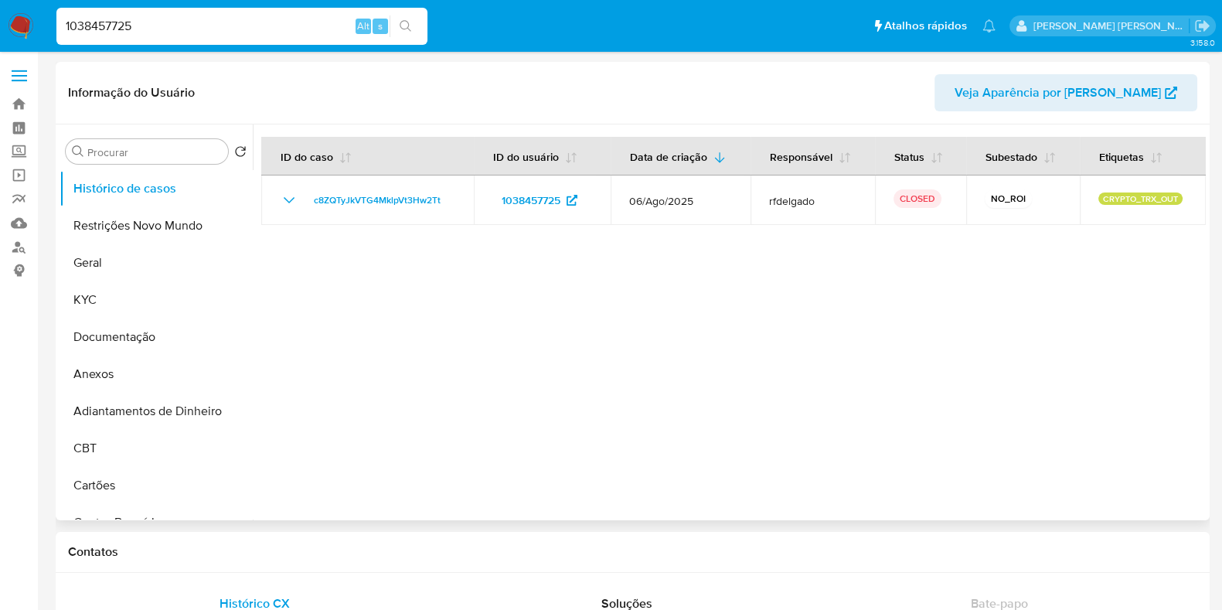
select select "10"
click at [131, 264] on button "Geral" at bounding box center [150, 262] width 181 height 37
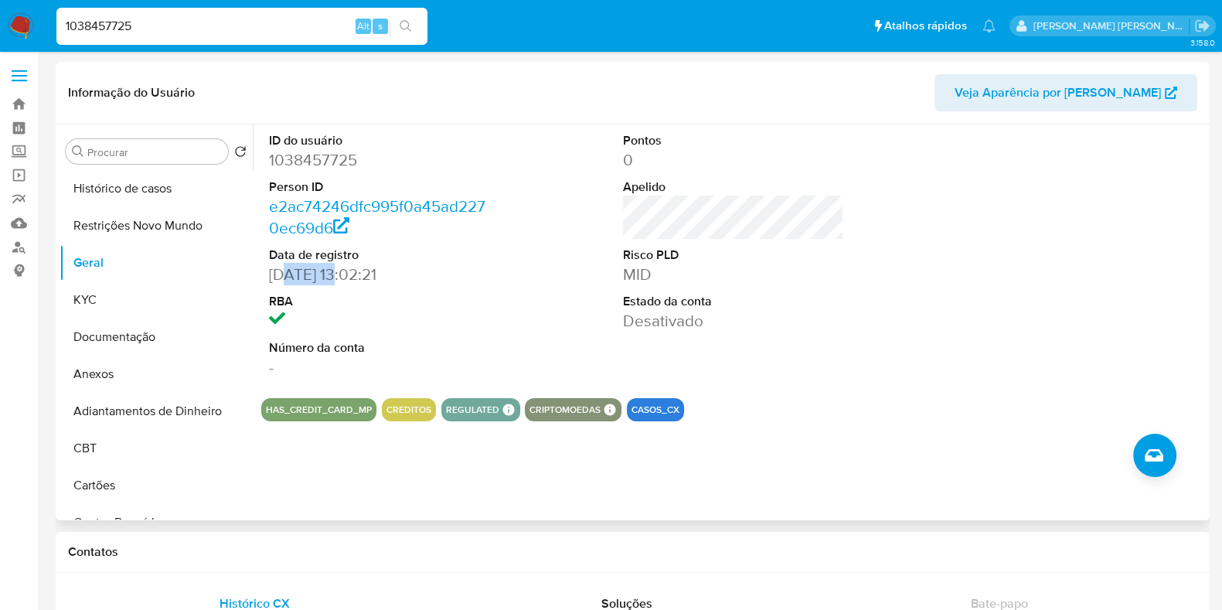
click at [286, 273] on dd "[DATE] 13:02:21" at bounding box center [379, 275] width 221 height 22
drag, startPoint x: 344, startPoint y: 276, endPoint x: 284, endPoint y: 270, distance: 60.6
click at [263, 274] on div "ID do usuário 1038457725 Person ID e2ac74246dfc995f0a45ad2270ec69d6 Data de reg…" at bounding box center [379, 254] width 237 height 261
click at [337, 280] on dd "[DATE] 13:02:21" at bounding box center [379, 275] width 221 height 22
click at [341, 272] on dd "[DATE] 13:02:21" at bounding box center [379, 275] width 221 height 22
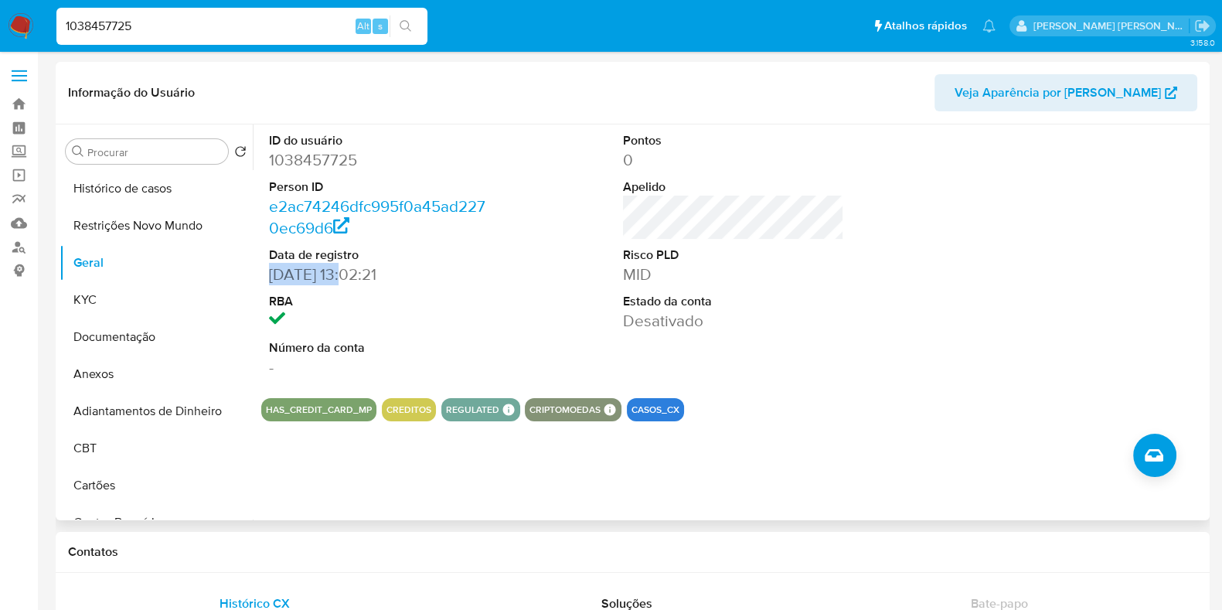
drag, startPoint x: 342, startPoint y: 272, endPoint x: 264, endPoint y: 272, distance: 78.1
click at [264, 272] on div "ID do usuário 1038457725 Person ID e2ac74246dfc995f0a45ad2270ec69d6 Data de reg…" at bounding box center [379, 254] width 237 height 261
copy dd "[DATE]"
click at [170, 26] on input "1038457725" at bounding box center [241, 26] width 371 height 20
paste input "4140871"
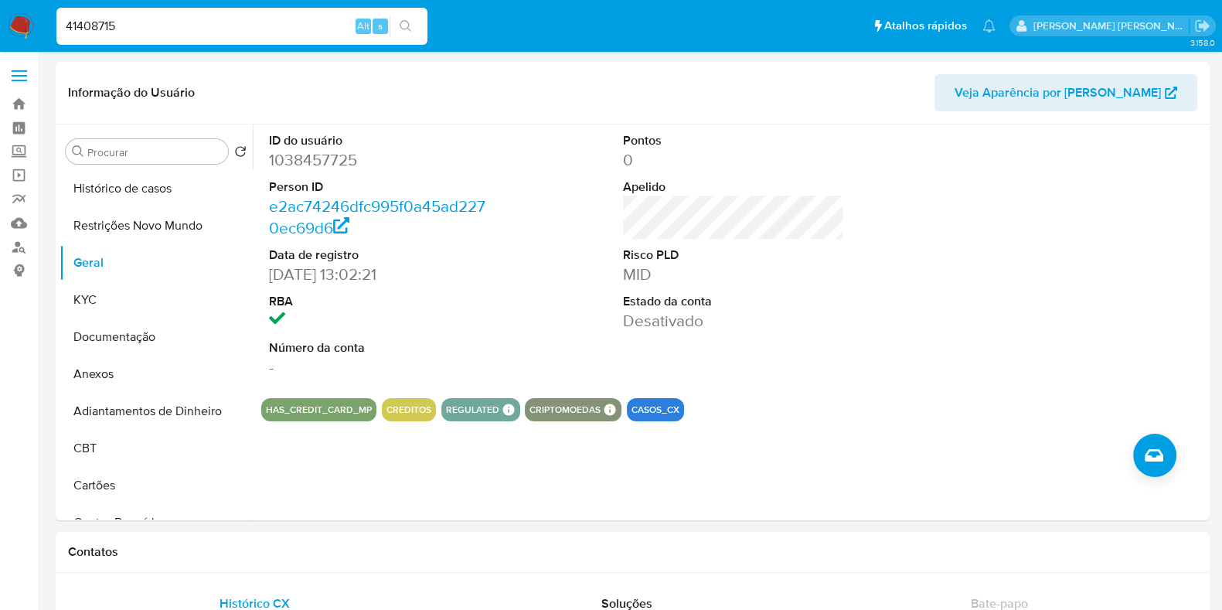
type input "41408715"
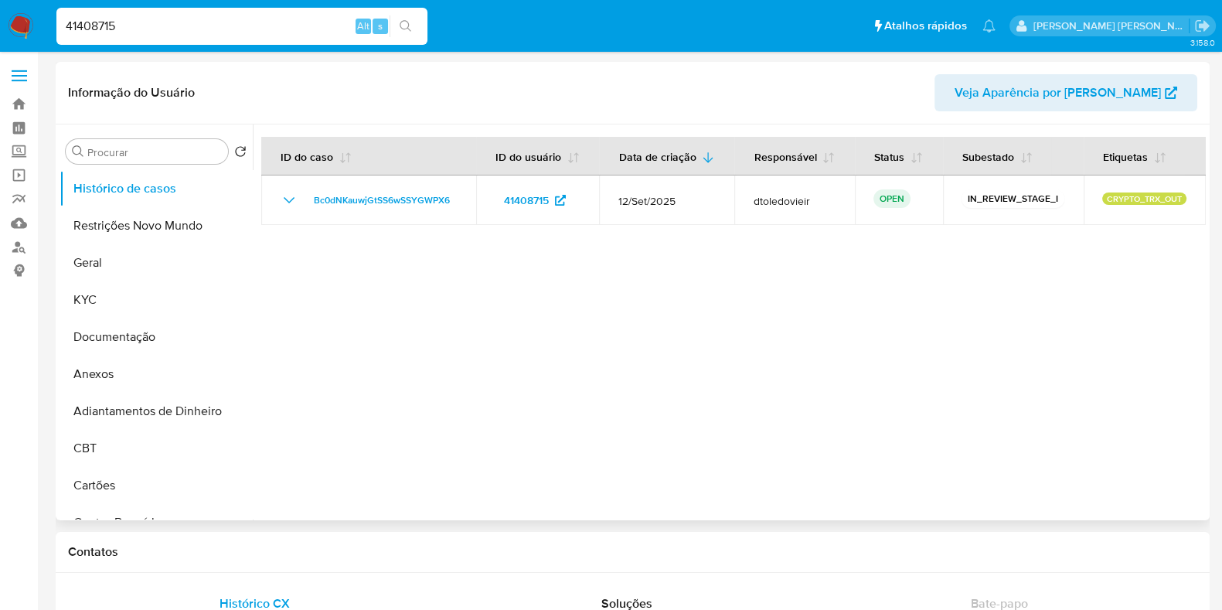
select select "10"
click at [164, 264] on button "Geral" at bounding box center [150, 262] width 181 height 37
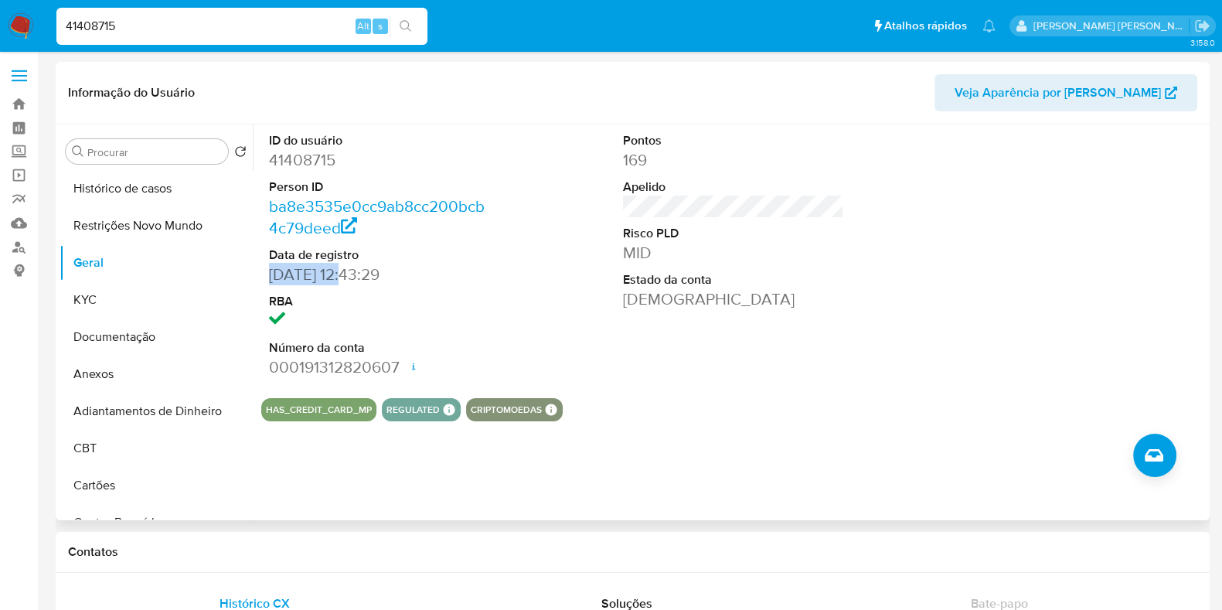
drag, startPoint x: 346, startPoint y: 272, endPoint x: 264, endPoint y: 274, distance: 82.7
click at [264, 274] on div "ID do usuário 41408715 Person ID ba8e3535e0cc9ab8cc200bcb4c79deed Data de regis…" at bounding box center [379, 254] width 237 height 261
copy dd "[DATE]"
